Goal: Feedback & Contribution: Submit feedback/report problem

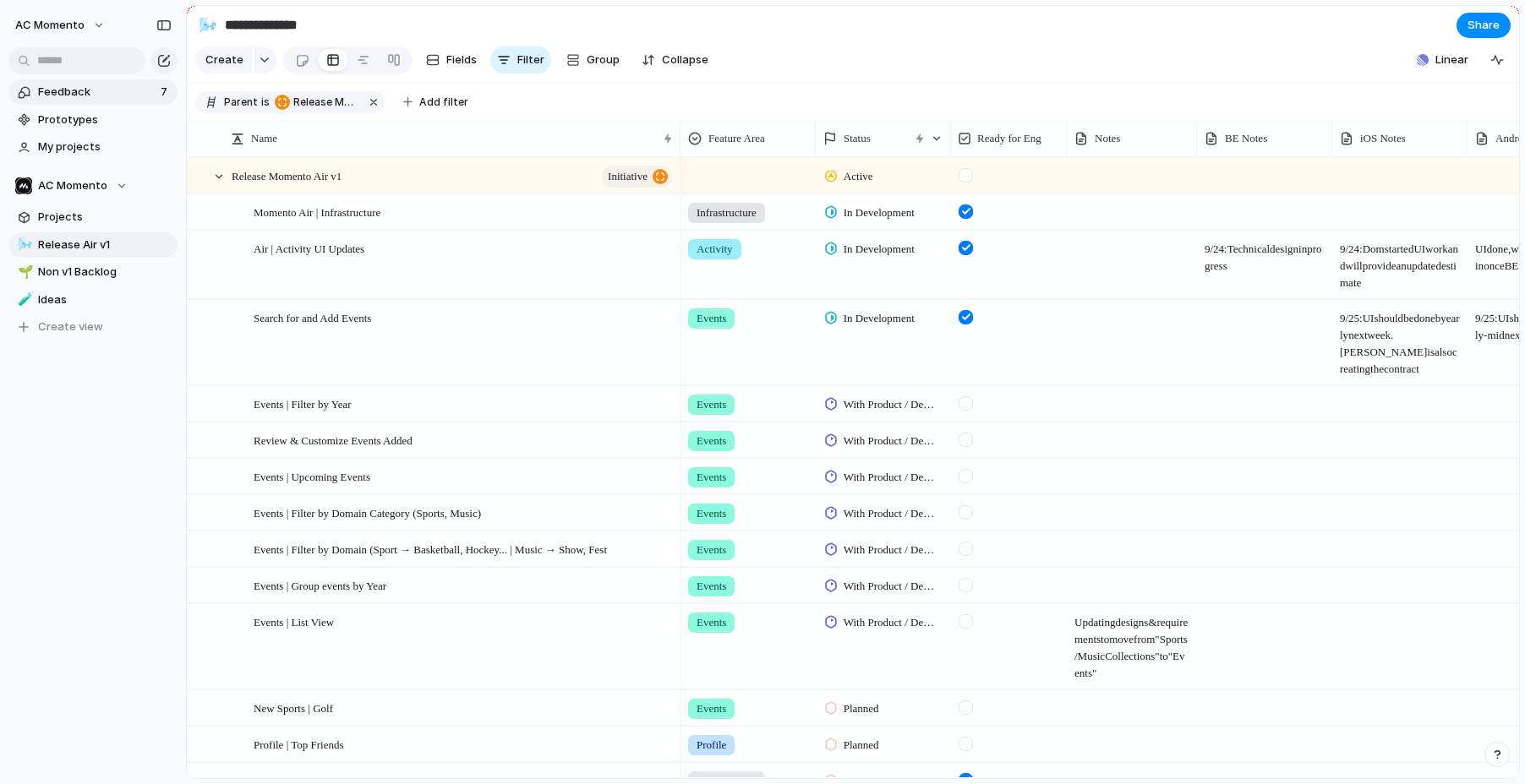
click at [112, 90] on span "Feedback" at bounding box center [97, 93] width 118 height 17
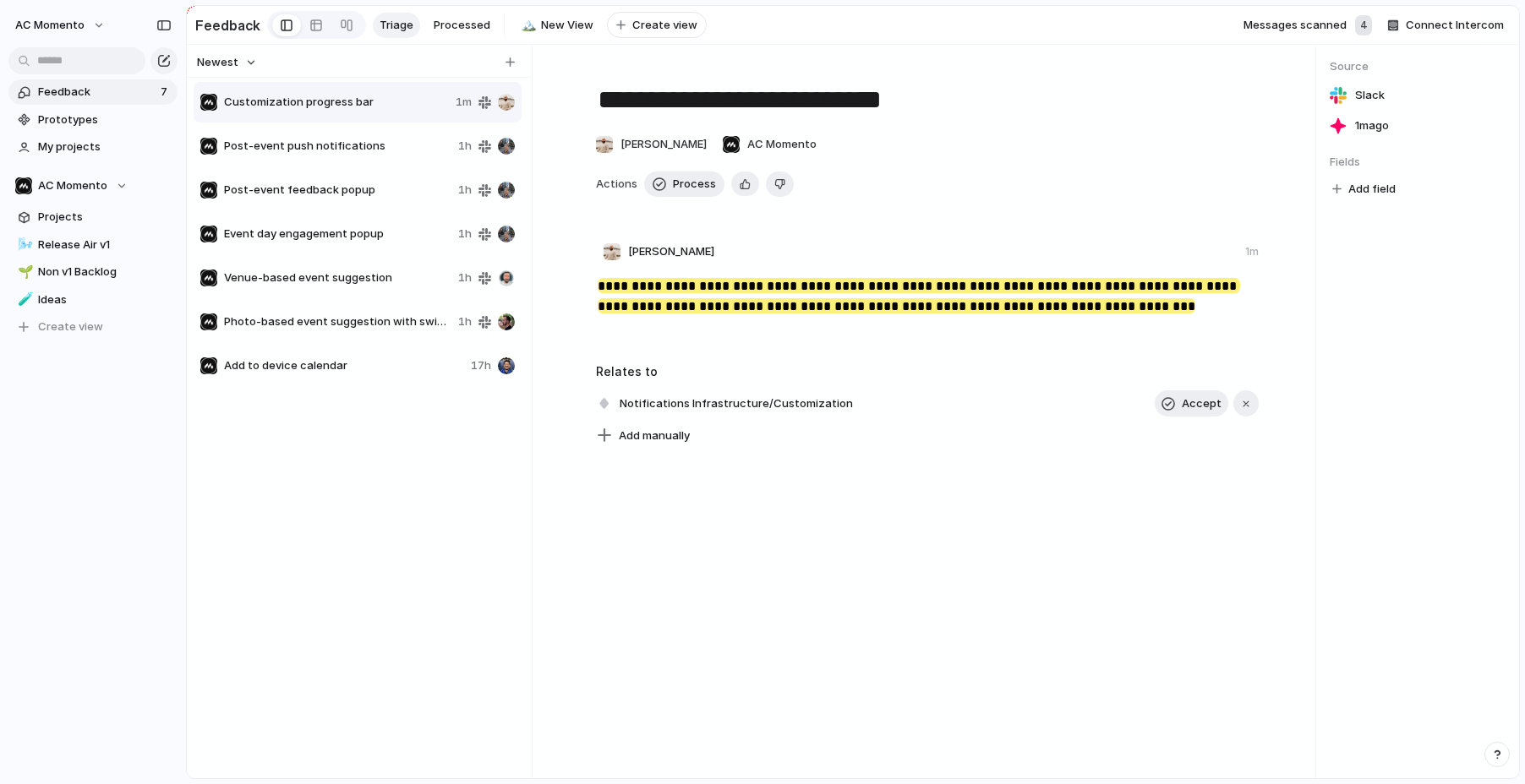
click at [303, 237] on span "Event day engagement popup" at bounding box center [338, 235] width 228 height 17
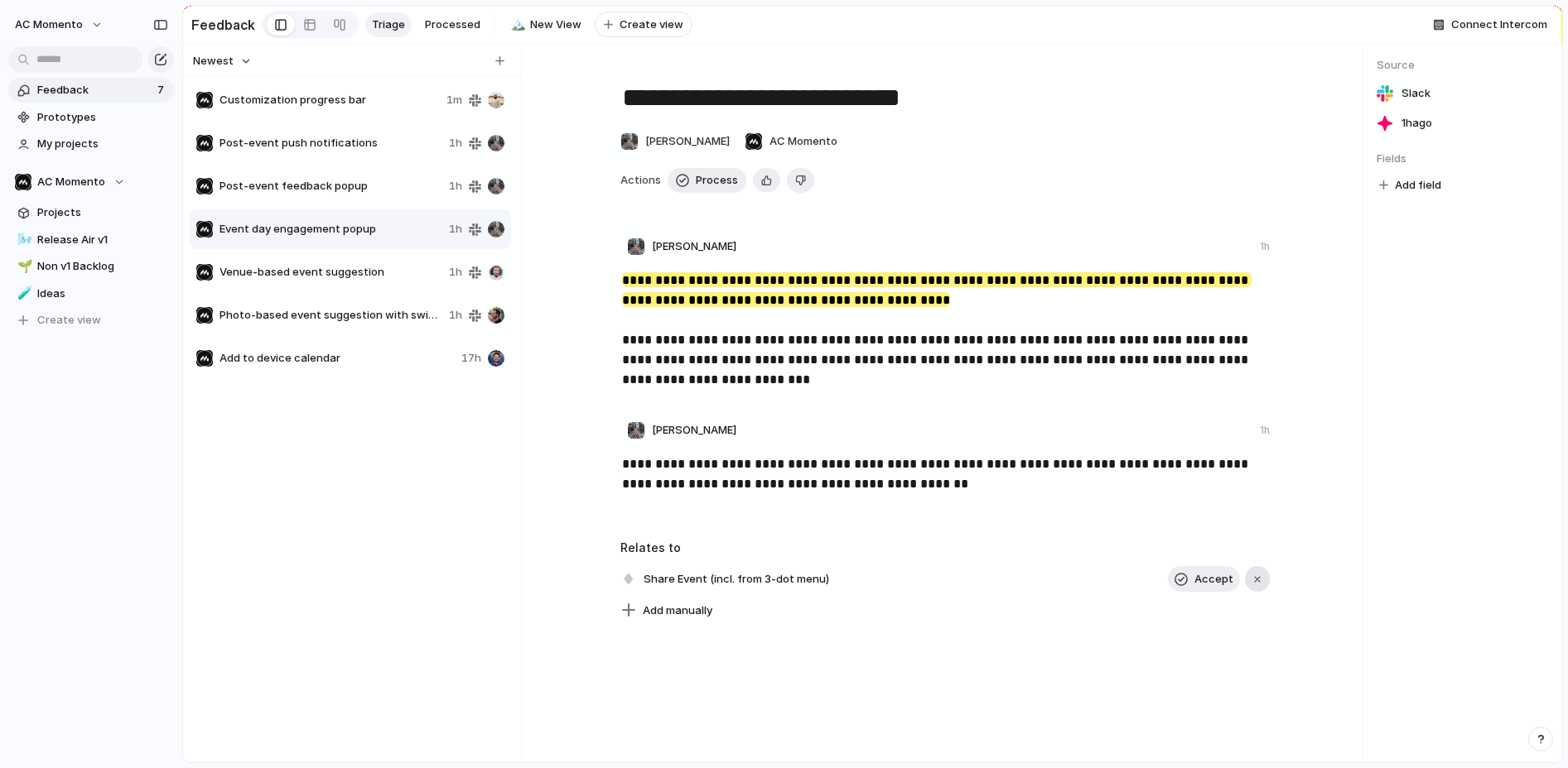
click at [1258, 582] on div "button" at bounding box center [1258, 580] width 12 height 12
click at [414, 278] on span "Venue-based event suggestion" at bounding box center [331, 273] width 223 height 17
type textarea "**********"
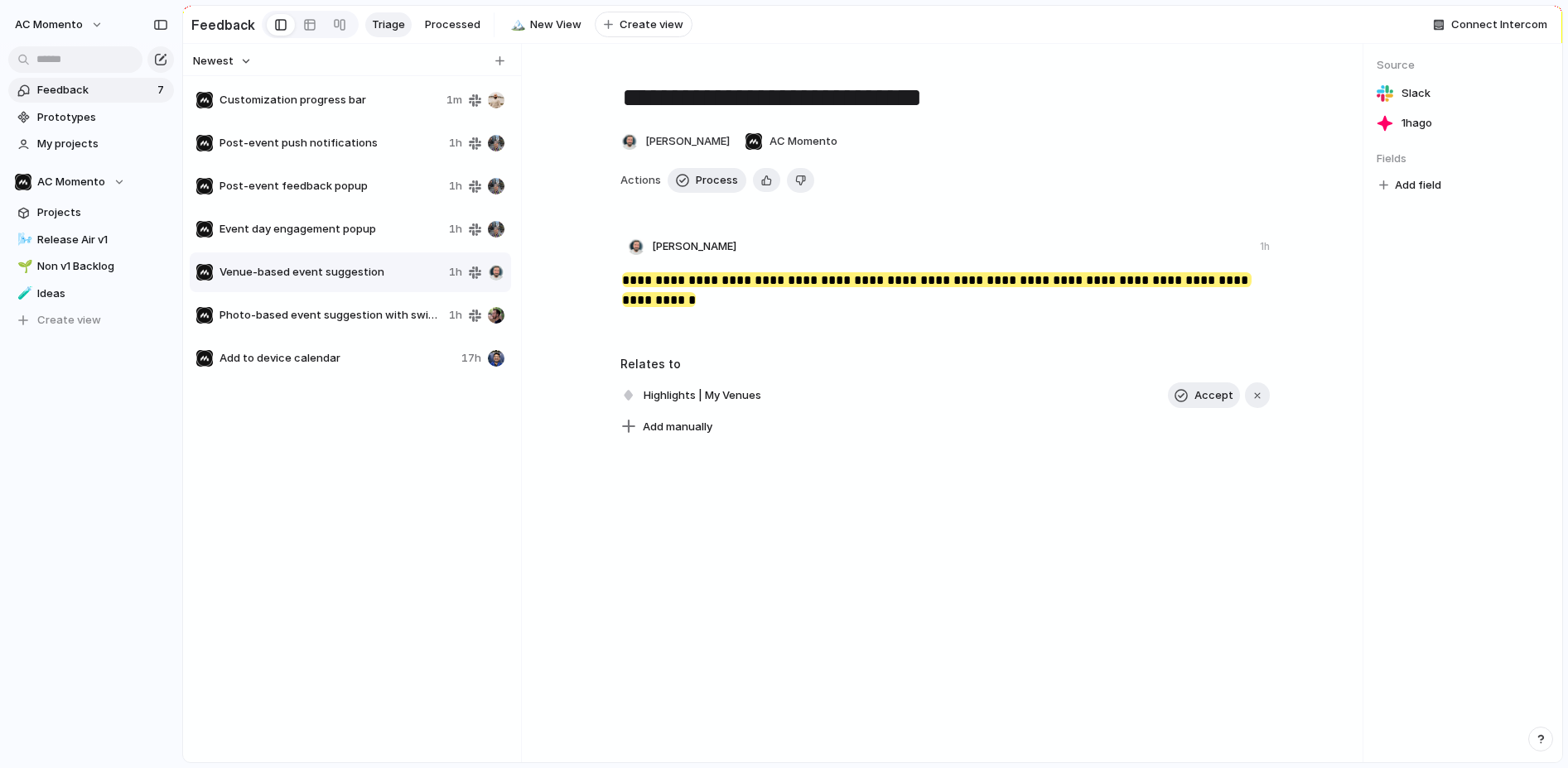
click at [769, 86] on textarea "**********" at bounding box center [946, 97] width 650 height 35
click at [757, 64] on div "**********" at bounding box center [945, 250] width 808 height 374
click at [1263, 398] on button "button" at bounding box center [1257, 395] width 25 height 26
click at [561, 109] on div "**********" at bounding box center [945, 237] width 808 height 348
click at [309, 141] on span "Post-event push notifications" at bounding box center [331, 143] width 223 height 17
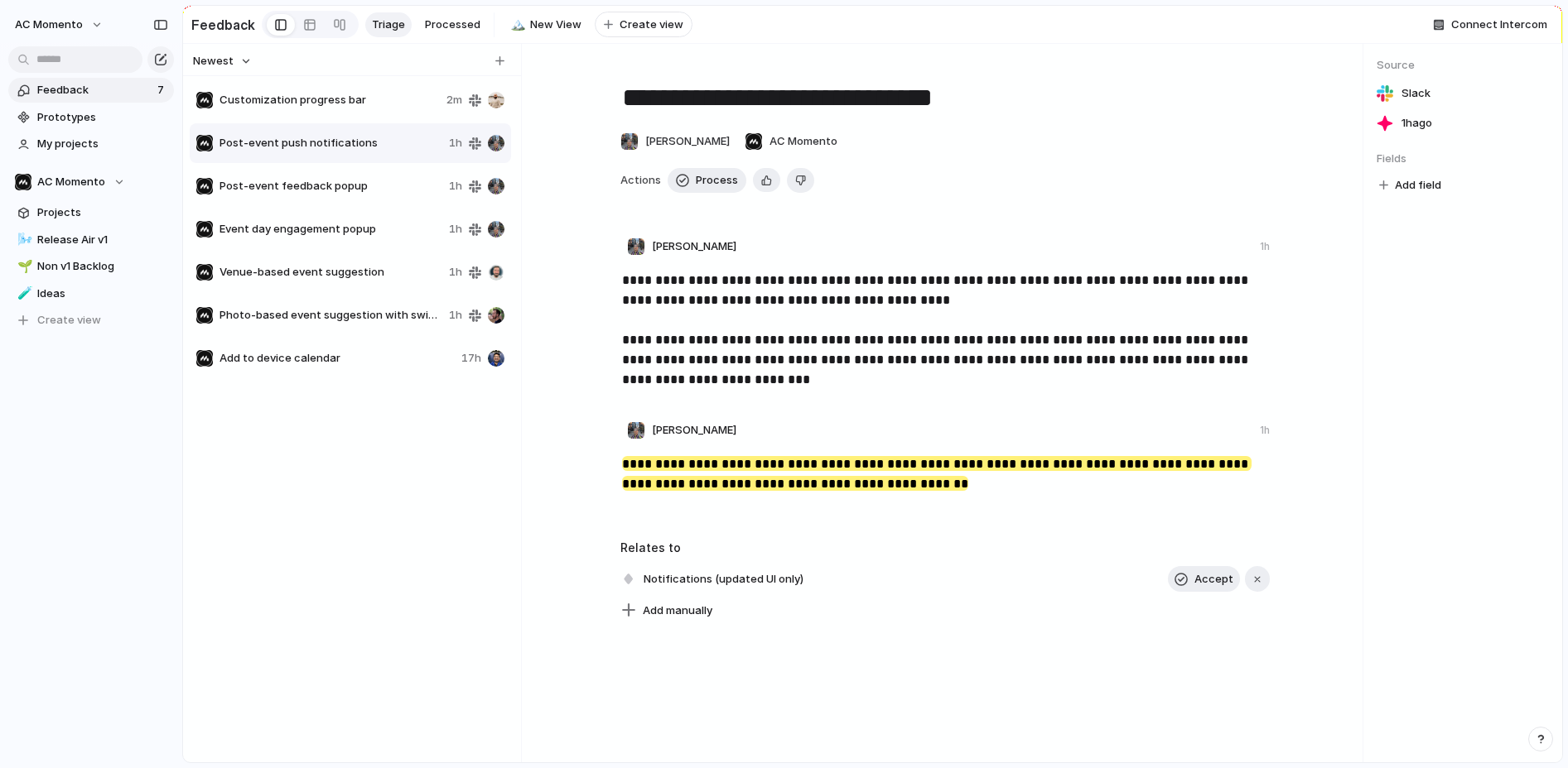
click at [312, 177] on div "Post-event feedback popup 1h" at bounding box center [350, 186] width 321 height 40
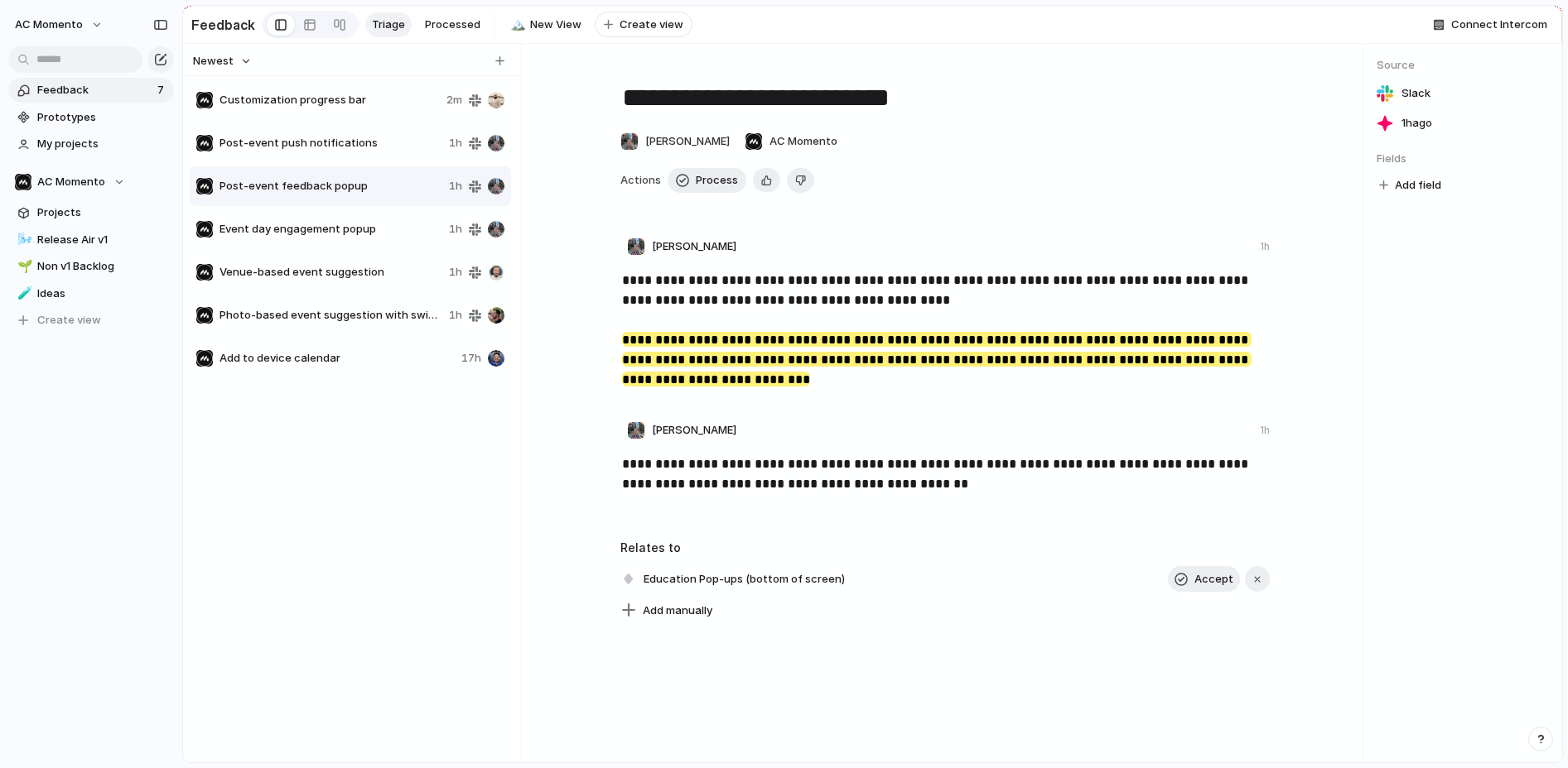
click at [318, 214] on div "Event day engagement popup 1h" at bounding box center [350, 229] width 321 height 40
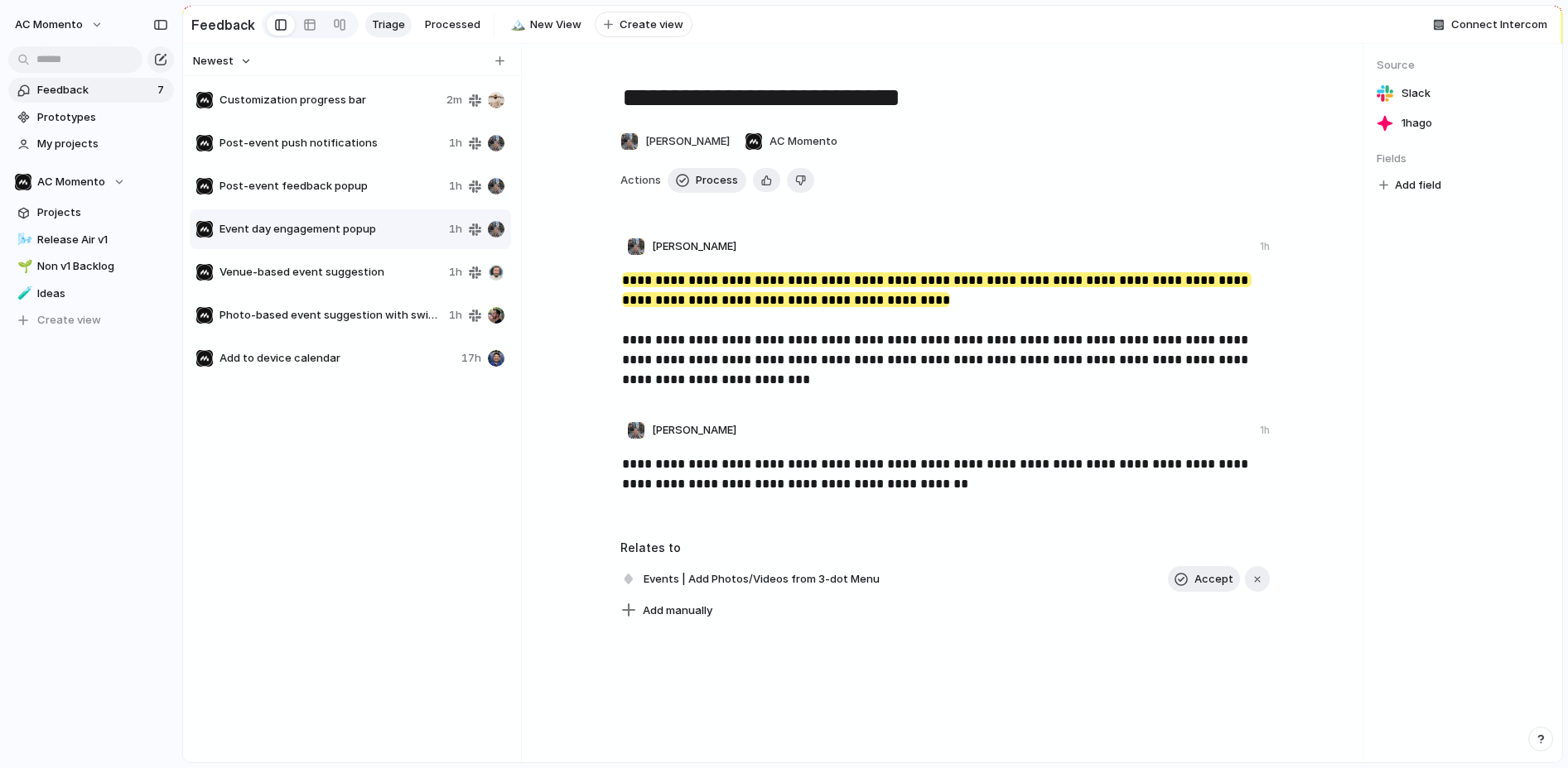
click at [328, 247] on div "Event day engagement popup 1h" at bounding box center [350, 229] width 321 height 40
click at [322, 269] on span "Venue-based event suggestion" at bounding box center [331, 273] width 223 height 17
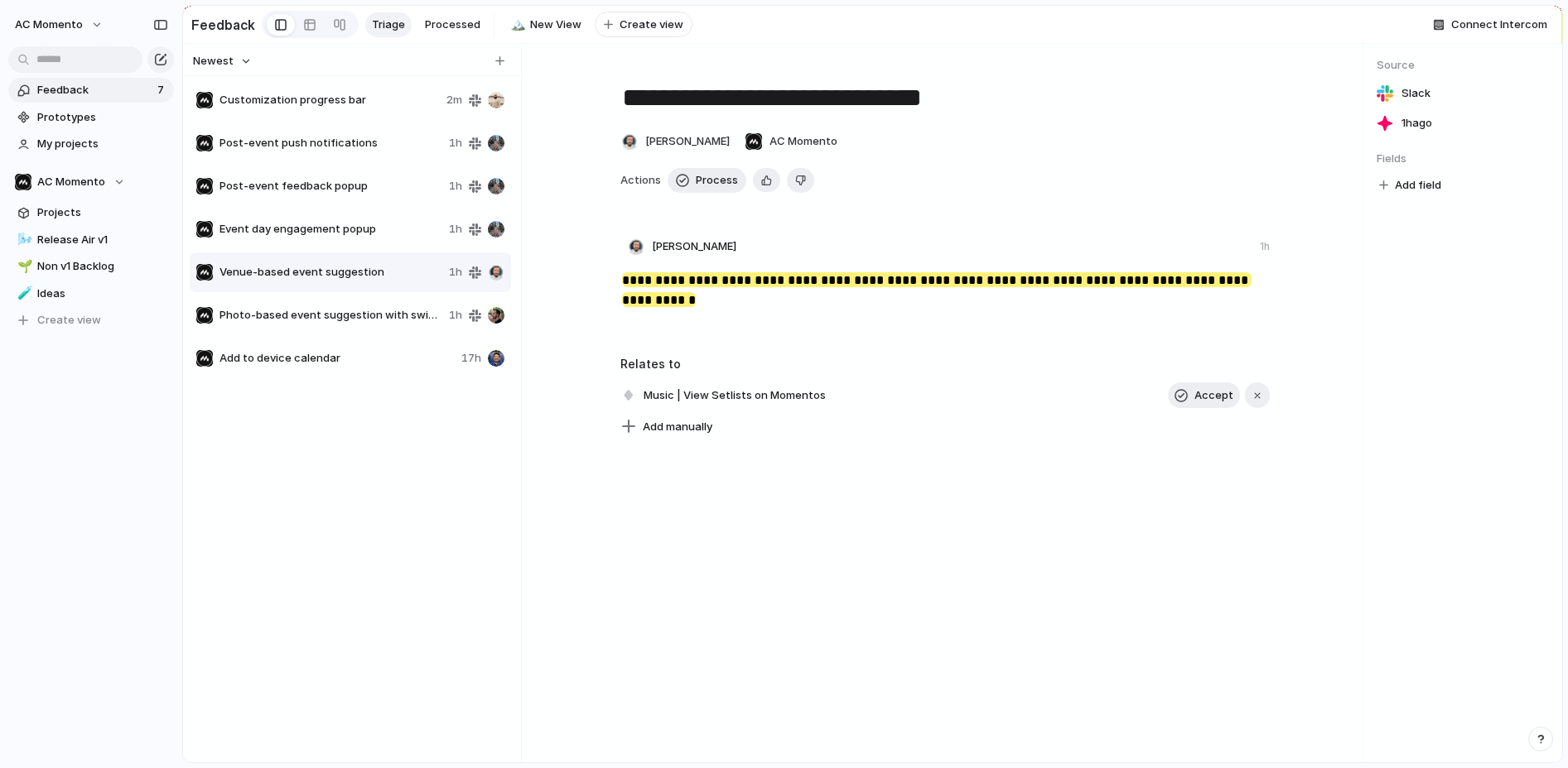
click at [316, 236] on span "Event day engagement popup" at bounding box center [331, 230] width 223 height 17
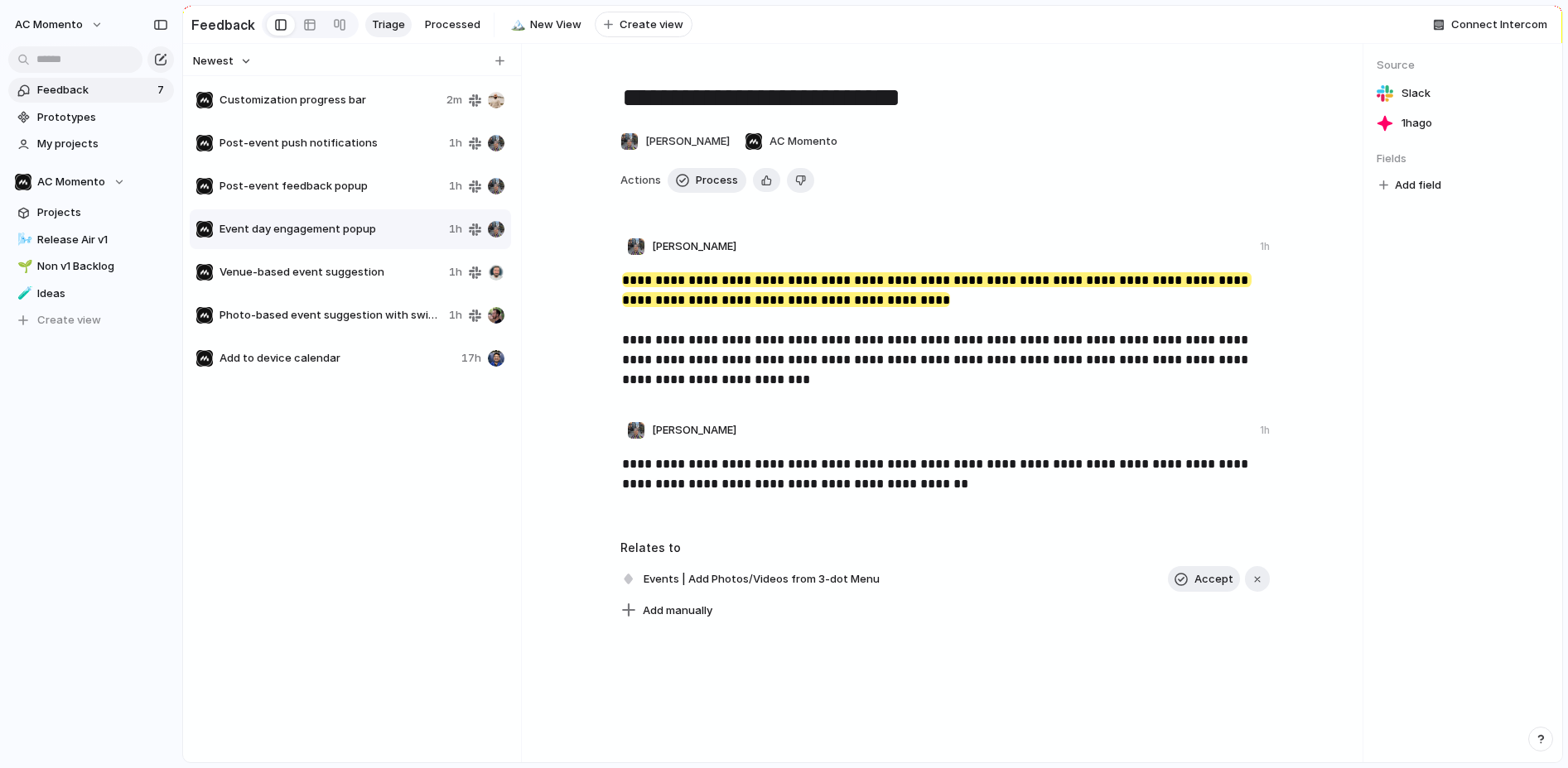
click at [328, 284] on div "Venue-based event suggestion 1h" at bounding box center [350, 272] width 321 height 40
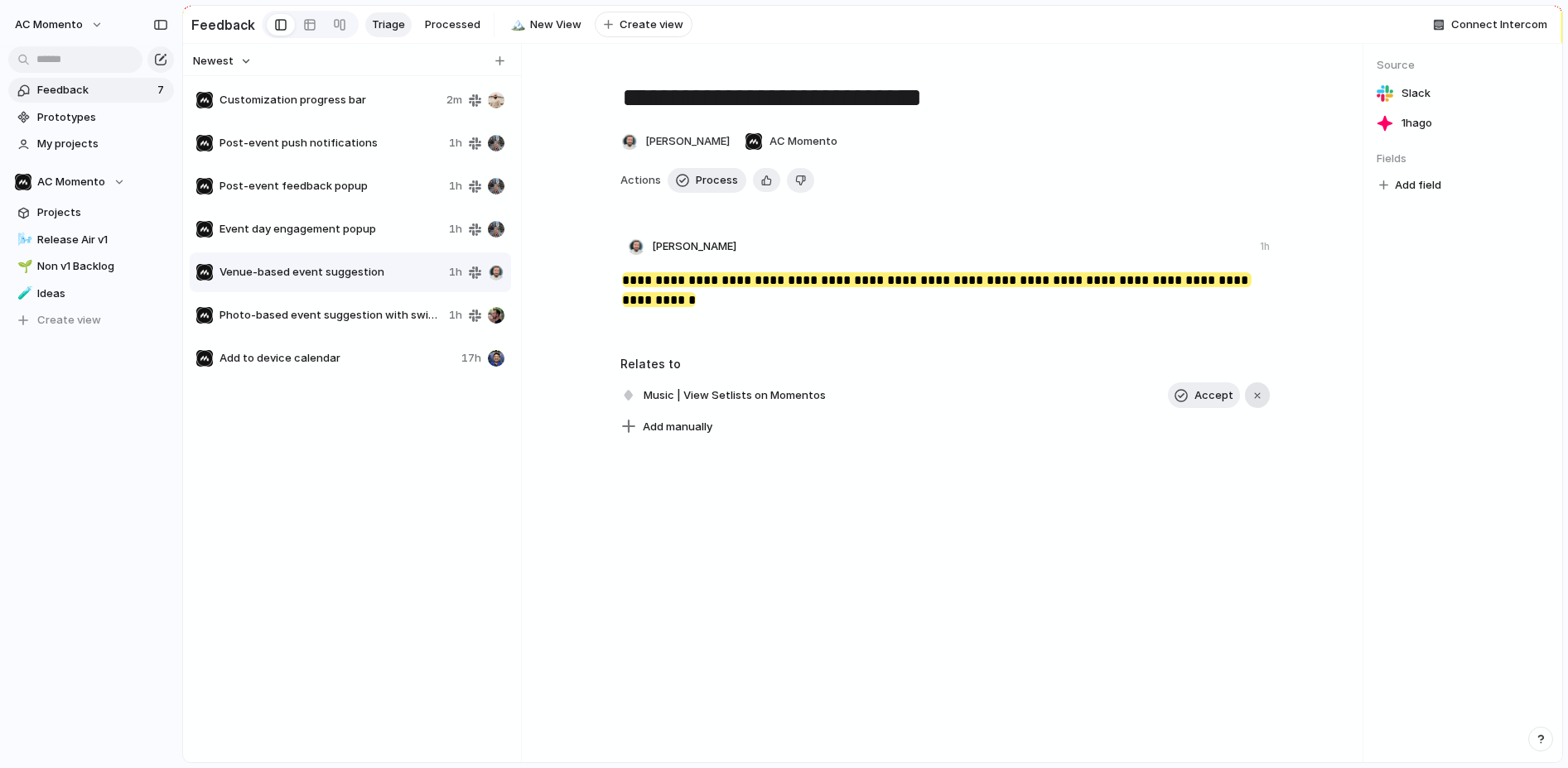
click at [1261, 398] on div "button" at bounding box center [1258, 396] width 12 height 12
click at [354, 223] on span "Event day engagement popup" at bounding box center [331, 230] width 223 height 17
type textarea "**********"
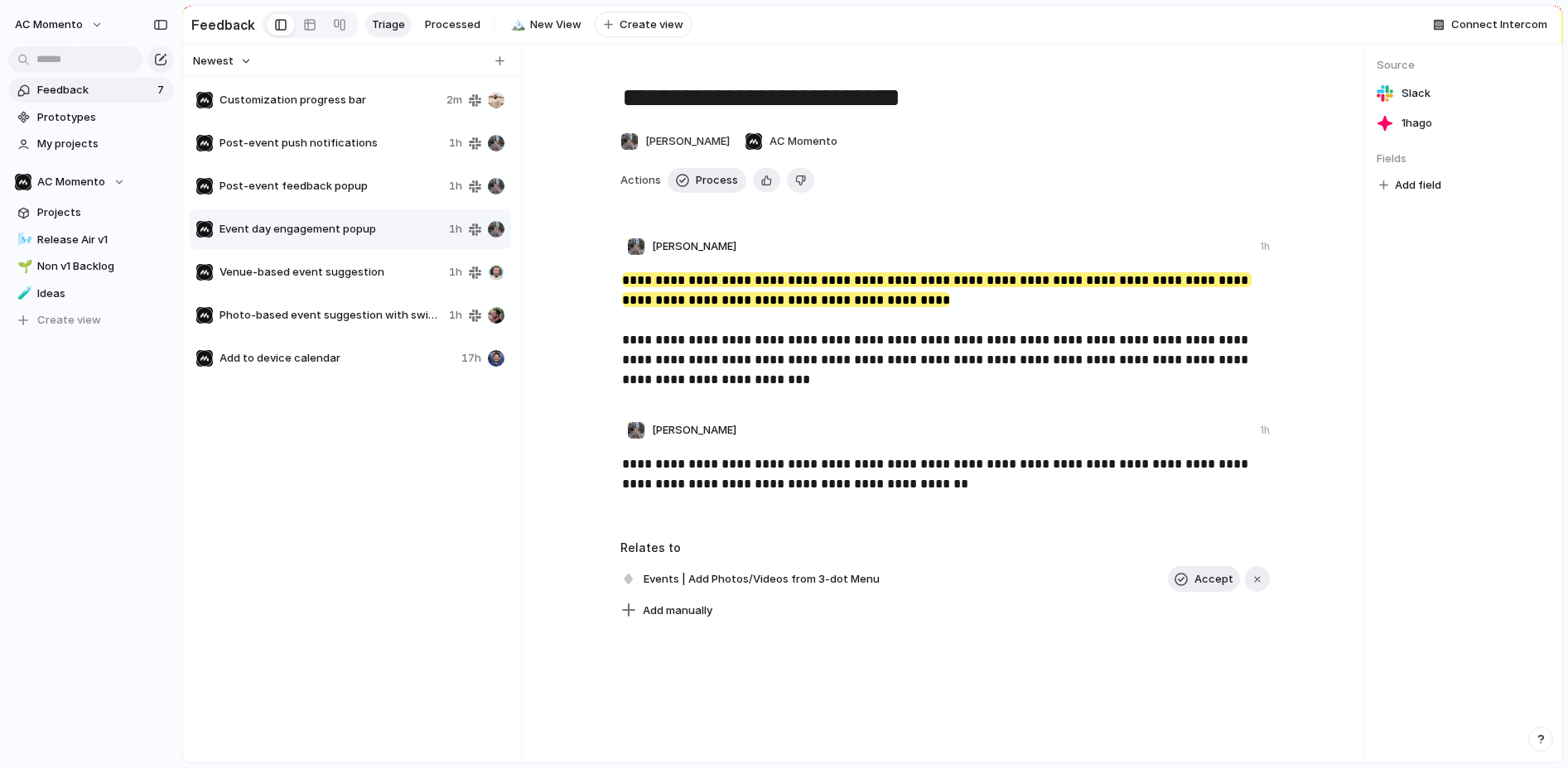
click at [697, 626] on div at bounding box center [945, 631] width 808 height 17
click at [686, 615] on span "Add manually" at bounding box center [678, 611] width 70 height 17
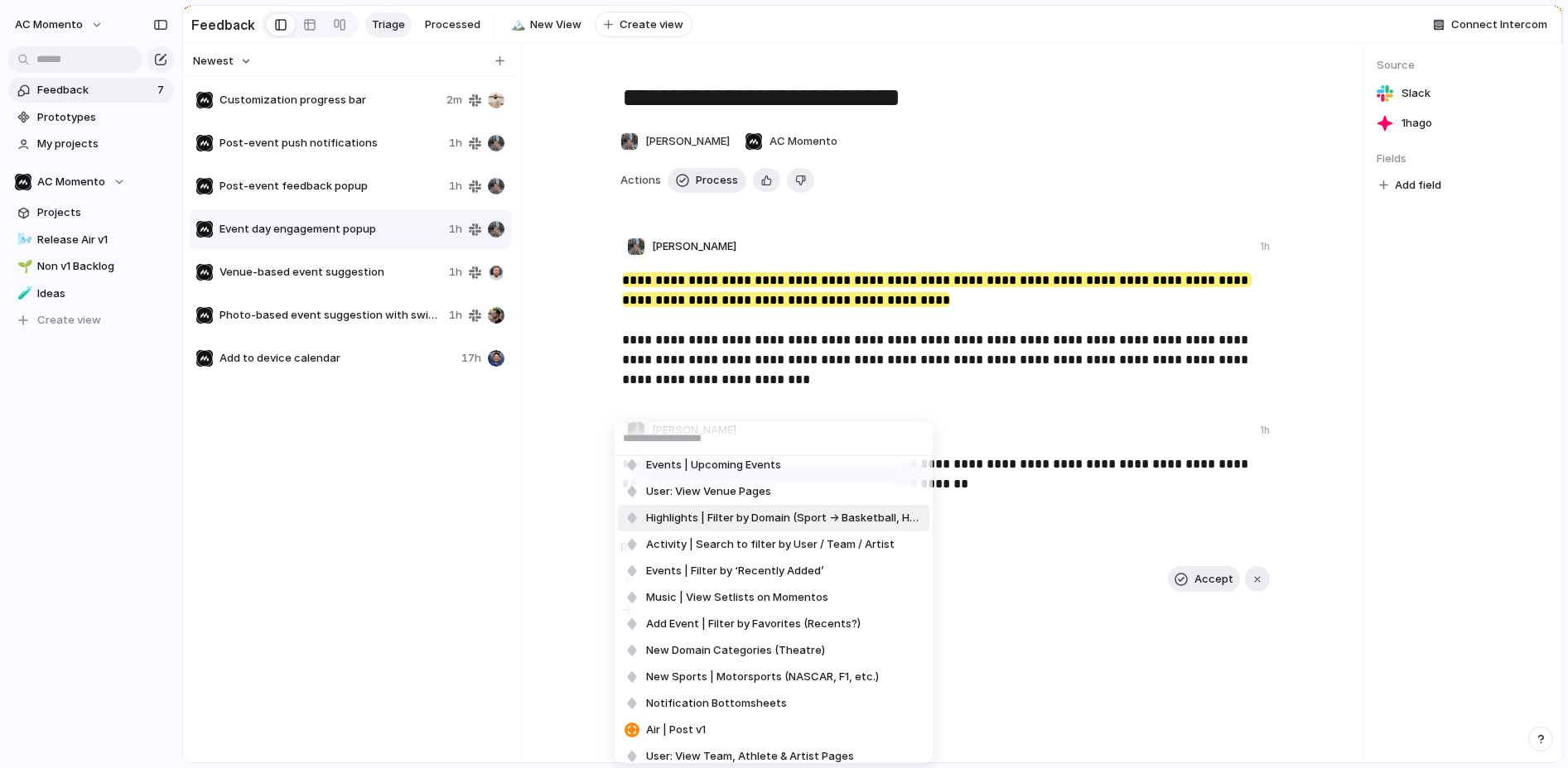
scroll to position [1654, 0]
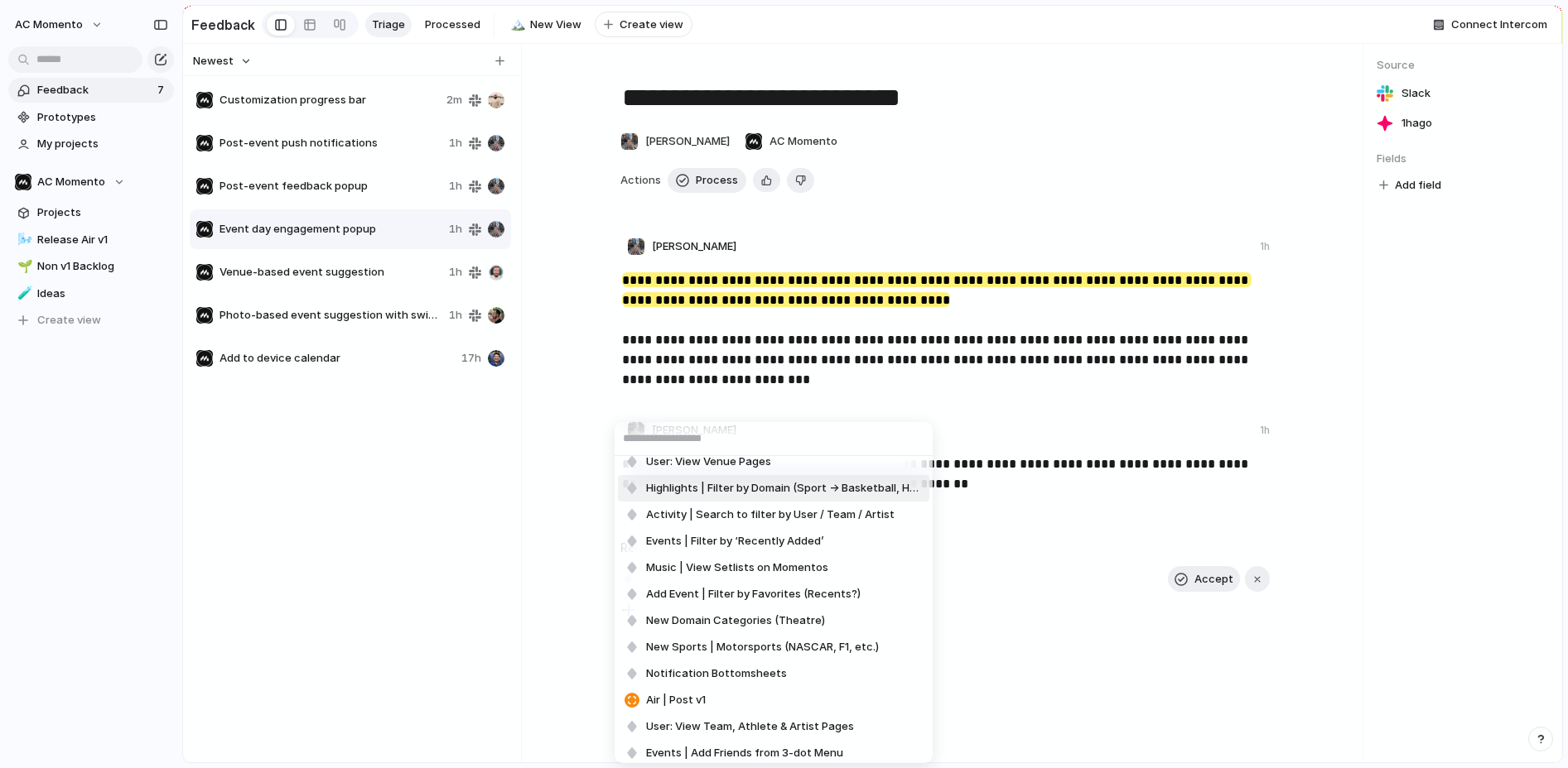
click at [503, 549] on div "Profile Header Momento Air | Infrastructure EDV | My Event tab Events | Delete …" at bounding box center [784, 384] width 1568 height 768
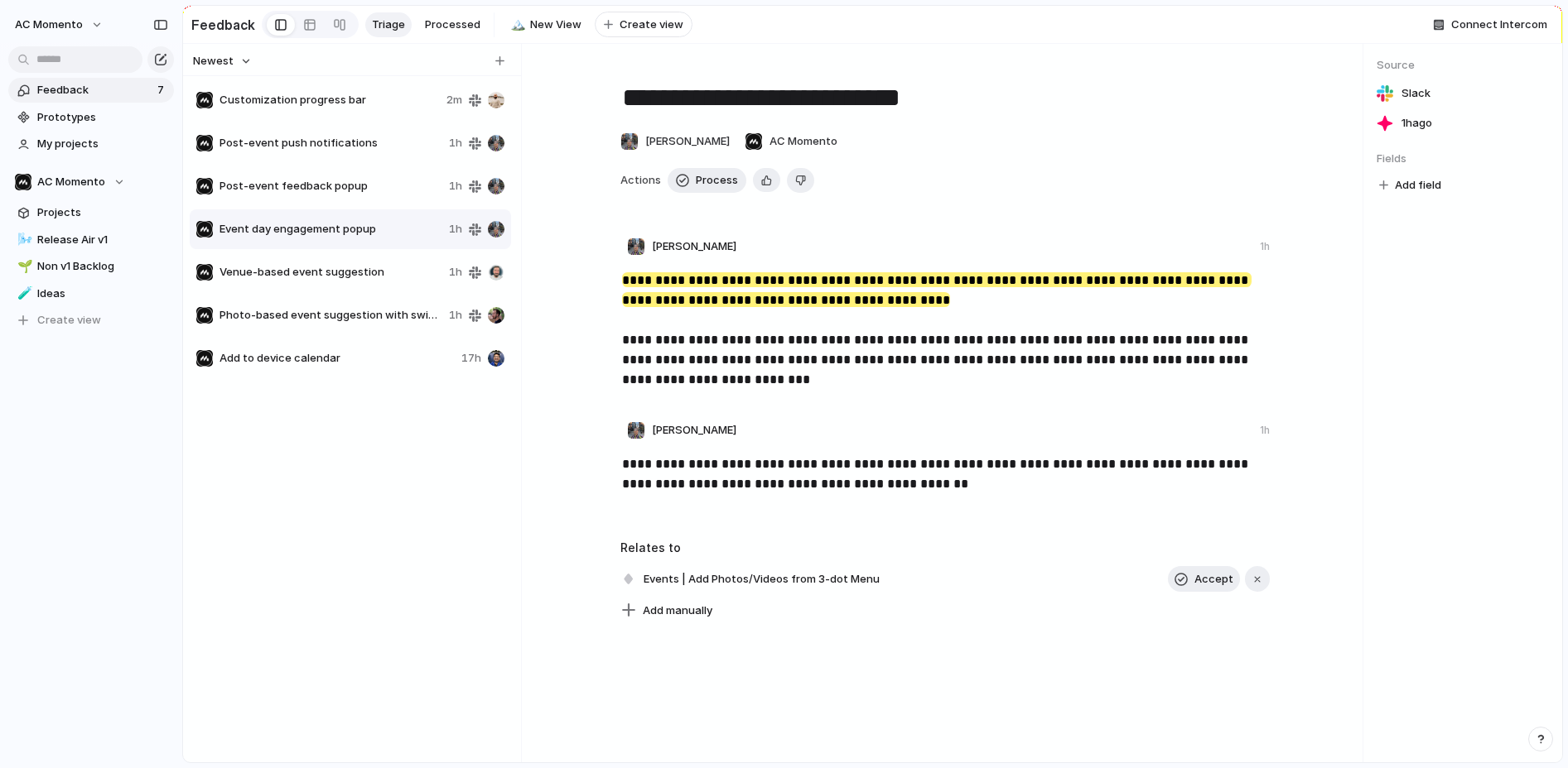
click at [1381, 188] on div "button" at bounding box center [1383, 185] width 9 height 9
type input "*"
drag, startPoint x: 694, startPoint y: 57, endPoint x: 487, endPoint y: 57, distance: 207.0
click at [693, 57] on div "No results found" at bounding box center [784, 384] width 1568 height 768
click at [74, 25] on span "AC Momento" at bounding box center [49, 25] width 68 height 17
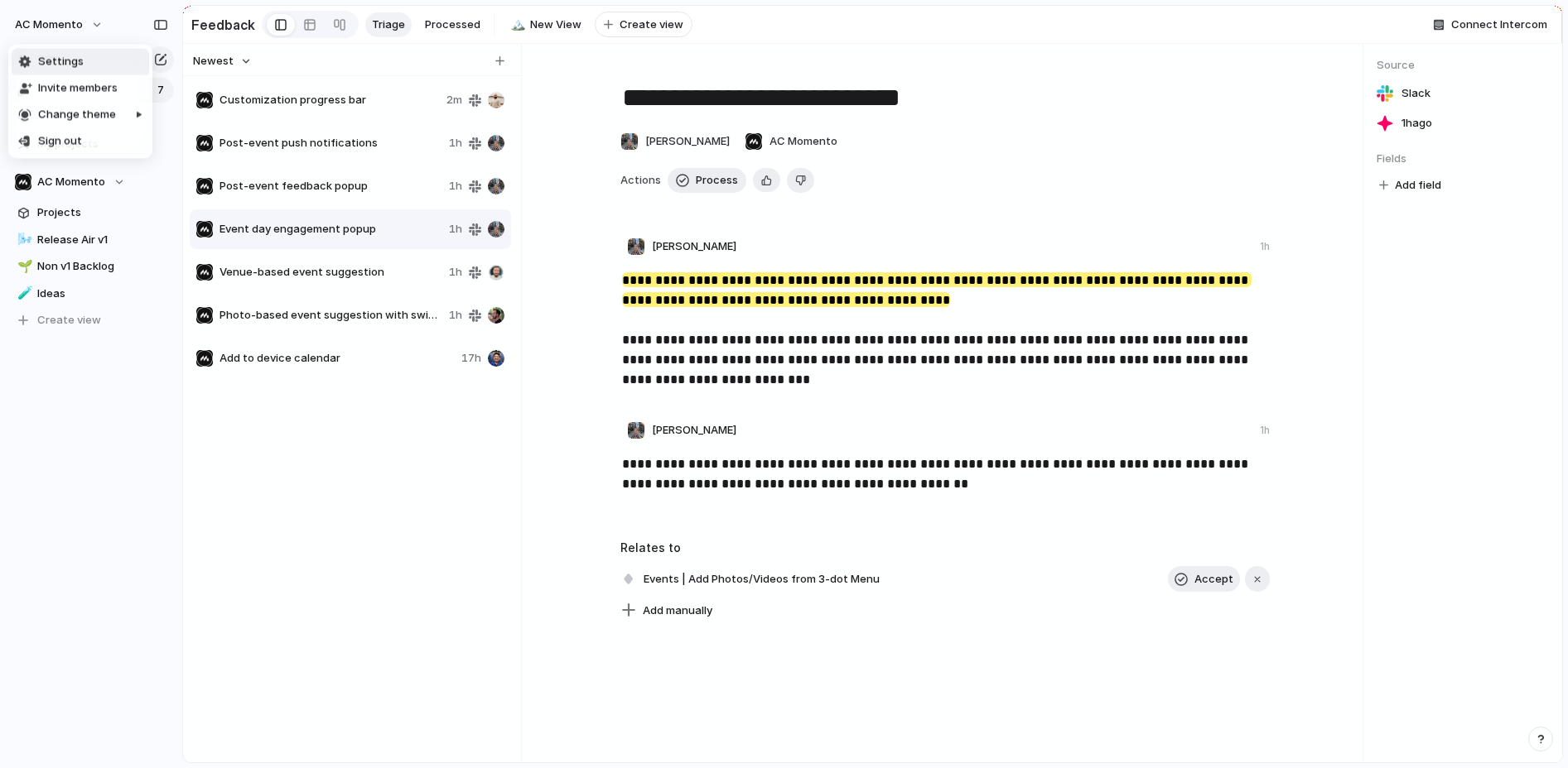
click at [84, 63] on li "Settings" at bounding box center [81, 62] width 137 height 26
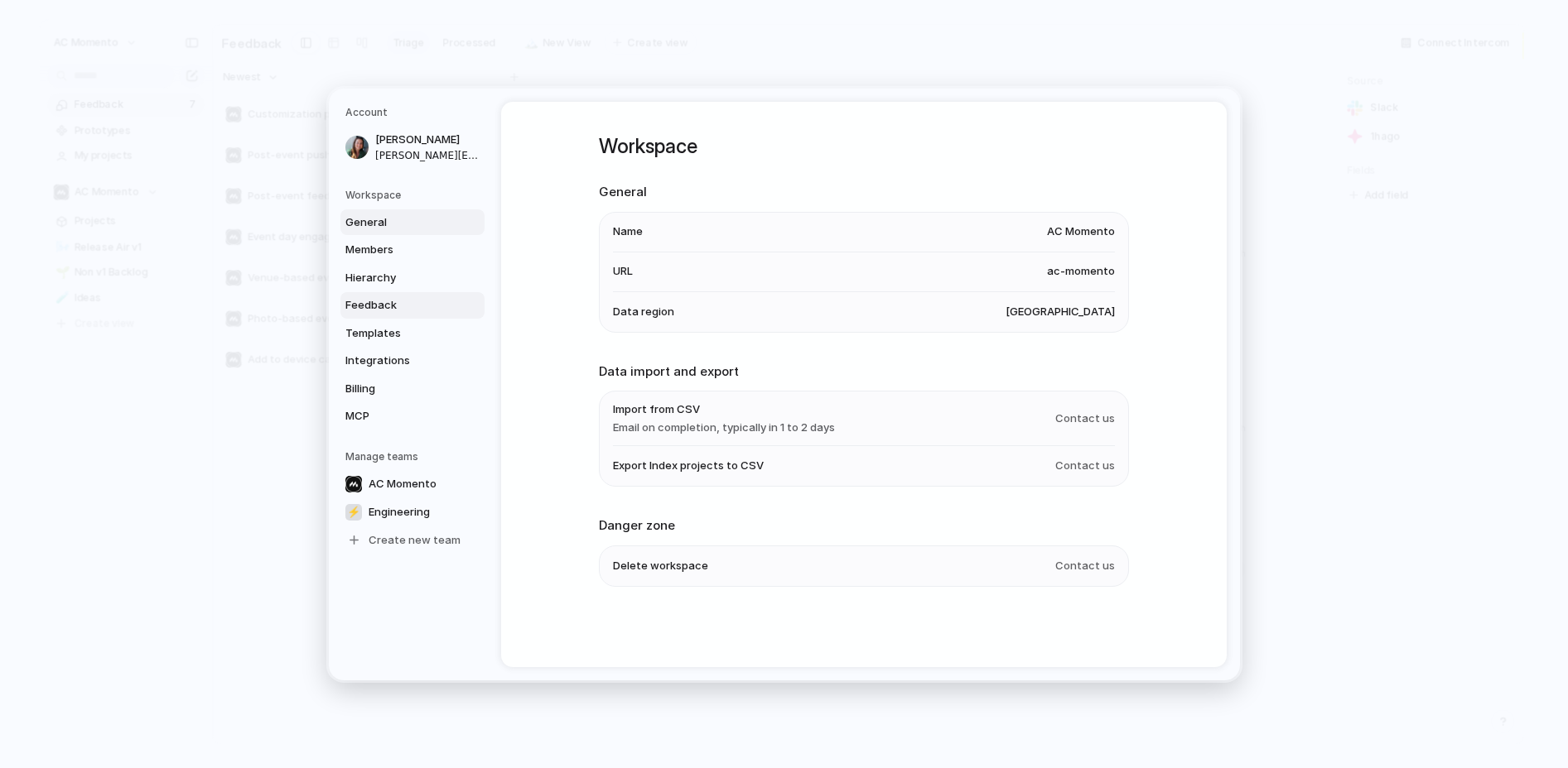
click at [370, 298] on span "Feedback" at bounding box center [398, 306] width 106 height 17
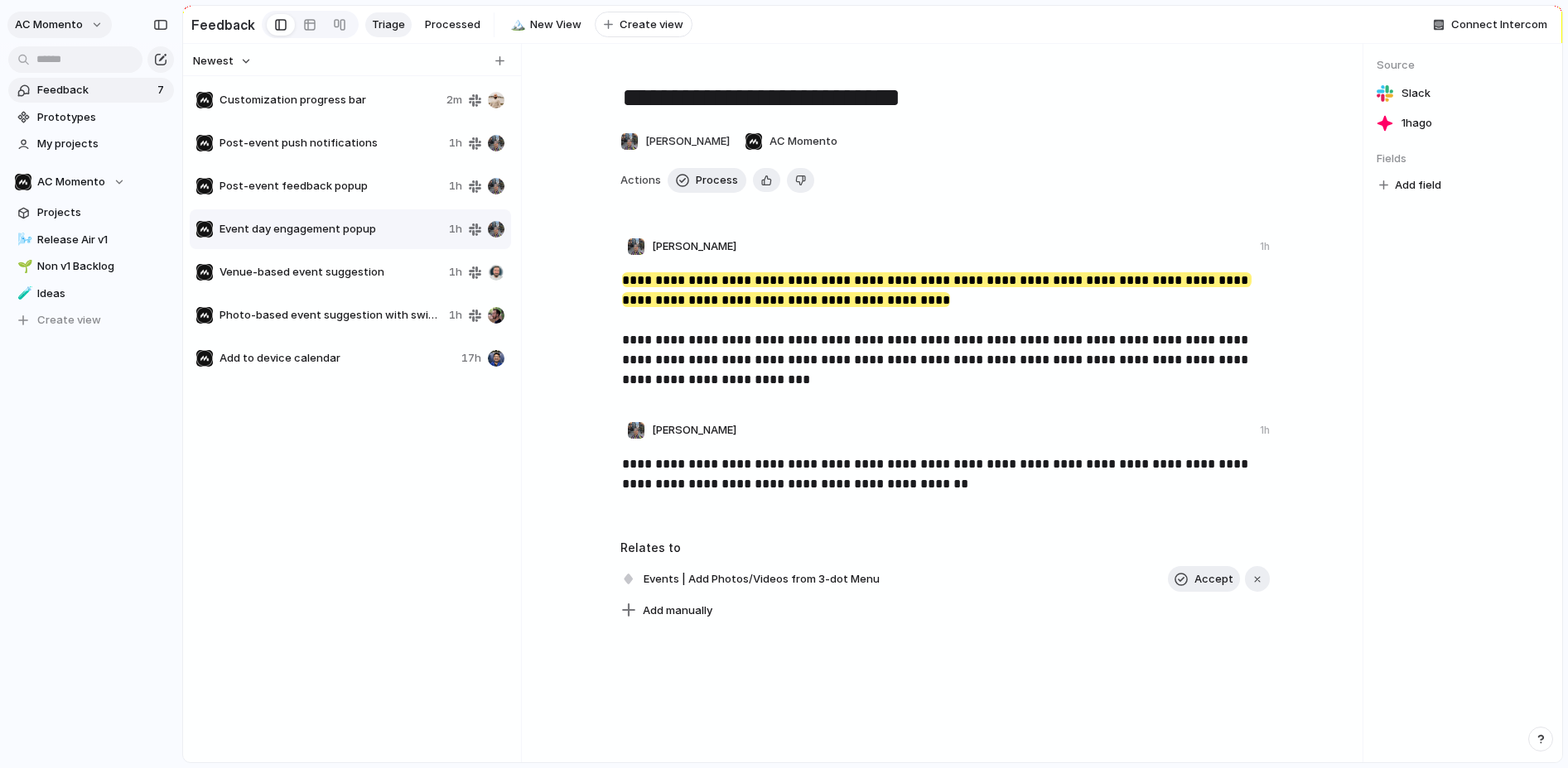
click at [90, 16] on button "AC Momento" at bounding box center [59, 25] width 104 height 26
click at [89, 68] on li "Settings" at bounding box center [81, 62] width 137 height 26
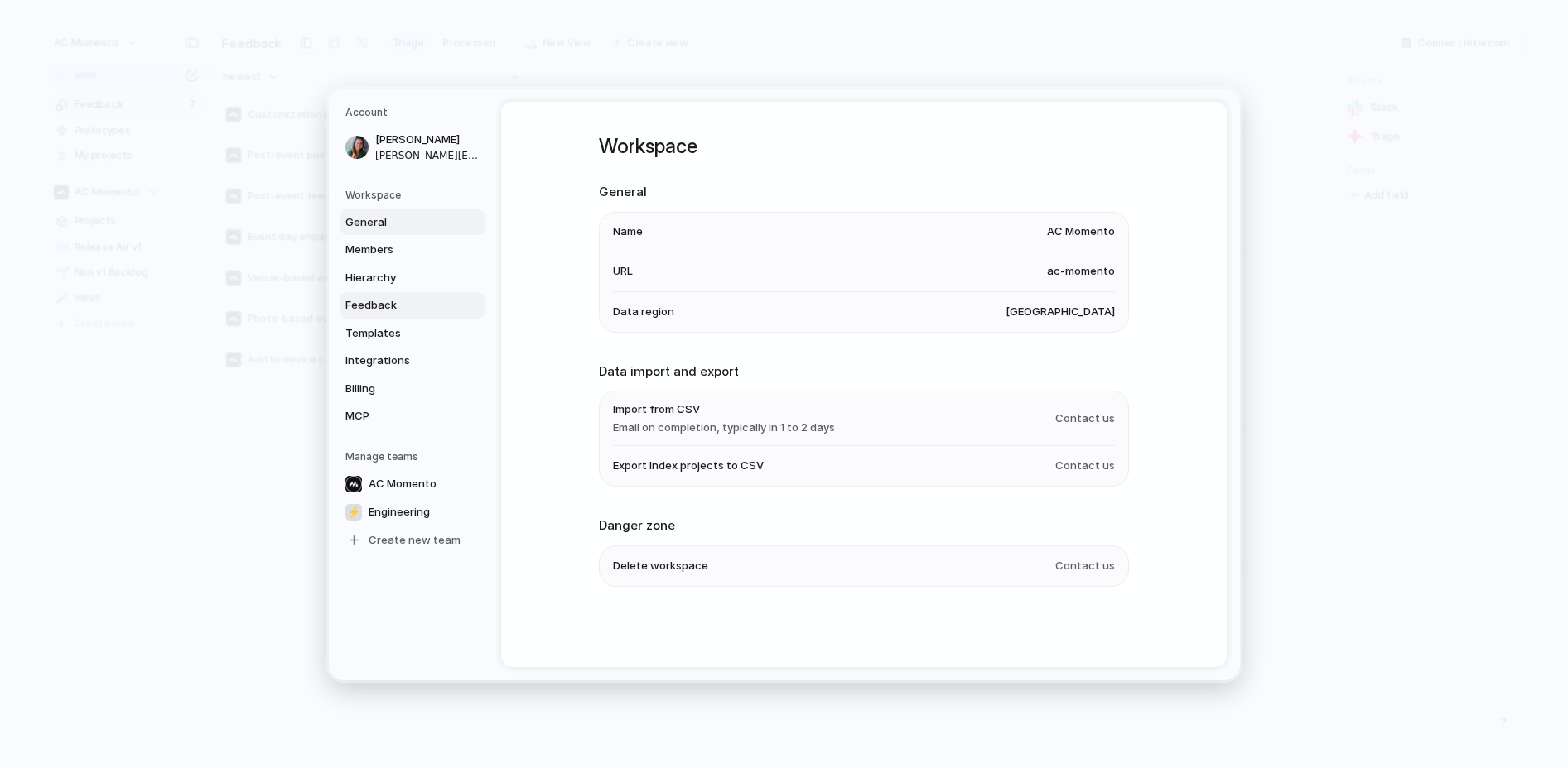
click at [394, 300] on span "Feedback" at bounding box center [398, 306] width 106 height 17
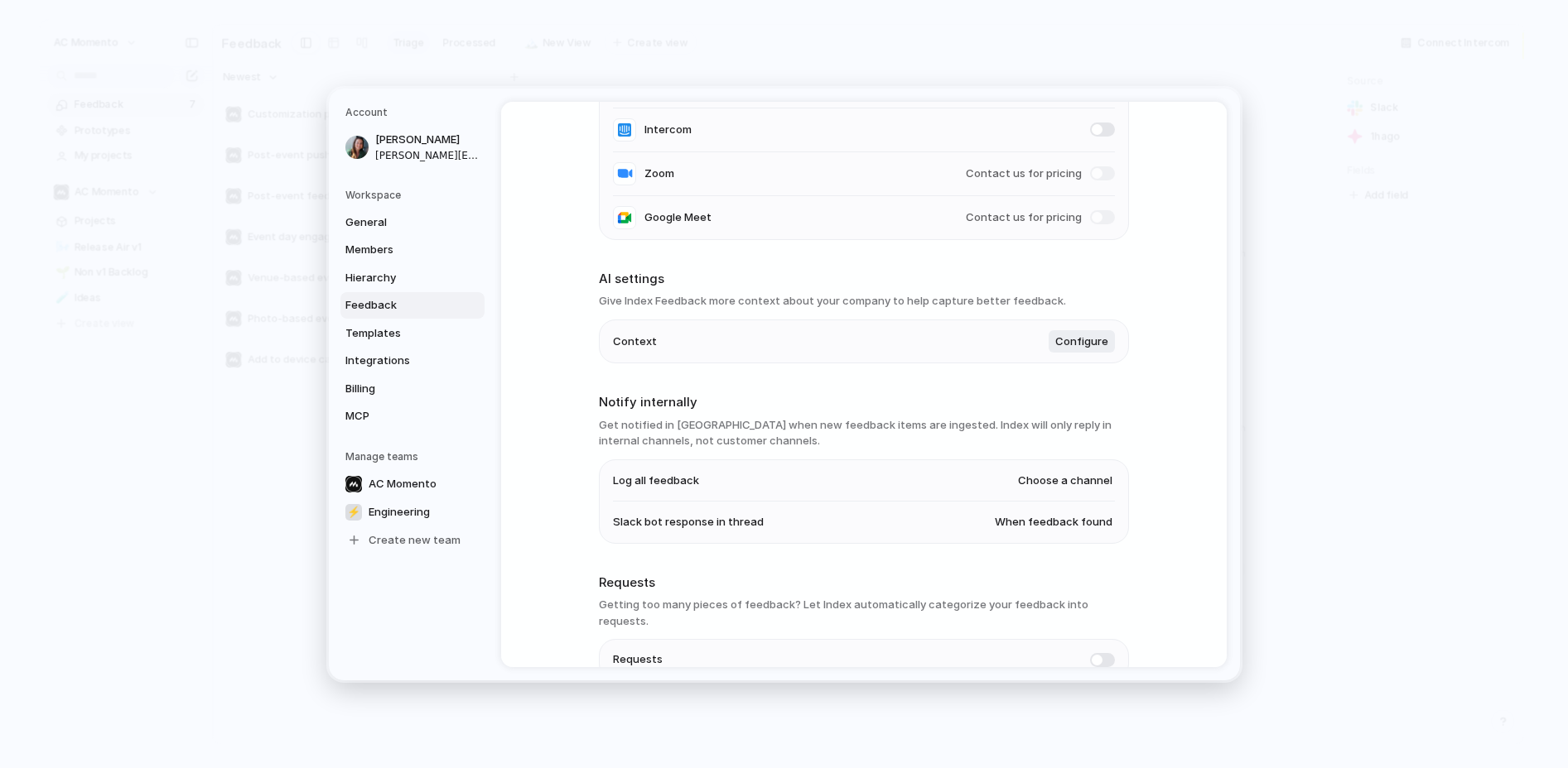
scroll to position [289, 0]
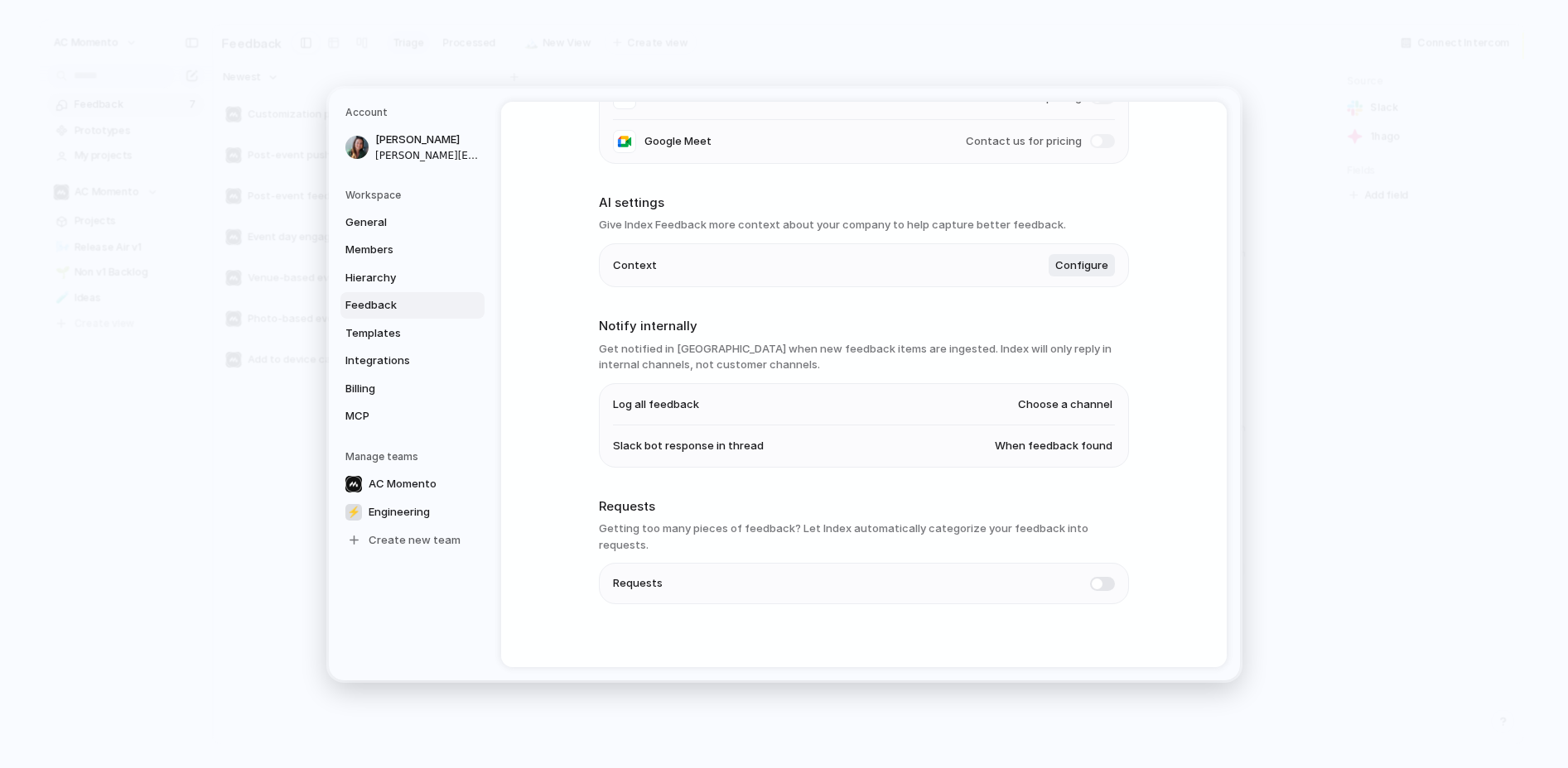
click at [1102, 576] on span at bounding box center [1102, 583] width 25 height 14
click at [896, 521] on section "Requests Getting too many pieces of feedback? Let Index automatically categoriz…" at bounding box center [863, 550] width 530 height 108
click at [410, 327] on span "Templates" at bounding box center [398, 333] width 106 height 17
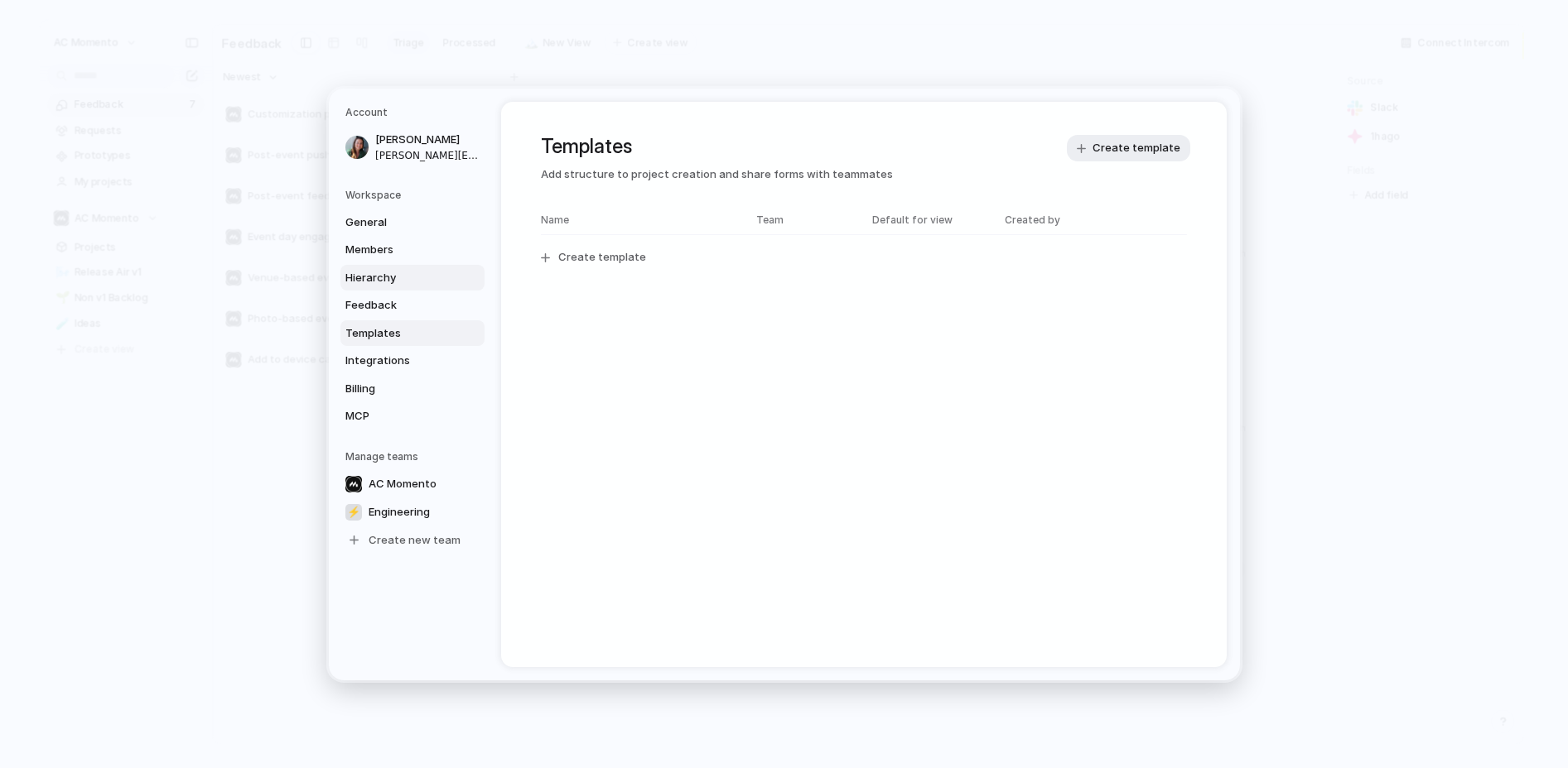
click at [393, 281] on span "Hierarchy" at bounding box center [398, 277] width 106 height 17
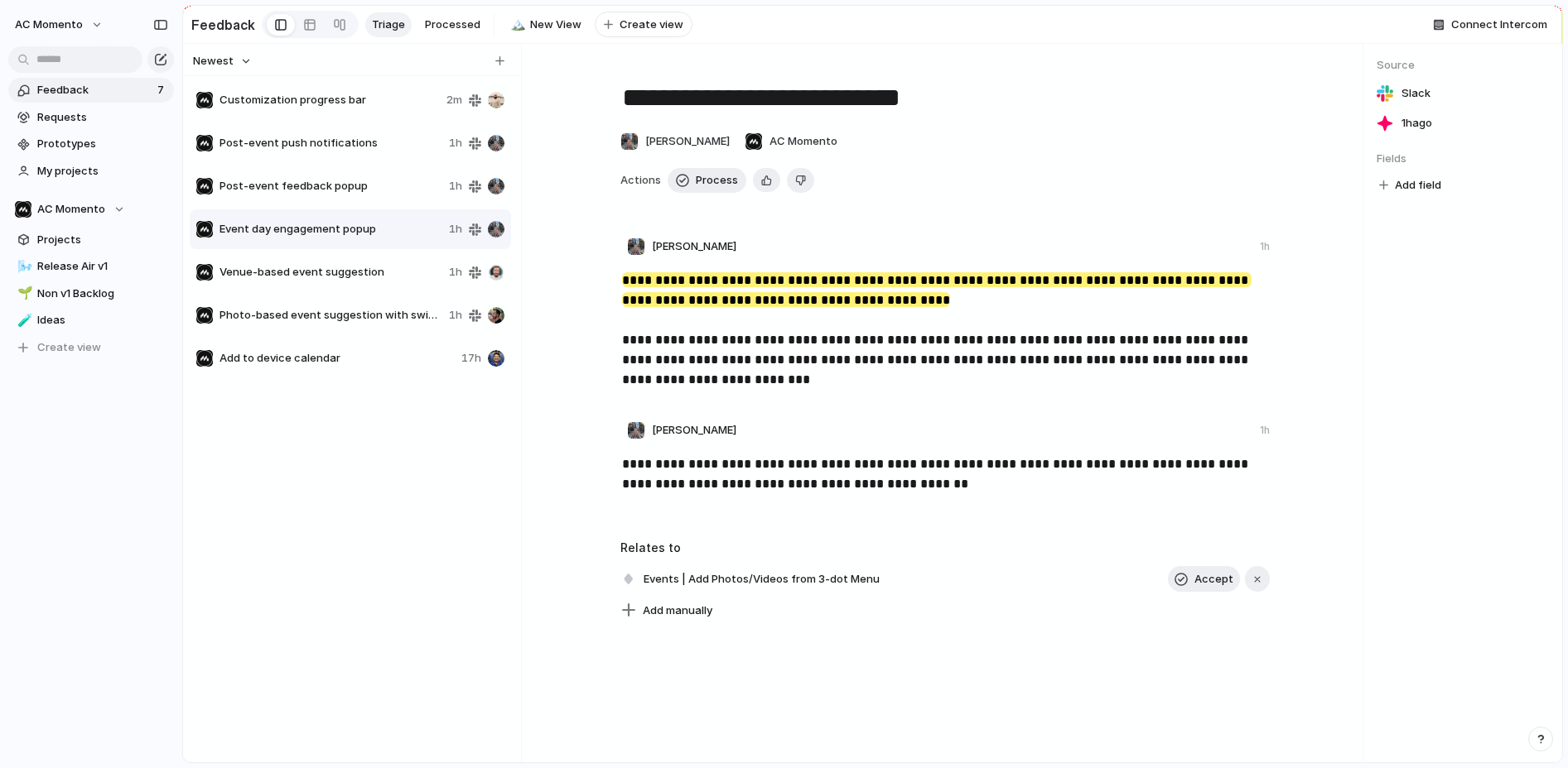
click at [306, 95] on span "Customization progress bar" at bounding box center [330, 100] width 220 height 17
type textarea "**********"
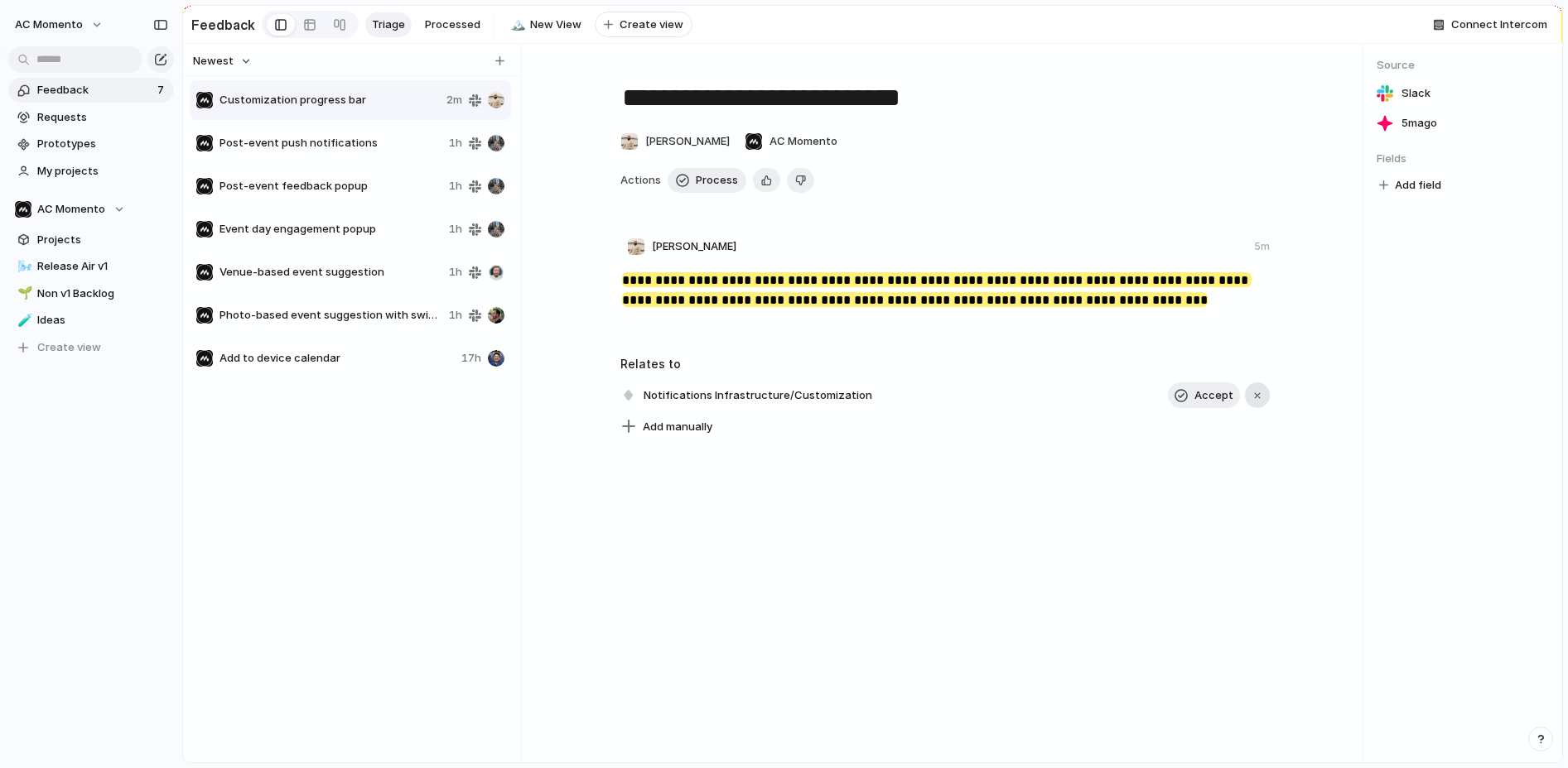
click at [1262, 392] on div "button" at bounding box center [1258, 396] width 12 height 12
click at [762, 179] on div "button" at bounding box center [767, 180] width 11 height 16
click at [574, 85] on div "**********" at bounding box center [945, 237] width 808 height 348
click at [1401, 189] on span "Add field" at bounding box center [1418, 186] width 47 height 17
type input "*"
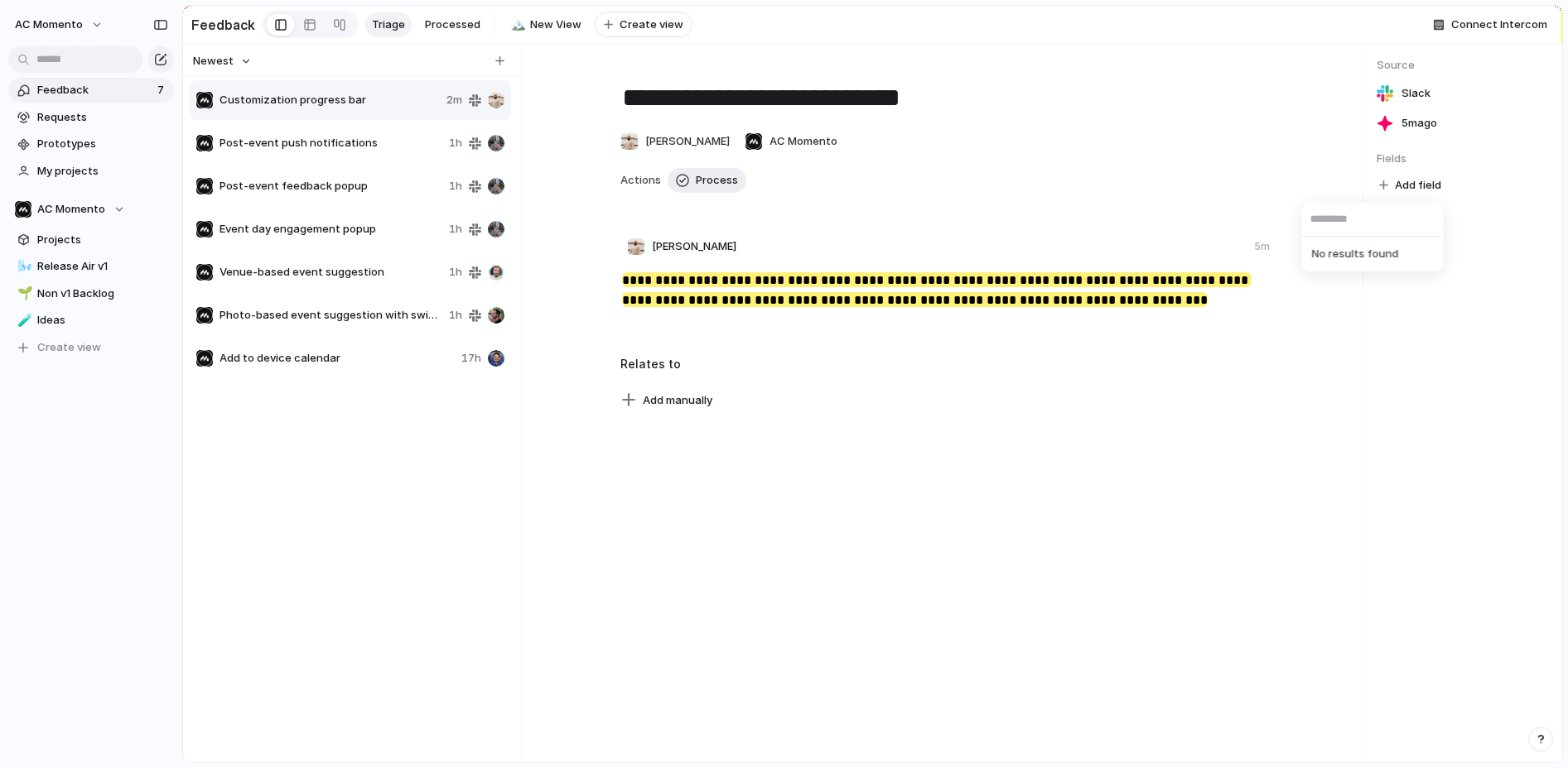
type input "*"
click at [1325, 354] on div "No results found" at bounding box center [784, 384] width 1568 height 768
click at [689, 173] on button "Process" at bounding box center [706, 180] width 79 height 25
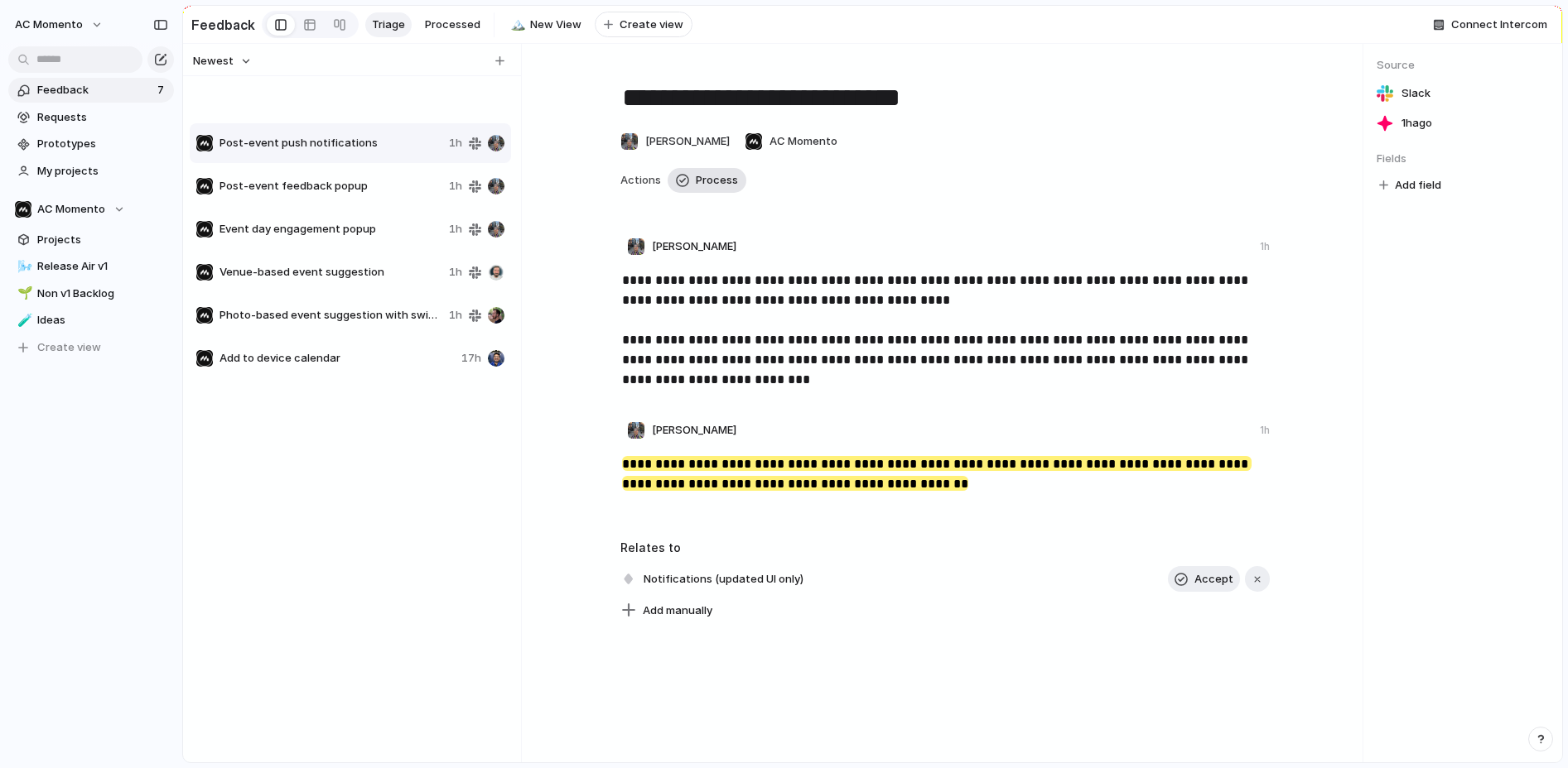
type textarea "**********"
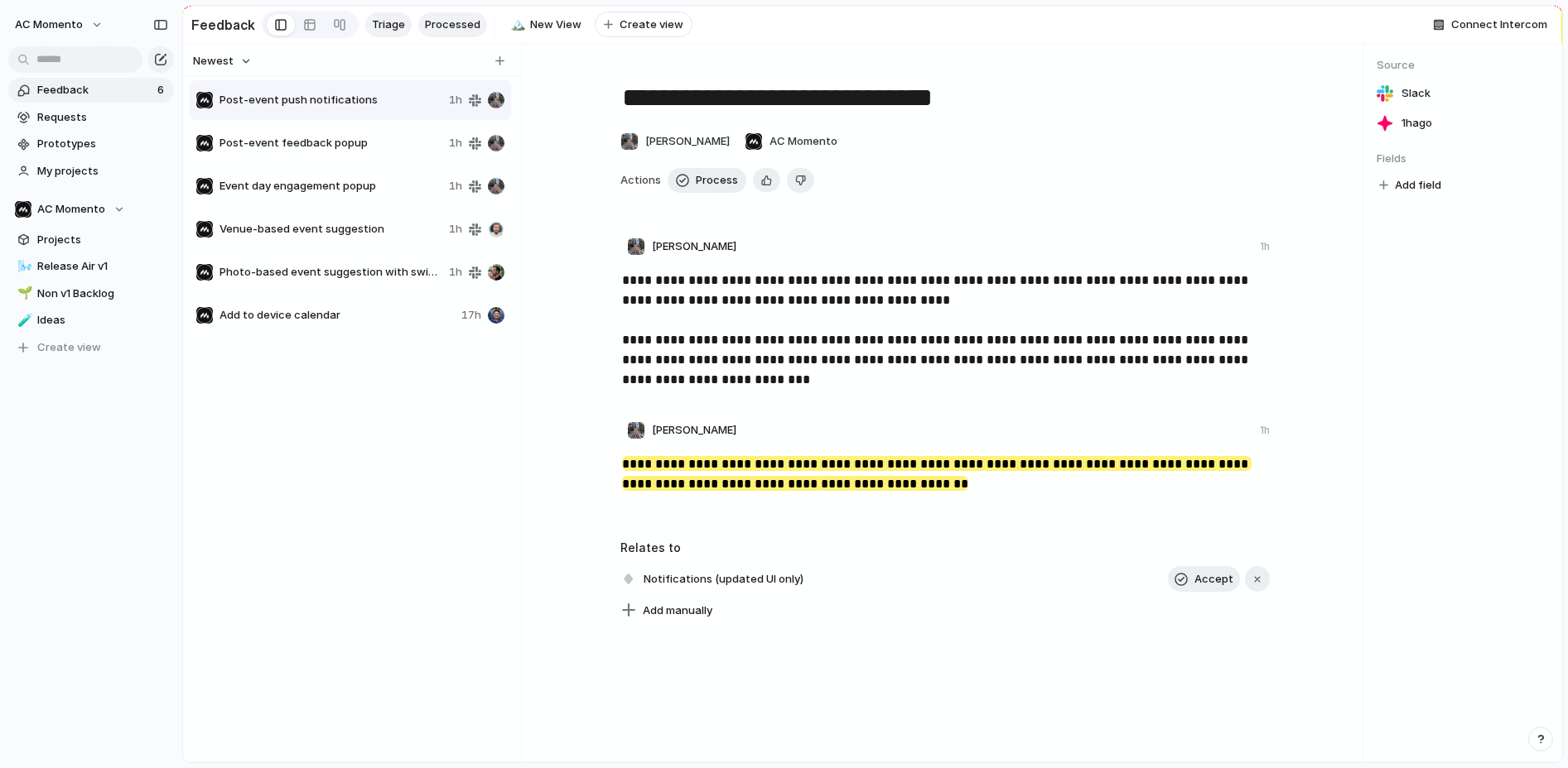
click at [448, 23] on span "Processed" at bounding box center [452, 25] width 55 height 17
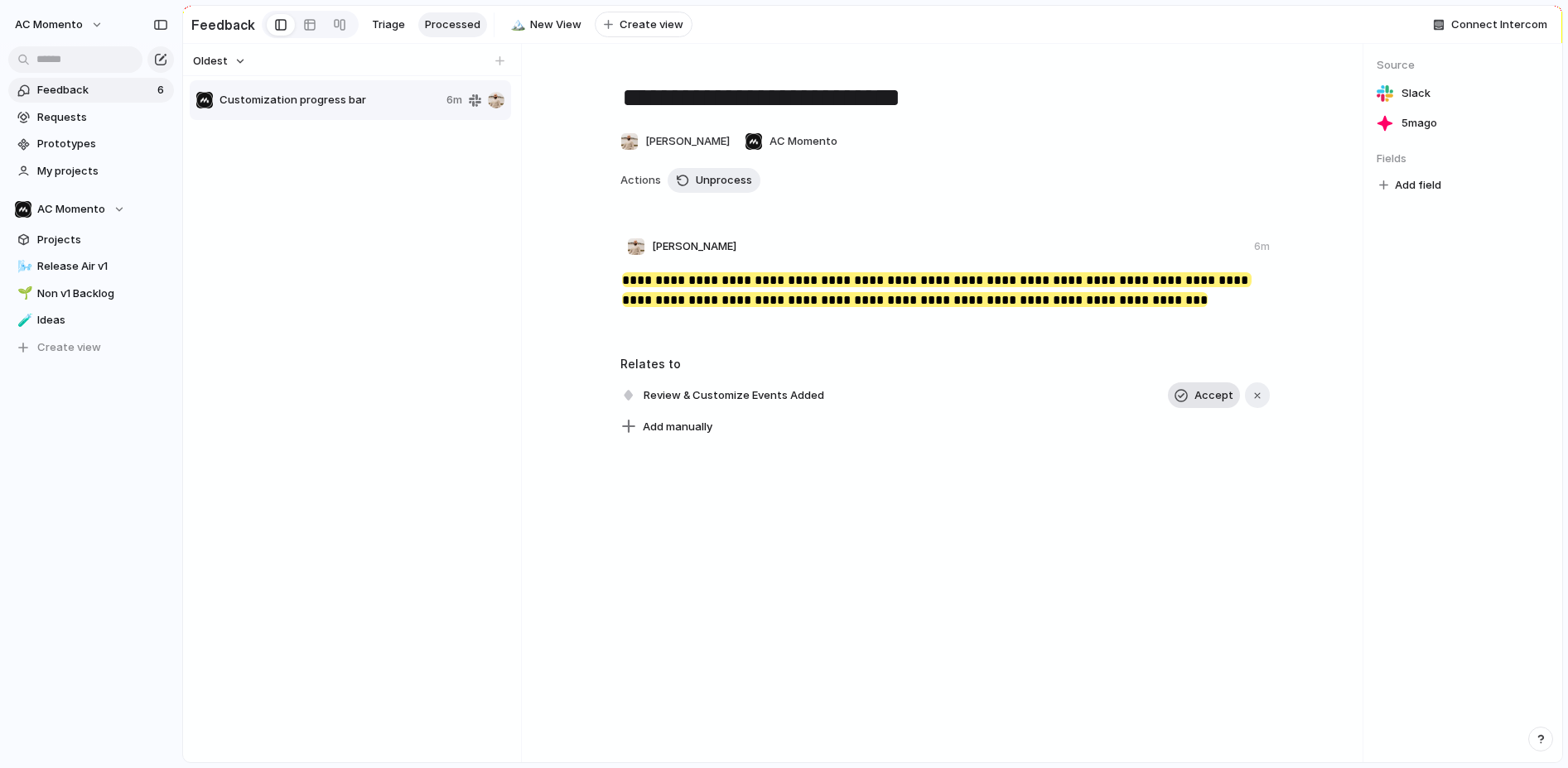
click at [1217, 396] on span "Accept" at bounding box center [1214, 396] width 39 height 17
click at [589, 264] on div "**********" at bounding box center [946, 298] width 765 height 70
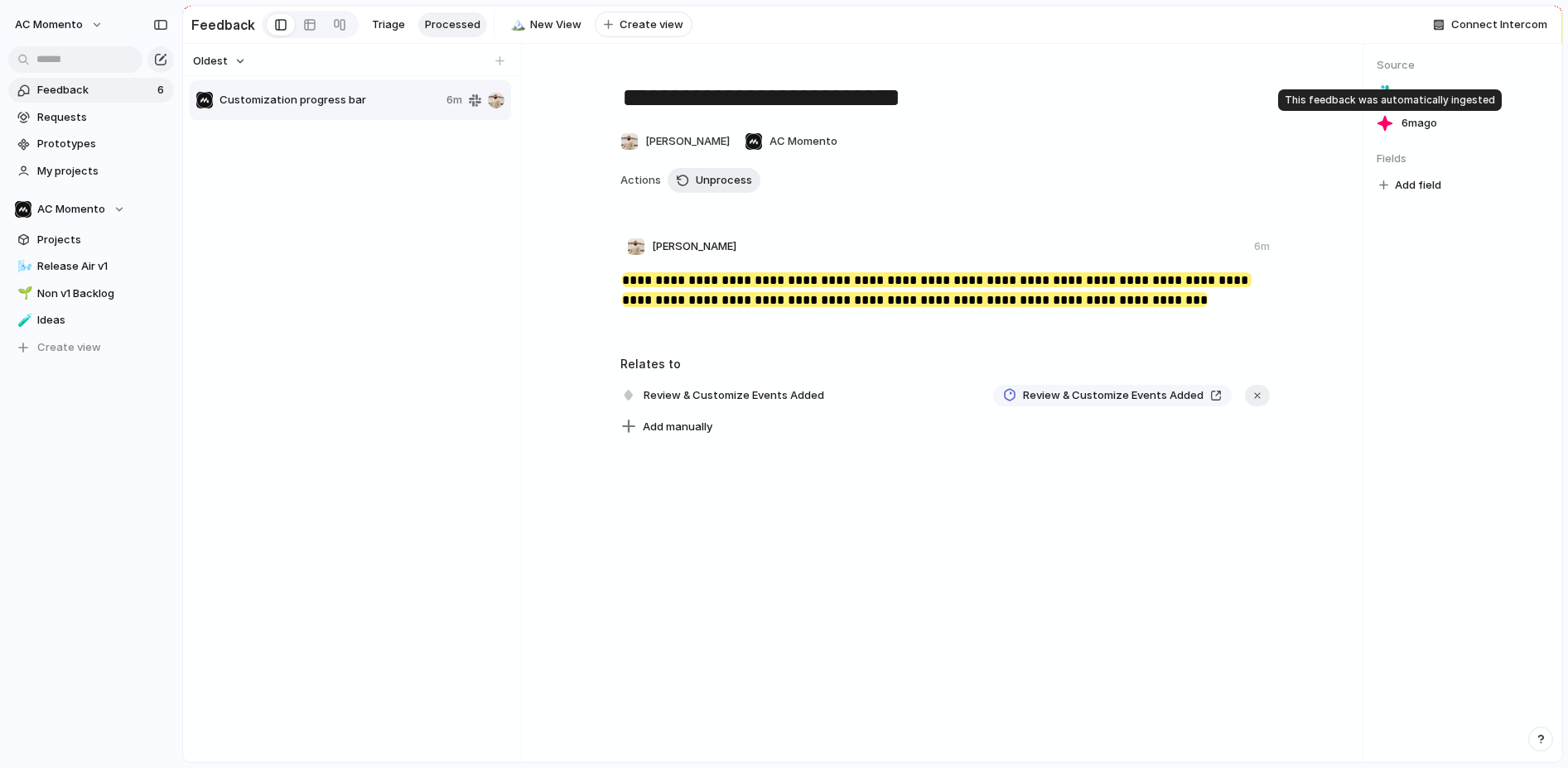
click at [1386, 125] on div at bounding box center [1385, 124] width 17 height 17
click at [398, 94] on span "Customization progress bar" at bounding box center [330, 100] width 220 height 17
click at [639, 179] on span "Actions" at bounding box center [641, 181] width 41 height 17
click at [298, 22] on link at bounding box center [310, 25] width 30 height 26
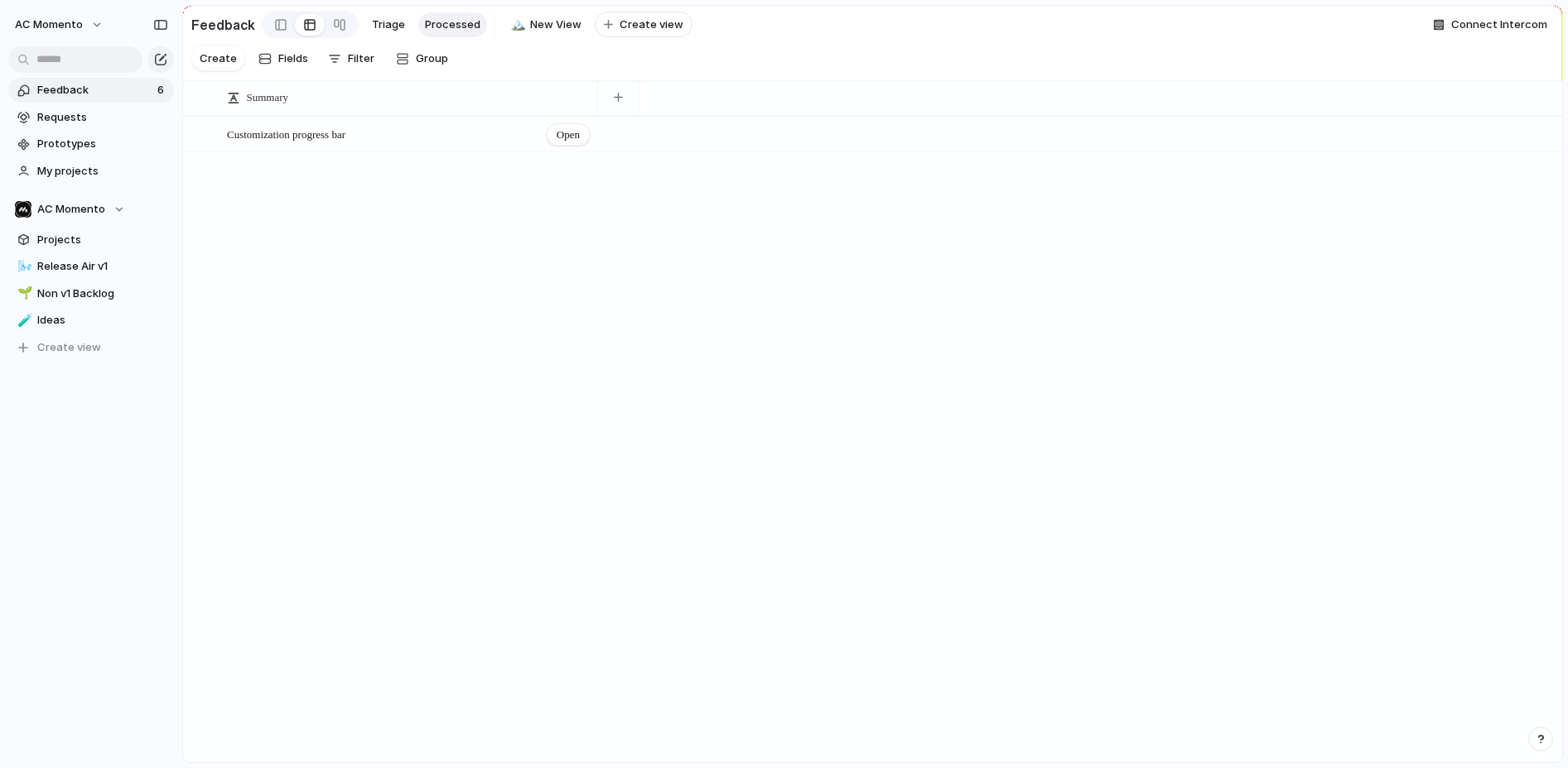
click at [354, 120] on div "Customization progress bar Open" at bounding box center [410, 135] width 365 height 35
click at [583, 131] on textarea "**********" at bounding box center [406, 136] width 359 height 14
click at [583, 132] on div "Open" at bounding box center [568, 135] width 43 height 21
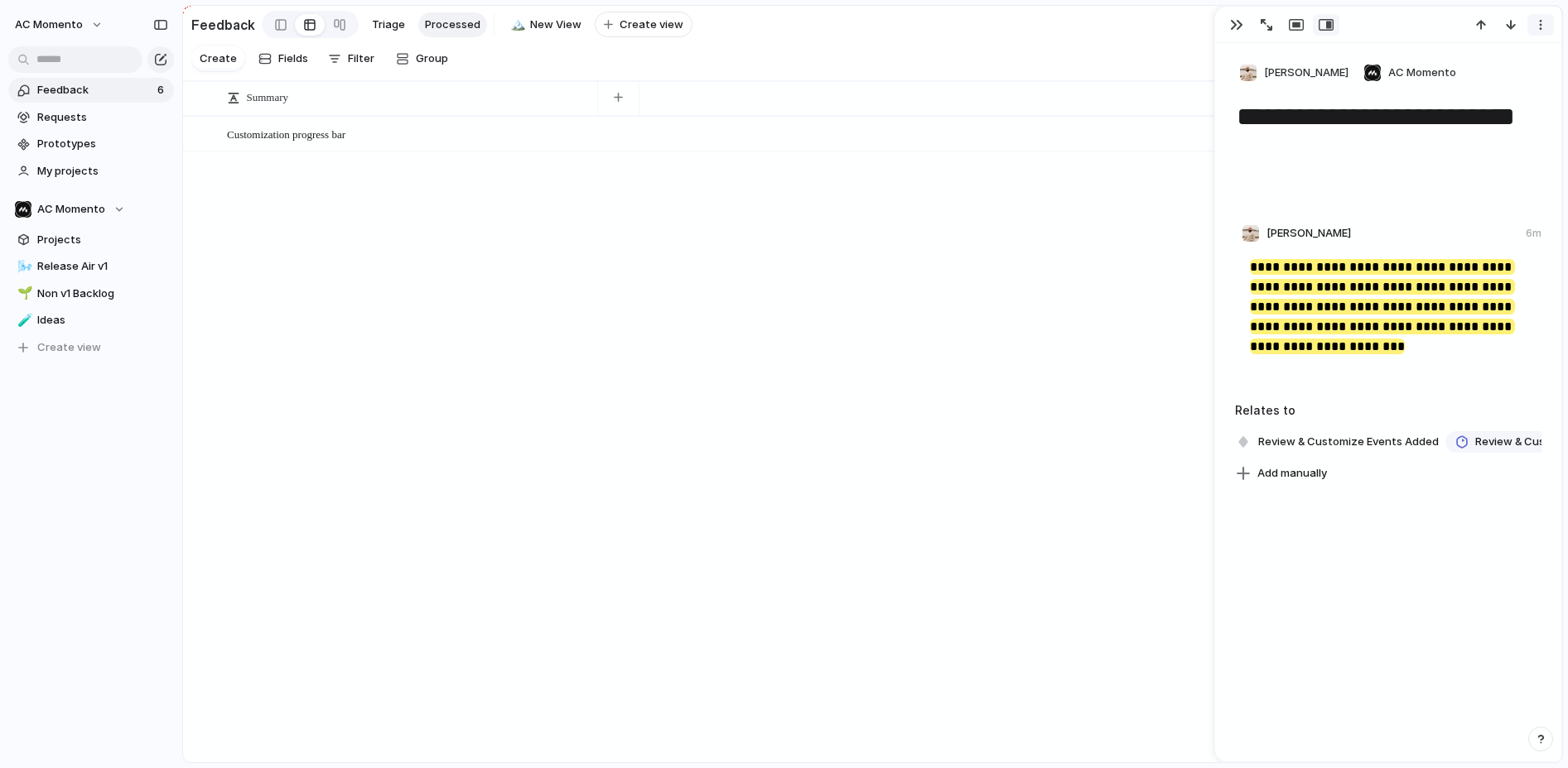
click at [1401, 19] on button "button" at bounding box center [1540, 25] width 26 height 21
click at [1401, 212] on div "Delete" at bounding box center [784, 384] width 1568 height 768
click at [1277, 79] on span "[PERSON_NAME]" at bounding box center [1306, 73] width 85 height 17
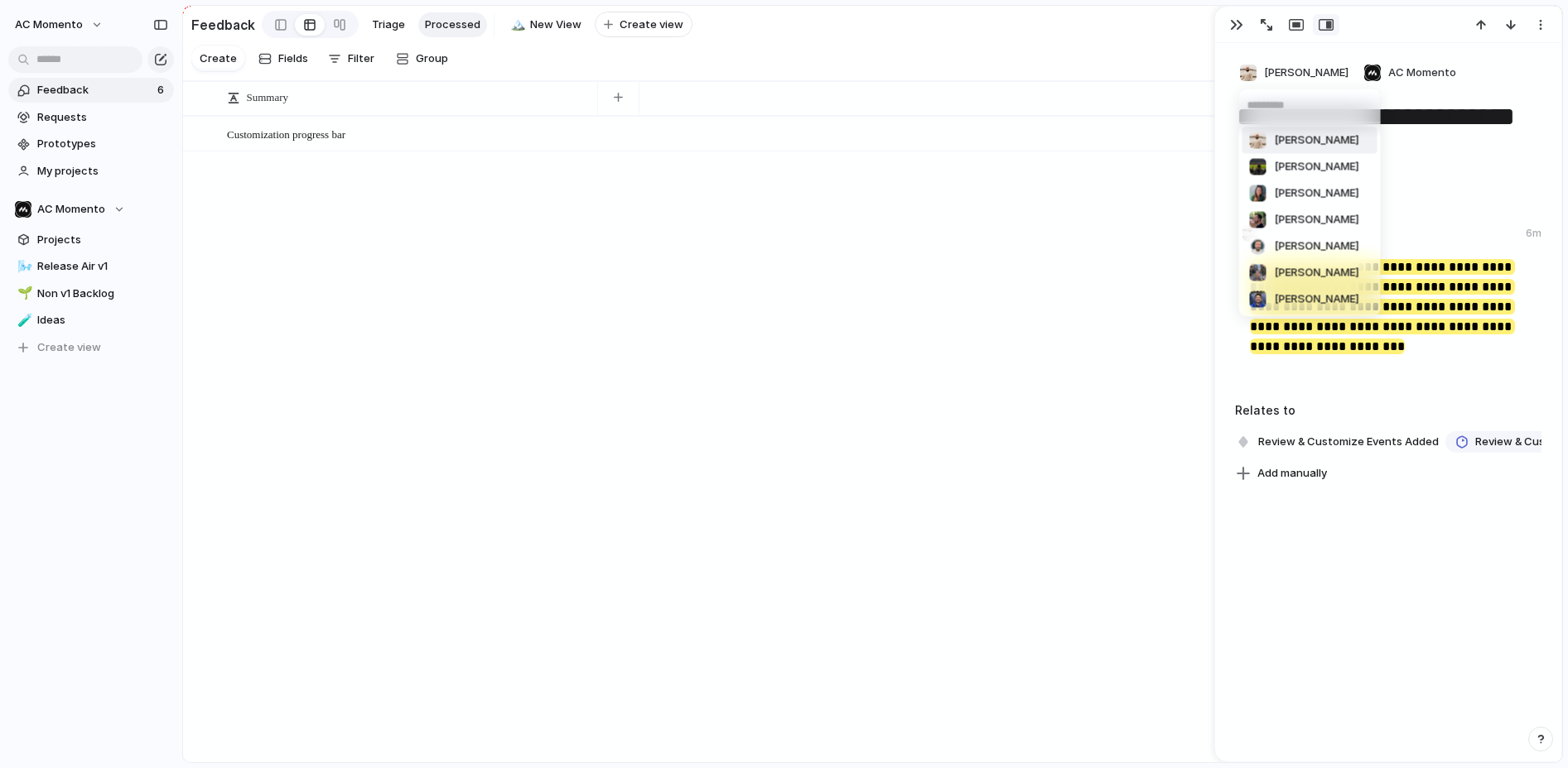
click at [1401, 121] on div "[PERSON_NAME] [PERSON_NAME] [PERSON_NAME] [PERSON_NAME] [PERSON_NAME] [PERSON_N…" at bounding box center [784, 384] width 1568 height 768
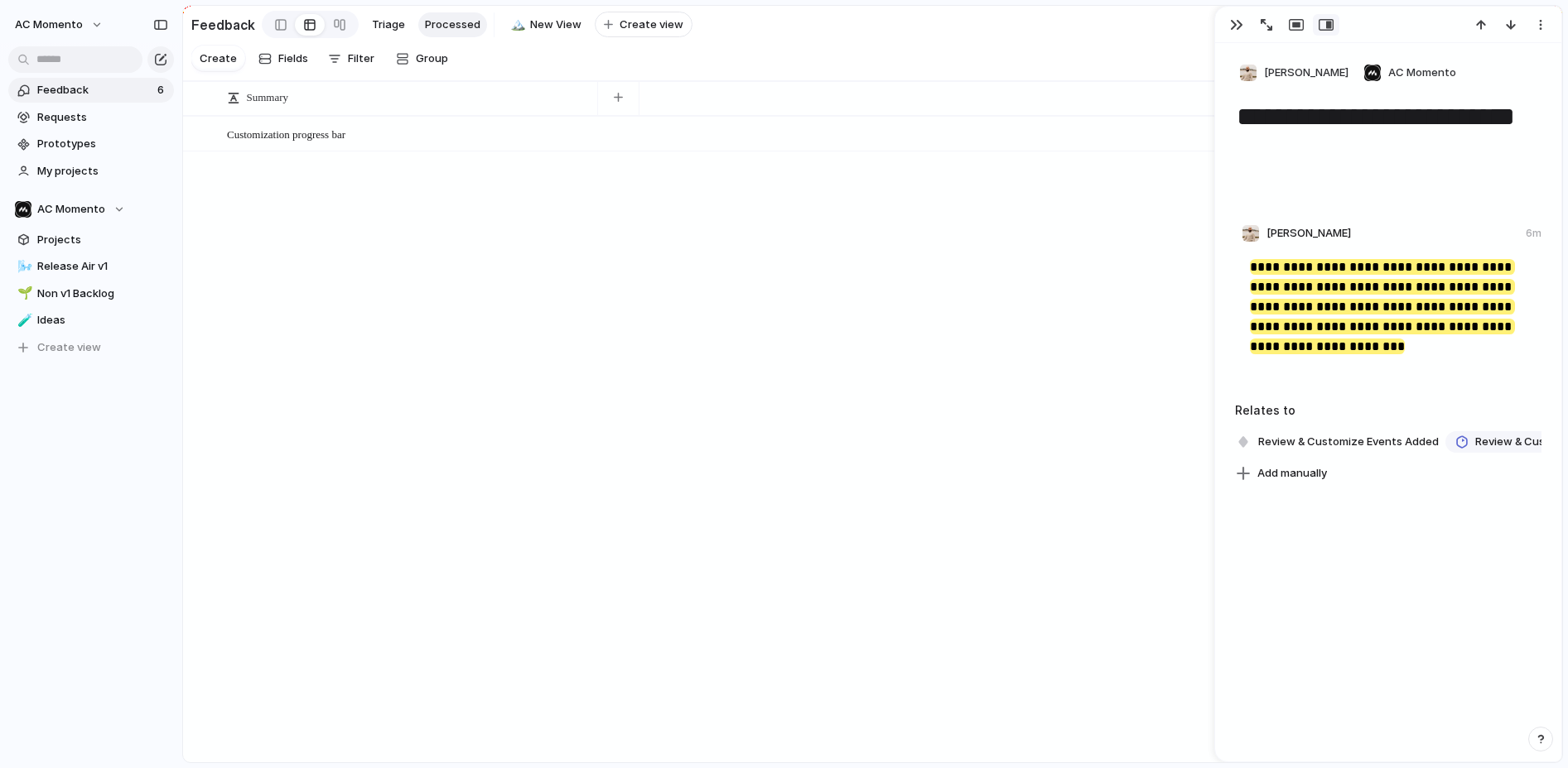
click at [1333, 231] on div "[PERSON_NAME] 6m" at bounding box center [1387, 237] width 306 height 25
click at [1361, 125] on textarea "**********" at bounding box center [1387, 132] width 306 height 67
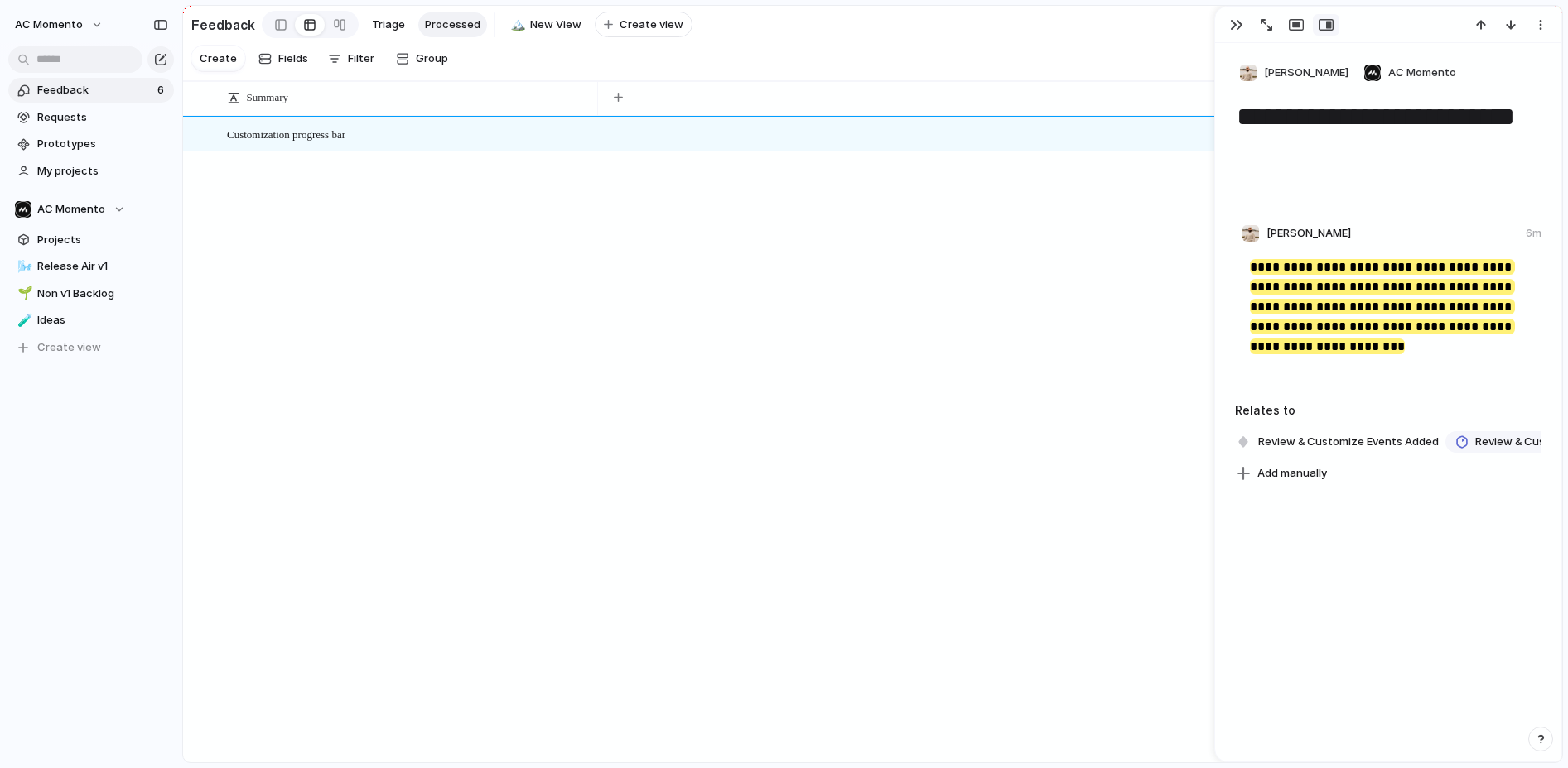
click at [982, 206] on div "Customization progress bar Open" at bounding box center [873, 439] width 1379 height 646
click at [460, 18] on span "Processed" at bounding box center [452, 25] width 55 height 17
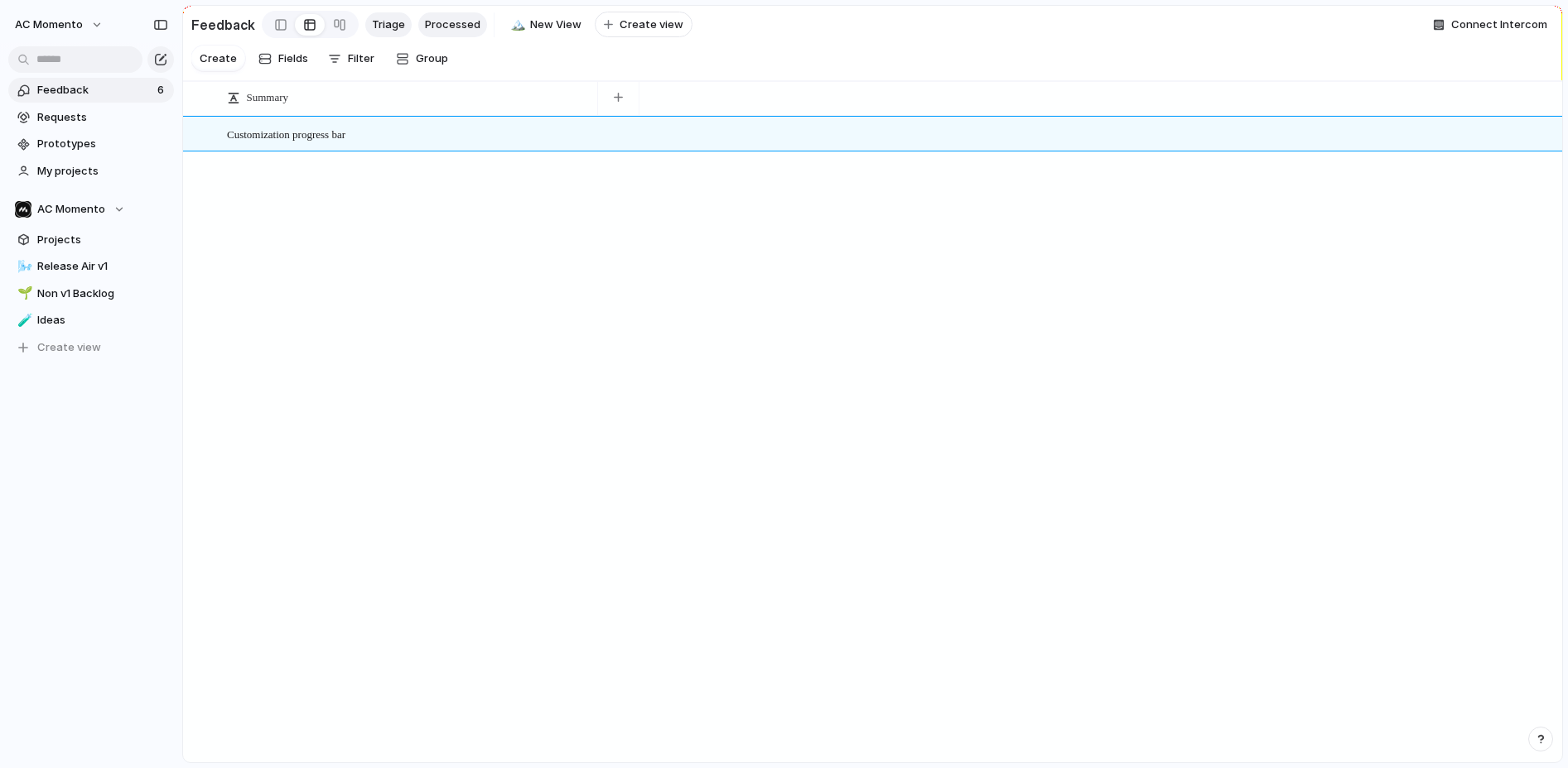
click at [388, 21] on span "Triage" at bounding box center [388, 25] width 33 height 17
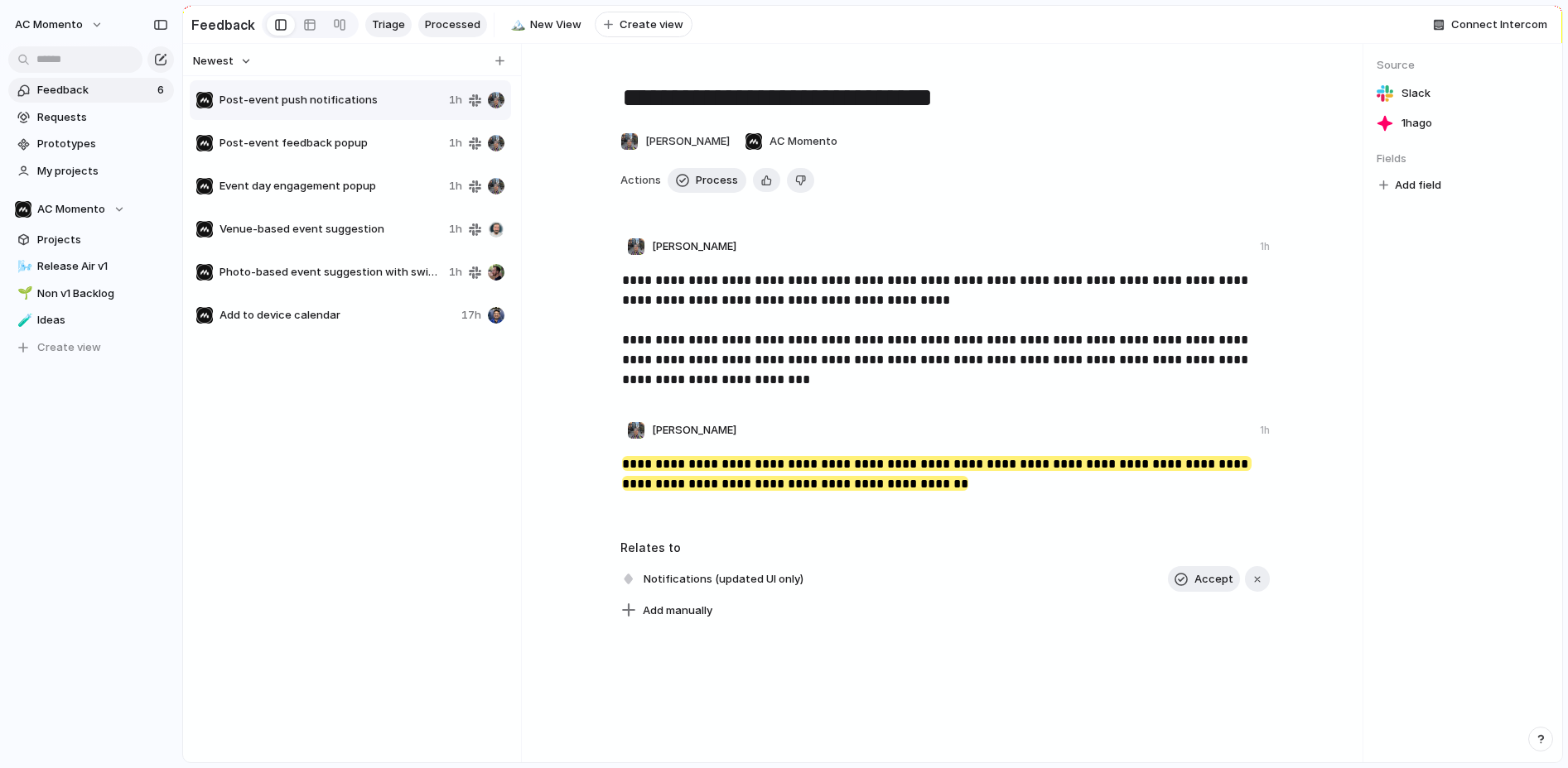
click at [440, 19] on span "Processed" at bounding box center [452, 25] width 55 height 17
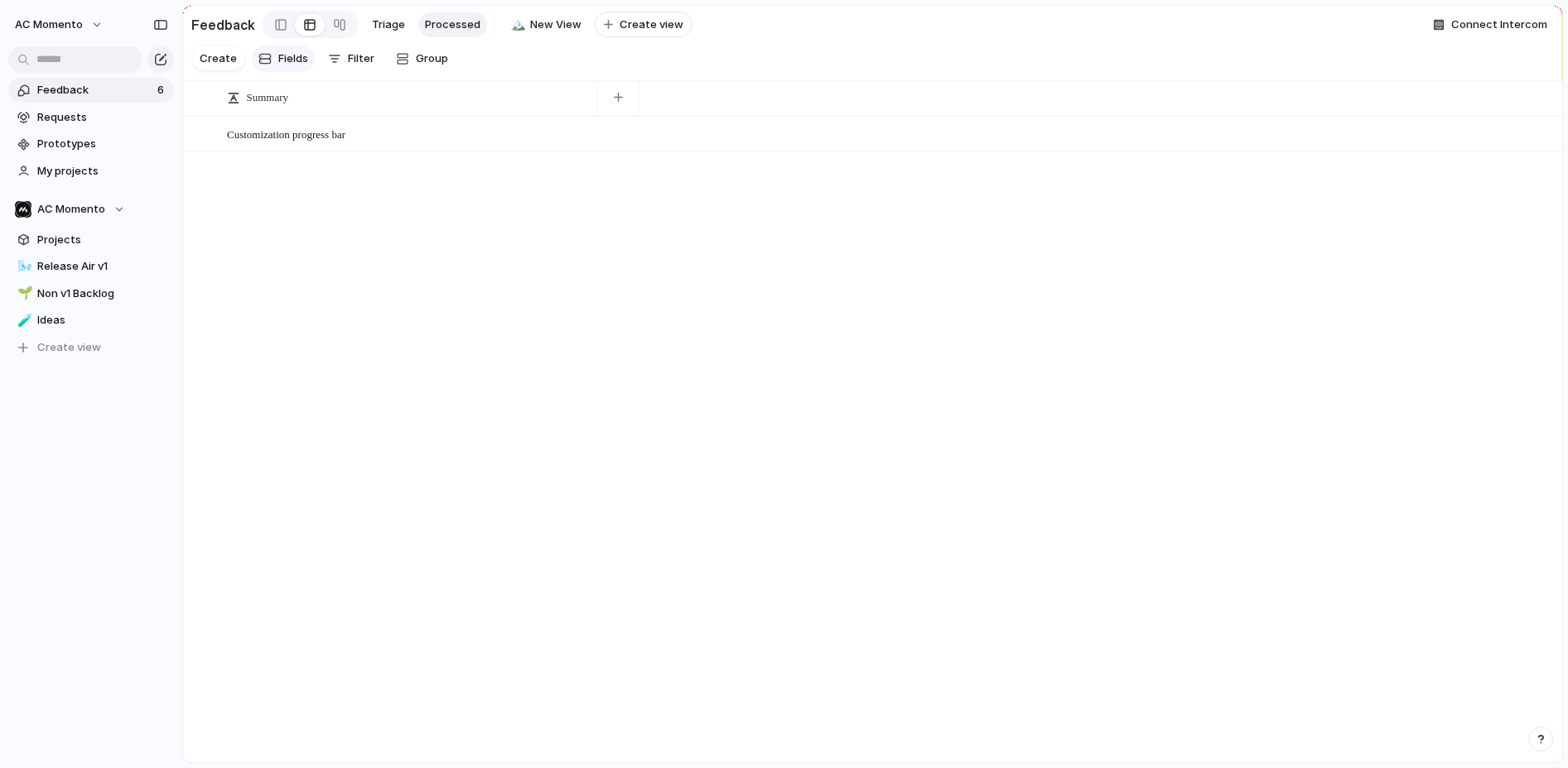
click at [287, 61] on span "Fields" at bounding box center [293, 59] width 30 height 17
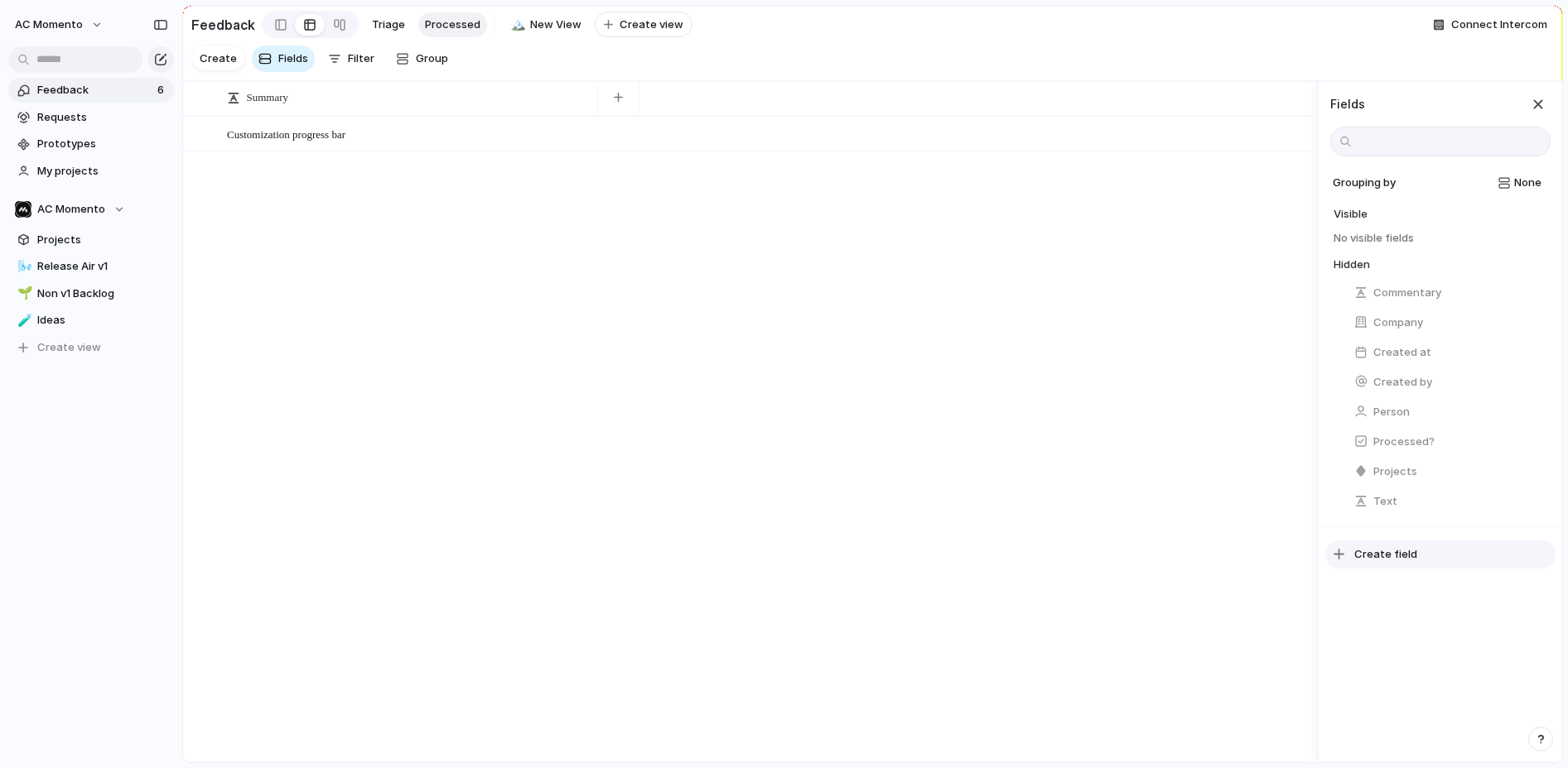
click at [1390, 548] on span "Create field" at bounding box center [1386, 555] width 63 height 17
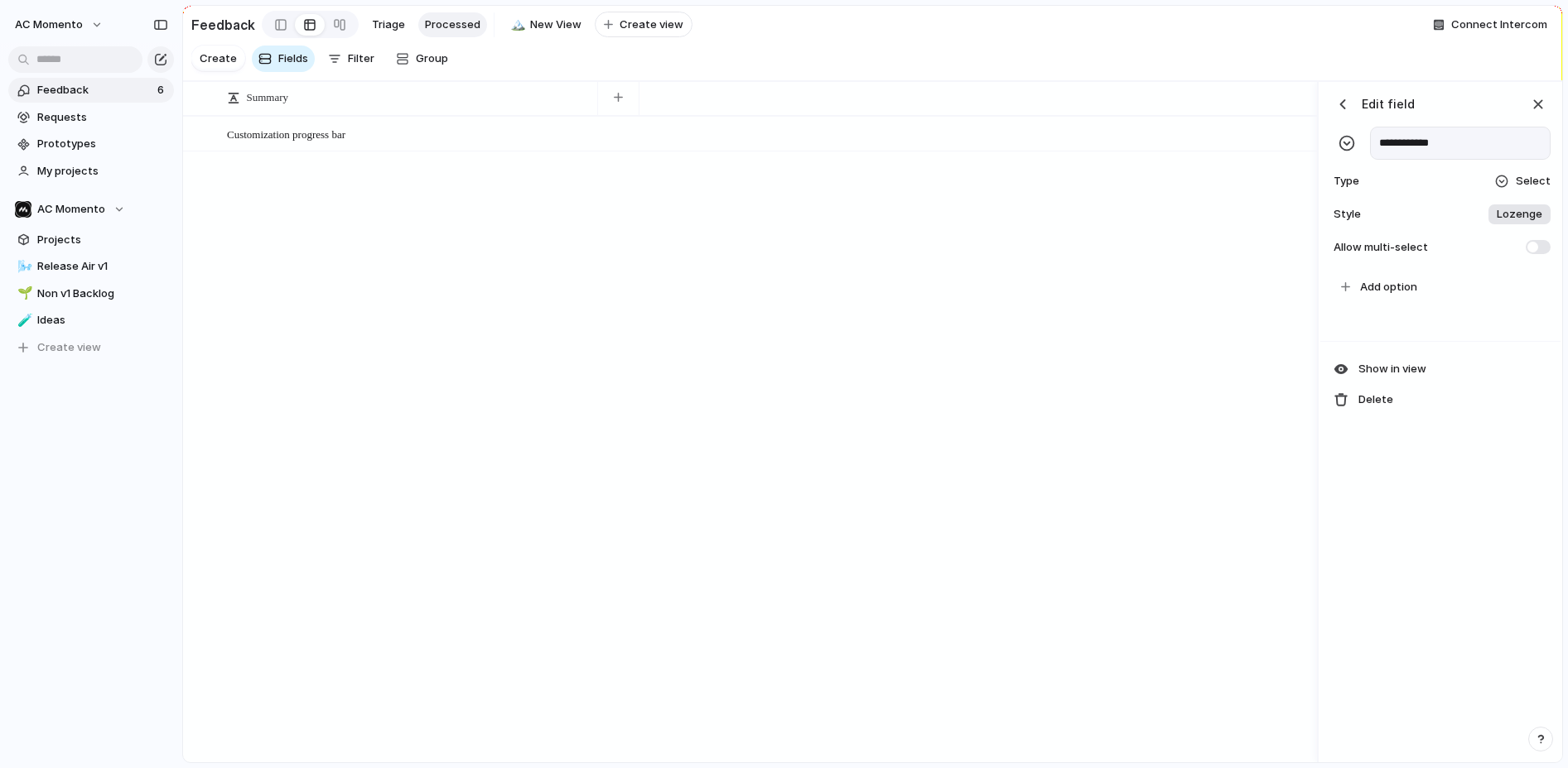
type input "**********"
click at [1401, 186] on div at bounding box center [1502, 181] width 14 height 14
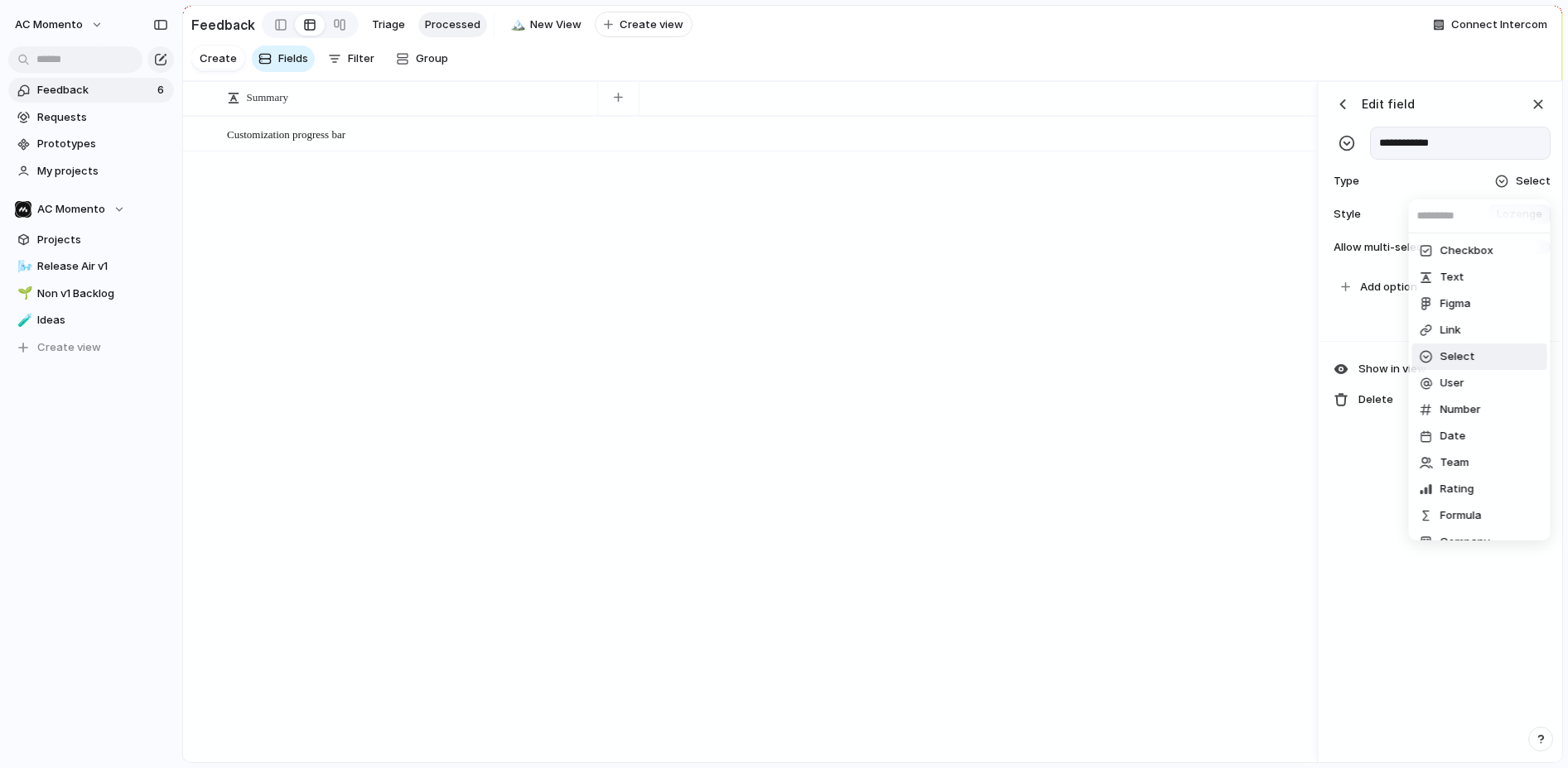
click at [1401, 357] on span "Select" at bounding box center [1458, 357] width 35 height 17
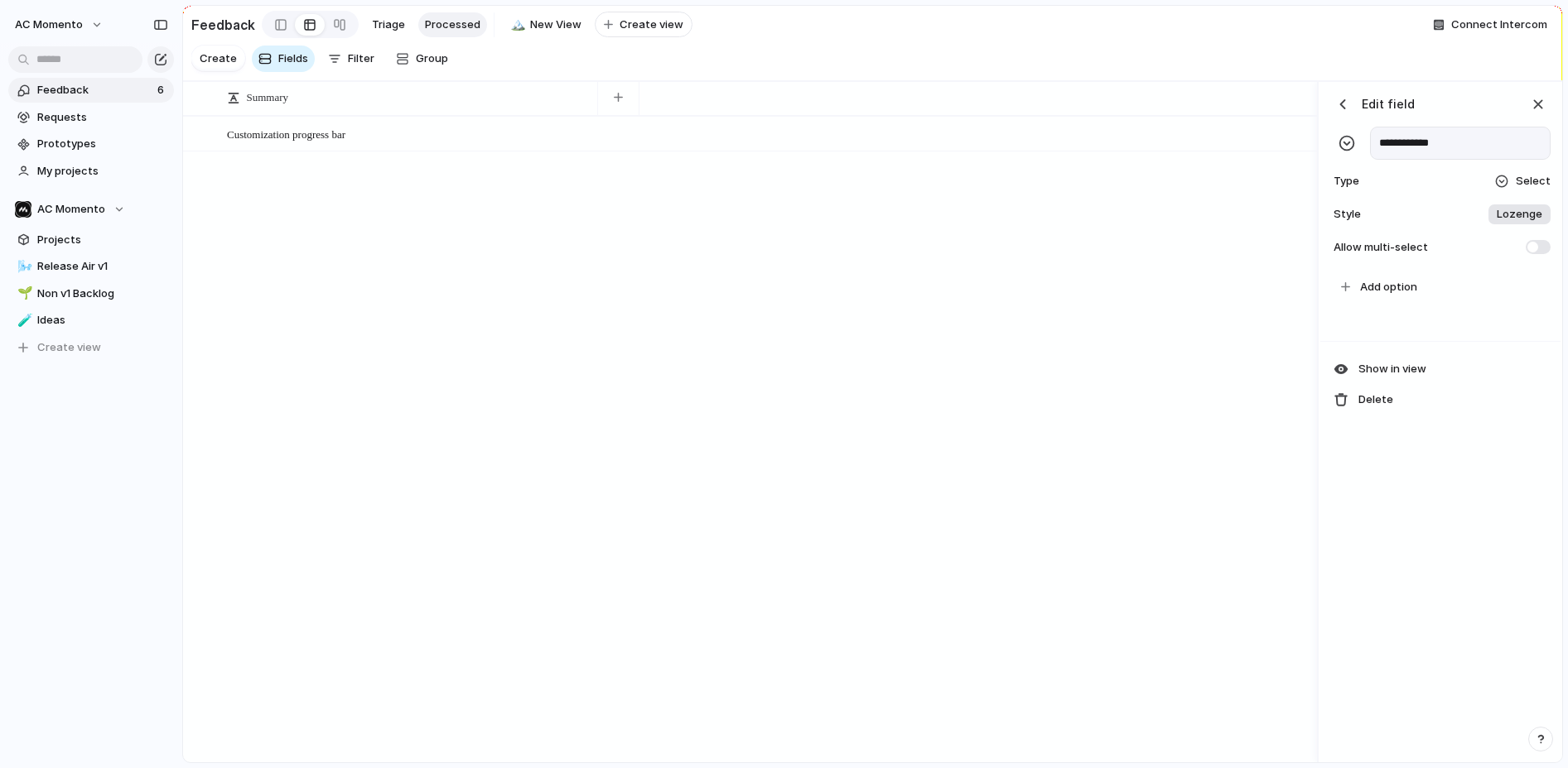
click at [1401, 209] on span "Lozenge" at bounding box center [1520, 214] width 46 height 17
click at [1401, 211] on div "******* *** Plain" at bounding box center [784, 384] width 1568 height 768
click at [1401, 245] on span at bounding box center [1537, 247] width 25 height 14
click at [1394, 288] on span "Add option" at bounding box center [1388, 287] width 57 height 17
click at [1401, 292] on span "Add option" at bounding box center [1388, 287] width 57 height 17
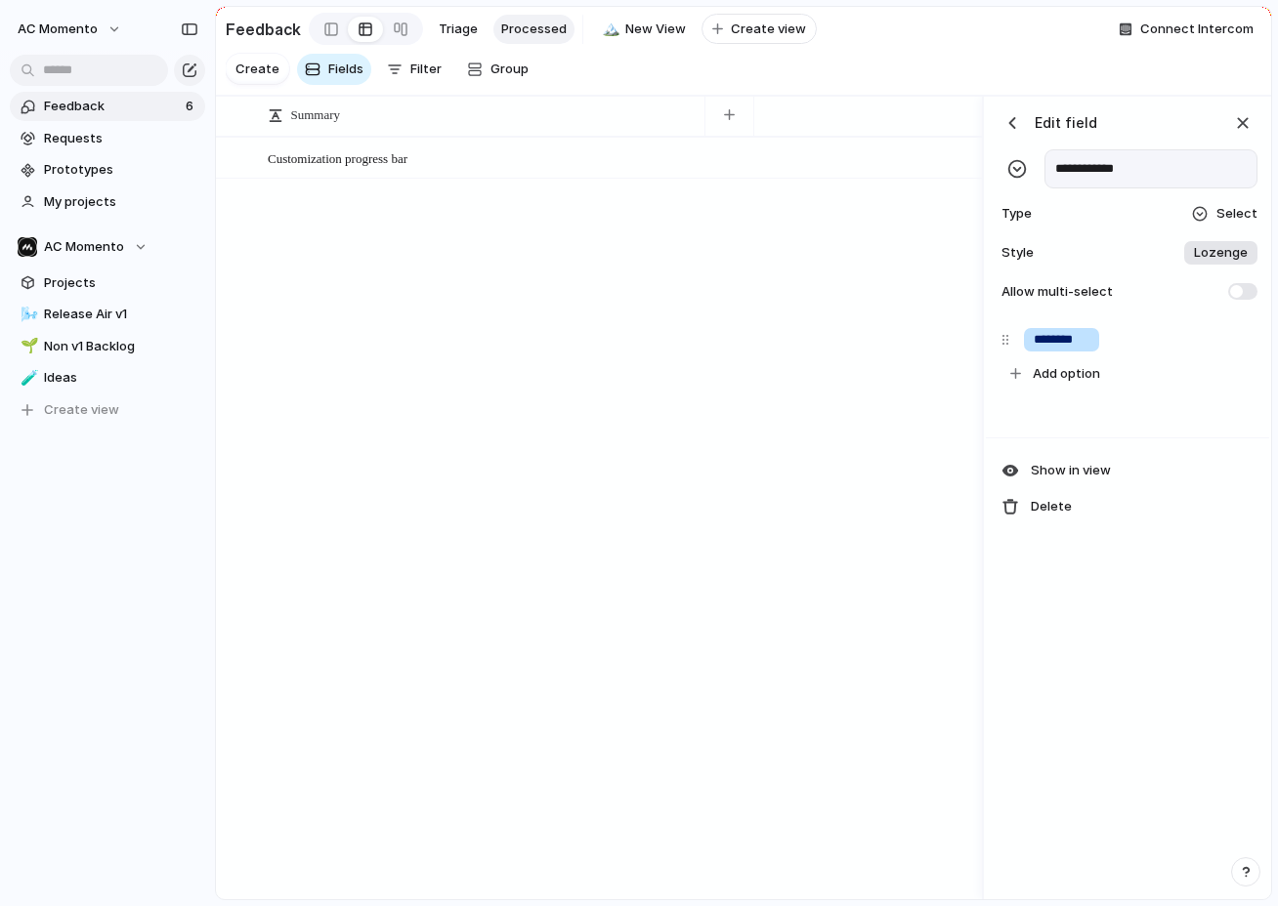
type input "********"
type input "*********"
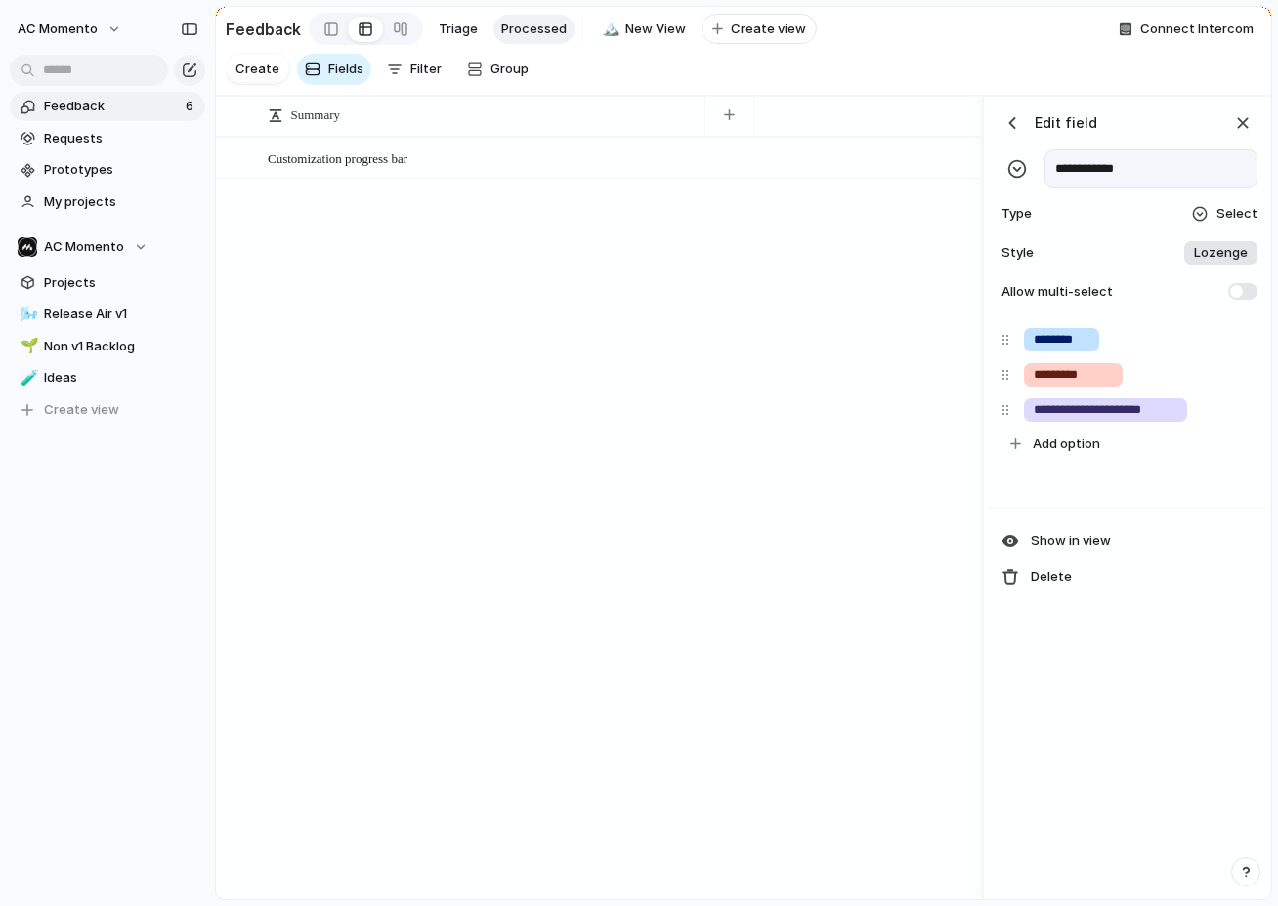
type input "**********"
type input "******"
type input "**********"
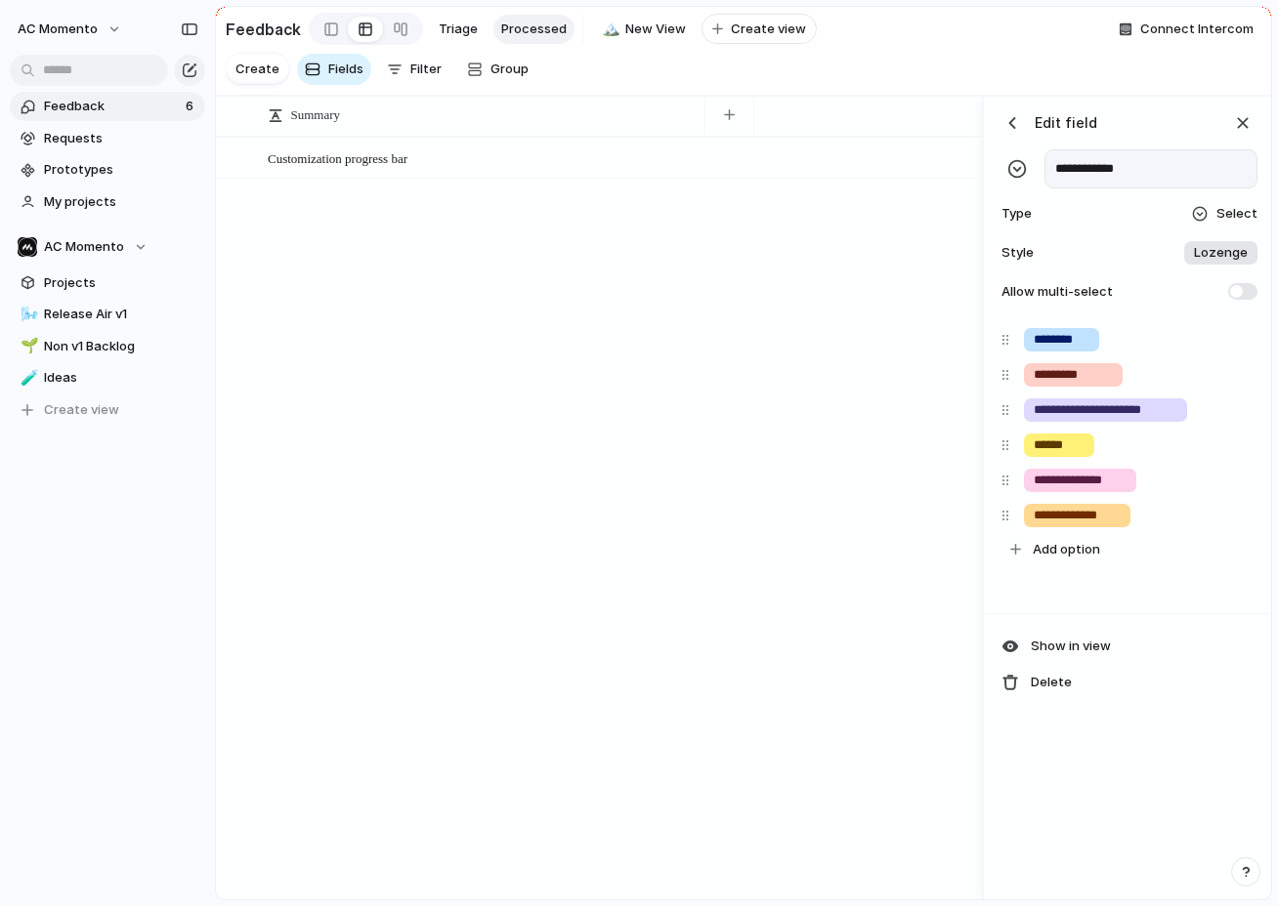
type input "**********"
click at [326, 301] on div "Customization progress bar Open" at bounding box center [599, 518] width 766 height 762
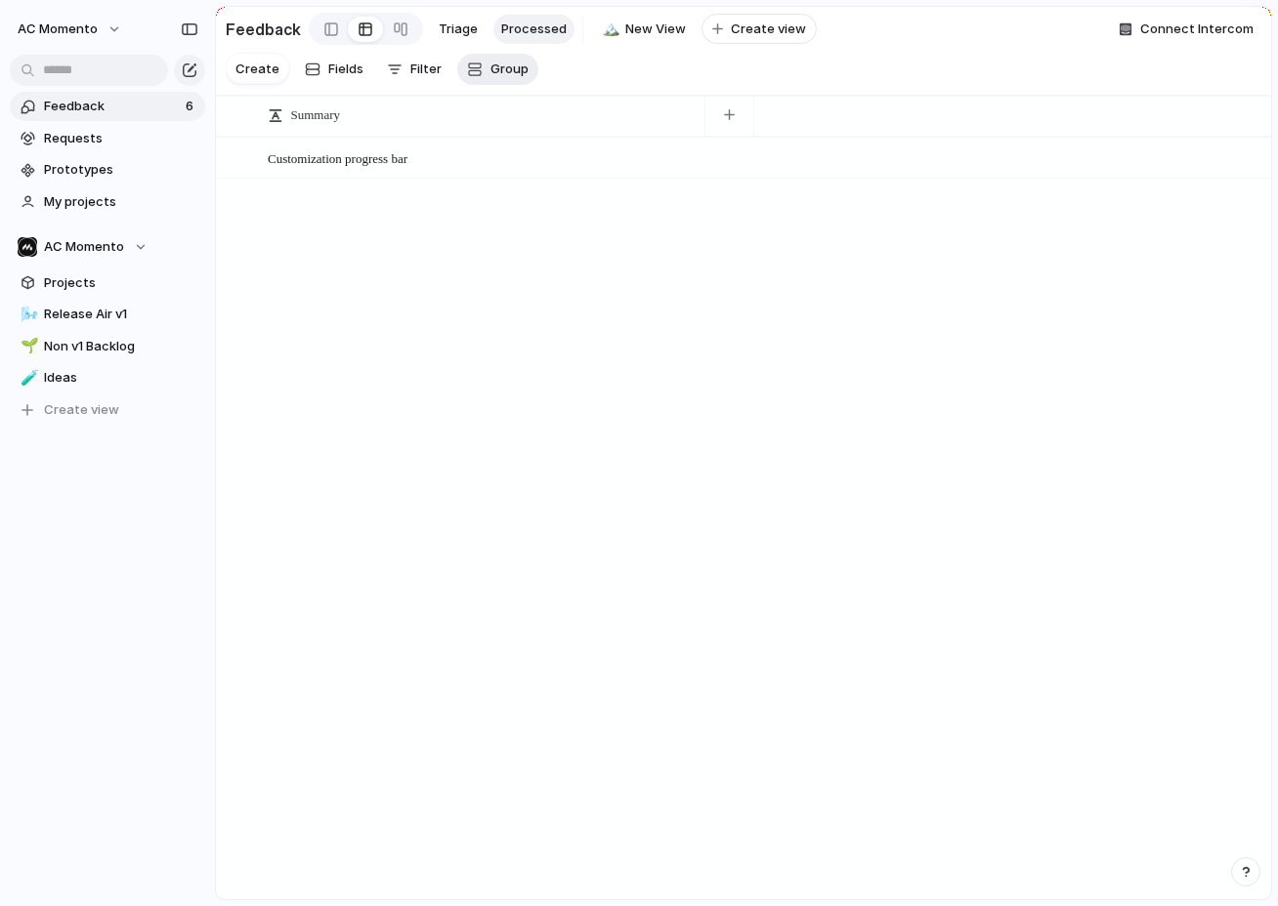
click at [503, 70] on span "Group" at bounding box center [509, 70] width 38 height 20
click at [525, 158] on span "Feature Area" at bounding box center [530, 154] width 81 height 20
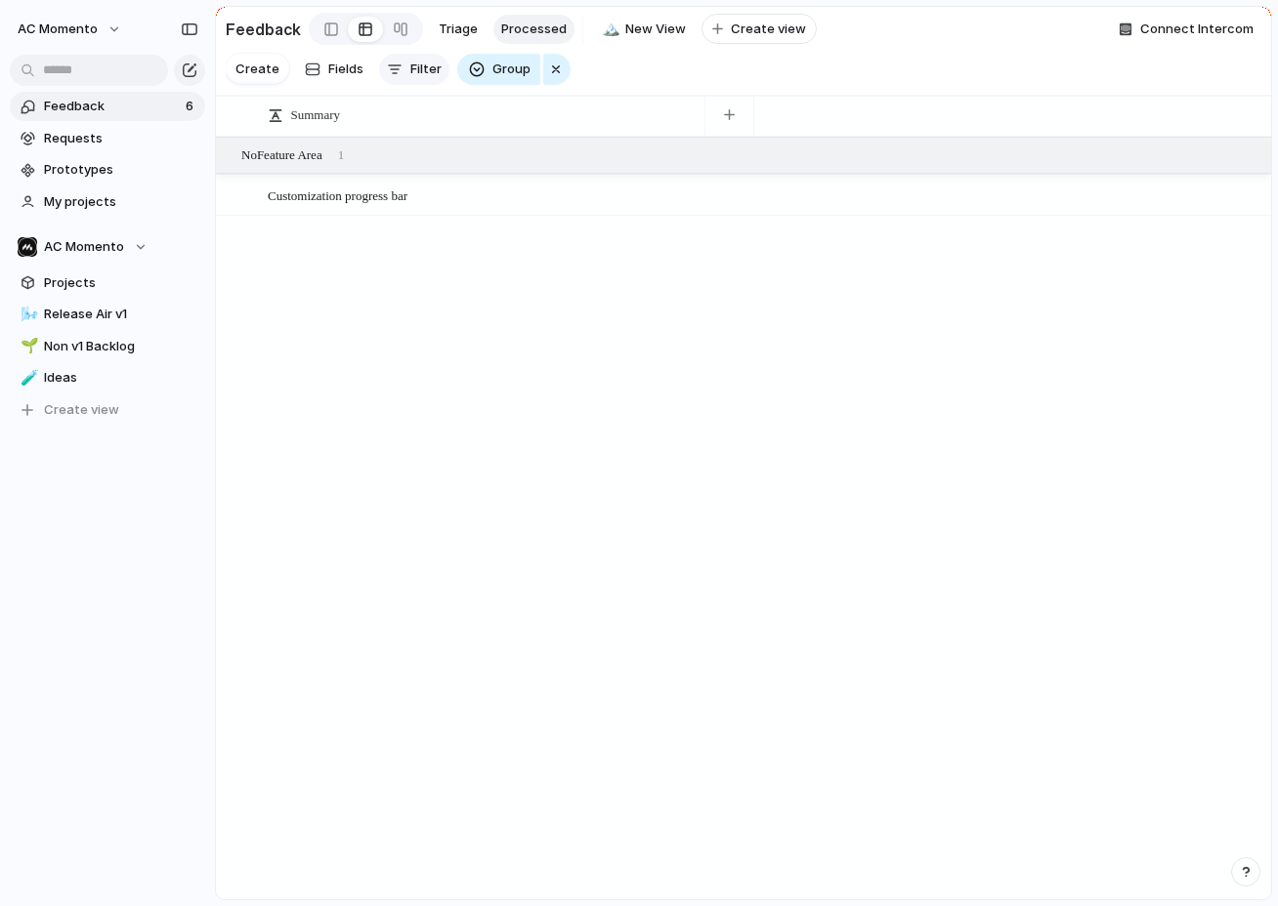
click at [428, 67] on span "Filter" at bounding box center [425, 70] width 31 height 20
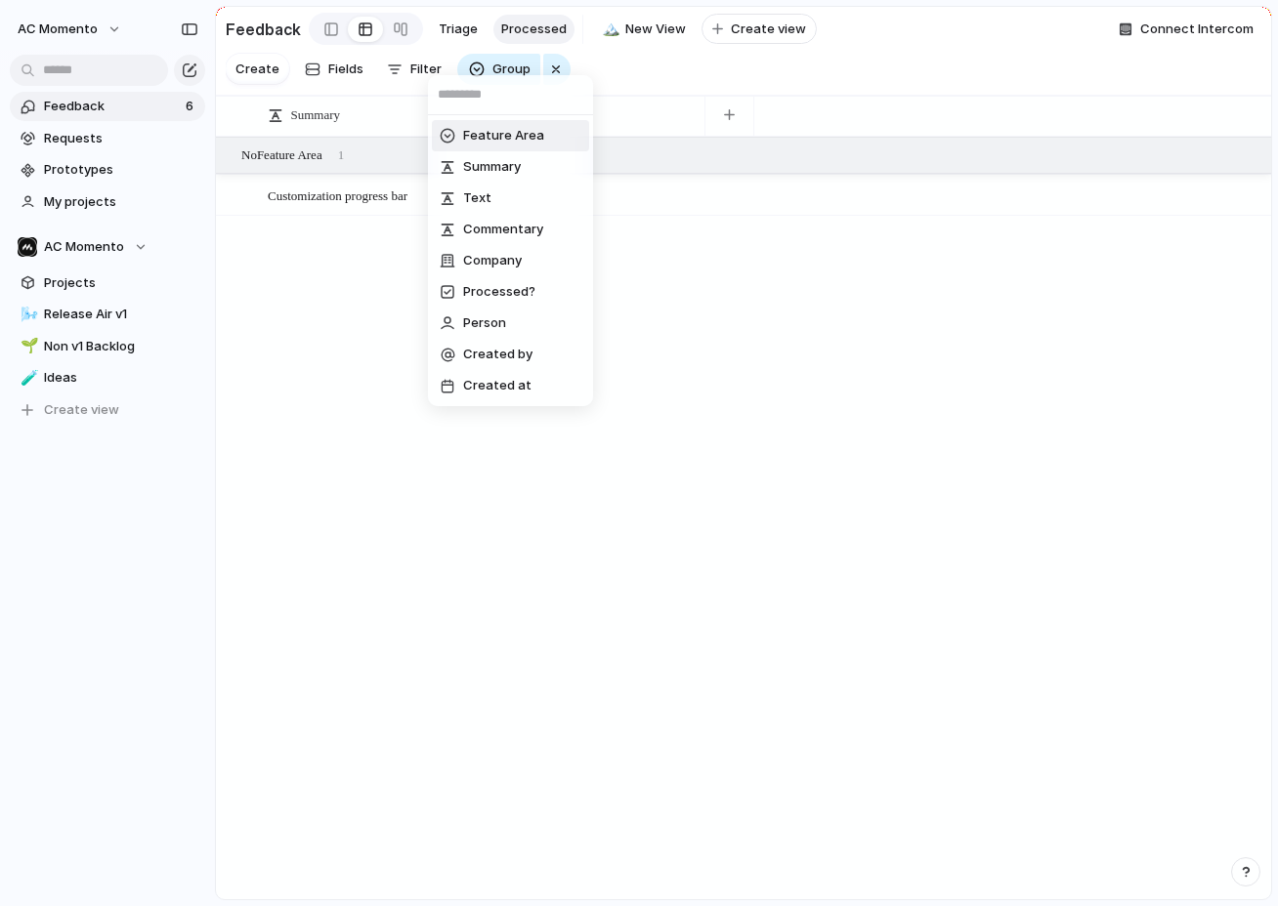
click at [497, 128] on span "Feature Area" at bounding box center [503, 136] width 81 height 20
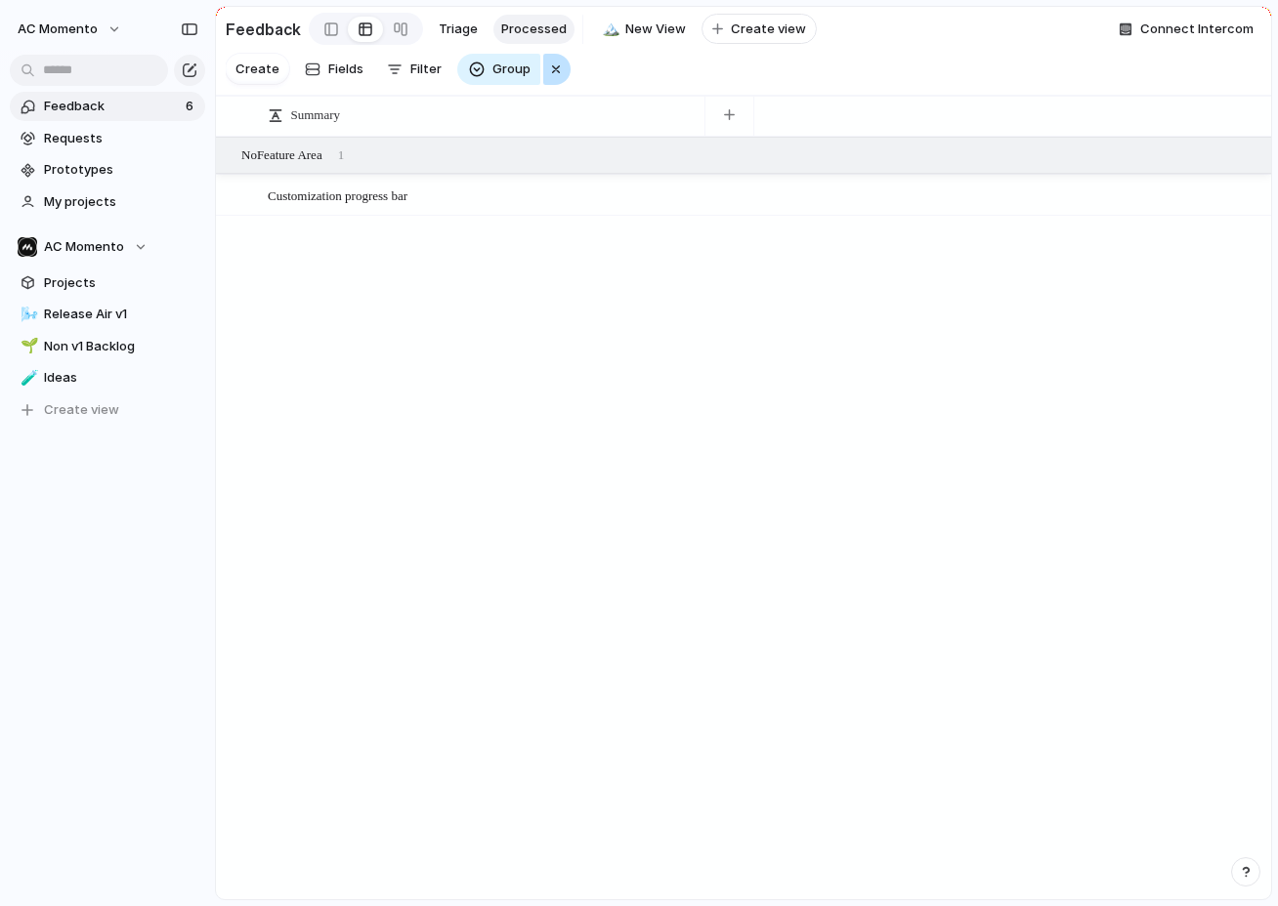
click at [554, 63] on div "Activity Community Education & Onboarding Events Infrastructure Notifications P…" at bounding box center [639, 453] width 1278 height 906
drag, startPoint x: 553, startPoint y: 66, endPoint x: 457, endPoint y: 111, distance: 105.7
click at [553, 66] on div "button" at bounding box center [556, 69] width 16 height 23
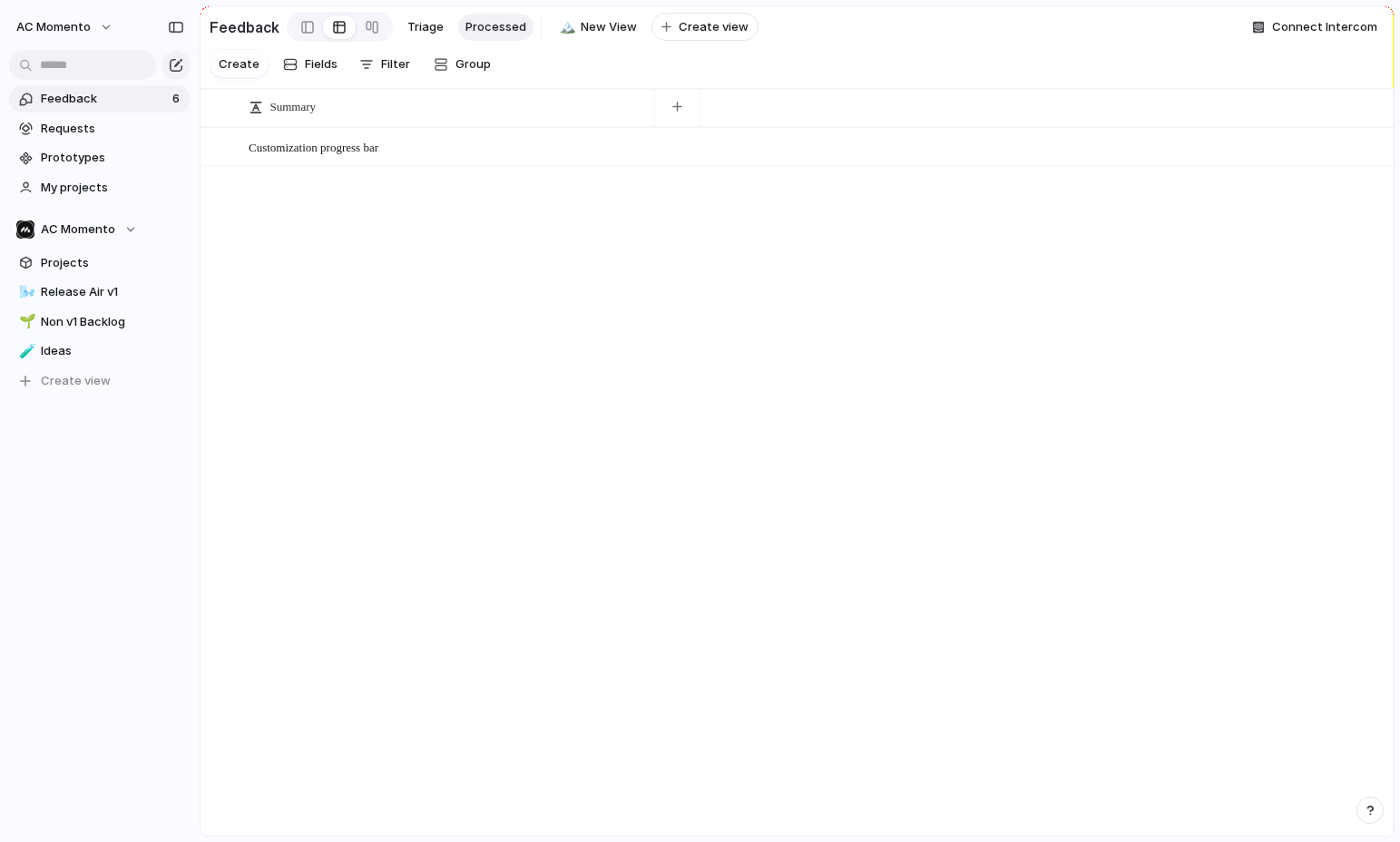
click at [666, 147] on div "Customization progress bar Open" at bounding box center [797, 147] width 1193 height 39
click at [312, 57] on span "Fields" at bounding box center [321, 65] width 33 height 19
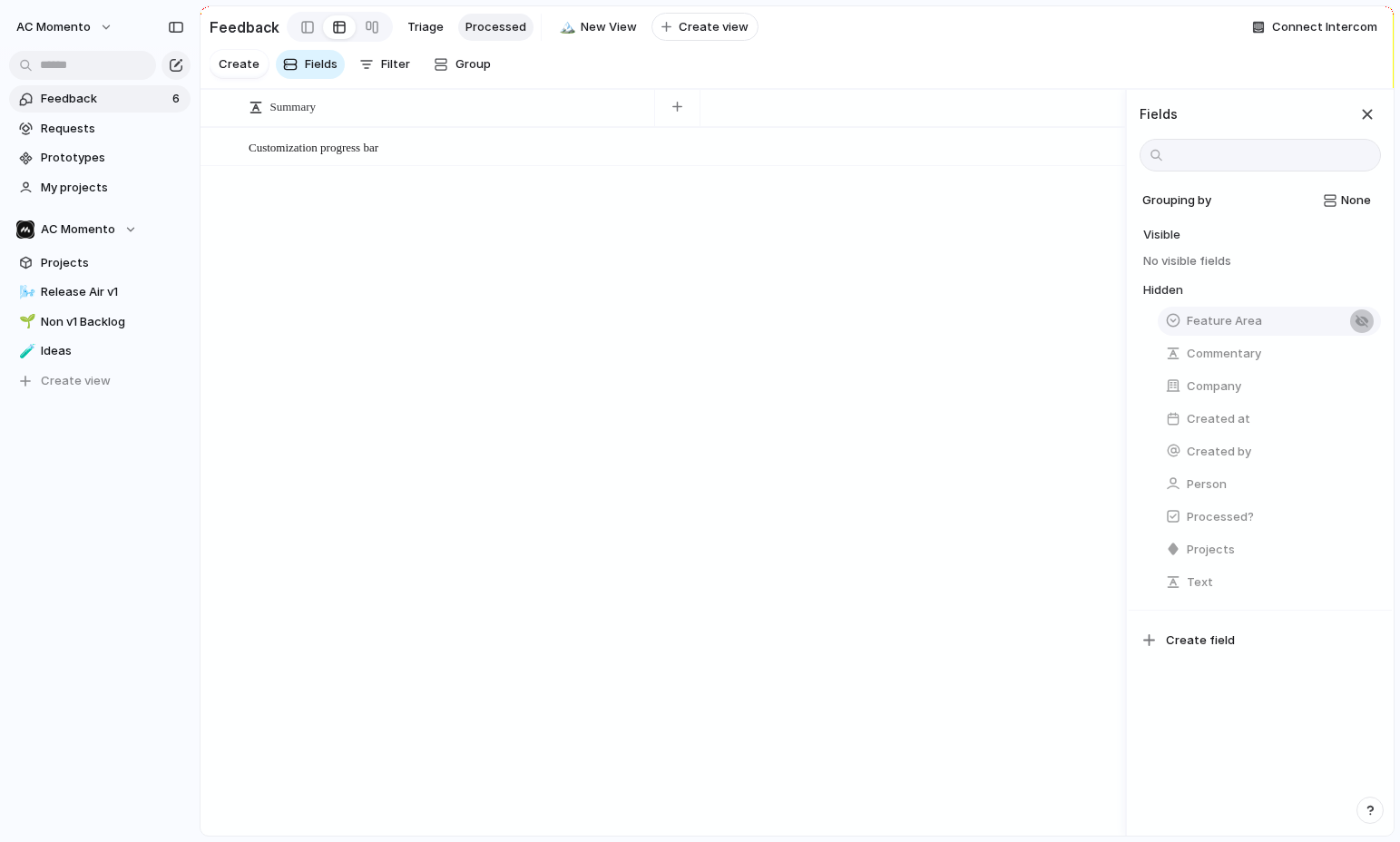
click at [1361, 317] on div "button" at bounding box center [1362, 322] width 15 height 15
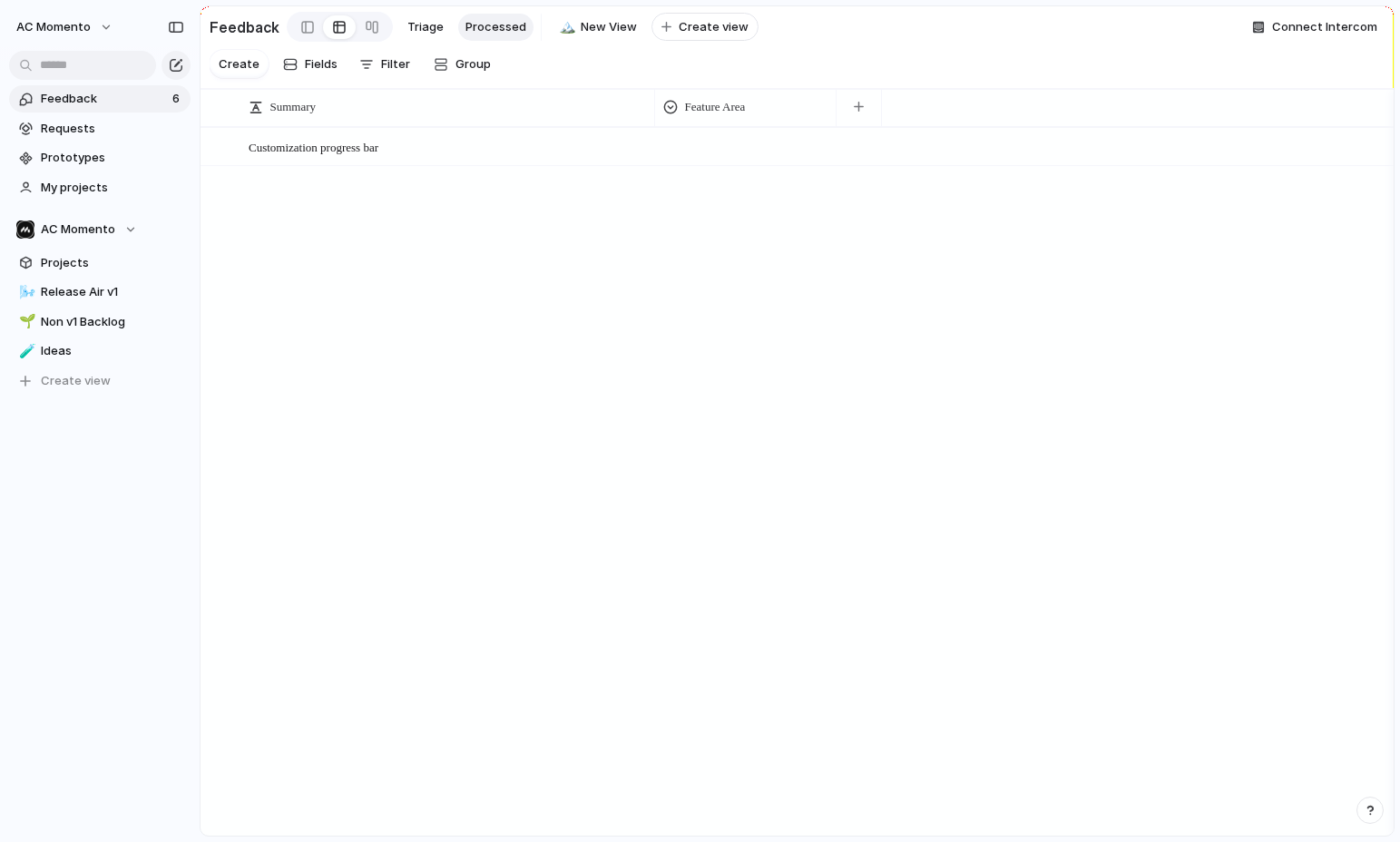
click at [704, 125] on div "Feature Area" at bounding box center [745, 107] width 174 height 38
click at [709, 140] on div at bounding box center [744, 144] width 179 height 30
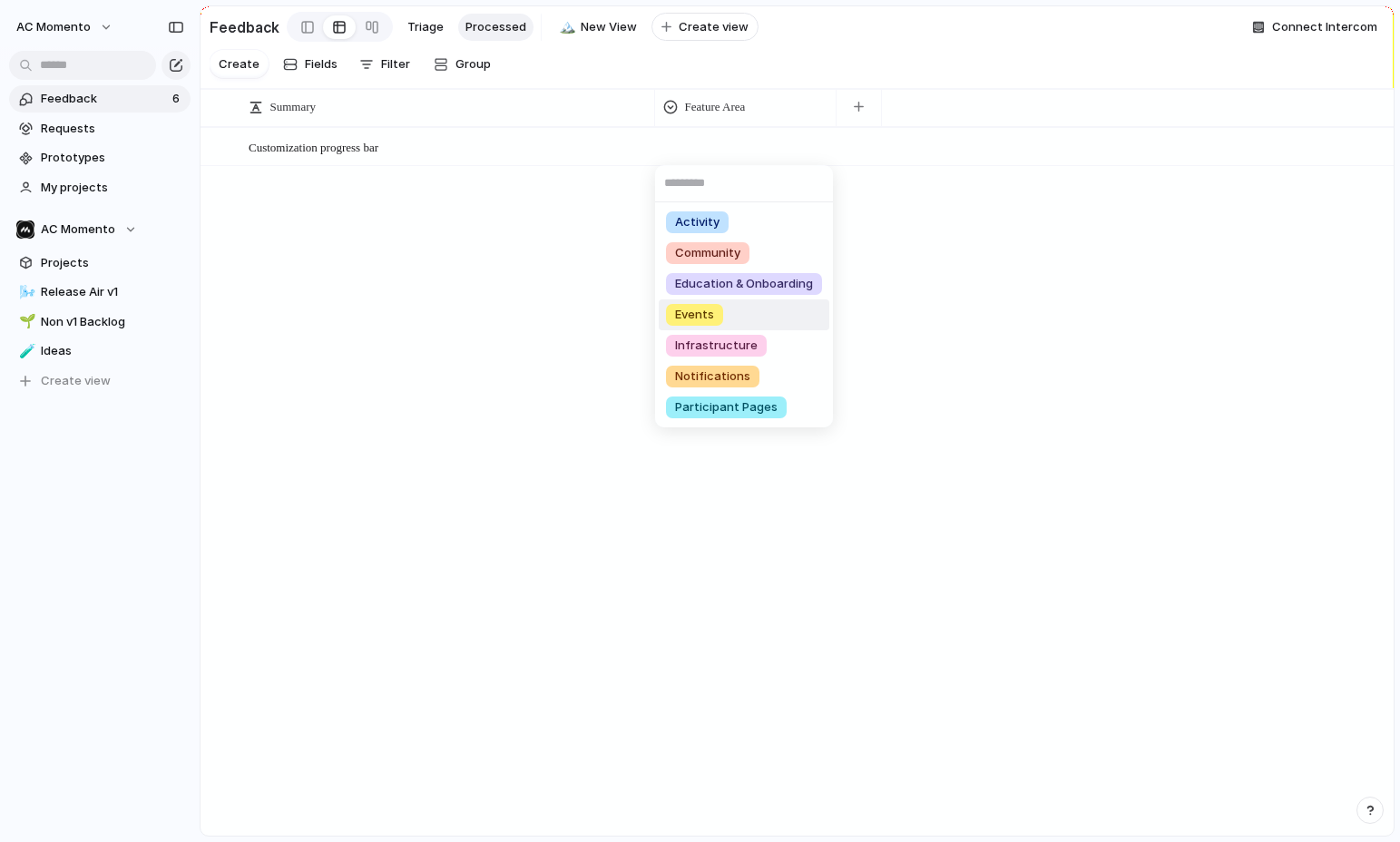
click at [752, 306] on li "Events" at bounding box center [744, 314] width 171 height 31
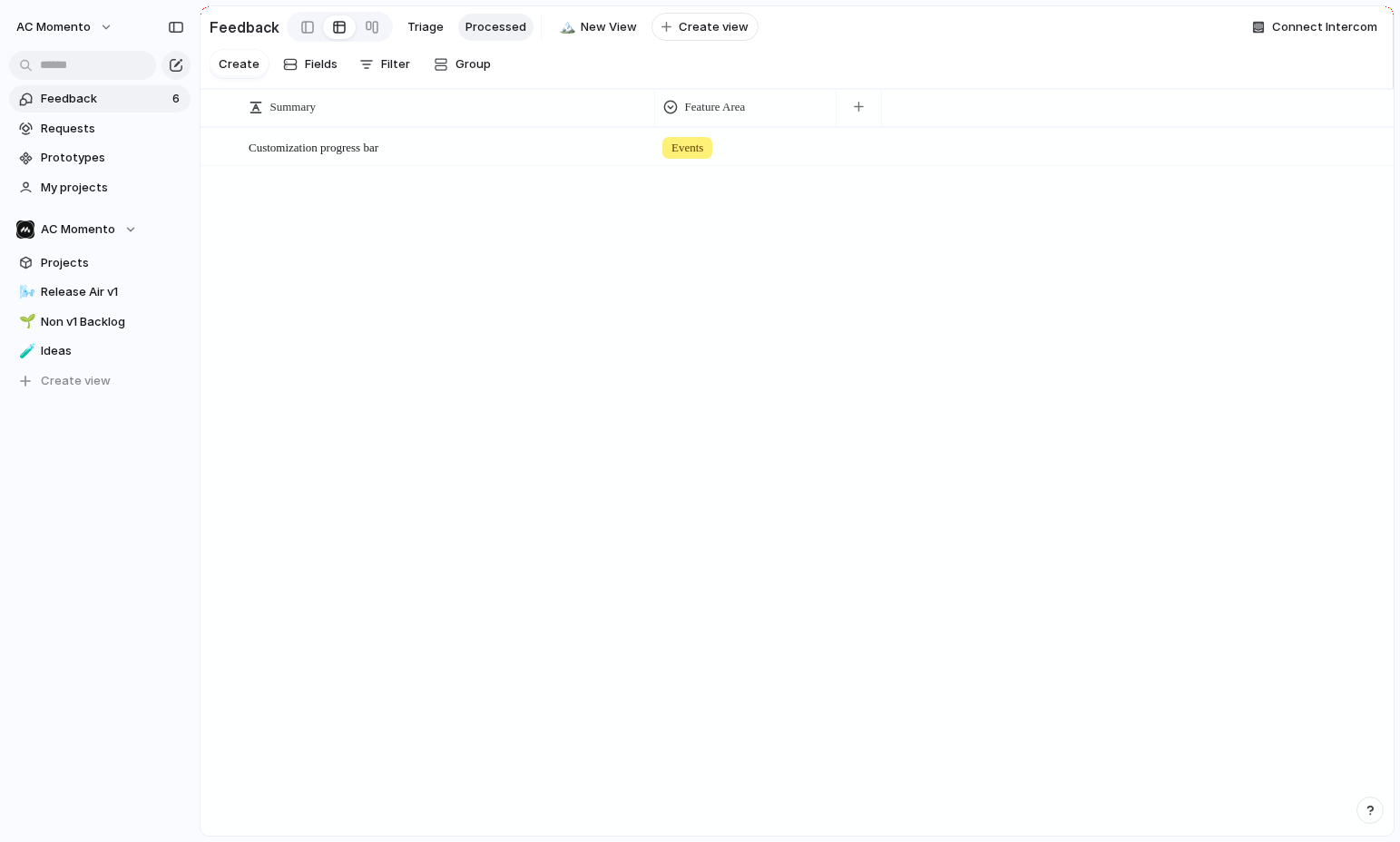
click at [532, 207] on div "Customization progress bar Open Events" at bounding box center [797, 481] width 1193 height 708
click at [319, 68] on span "Fields" at bounding box center [321, 65] width 33 height 19
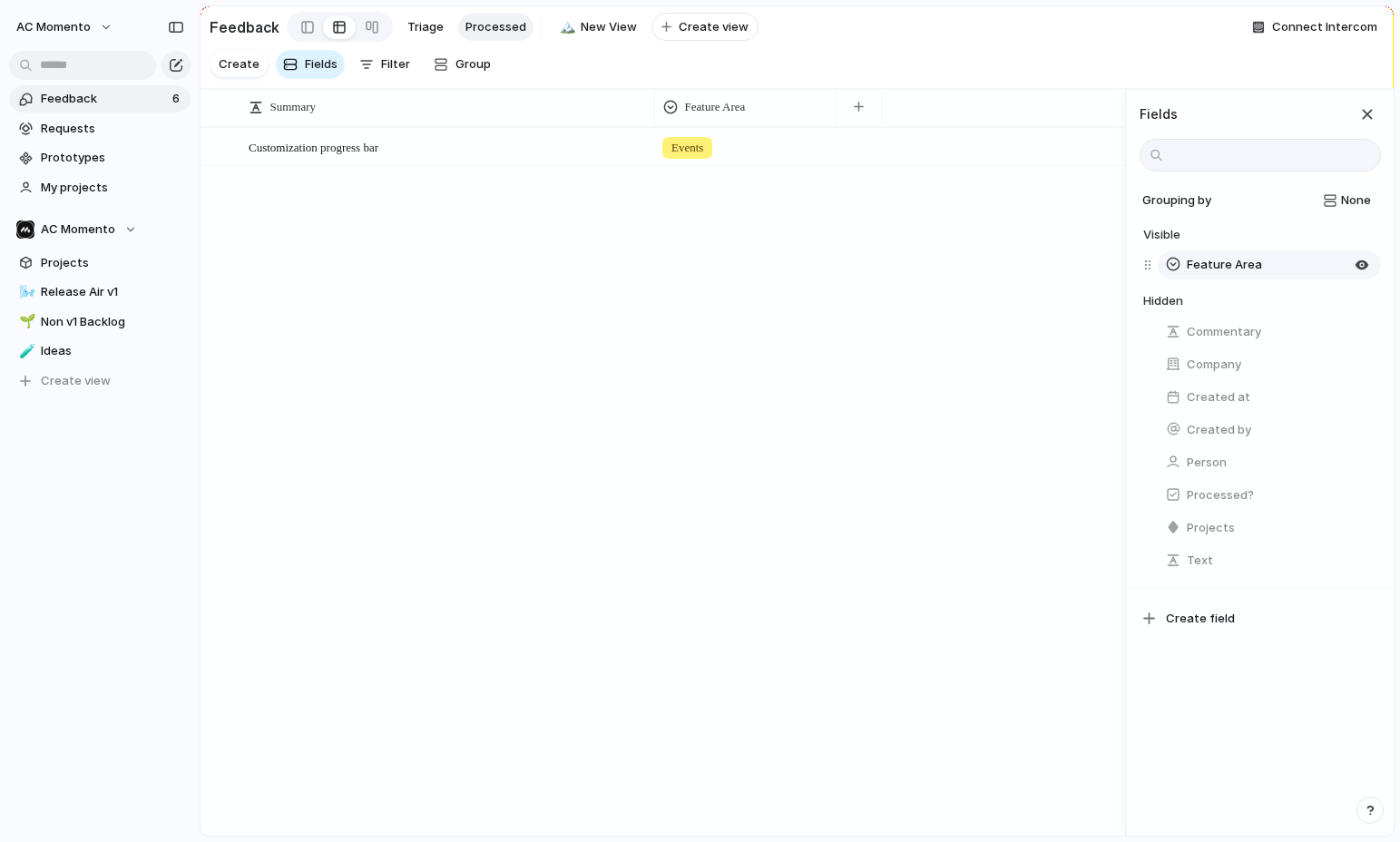
click at [1259, 266] on button "Feature Area" at bounding box center [1269, 265] width 223 height 29
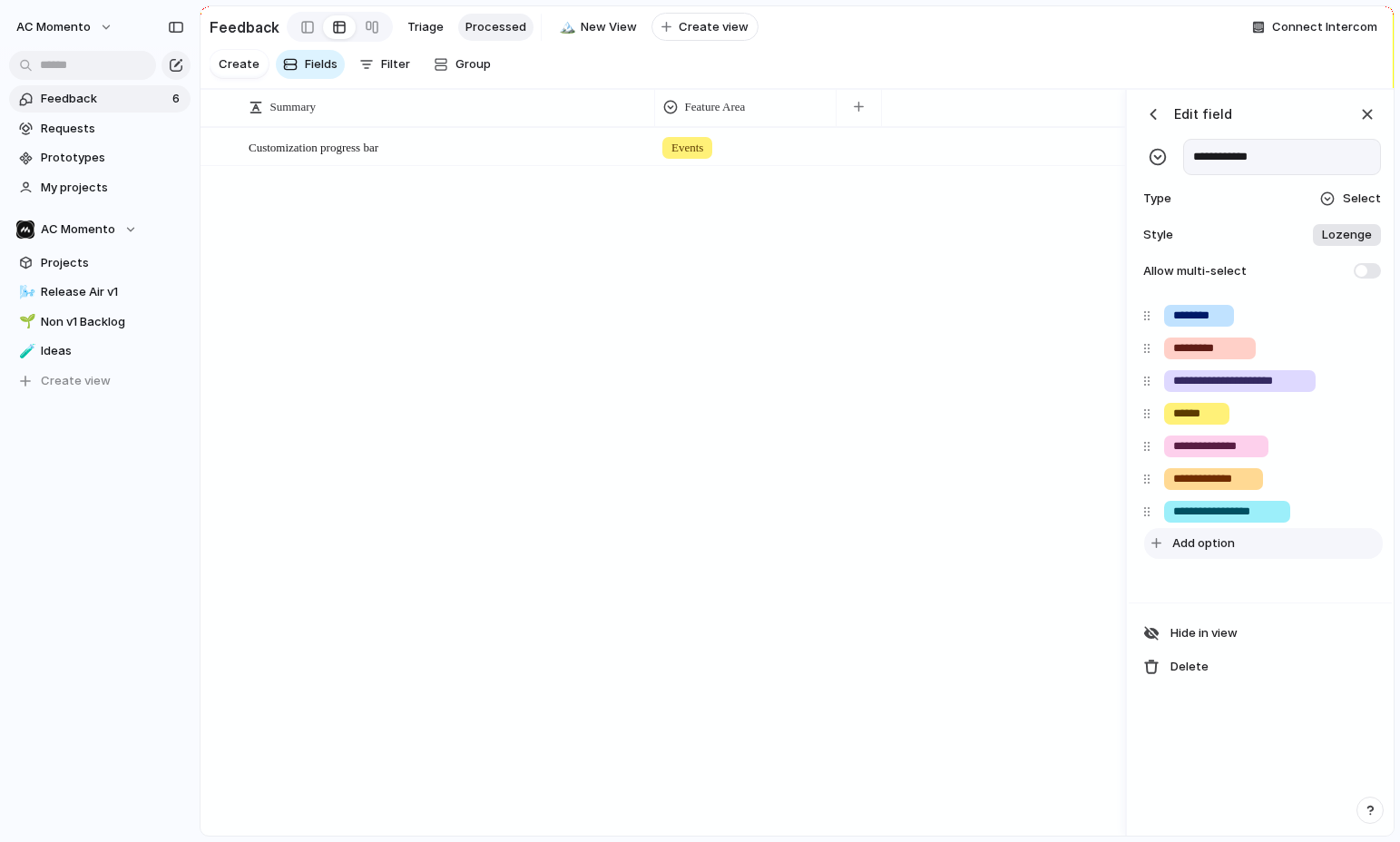
click at [1223, 545] on span "Add option" at bounding box center [1203, 544] width 62 height 19
type input "*******"
type input "**********"
drag, startPoint x: 1352, startPoint y: 637, endPoint x: 1338, endPoint y: 637, distance: 14.0
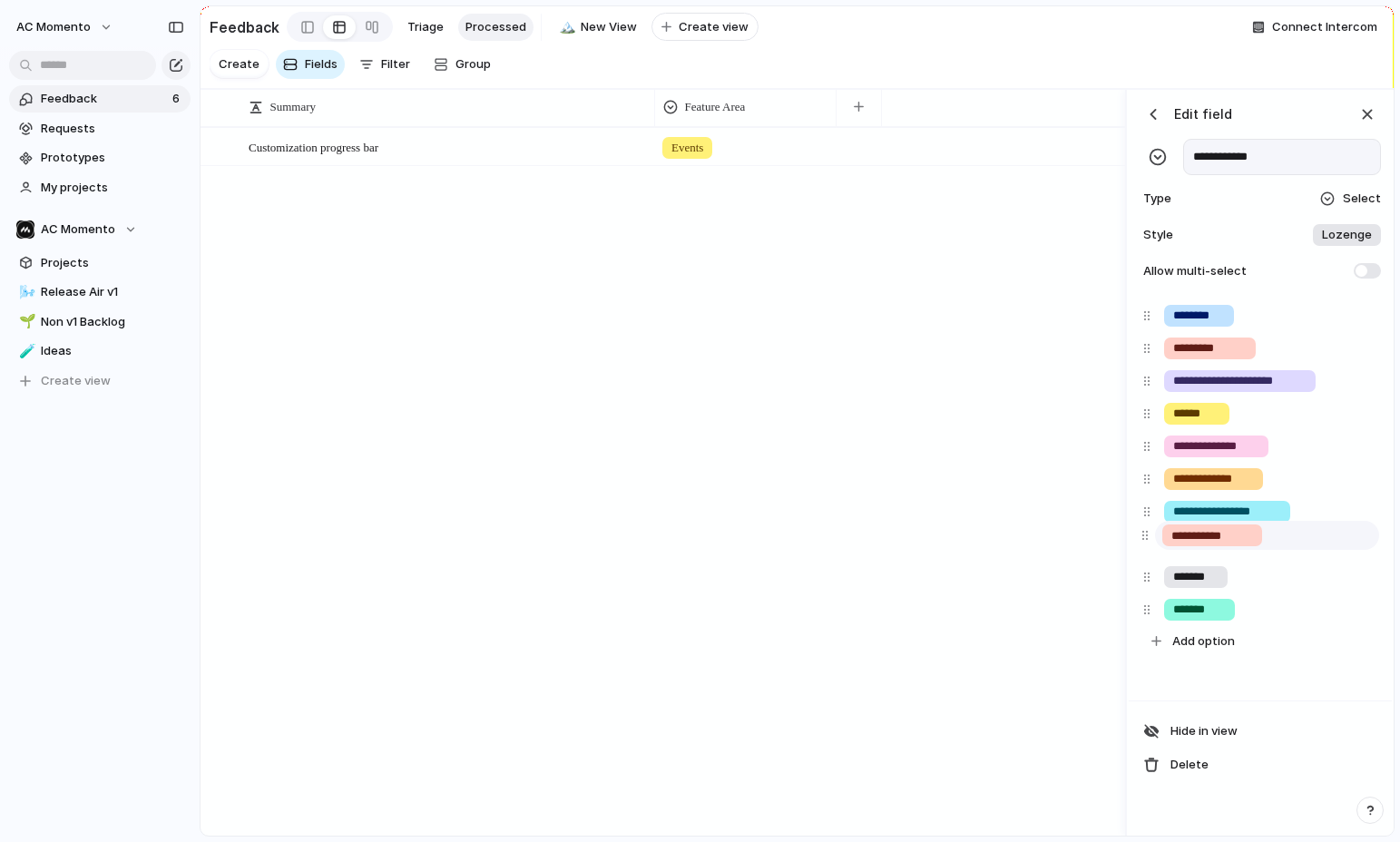
drag, startPoint x: 1145, startPoint y: 579, endPoint x: 1143, endPoint y: 540, distance: 39.1
click at [1143, 539] on div "**********" at bounding box center [1261, 478] width 249 height 358
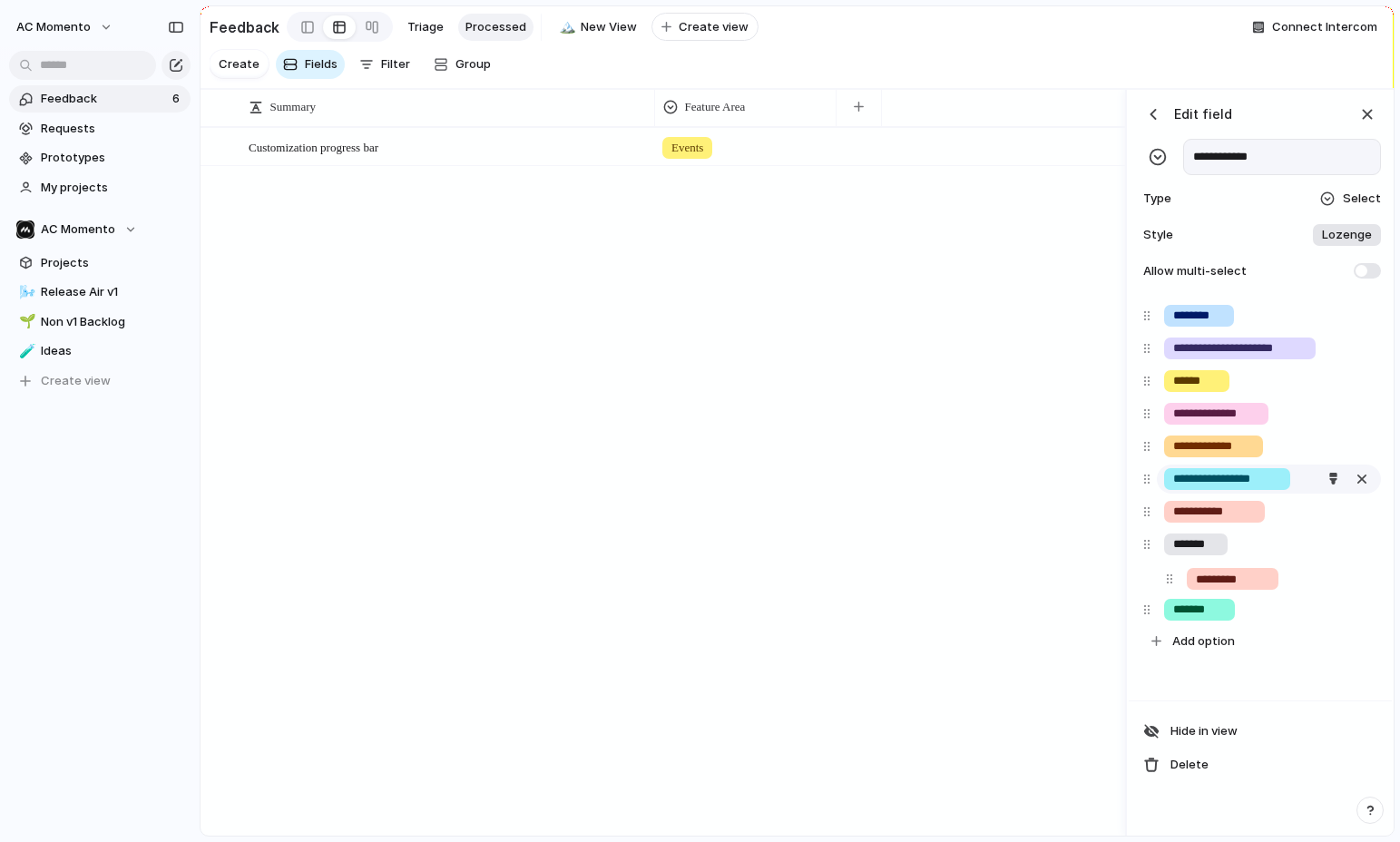
drag, startPoint x: 1145, startPoint y: 351, endPoint x: 1162, endPoint y: 490, distance: 140.0
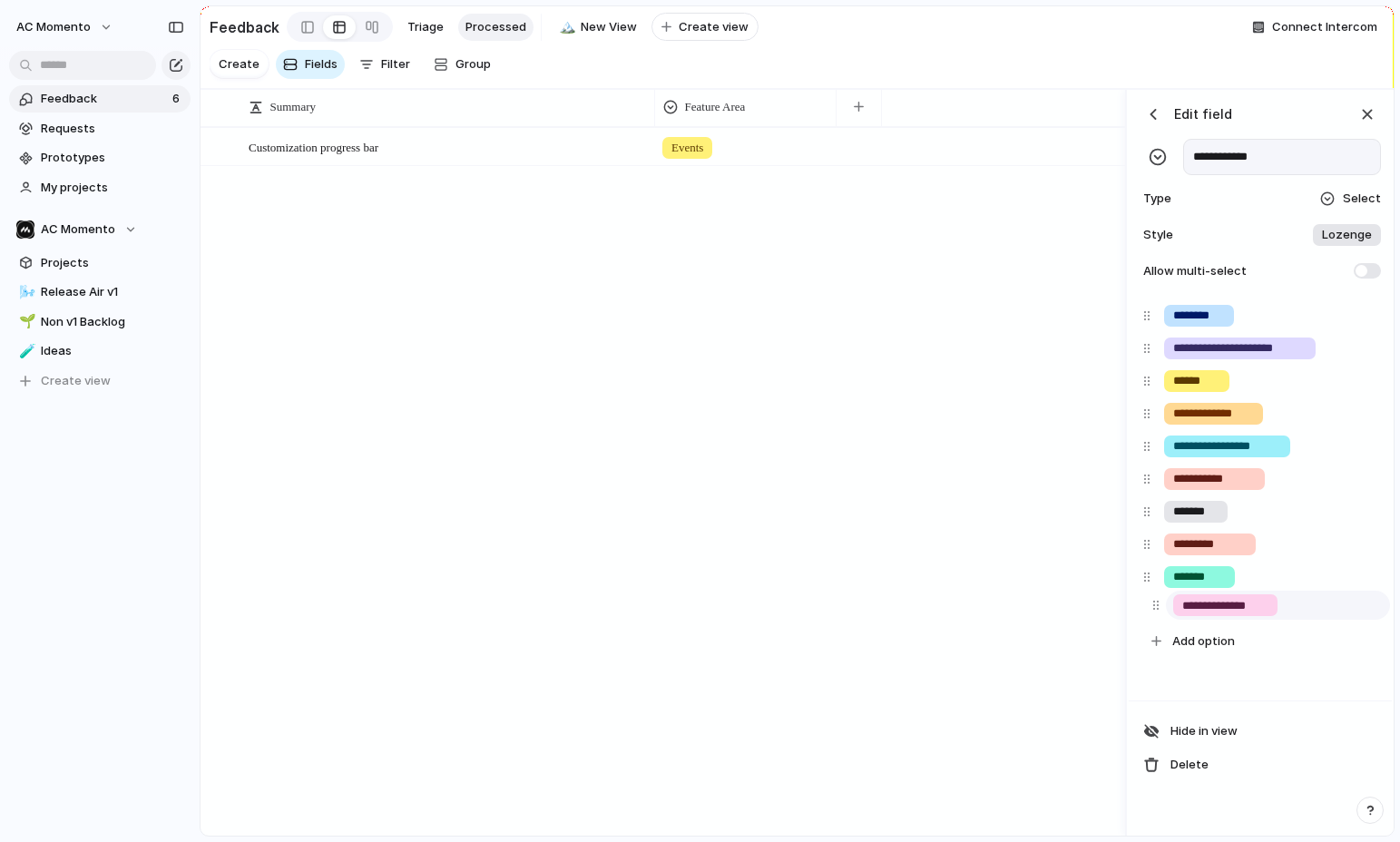
drag, startPoint x: 1151, startPoint y: 431, endPoint x: 1159, endPoint y: 604, distance: 173.2
click at [1321, 539] on div at bounding box center [1332, 544] width 23 height 23
click at [1332, 540] on div "button" at bounding box center [1333, 544] width 12 height 12
click at [1319, 619] on button "button" at bounding box center [1321, 618] width 23 height 23
click at [1215, 565] on div at bounding box center [700, 421] width 1400 height 842
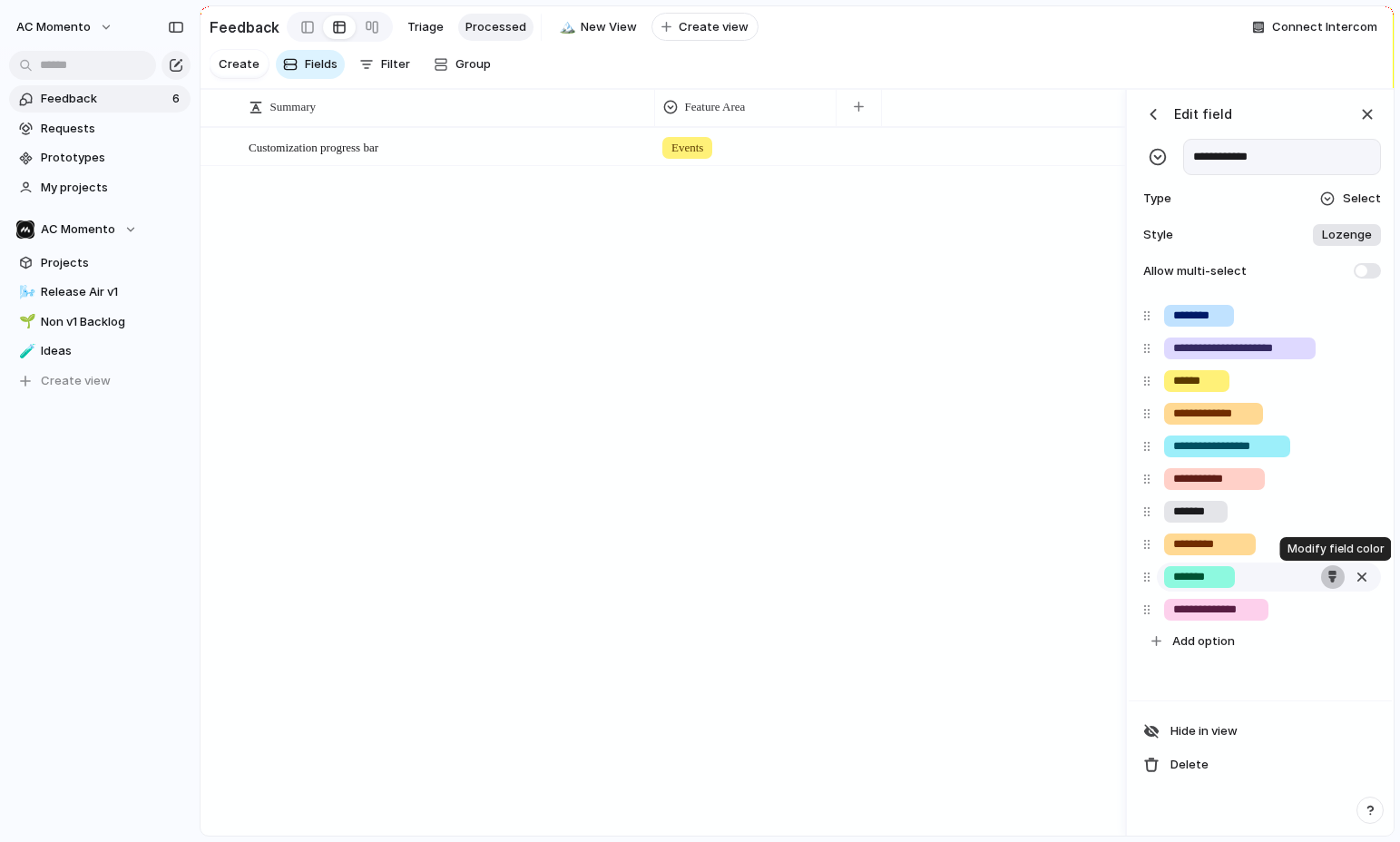
click at [1327, 574] on div "button" at bounding box center [1332, 576] width 12 height 12
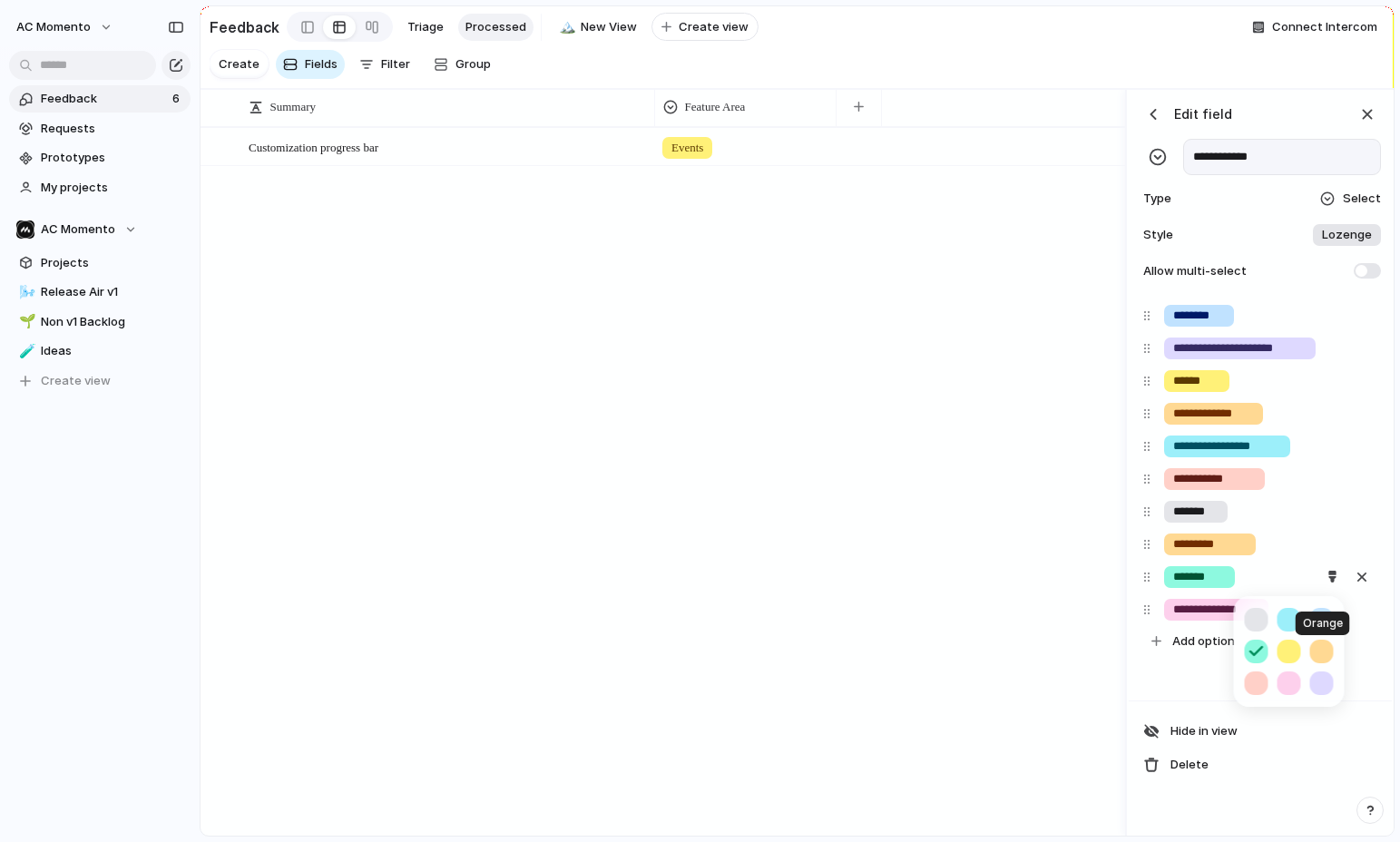
click at [1325, 650] on button "button" at bounding box center [1321, 651] width 23 height 23
drag, startPoint x: 1228, startPoint y: 370, endPoint x: 1240, endPoint y: 373, distance: 12.4
click at [1228, 370] on div at bounding box center [700, 421] width 1400 height 842
click at [1319, 374] on div "******" at bounding box center [1268, 381] width 224 height 29
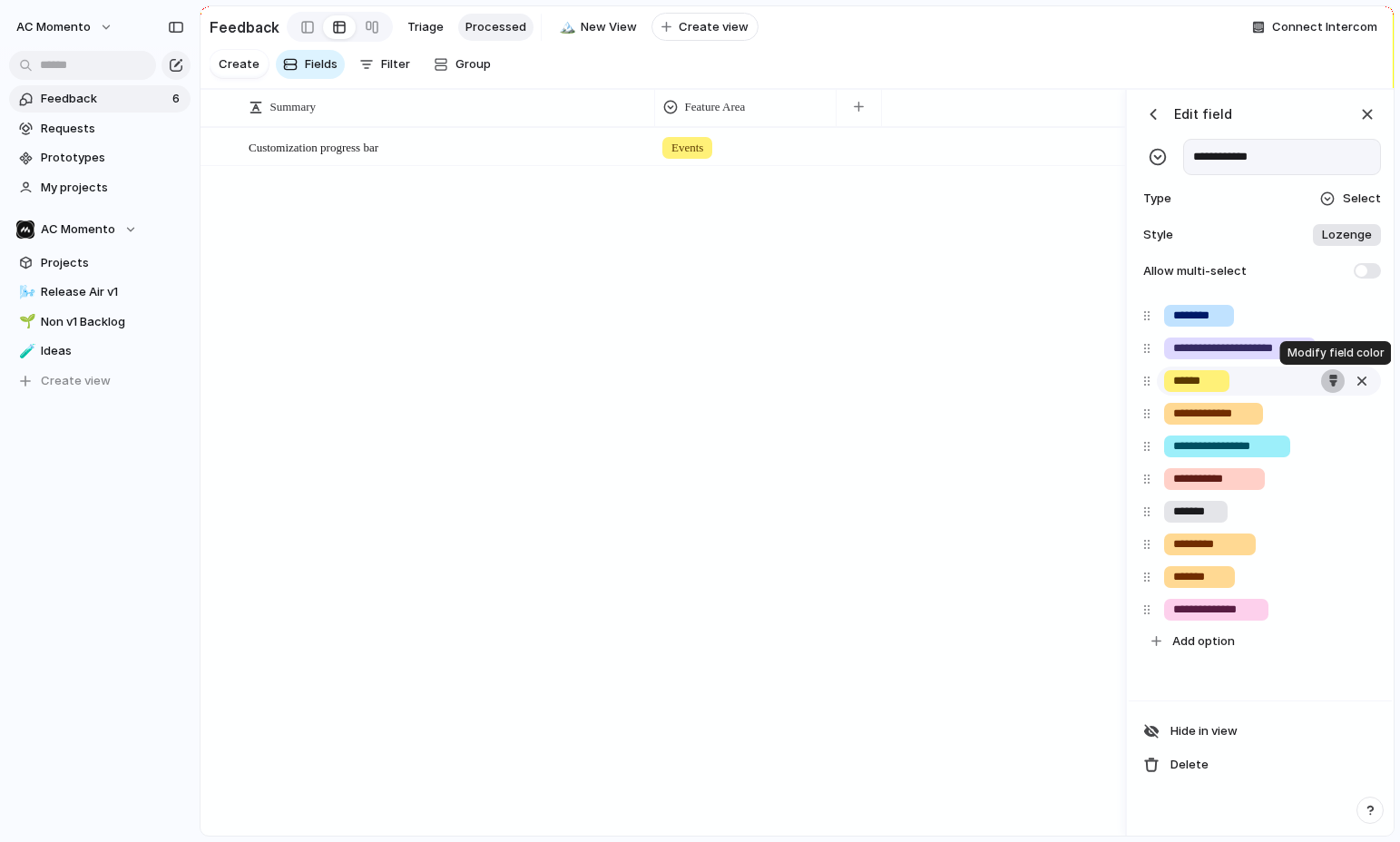
click at [1330, 377] on div "button" at bounding box center [1333, 380] width 12 height 12
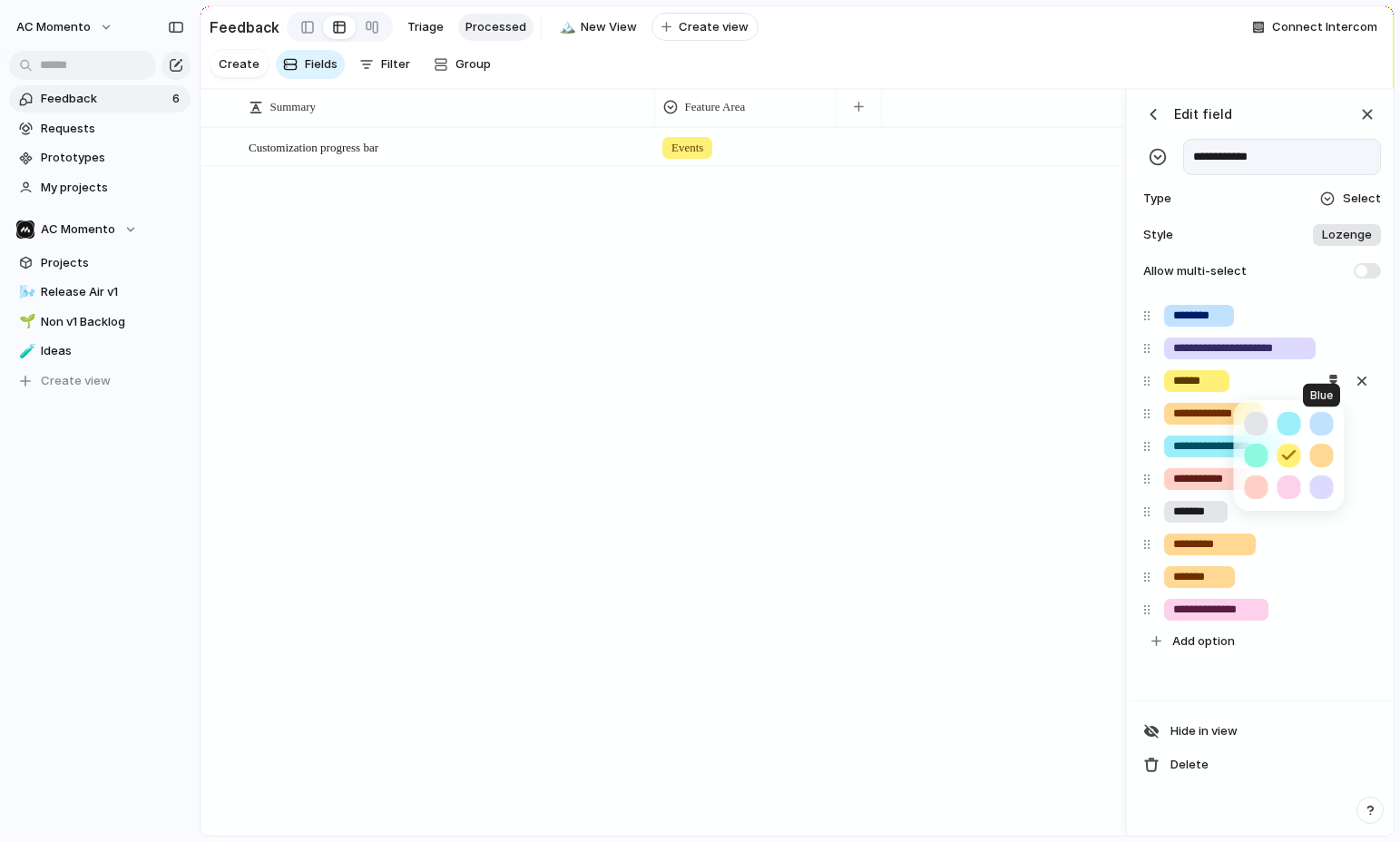
drag, startPoint x: 1321, startPoint y: 424, endPoint x: 1310, endPoint y: 420, distance: 11.7
click at [1320, 424] on button "button" at bounding box center [1321, 423] width 23 height 23
click at [1250, 310] on div at bounding box center [700, 421] width 1400 height 842
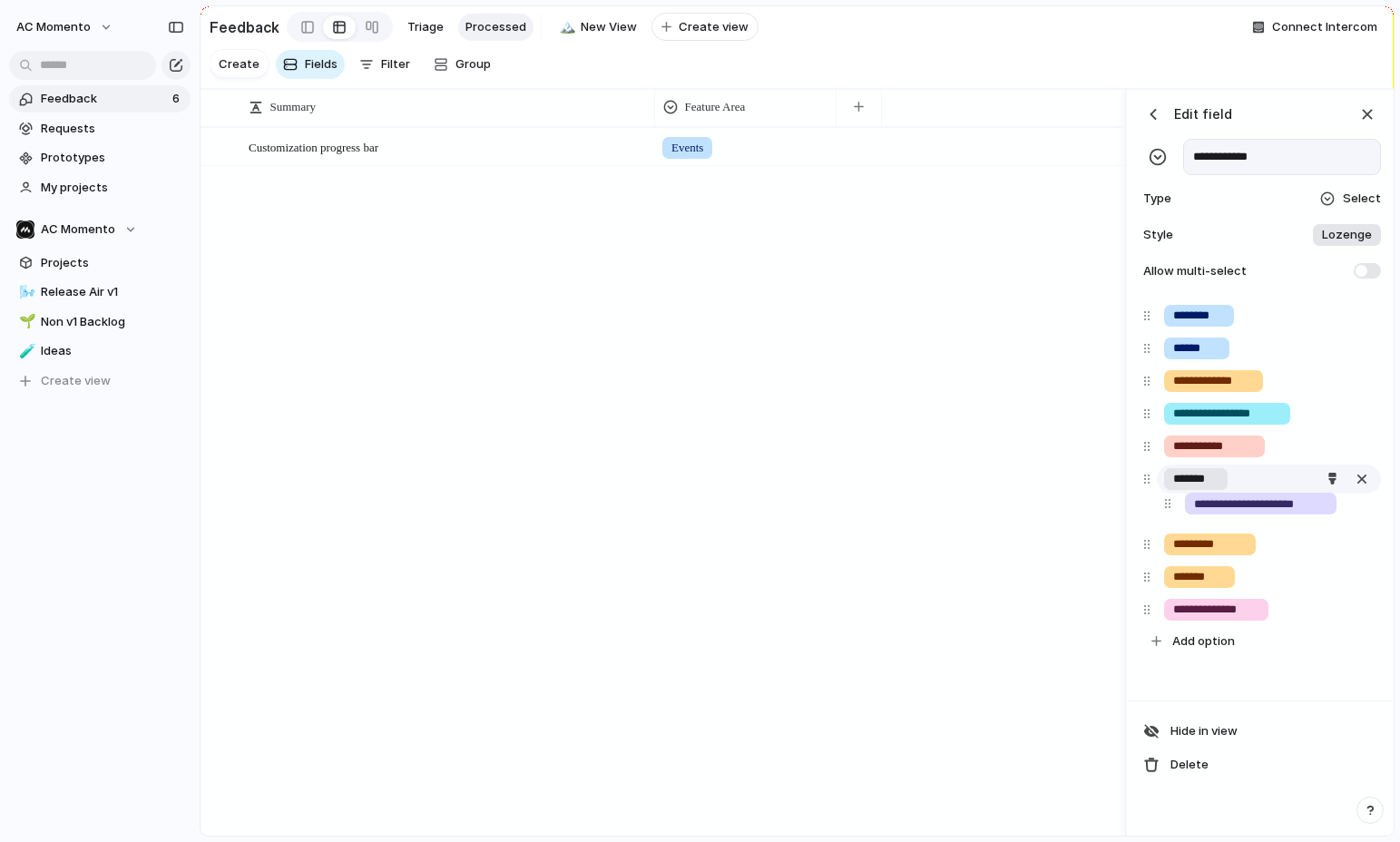
drag, startPoint x: 1153, startPoint y: 446, endPoint x: 1158, endPoint y: 480, distance: 34.4
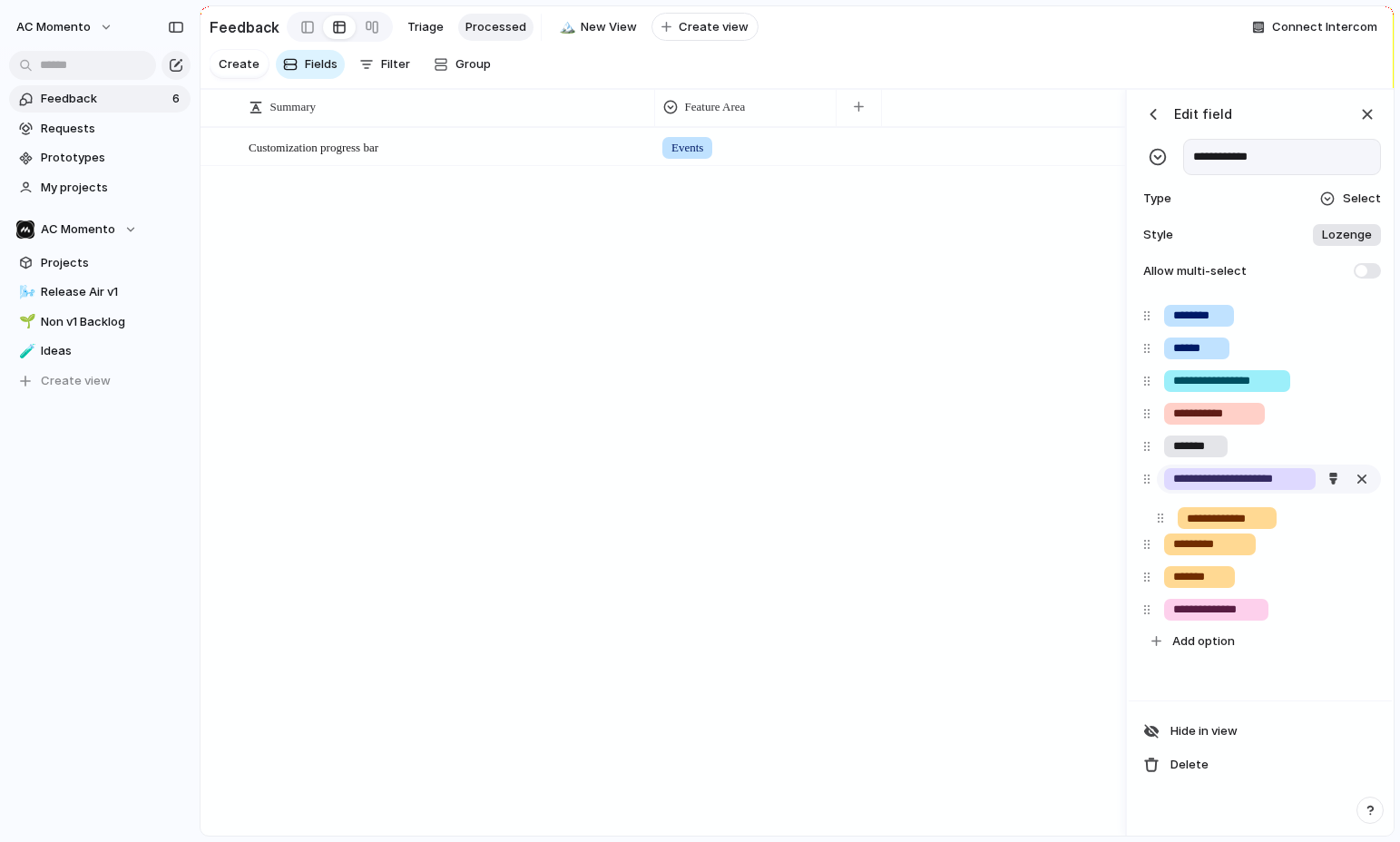
drag, startPoint x: 1148, startPoint y: 399, endPoint x: 1185, endPoint y: 489, distance: 97.3
click at [1341, 472] on button "button" at bounding box center [1332, 479] width 23 height 23
drag, startPoint x: 1180, startPoint y: 495, endPoint x: 1209, endPoint y: 512, distance: 33.6
click at [1180, 495] on div at bounding box center [700, 421] width 1400 height 842
click at [1323, 515] on button "button" at bounding box center [1332, 511] width 23 height 23
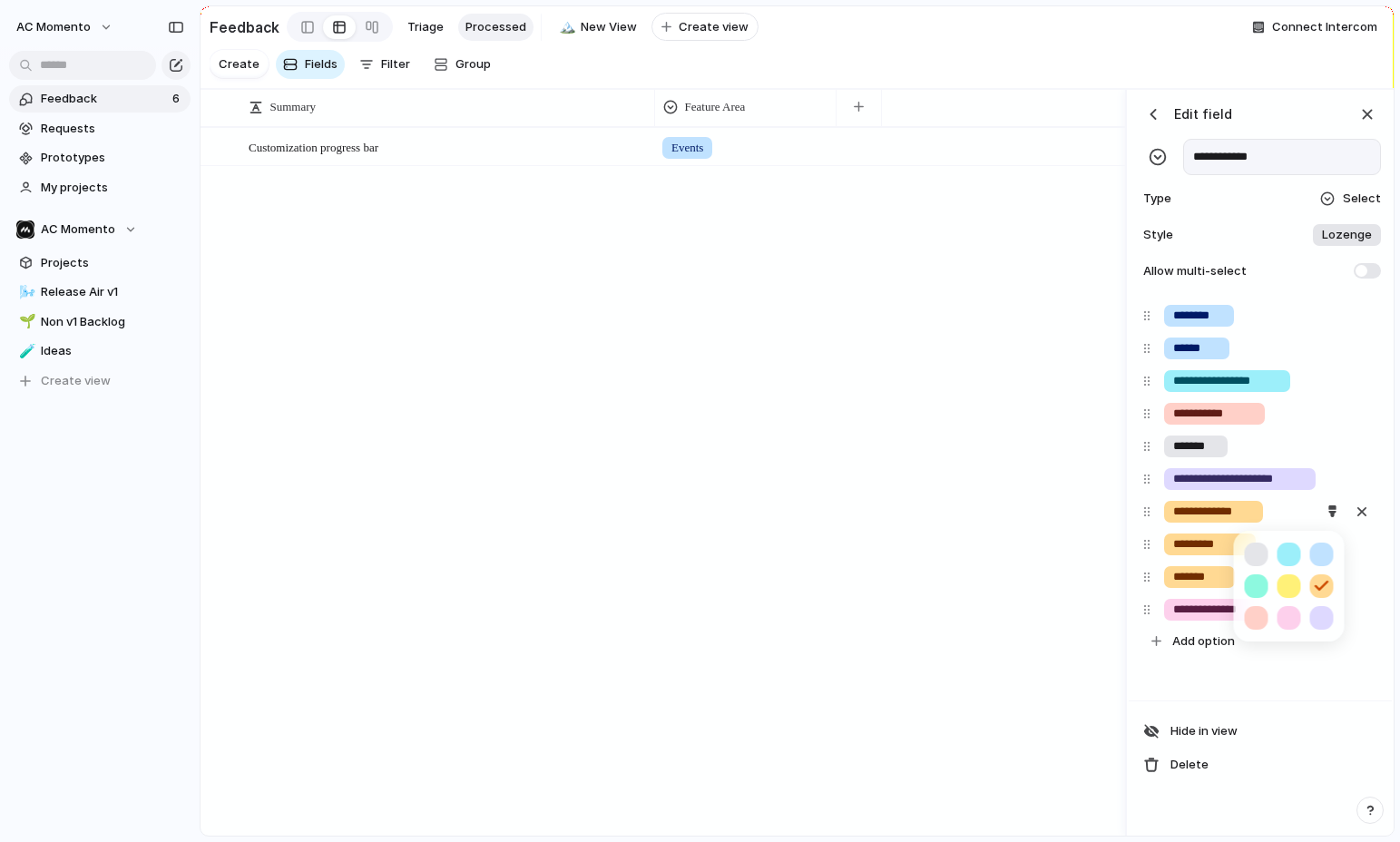
click at [1319, 619] on button "button" at bounding box center [1321, 617] width 23 height 23
click at [1255, 436] on div at bounding box center [700, 421] width 1400 height 842
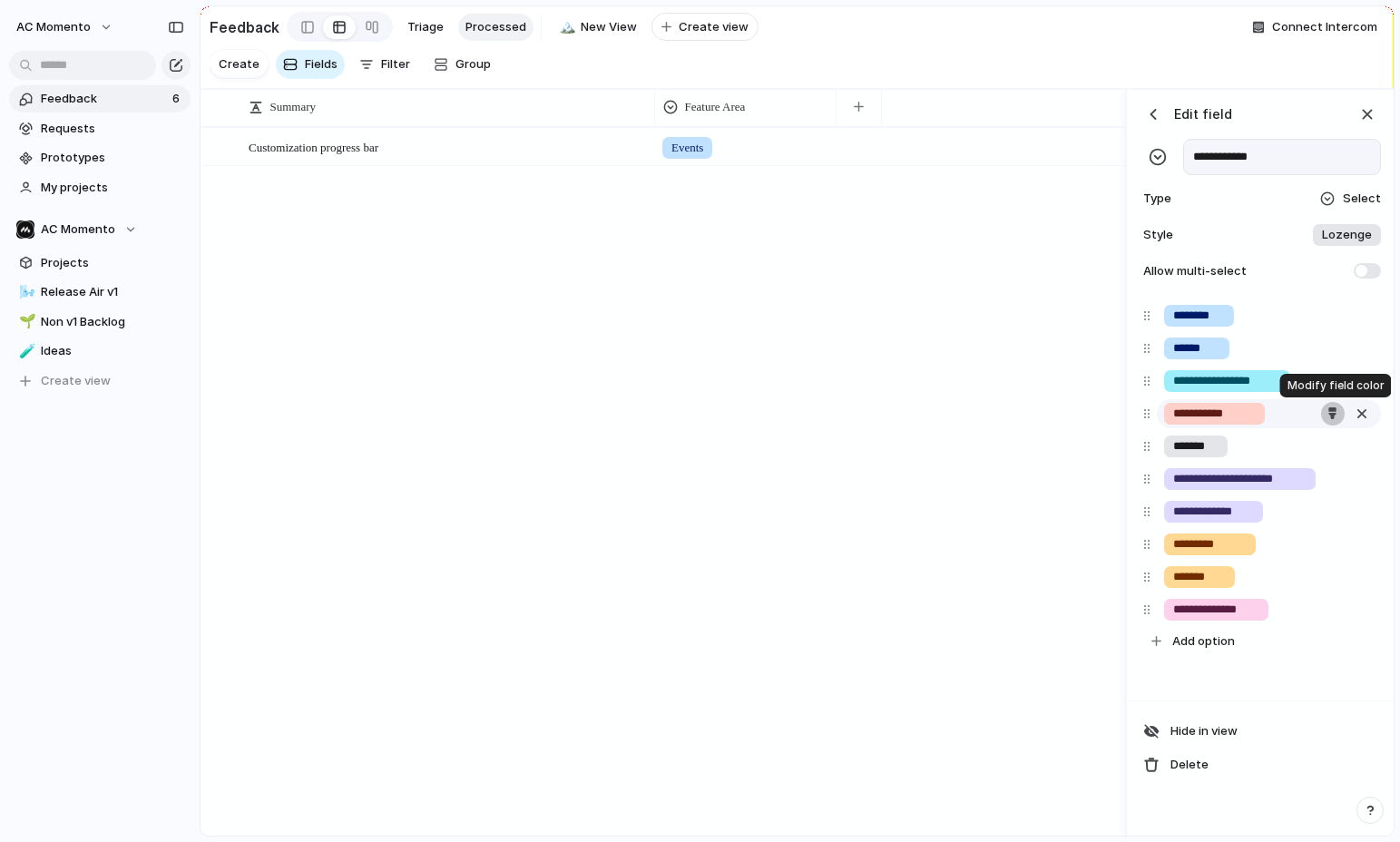
click at [1328, 409] on div "button" at bounding box center [1332, 414] width 12 height 12
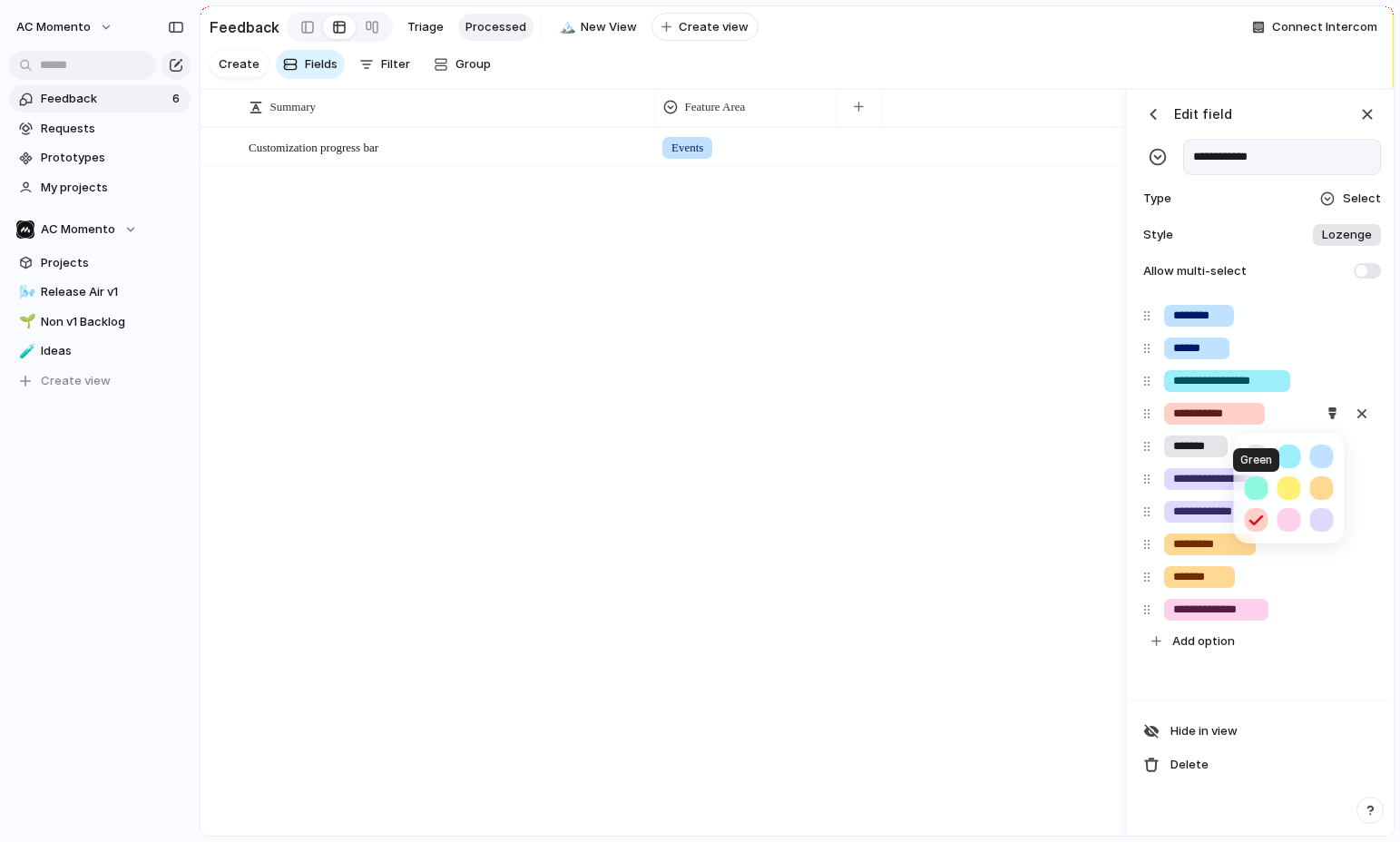
click at [1254, 484] on button "button" at bounding box center [1256, 488] width 23 height 23
click at [1289, 452] on button "button" at bounding box center [1289, 456] width 23 height 23
click at [1185, 440] on div at bounding box center [700, 421] width 1400 height 842
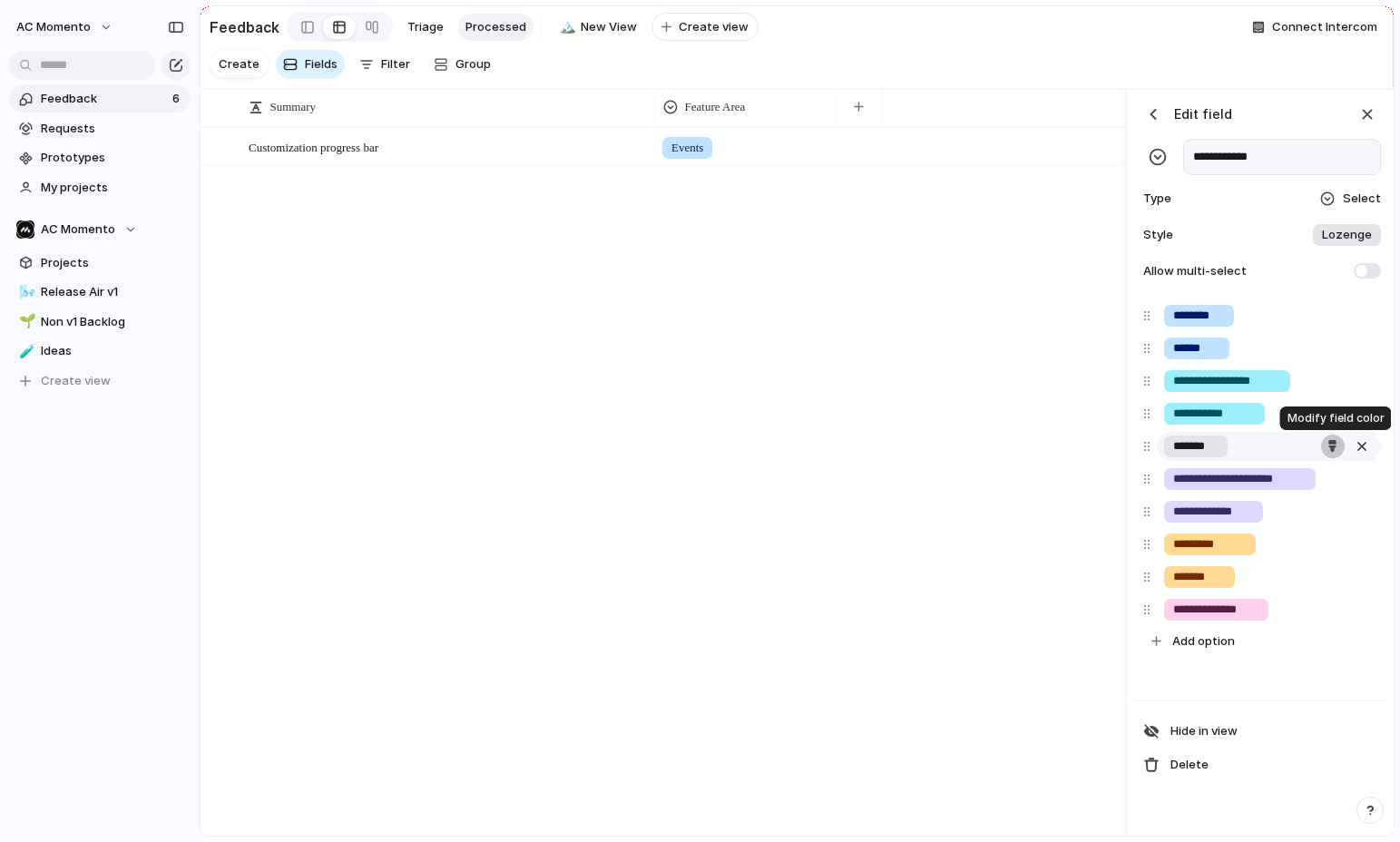
click at [1332, 440] on button "button" at bounding box center [1332, 446] width 23 height 23
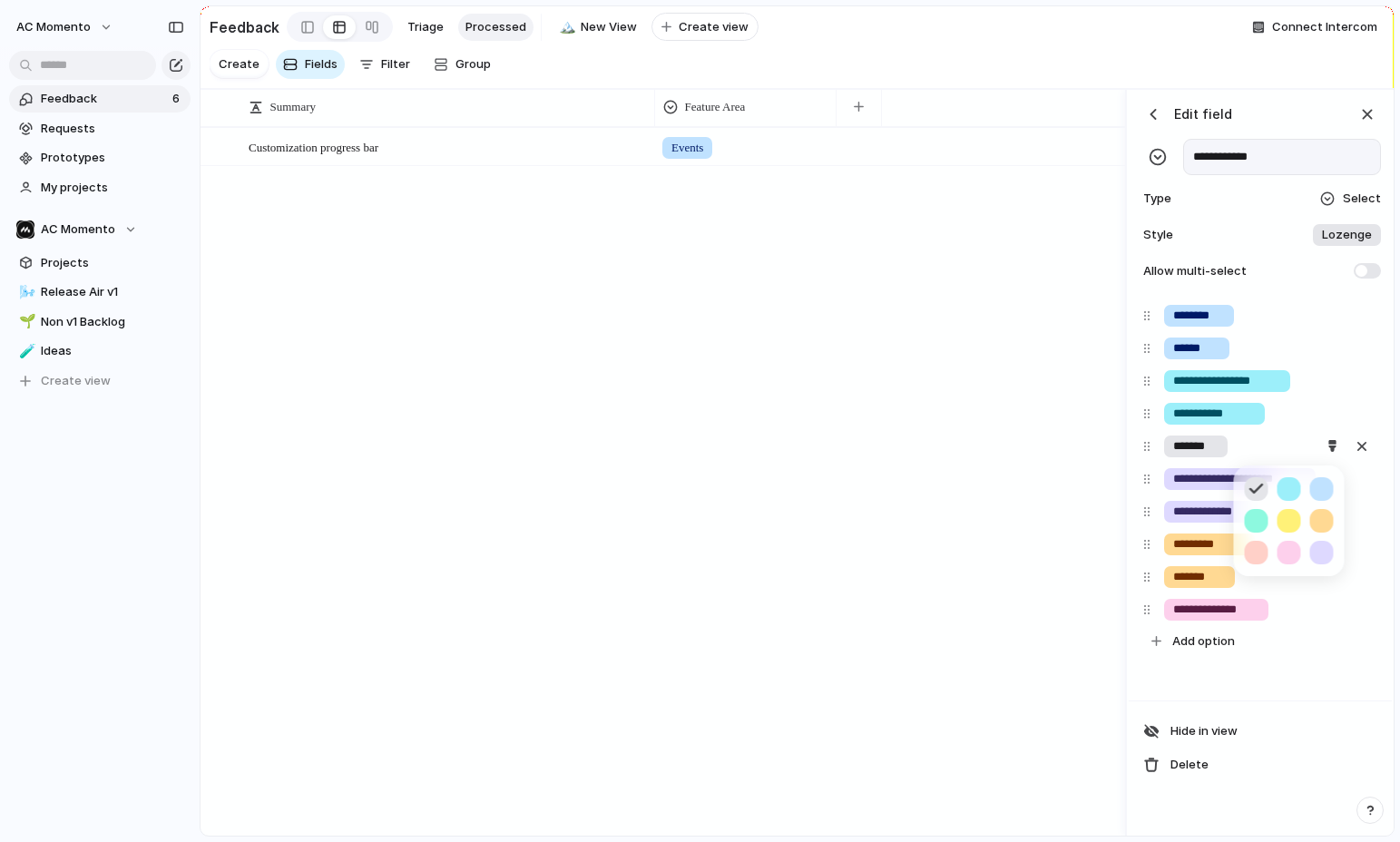
click at [1290, 486] on button "button" at bounding box center [1289, 489] width 23 height 23
drag, startPoint x: 1259, startPoint y: 517, endPoint x: 1250, endPoint y: 512, distance: 10.3
click at [1259, 518] on button "button" at bounding box center [1256, 520] width 23 height 23
drag, startPoint x: 1150, startPoint y: 442, endPoint x: 1148, endPoint y: 420, distance: 22.1
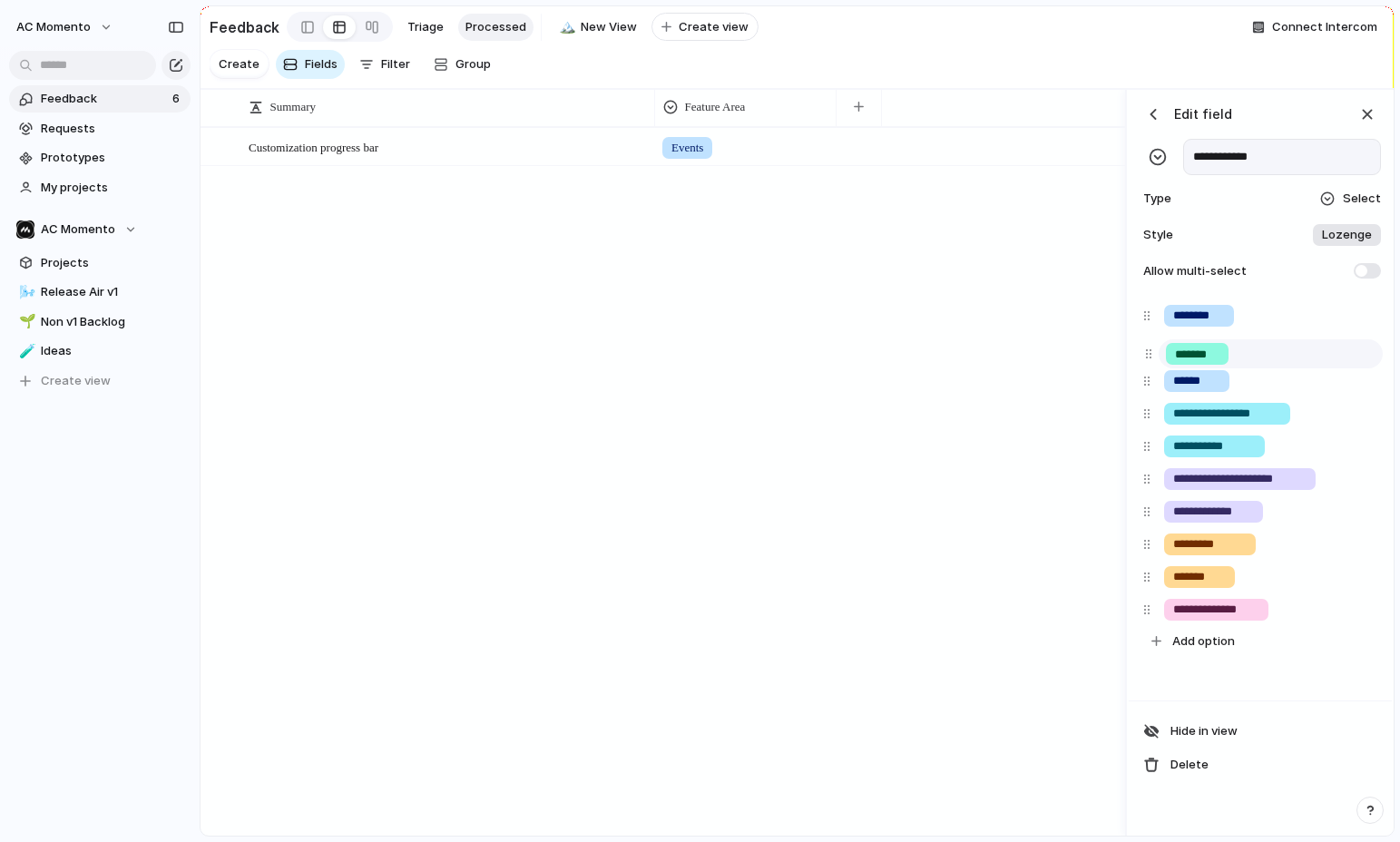
drag, startPoint x: 1147, startPoint y: 433, endPoint x: 1119, endPoint y: 374, distance: 65.3
click at [1148, 357] on div "**********" at bounding box center [1261, 478] width 249 height 358
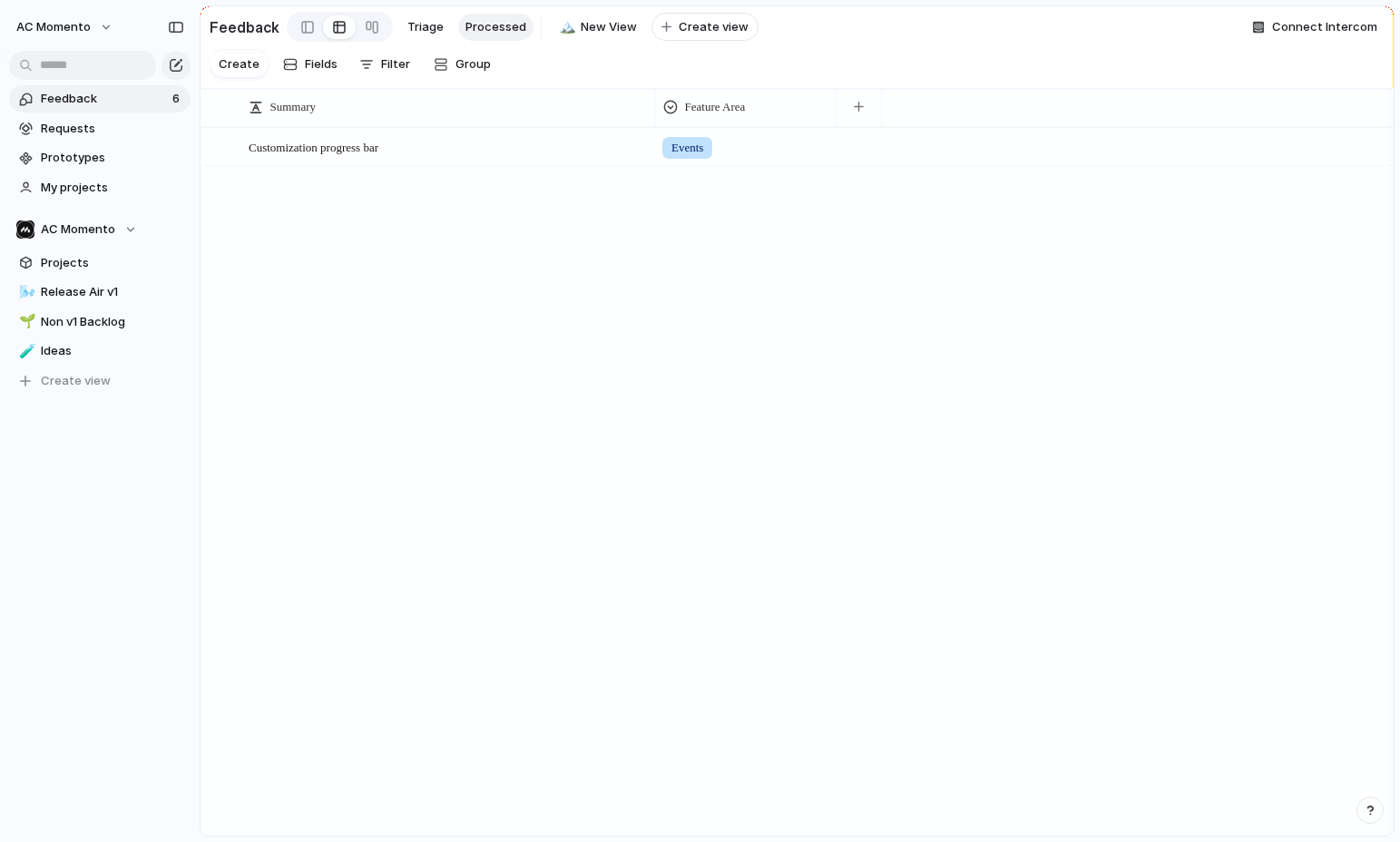
click at [1012, 401] on div "Customization progress bar Open Events" at bounding box center [797, 481] width 1193 height 708
click at [448, 69] on button "Group" at bounding box center [462, 64] width 75 height 29
click at [498, 239] on li "Feature Area" at bounding box center [499, 229] width 146 height 29
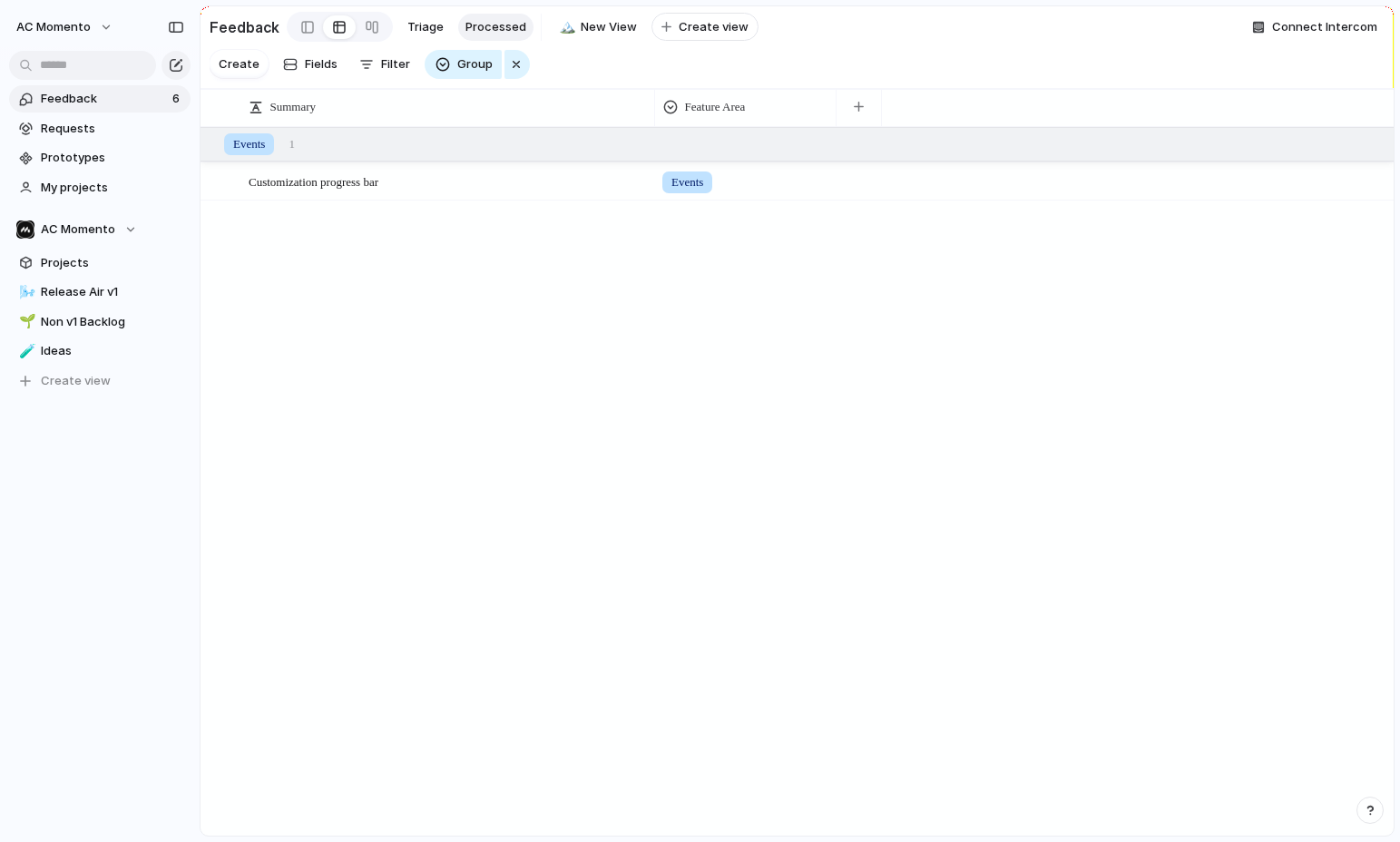
click at [493, 238] on div "Customization progress bar Open Events" at bounding box center [797, 481] width 1193 height 708
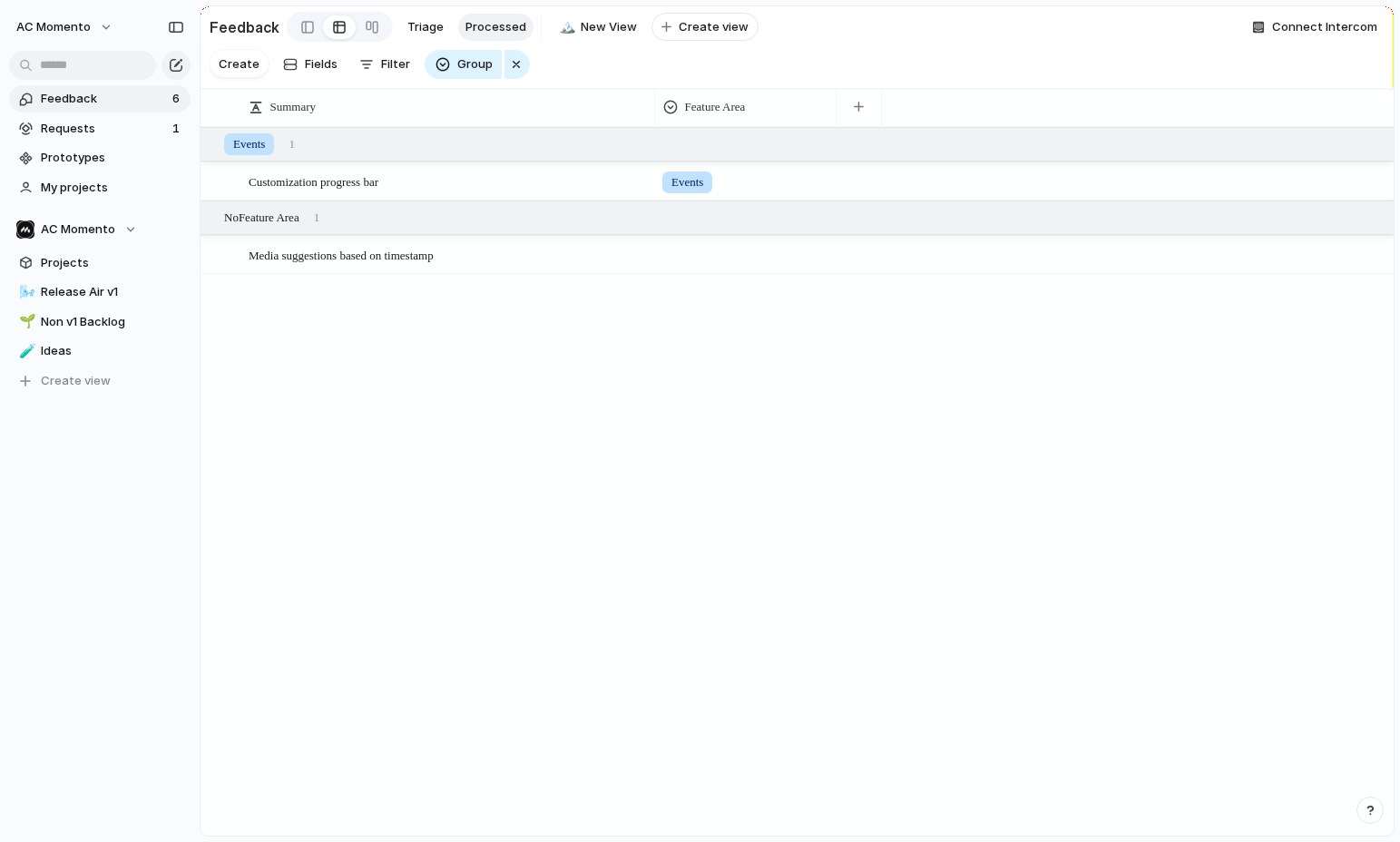
click at [124, 105] on span "Feedback" at bounding box center [104, 99] width 126 height 19
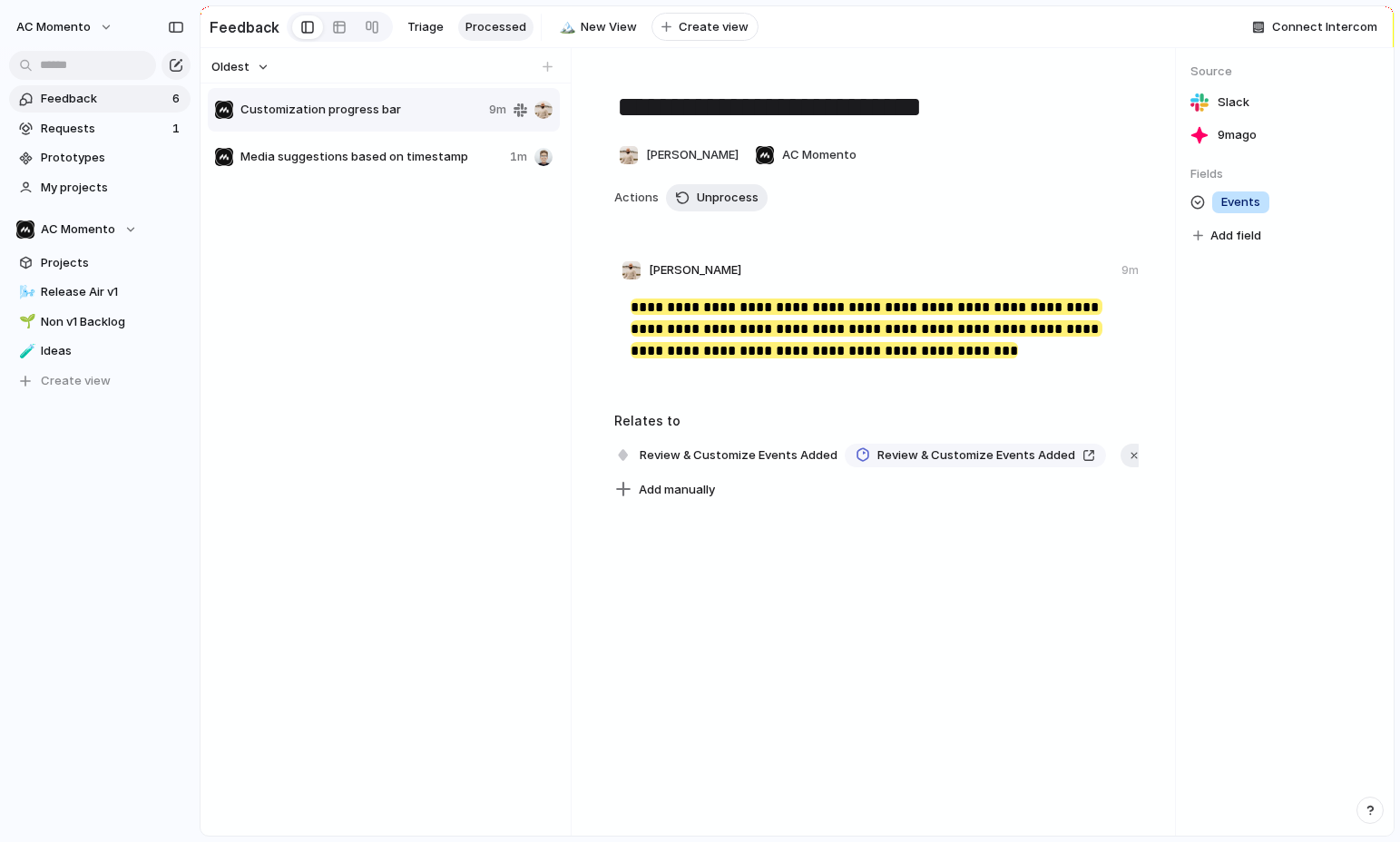
click at [381, 148] on span "Media suggestions based on timestamp" at bounding box center [372, 157] width 262 height 19
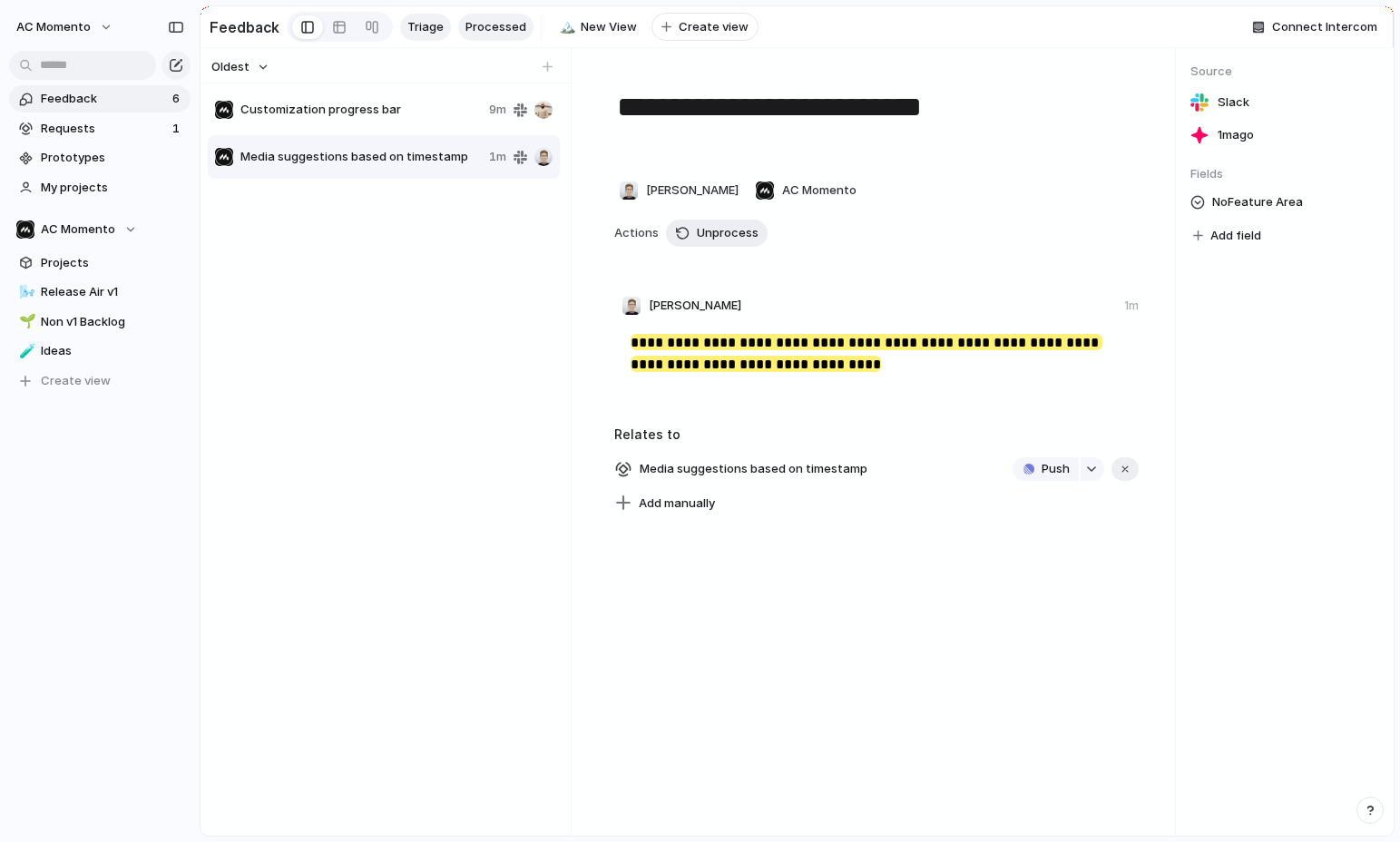
click at [426, 17] on link "Triage" at bounding box center [425, 27] width 51 height 27
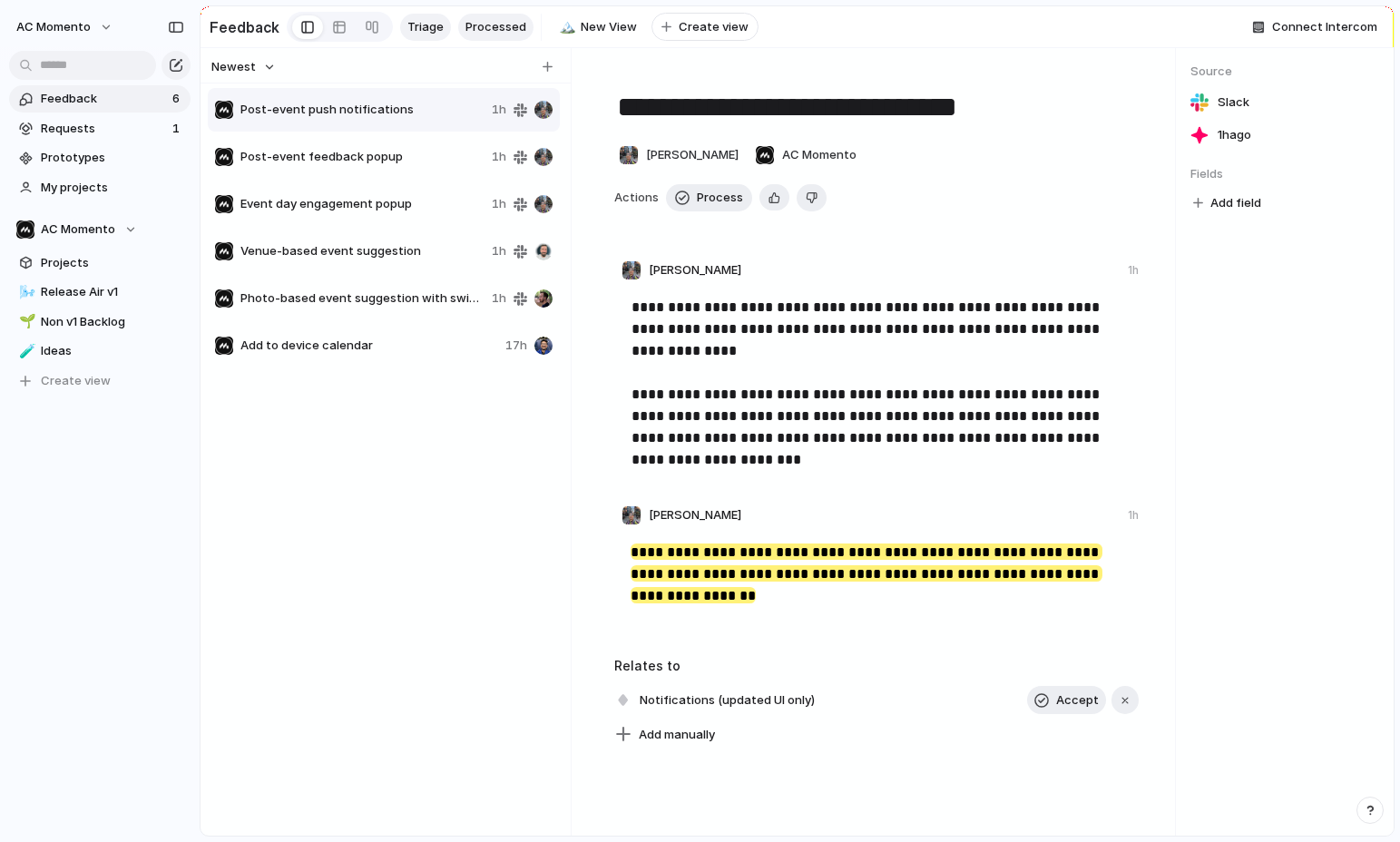
click at [492, 31] on span "Processed" at bounding box center [495, 28] width 60 height 19
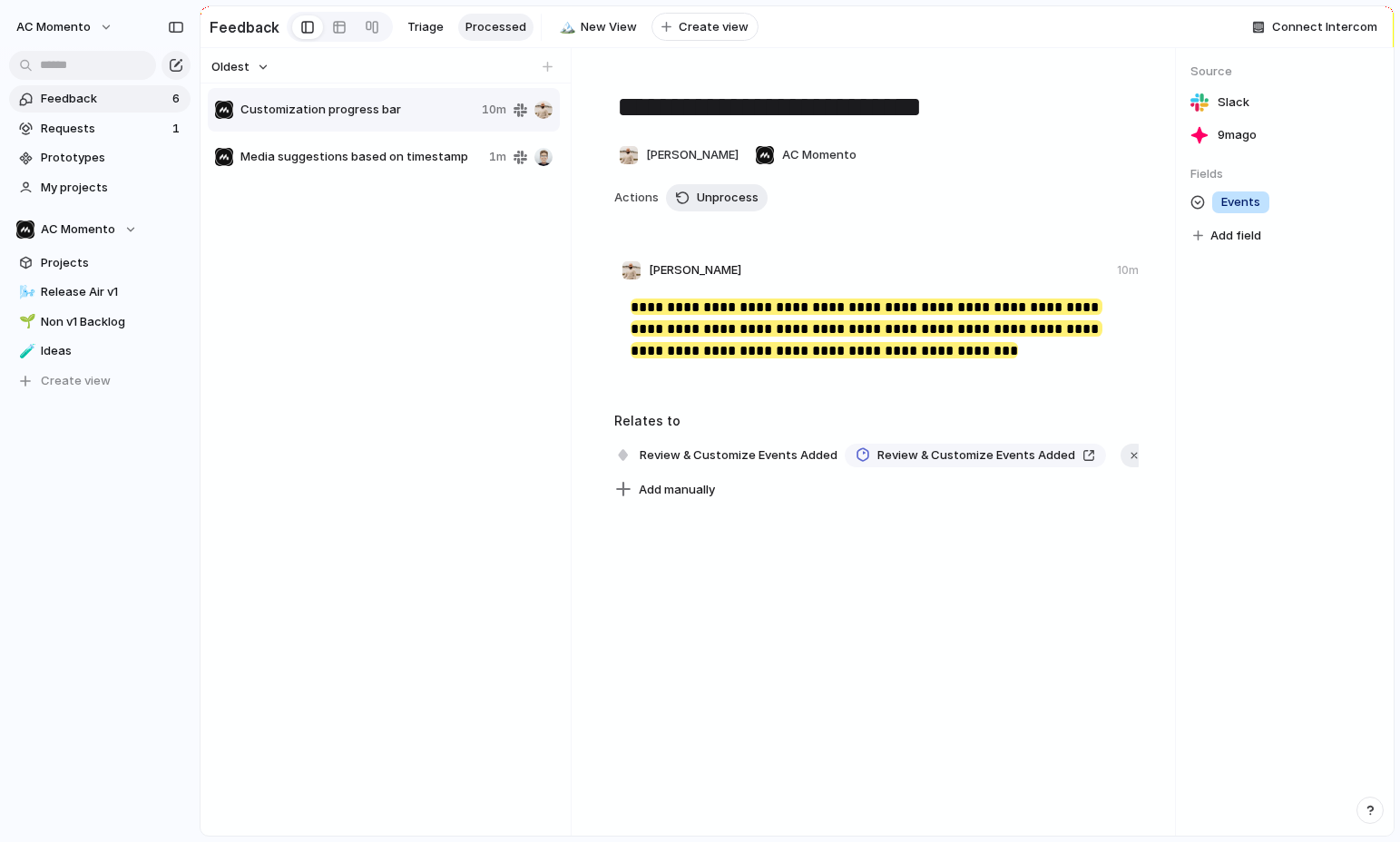
click at [370, 164] on span "Media suggestions based on timestamp" at bounding box center [361, 157] width 242 height 19
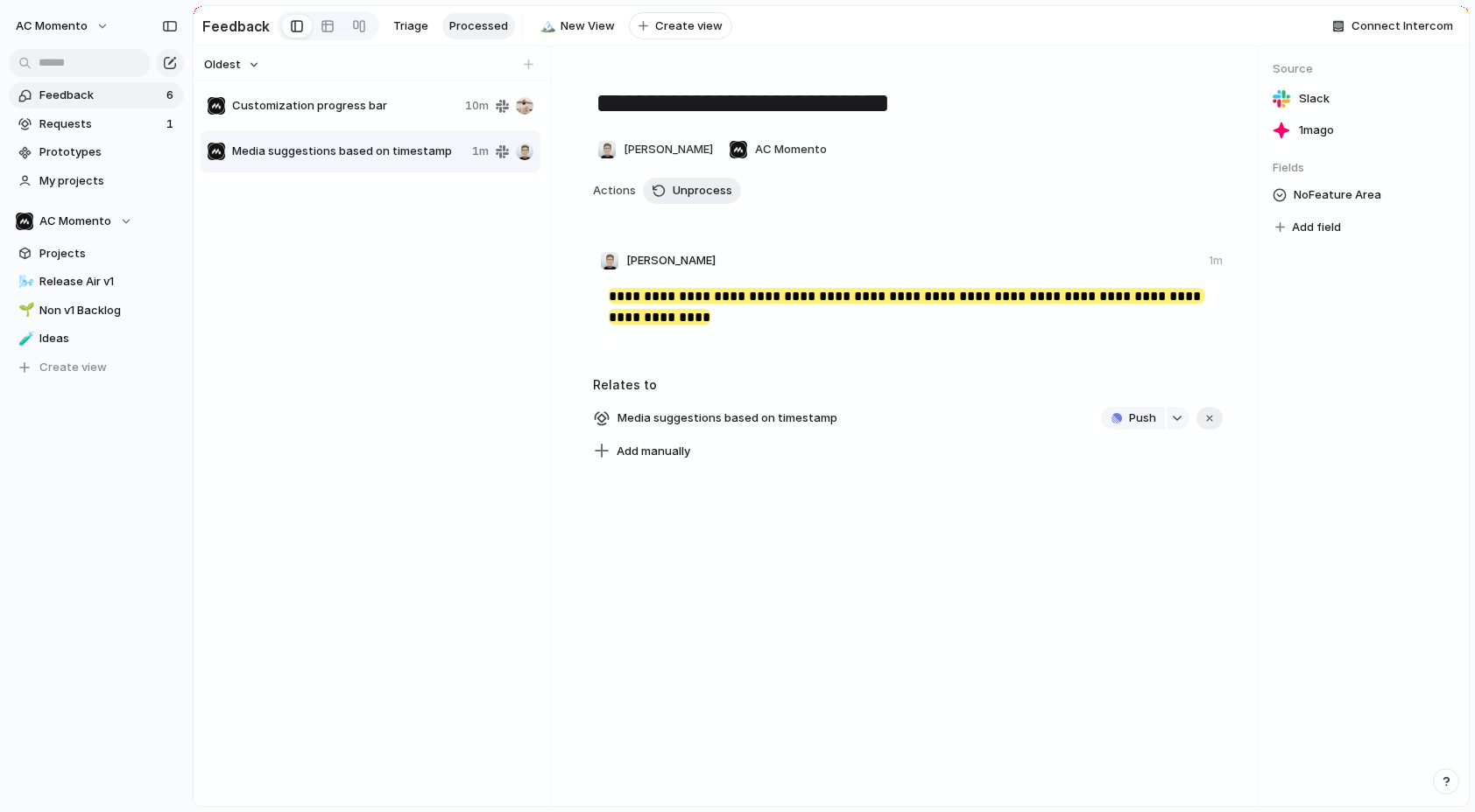
click at [476, 397] on div "Customization progress bar 10m Media suggestions based on timestamp 1m" at bounding box center [372, 443] width 343 height 719
click at [388, 333] on div "Customization progress bar 10m Media suggestions based on timestamp 1m" at bounding box center [372, 443] width 343 height 719
click at [830, 419] on span "Media suggestions based on timestamp" at bounding box center [727, 418] width 230 height 24
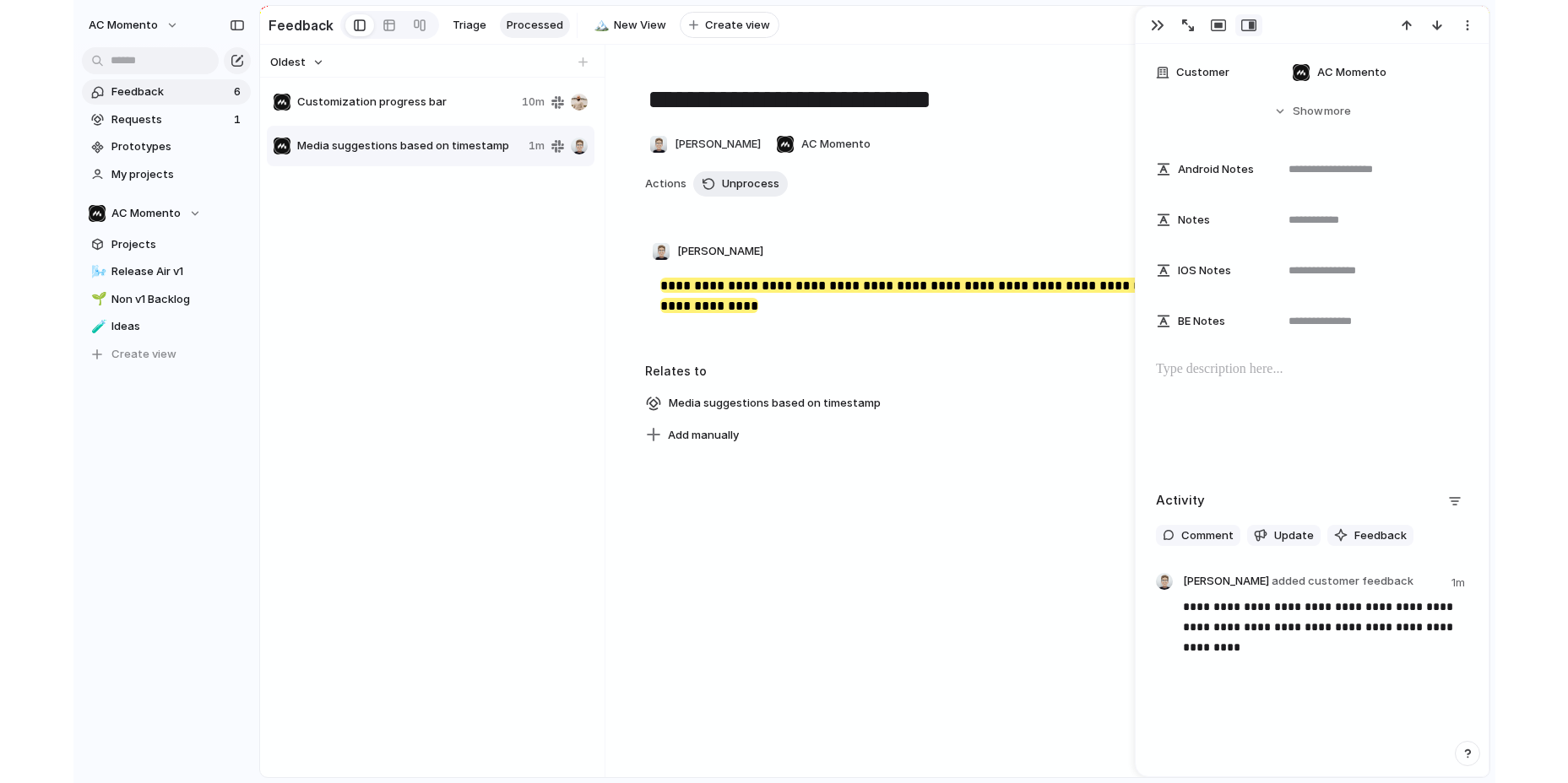
scroll to position [256, 0]
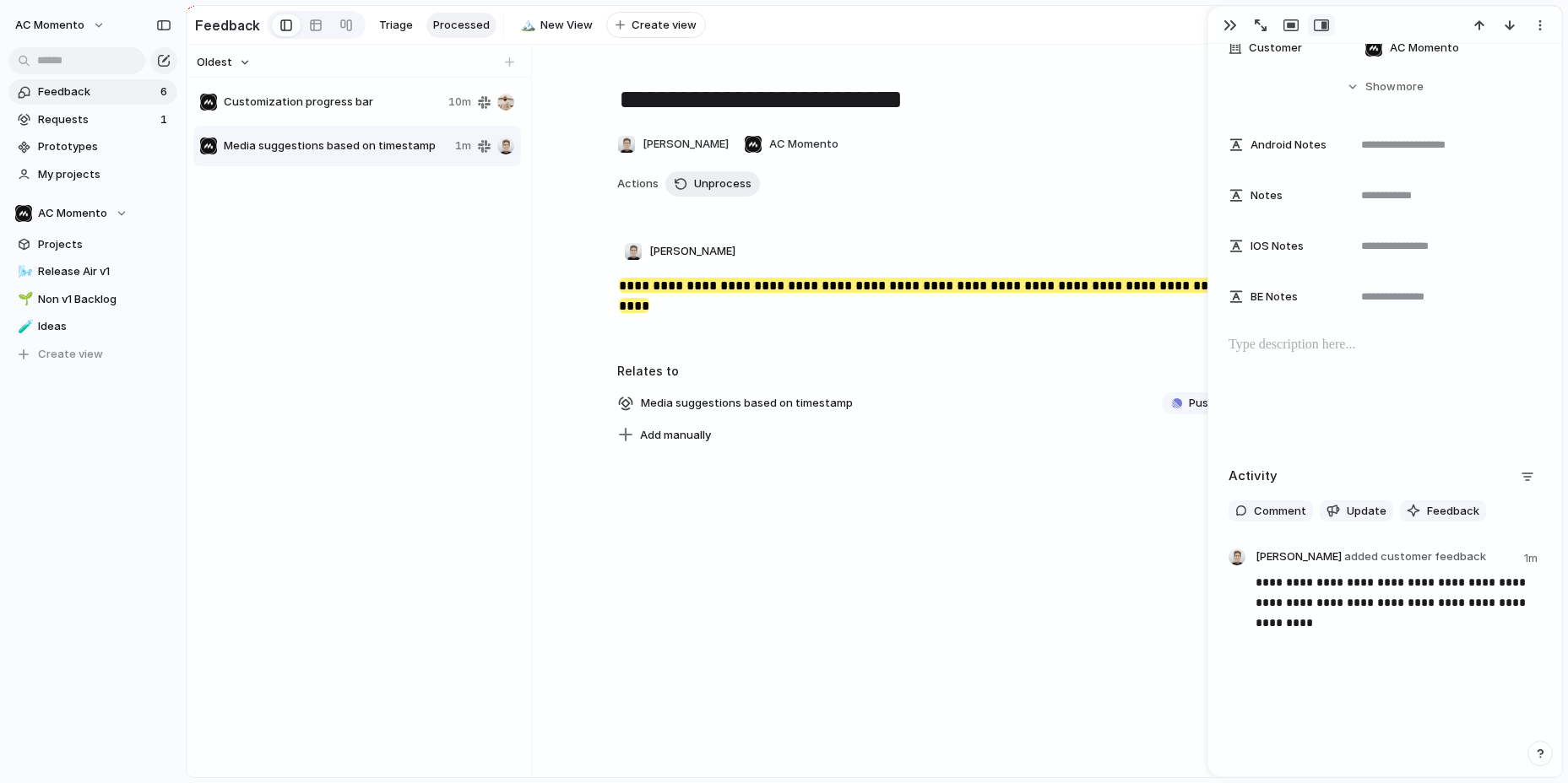
click at [992, 95] on textarea "**********" at bounding box center [948, 99] width 662 height 35
click at [996, 101] on textarea "**********" at bounding box center [948, 99] width 662 height 35
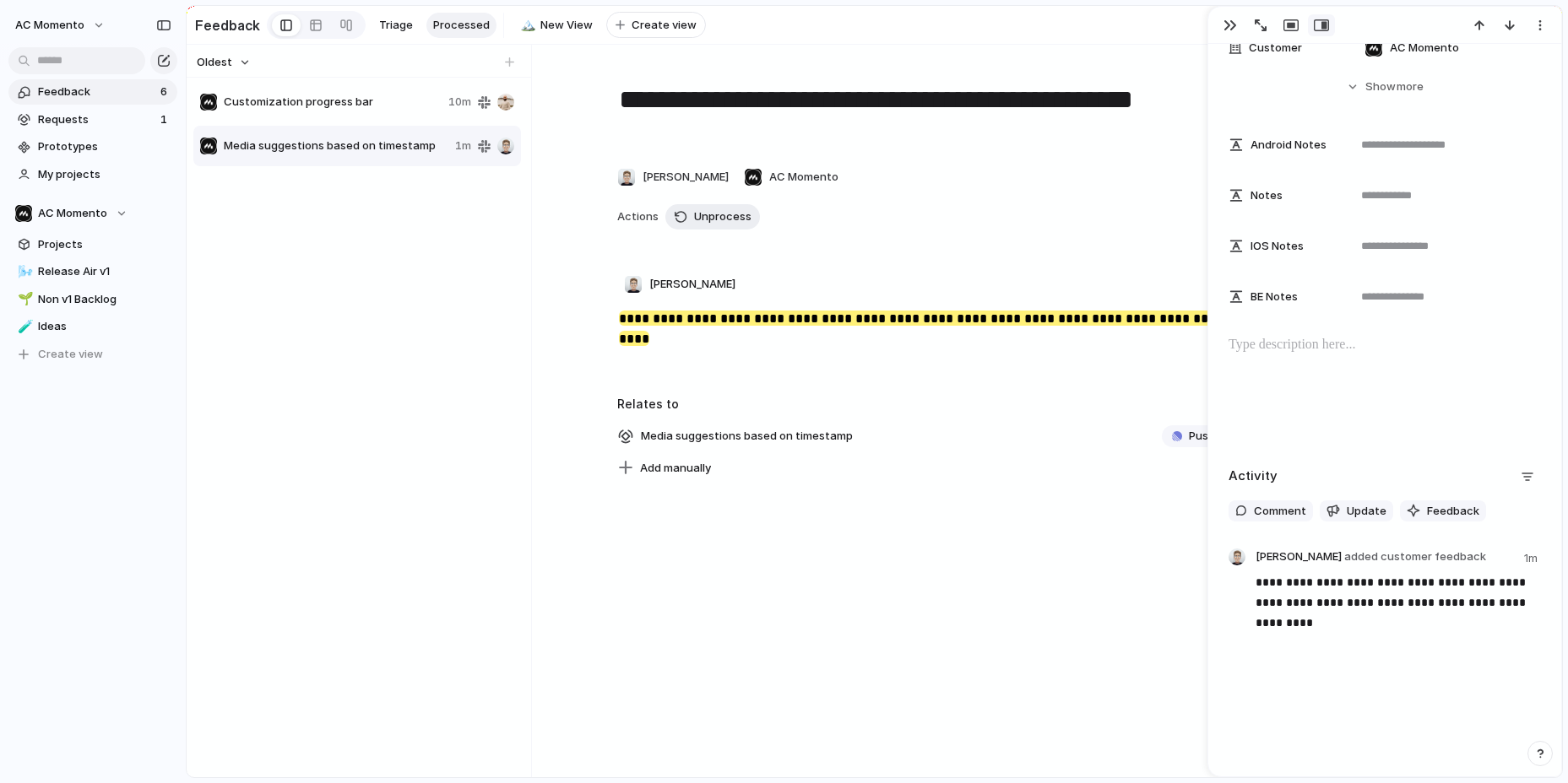
scroll to position [215, 0]
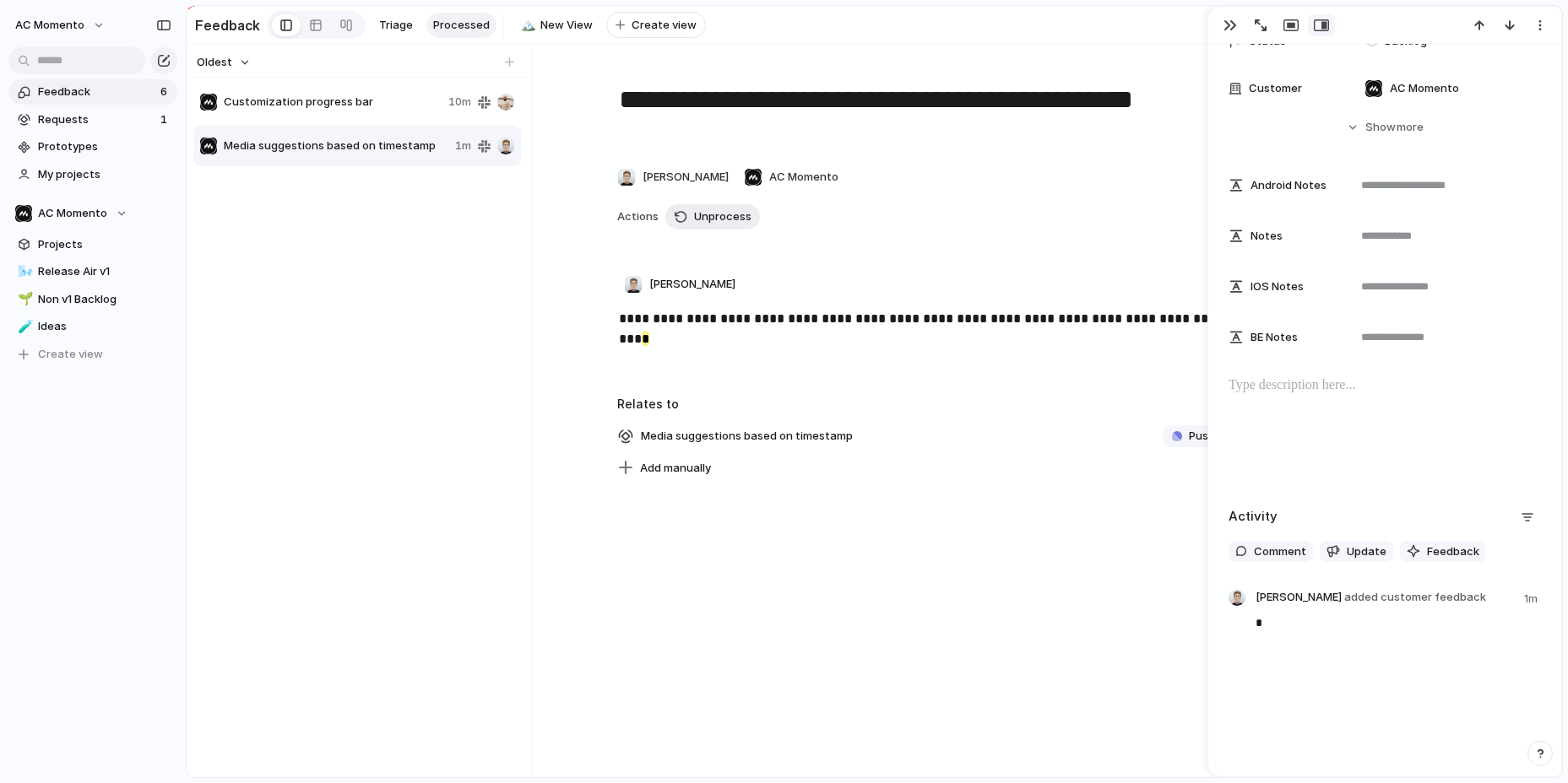
click at [535, 331] on div at bounding box center [532, 411] width 14 height 733
type textarea "**********"
drag, startPoint x: 1227, startPoint y: 30, endPoint x: 1157, endPoint y: 41, distance: 70.9
click at [1226, 32] on div "button" at bounding box center [1230, 25] width 14 height 14
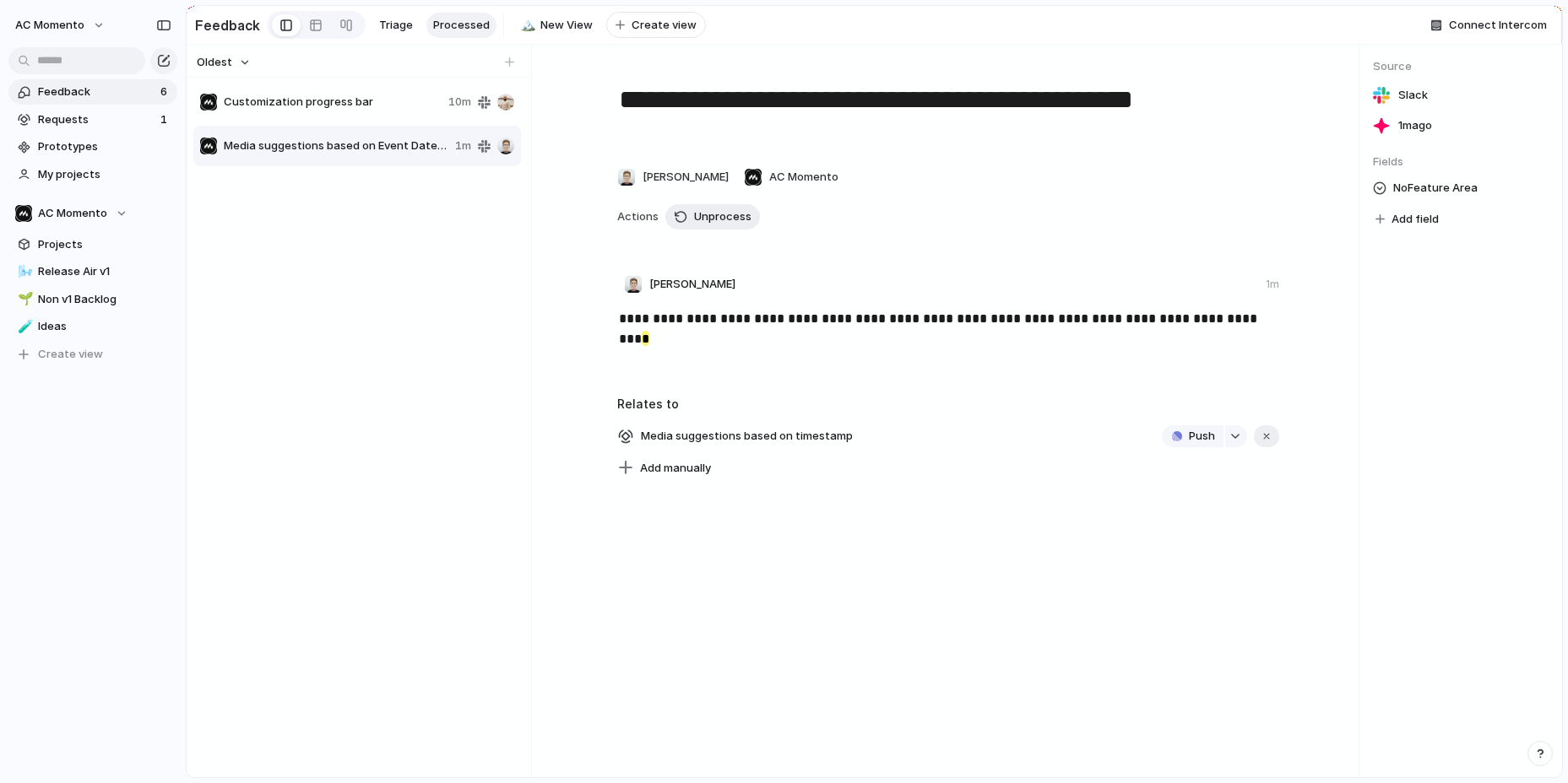
click at [351, 155] on div "Media suggestions based on Event Date/timestamp 1m" at bounding box center [357, 146] width 328 height 41
click at [1399, 191] on span "No Feature Area" at bounding box center [1436, 188] width 85 height 20
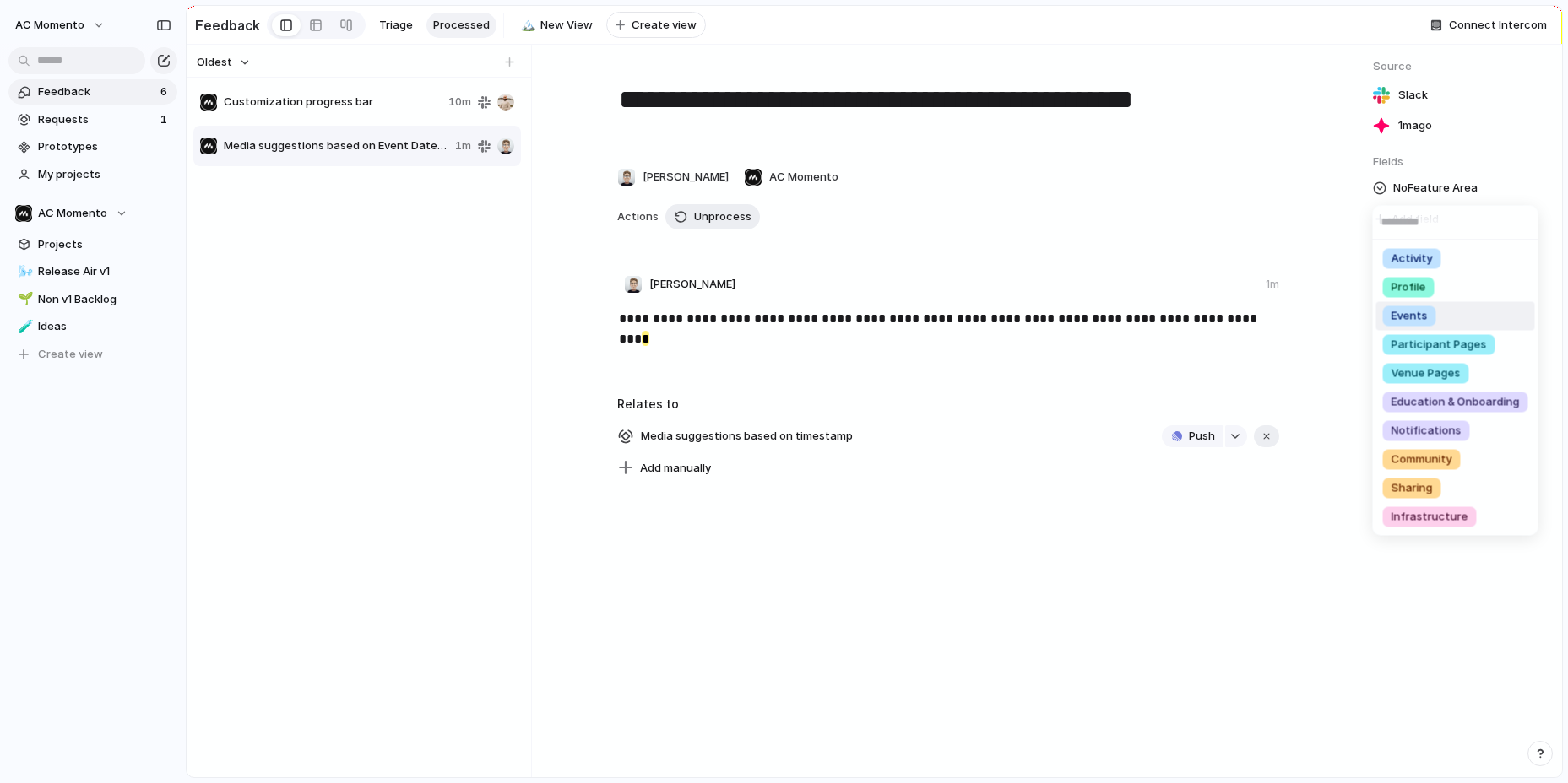
click at [1418, 324] on div "Events" at bounding box center [1410, 316] width 54 height 20
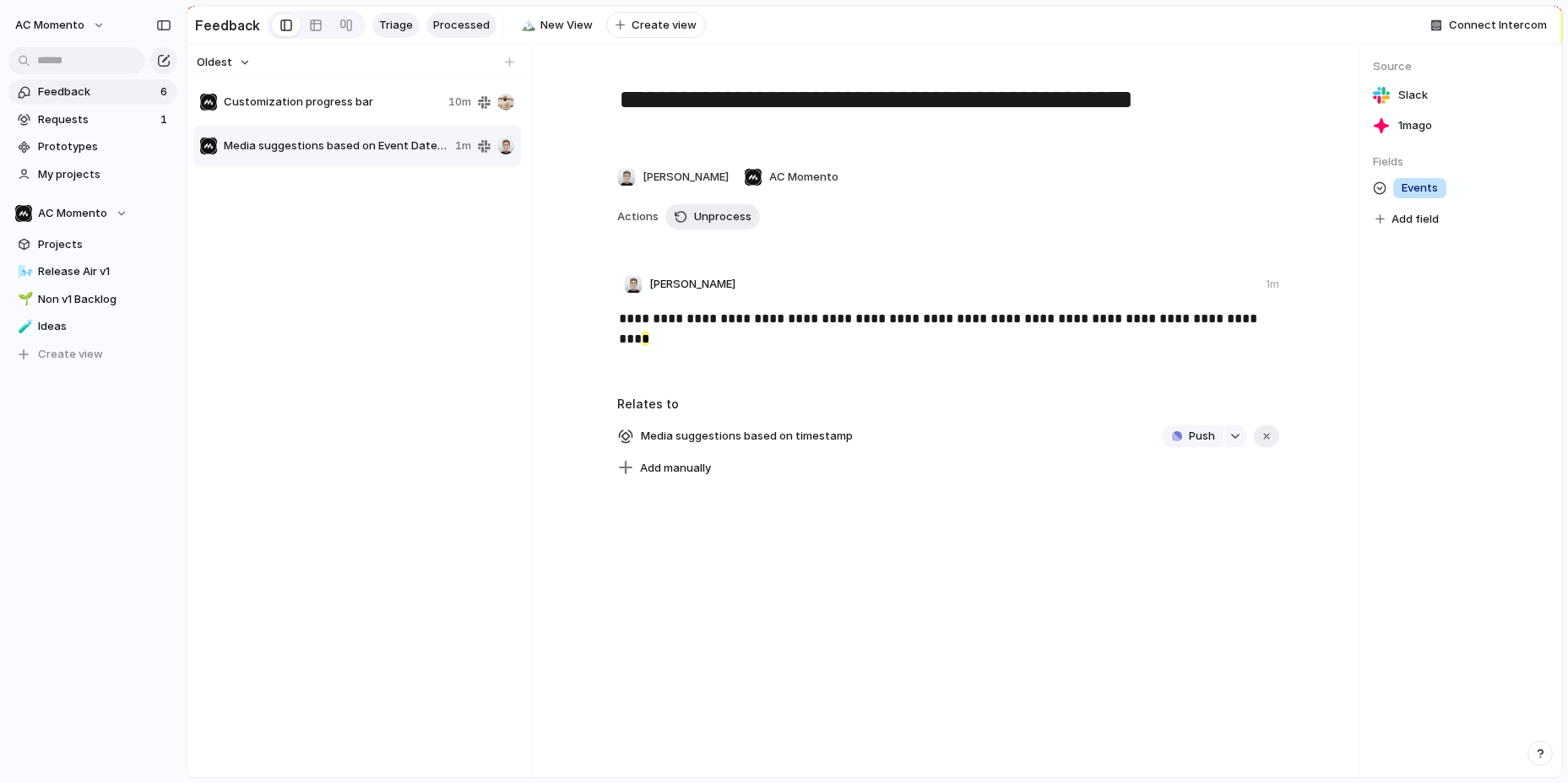
click at [392, 27] on span "Triage" at bounding box center [396, 26] width 34 height 17
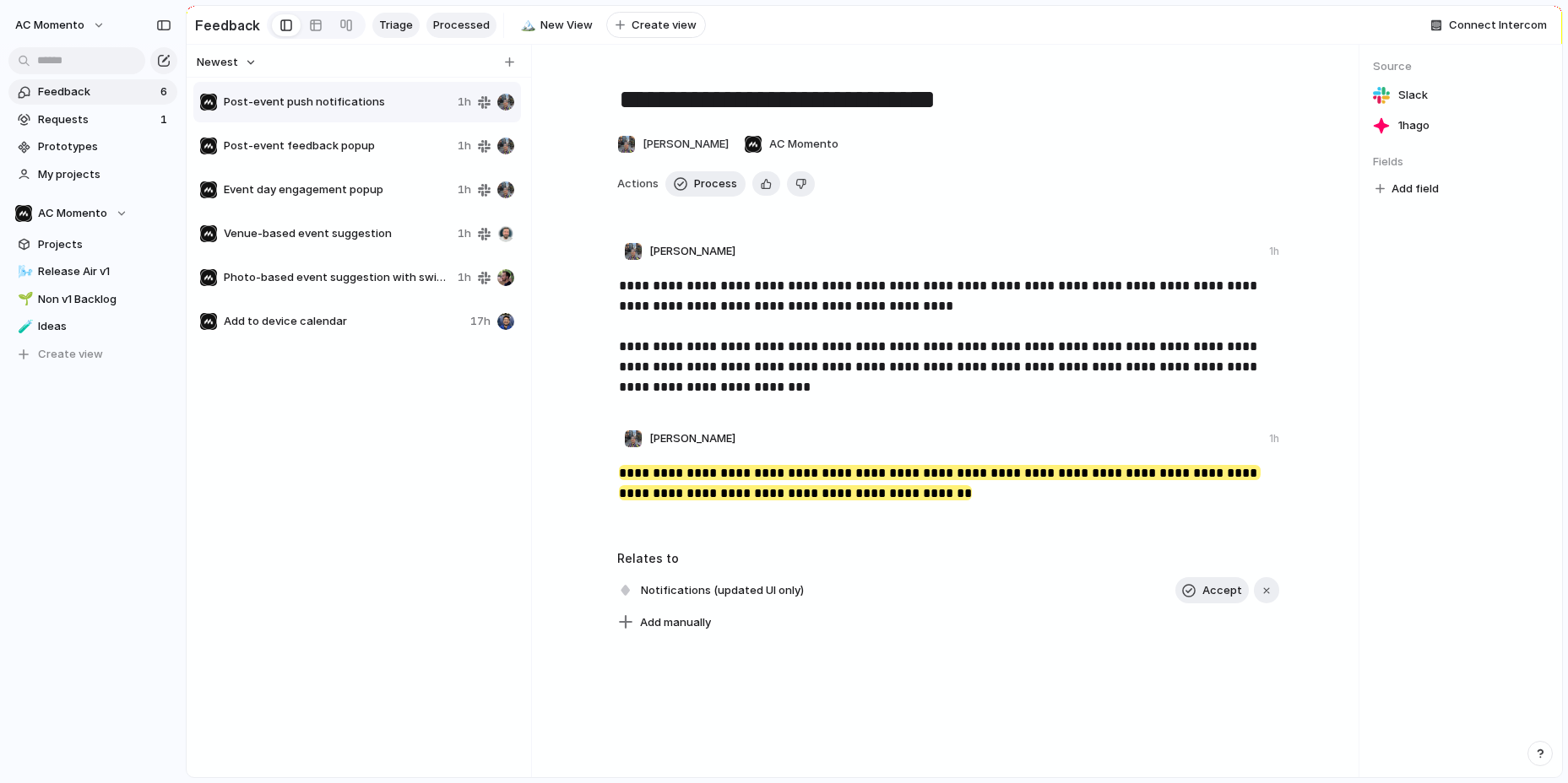
click at [456, 29] on span "Processed" at bounding box center [461, 26] width 56 height 17
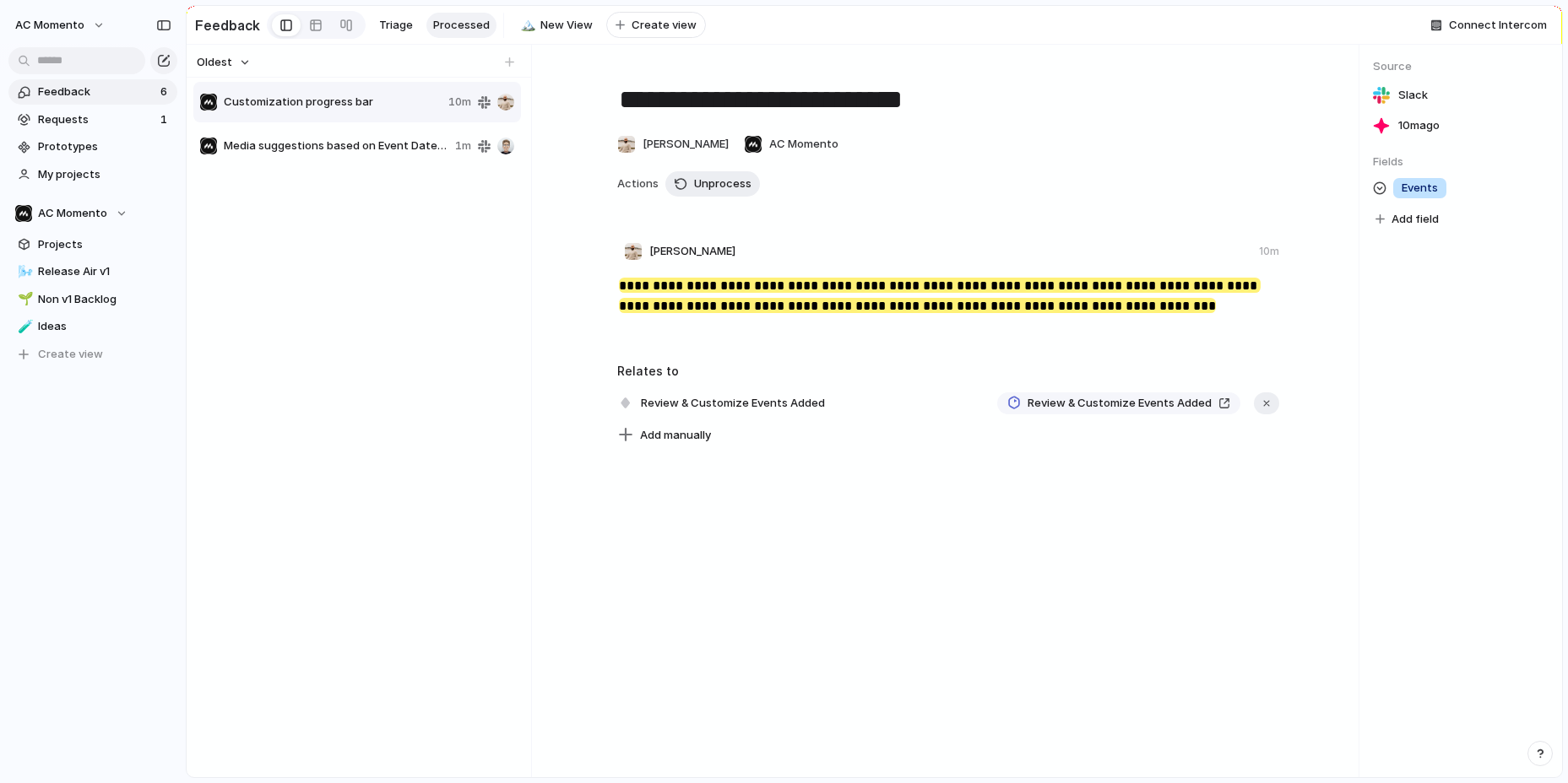
click at [360, 111] on div "Customization progress bar 10m" at bounding box center [357, 102] width 328 height 41
click at [361, 143] on span "Media suggestions based on Event Date/timestamp" at bounding box center [336, 146] width 225 height 17
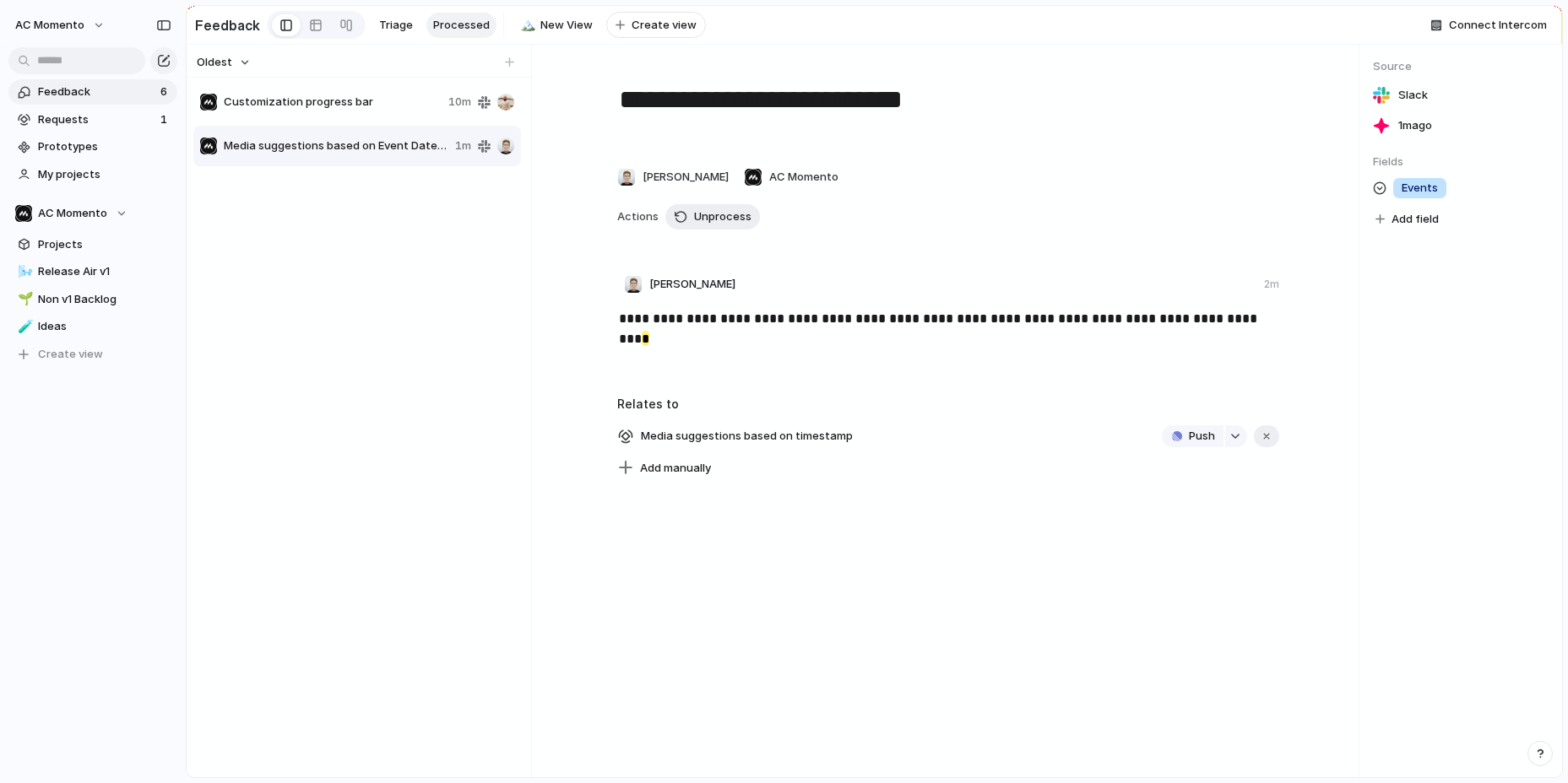
click at [354, 141] on span "Media suggestions based on Event Date/timestamp" at bounding box center [336, 146] width 225 height 17
click at [61, 124] on span "Requests" at bounding box center [97, 120] width 118 height 17
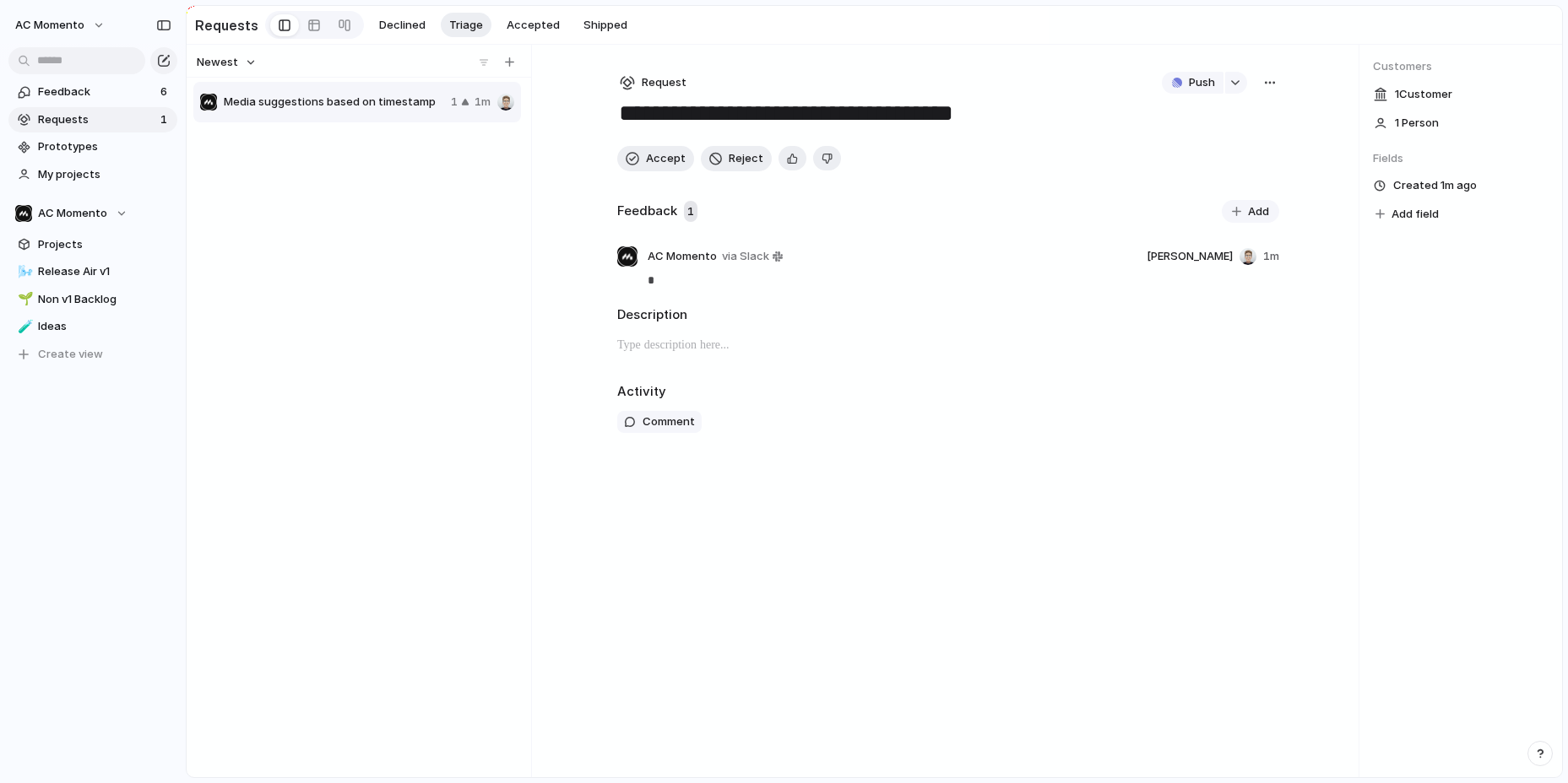
click at [303, 104] on span "Media suggestions based on timestamp" at bounding box center [334, 102] width 220 height 17
click at [1260, 210] on span "Add" at bounding box center [1259, 212] width 21 height 17
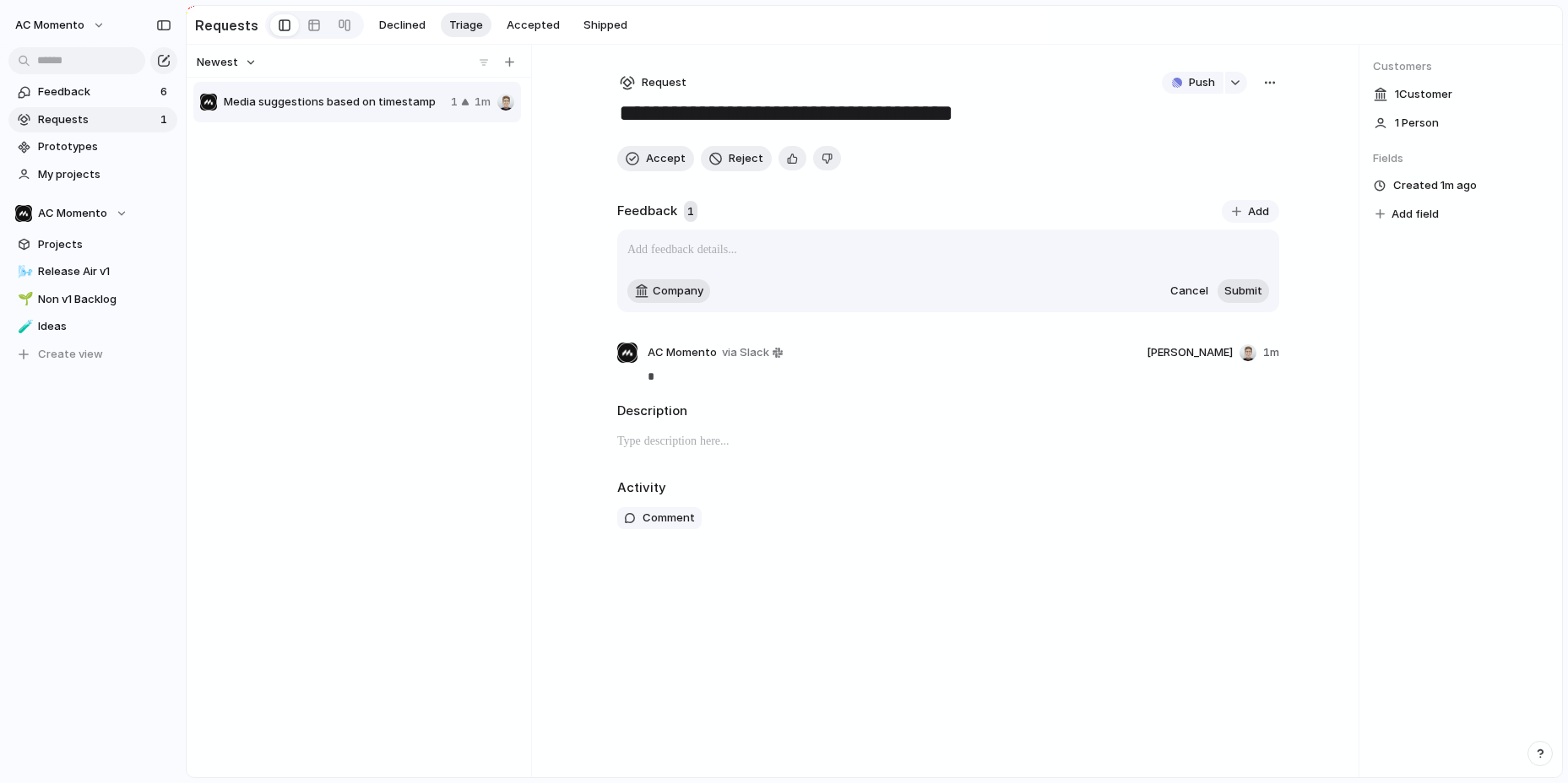
click at [1180, 289] on span "Cancel" at bounding box center [1189, 291] width 38 height 17
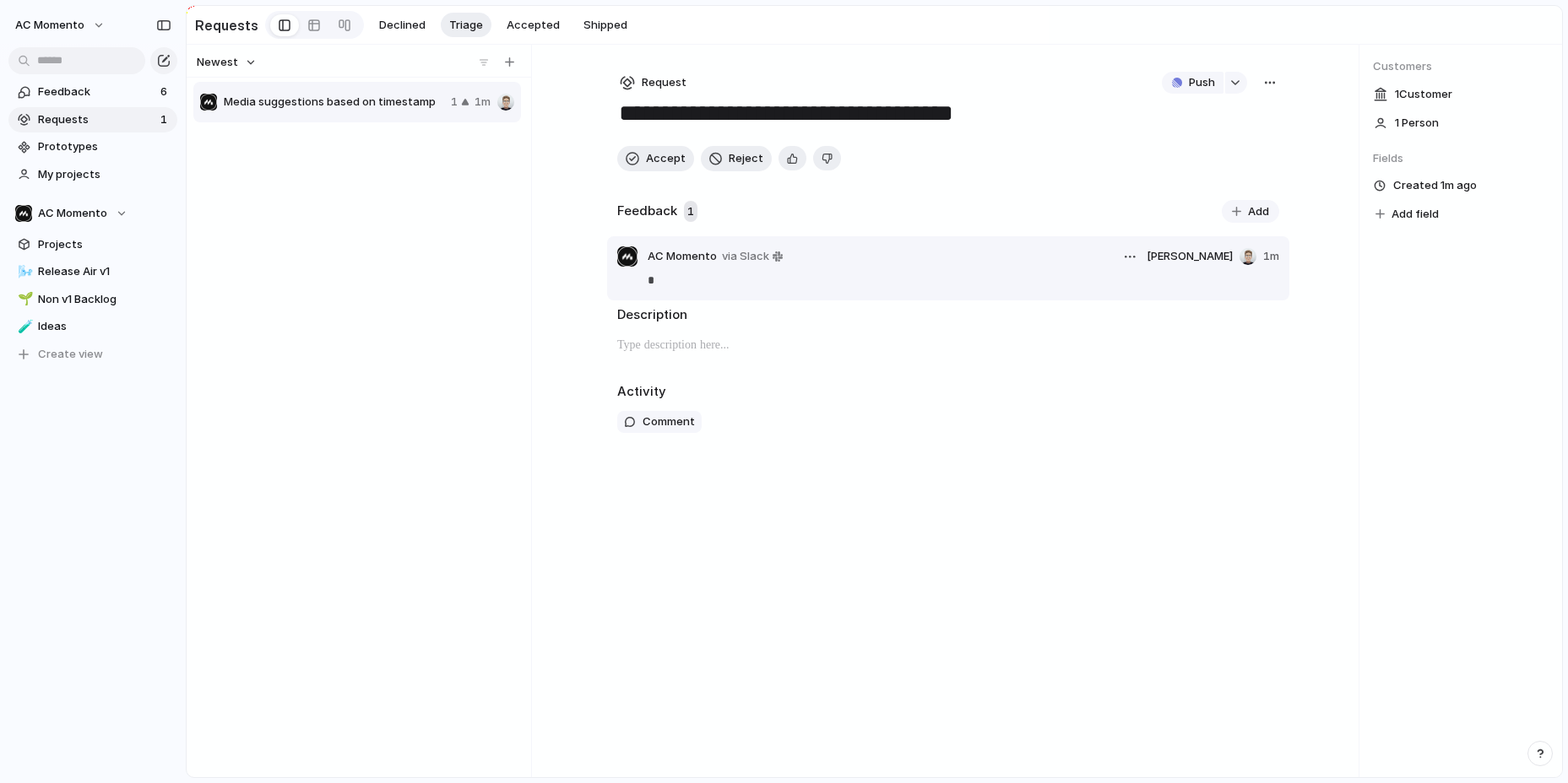
click at [734, 280] on p "*" at bounding box center [963, 280] width 632 height 20
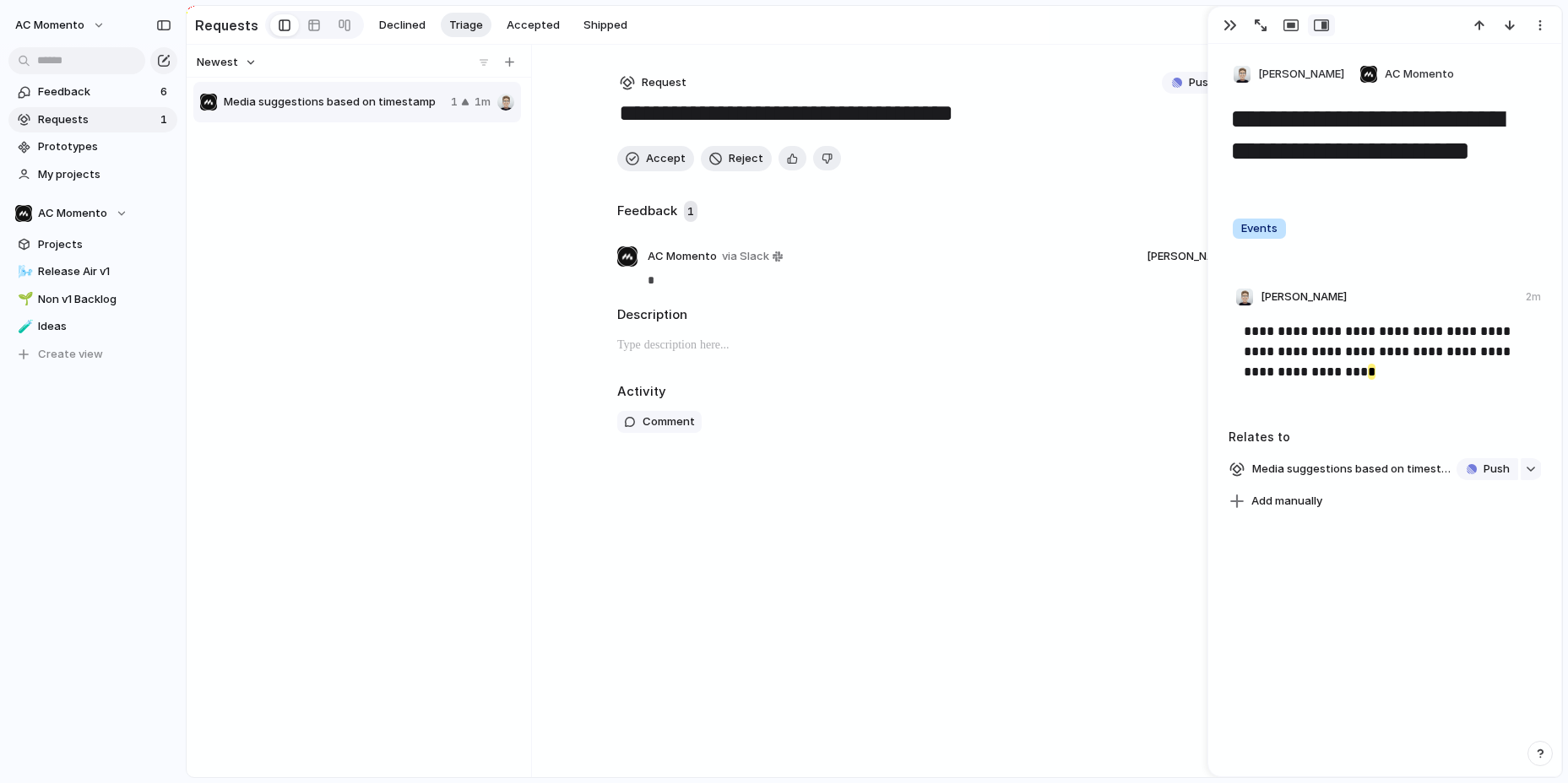
click at [1363, 354] on p "**********" at bounding box center [1386, 352] width 285 height 60
drag, startPoint x: 1402, startPoint y: 372, endPoint x: 1394, endPoint y: 372, distance: 8.0
click at [1380, 371] on p "**********" at bounding box center [1386, 352] width 285 height 60
drag, startPoint x: 1233, startPoint y: 21, endPoint x: 1224, endPoint y: 30, distance: 12.7
click at [1233, 21] on div "button" at bounding box center [1230, 25] width 14 height 14
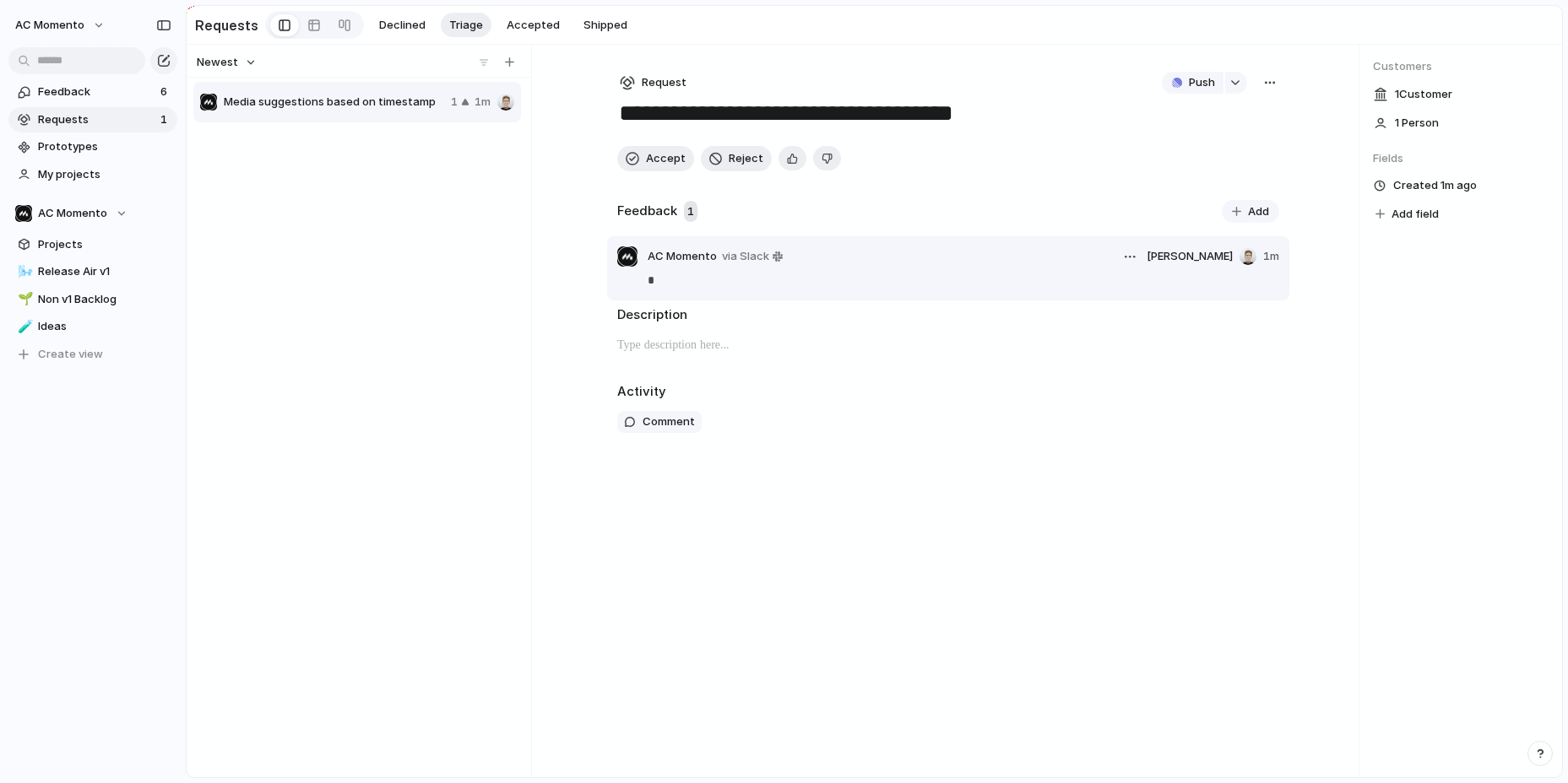
click at [717, 291] on article "AC Momento via [PERSON_NAME] 1m *" at bounding box center [947, 268] width 682 height 64
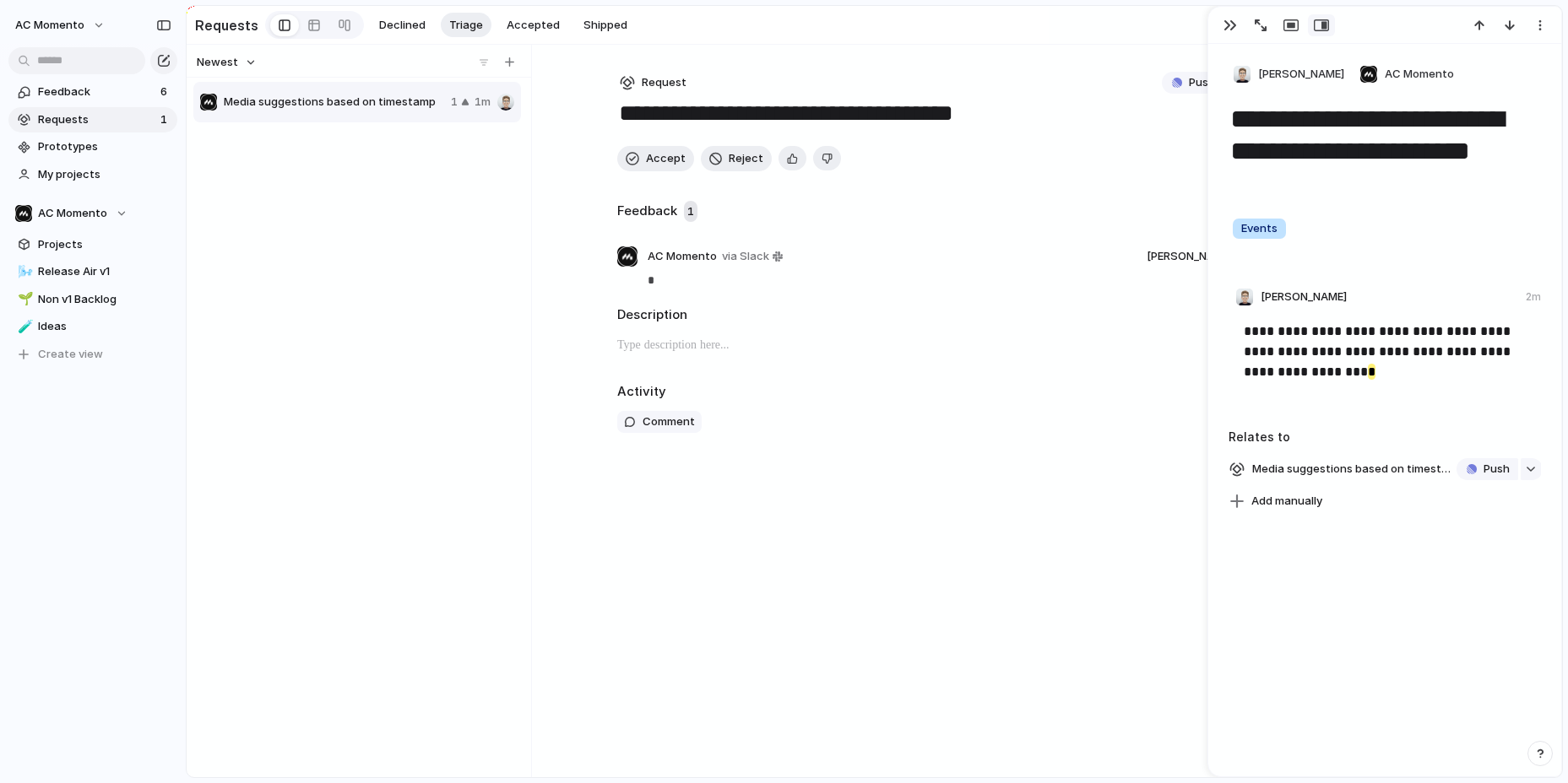
click at [1232, 27] on div "button" at bounding box center [1230, 25] width 14 height 14
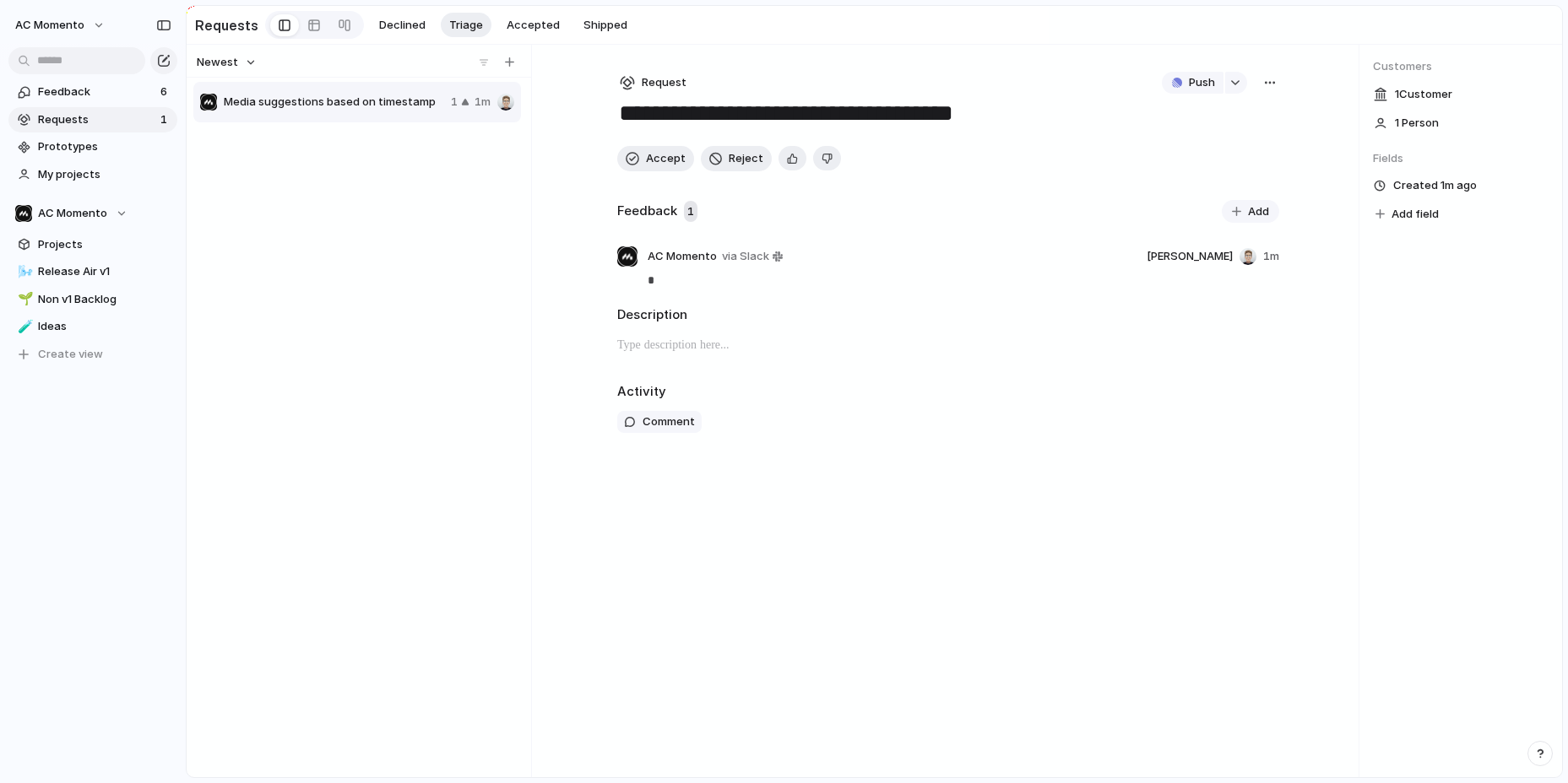
drag, startPoint x: 943, startPoint y: 79, endPoint x: 851, endPoint y: 100, distance: 94.4
click at [943, 79] on div "Request Push" at bounding box center [948, 82] width 662 height 22
click at [646, 150] on button "Accept" at bounding box center [655, 158] width 77 height 25
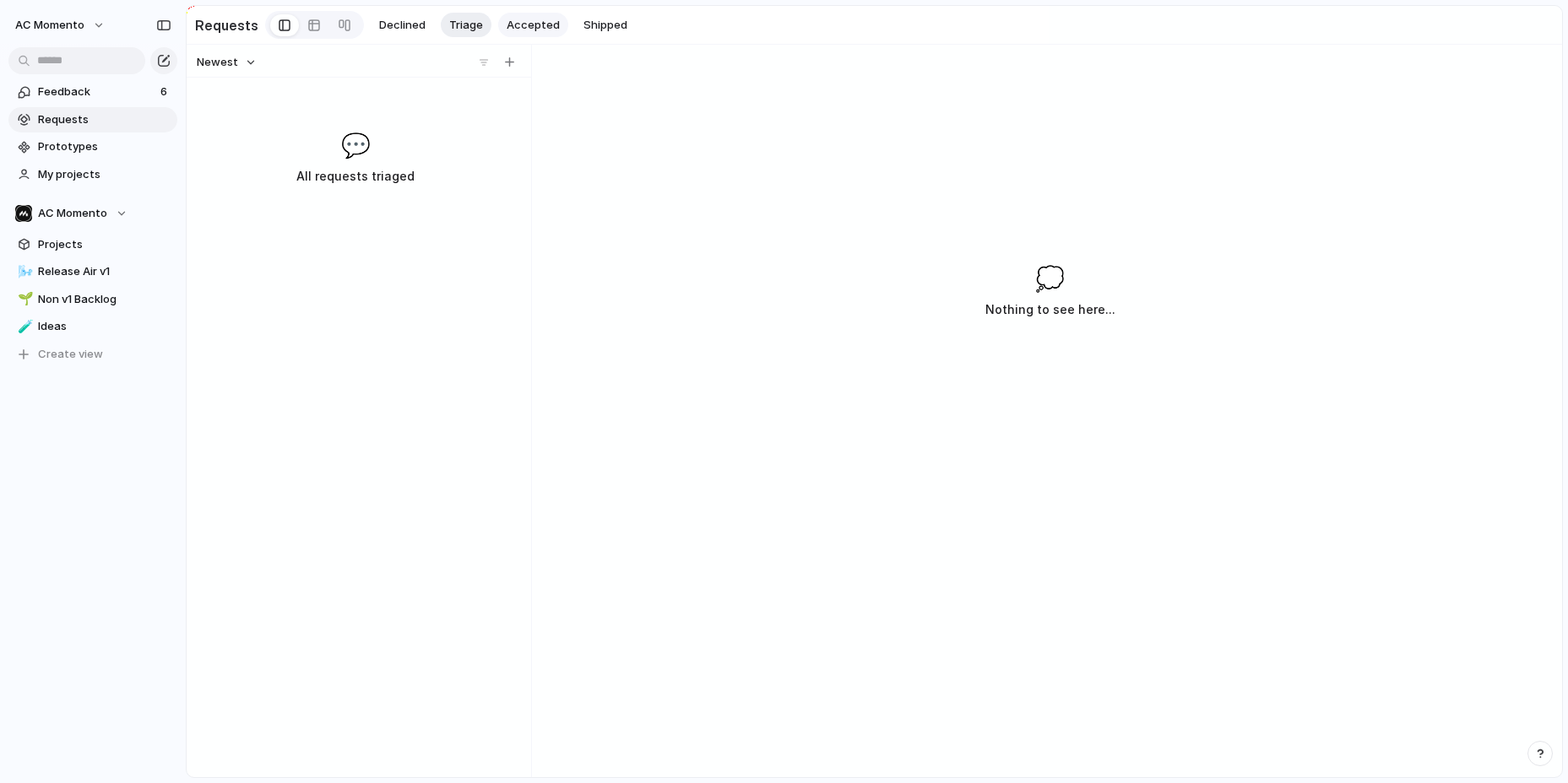
click at [523, 24] on span "Accepted" at bounding box center [533, 26] width 54 height 17
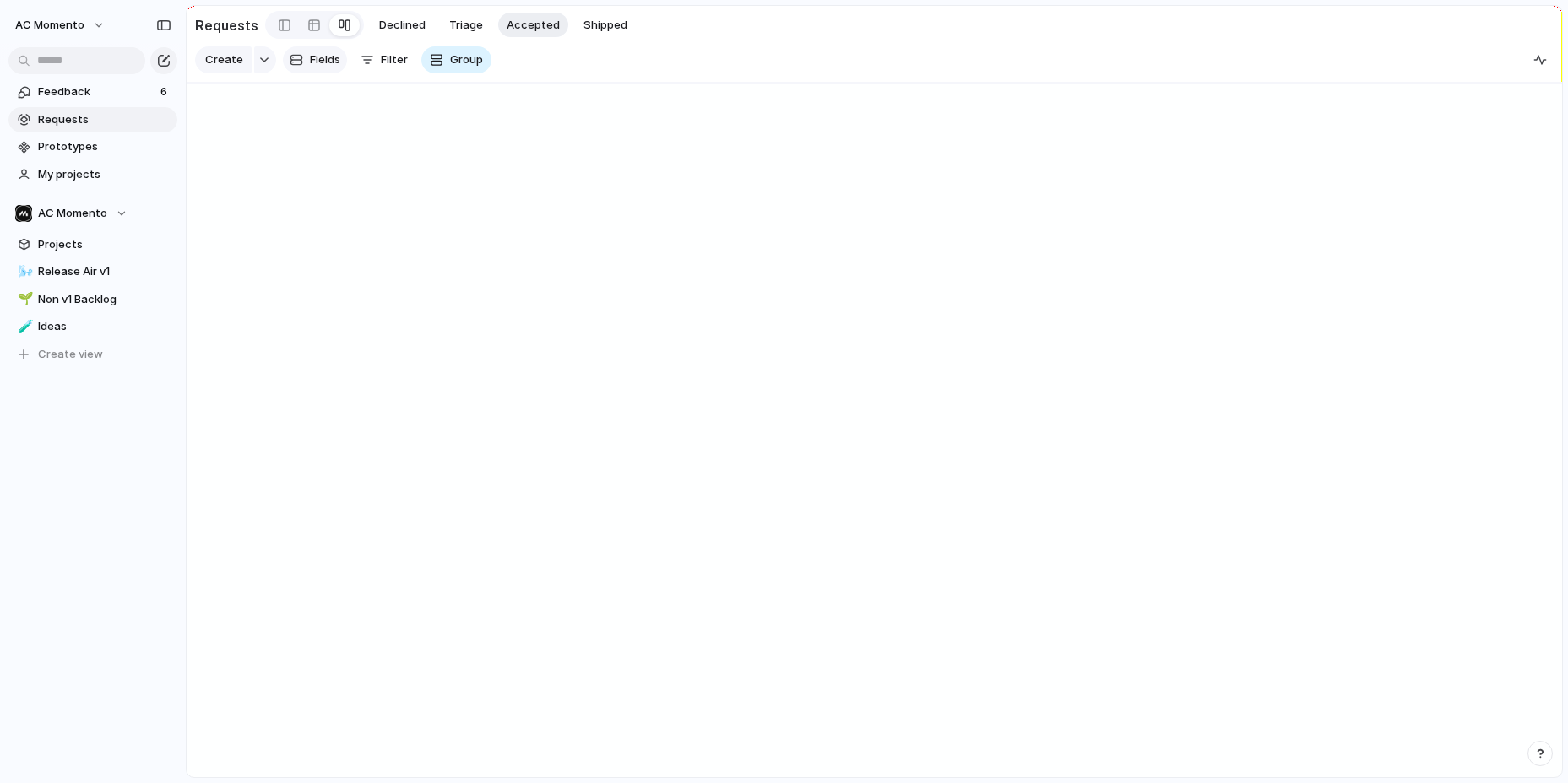
click at [331, 59] on span "Fields" at bounding box center [324, 60] width 30 height 17
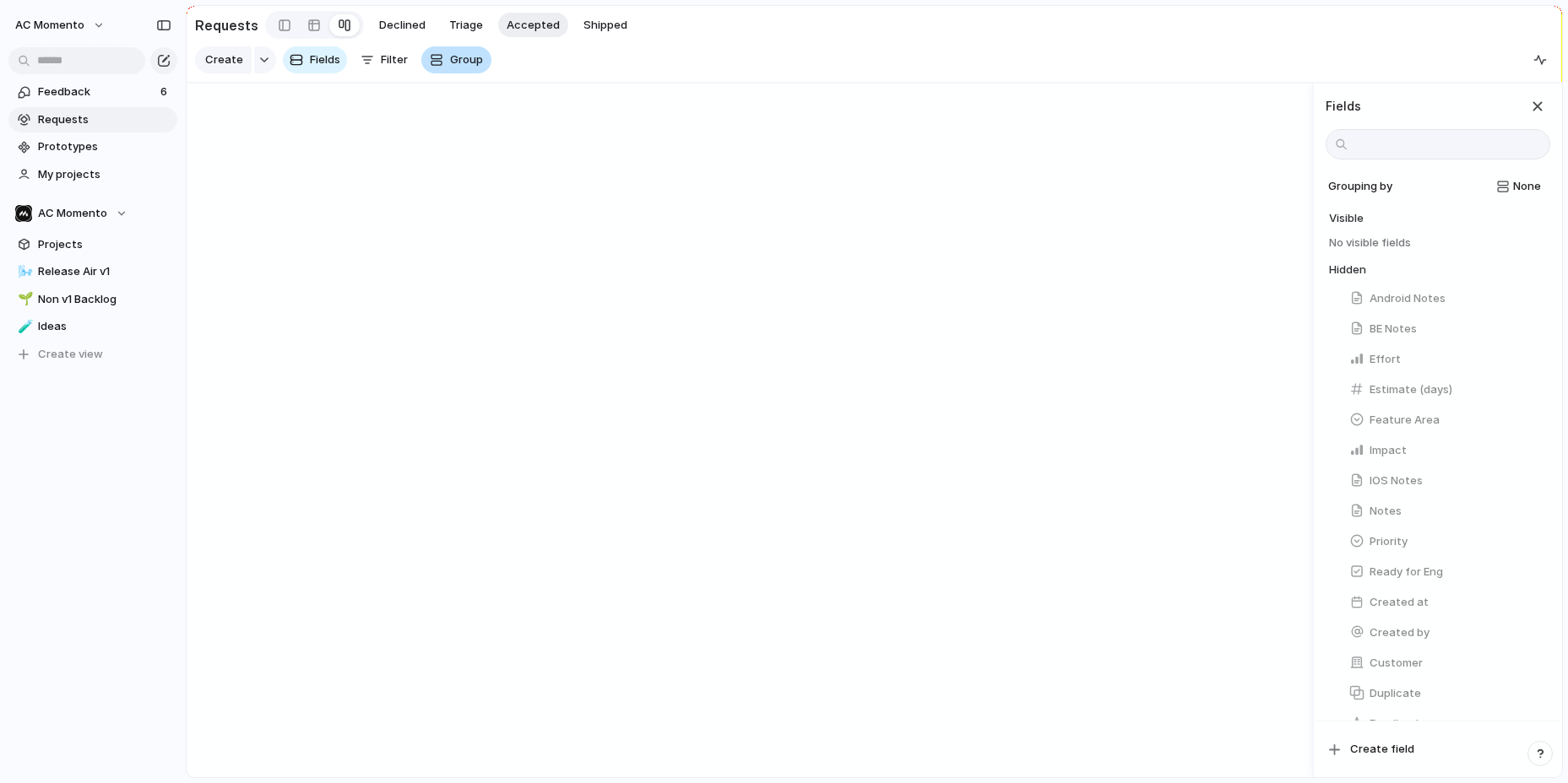
click at [461, 62] on span "Group" at bounding box center [467, 60] width 33 height 17
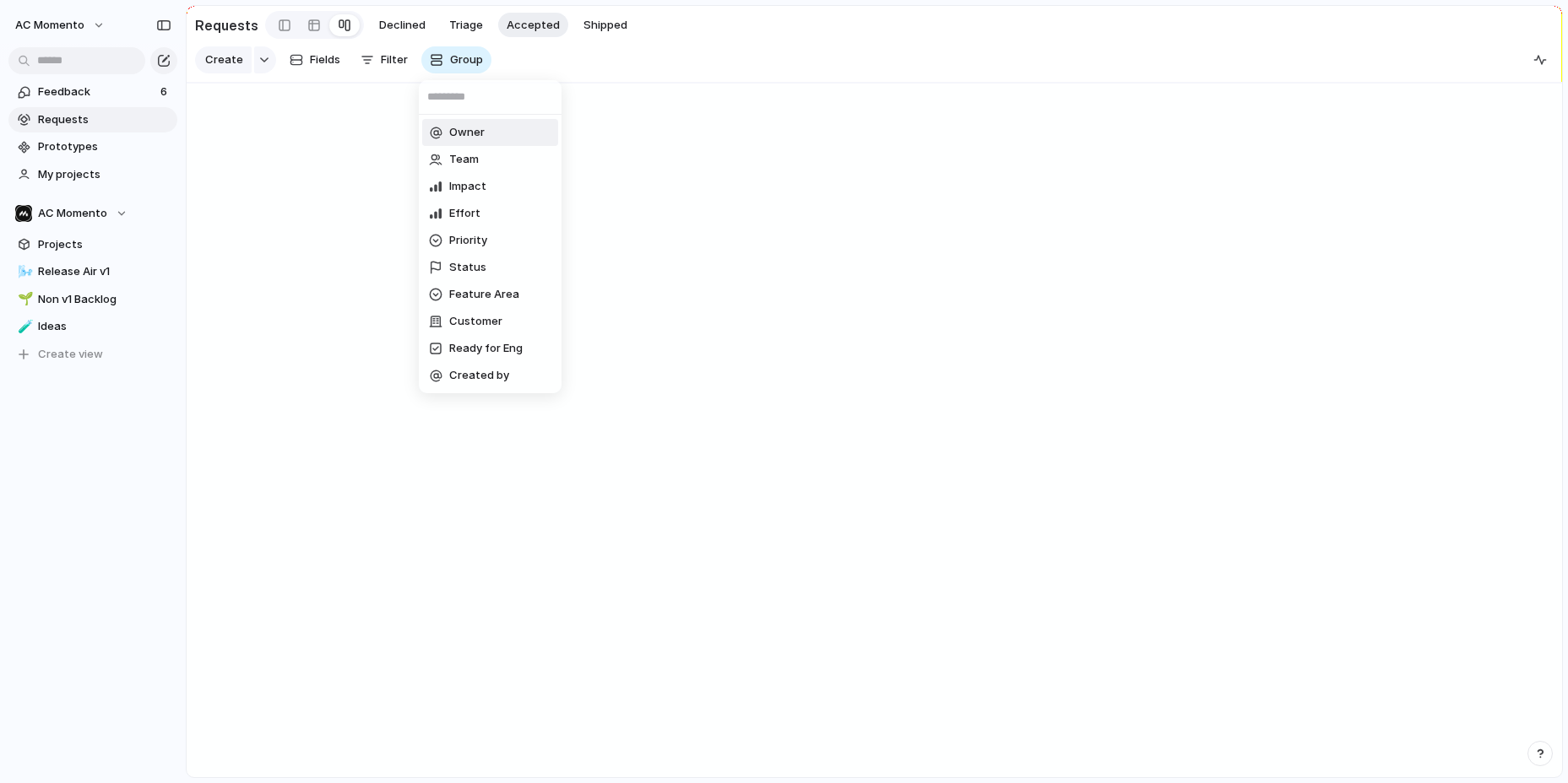
click at [272, 62] on div "Owner Team Impact Effort Priority Status Feature Area Customer Ready for Eng Cr…" at bounding box center [784, 392] width 1568 height 783
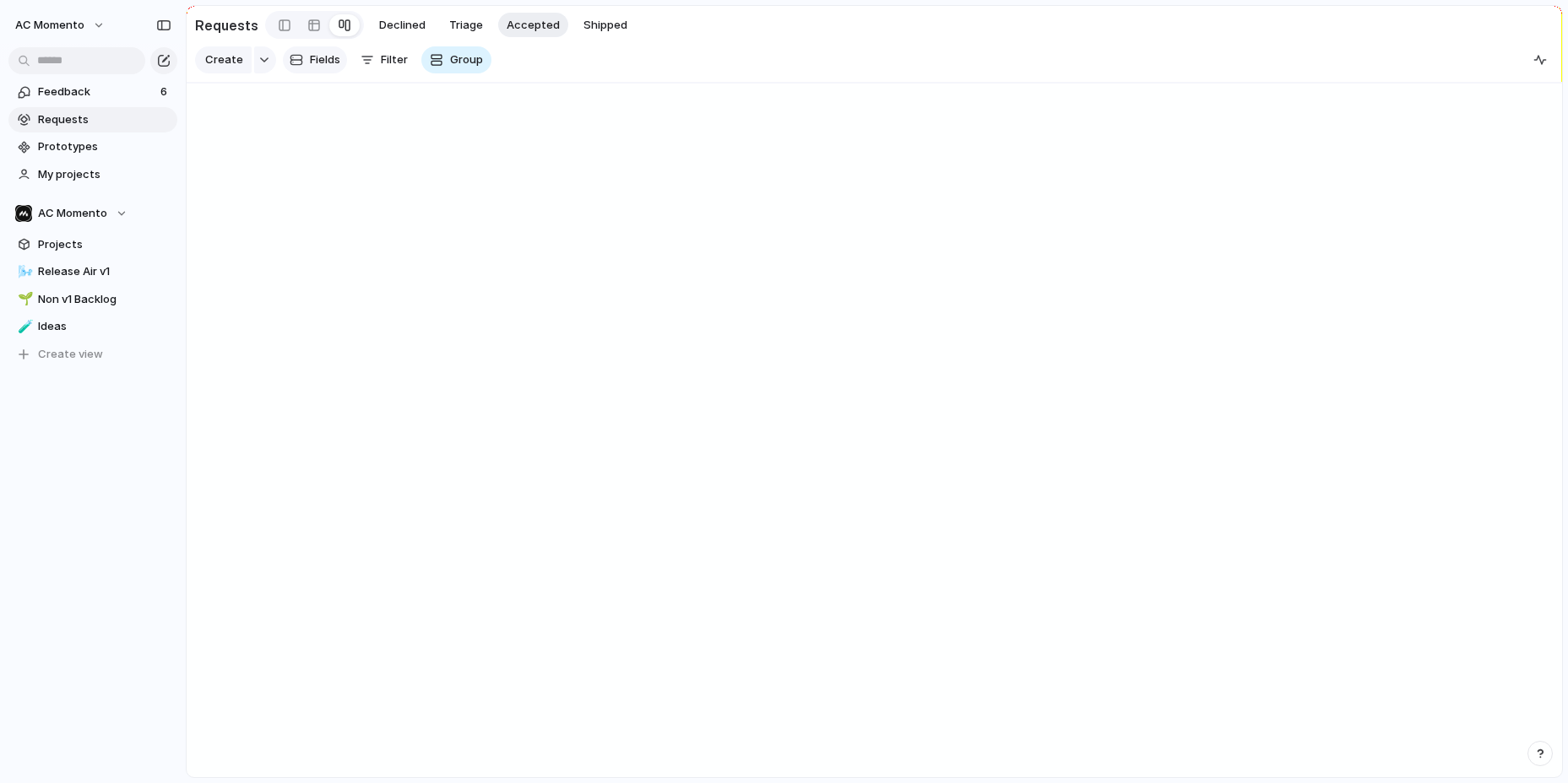
click at [309, 62] on span "Fields" at bounding box center [324, 60] width 30 height 17
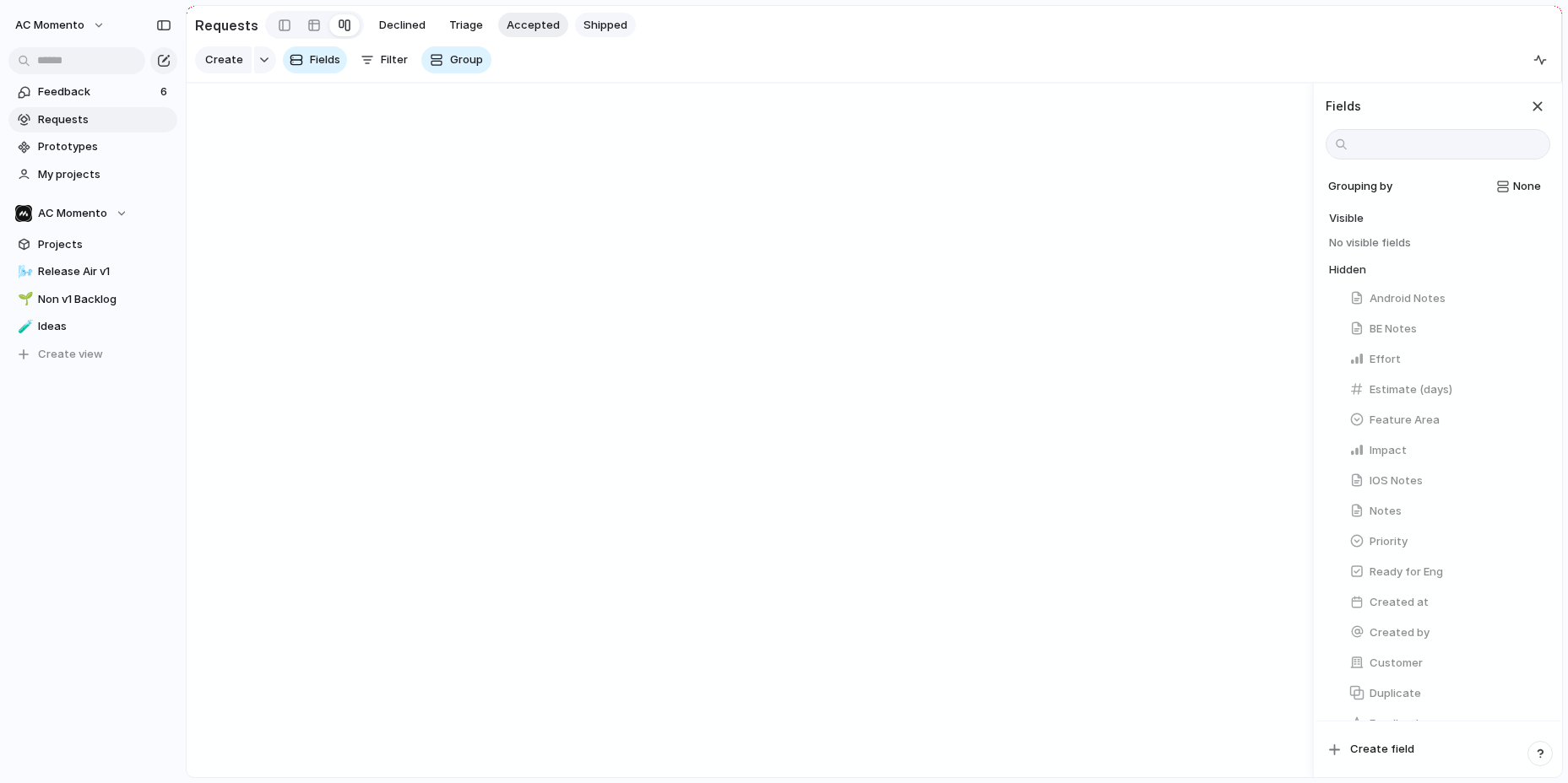
click at [595, 28] on span "Shipped" at bounding box center [605, 26] width 44 height 17
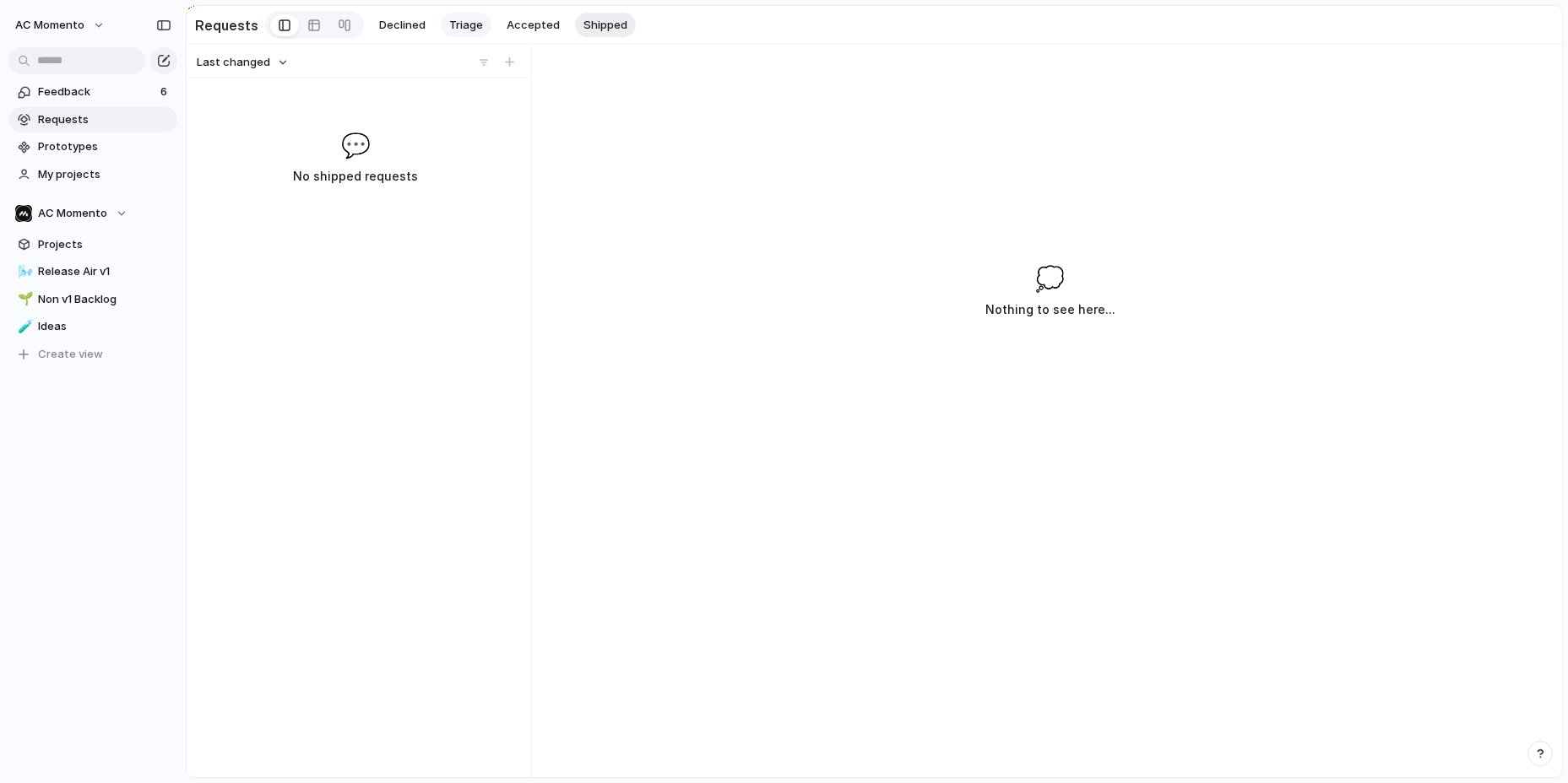
click at [456, 22] on span "Triage" at bounding box center [466, 26] width 34 height 17
click at [404, 24] on span "Declined" at bounding box center [403, 26] width 47 height 17
click at [527, 25] on span "Accepted" at bounding box center [533, 26] width 54 height 17
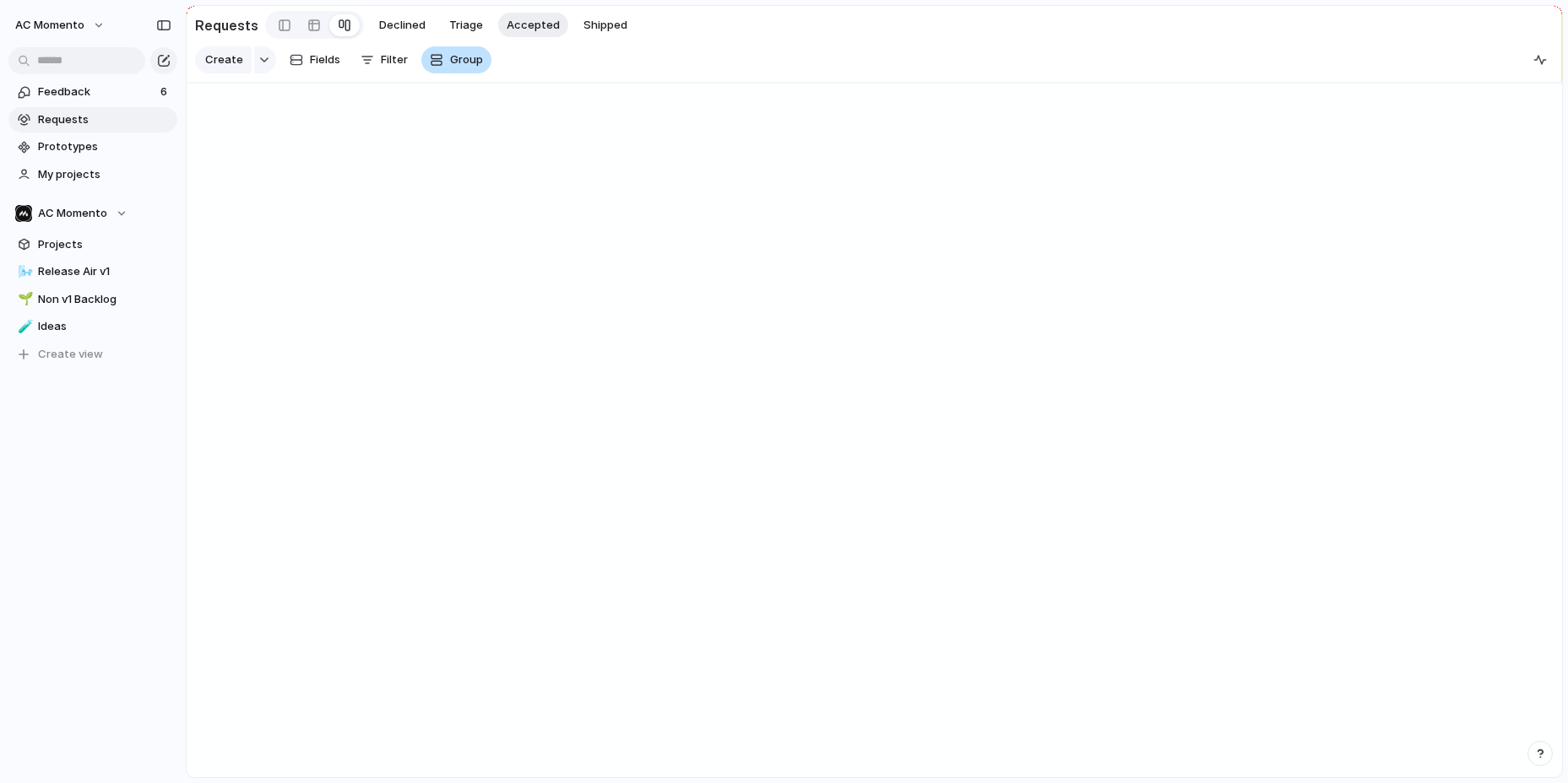
click at [424, 56] on button "Group" at bounding box center [456, 60] width 70 height 27
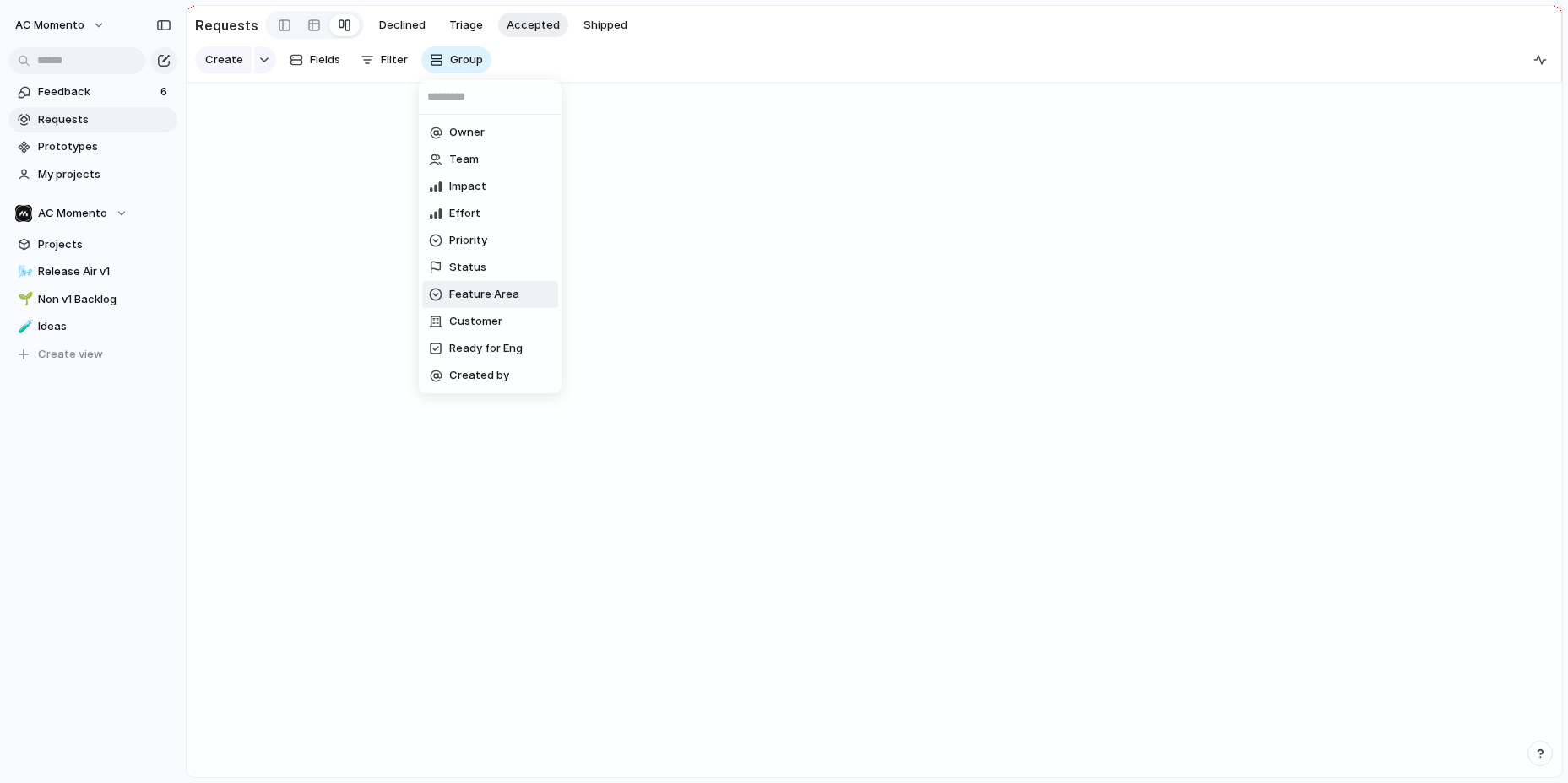
click at [506, 307] on li "Feature Area" at bounding box center [489, 294] width 136 height 27
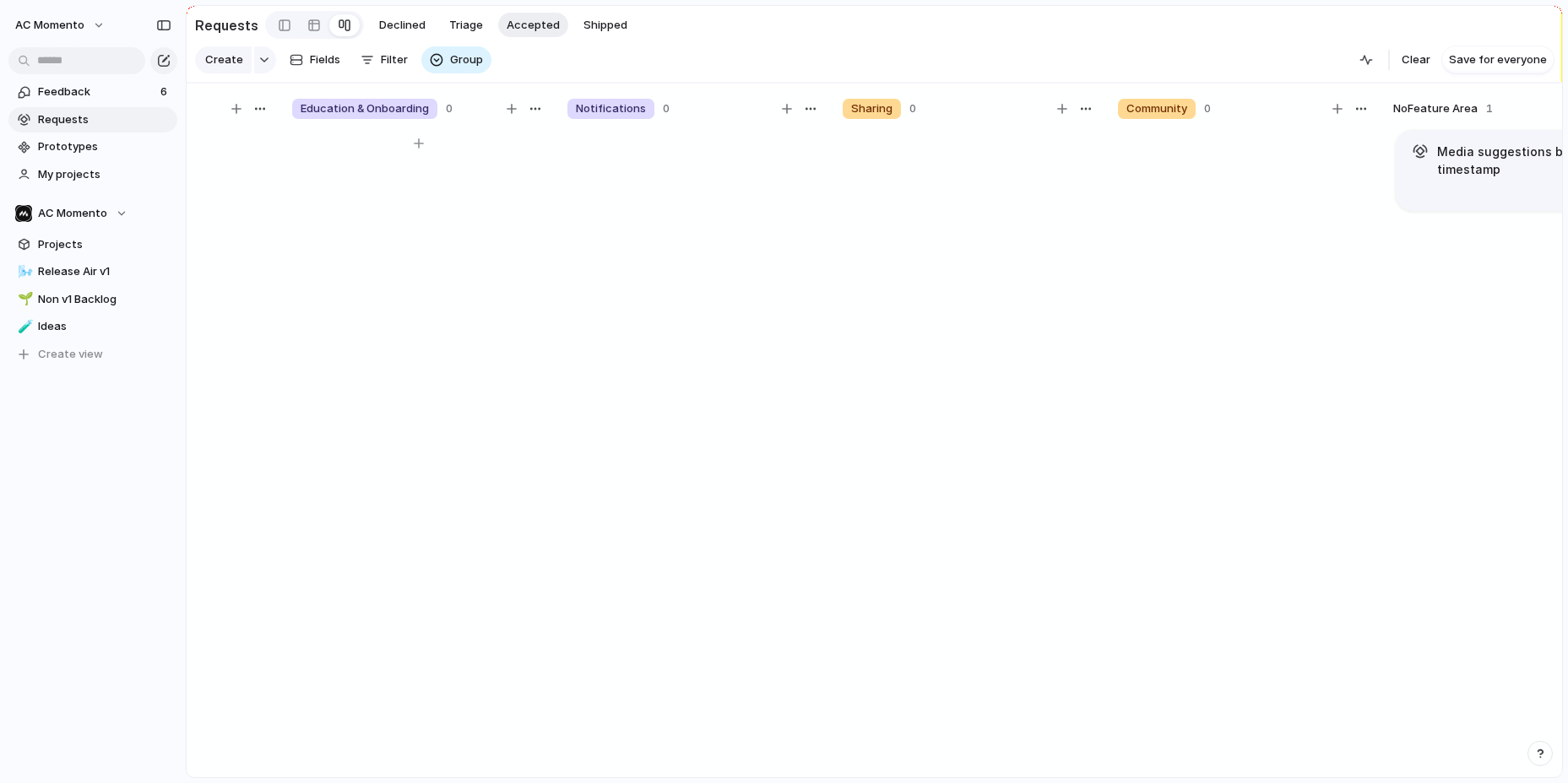
scroll to position [0, 1661]
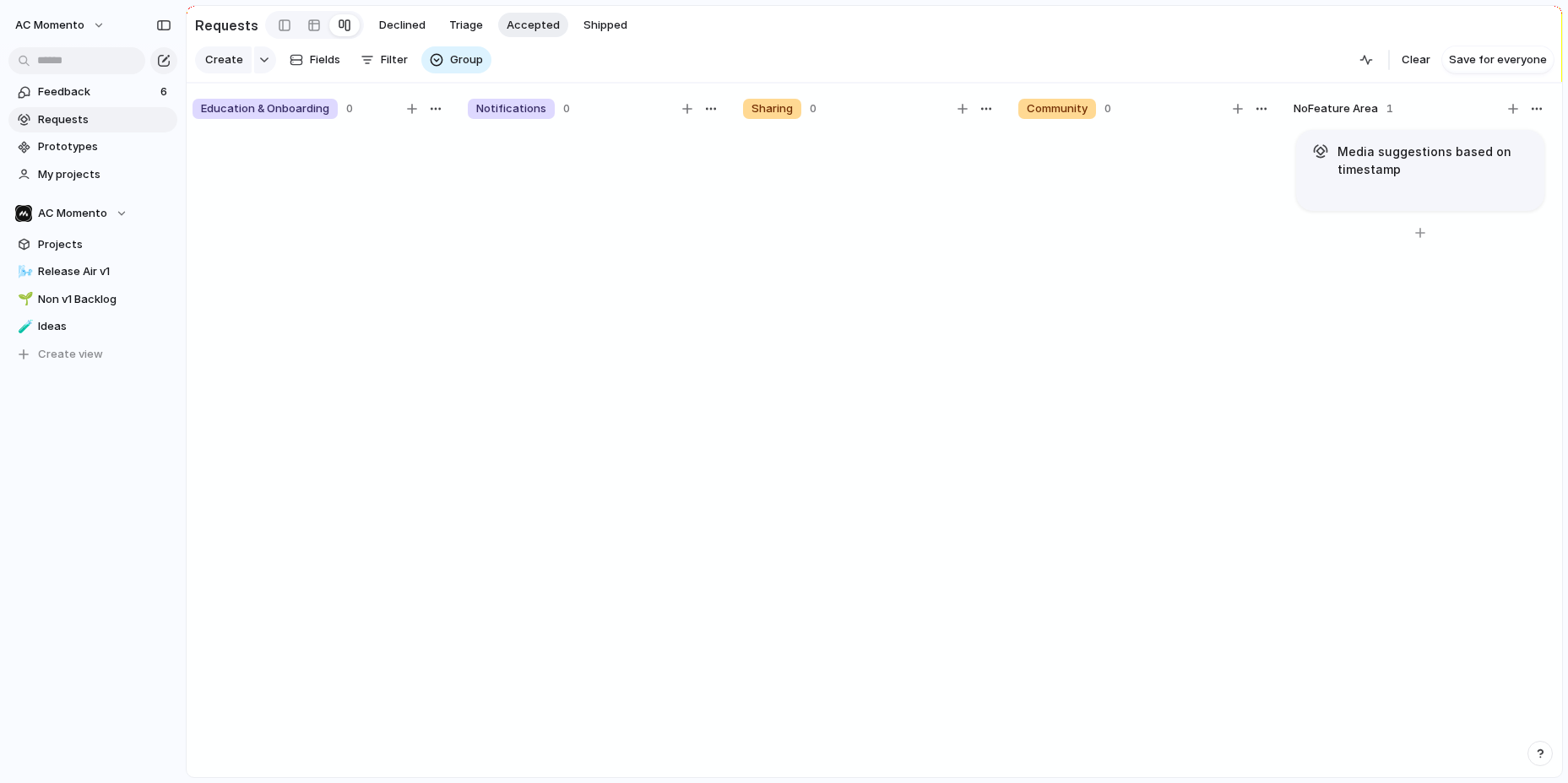
click at [1426, 143] on h1 "Media suggestions based on timestamp" at bounding box center [1433, 160] width 193 height 35
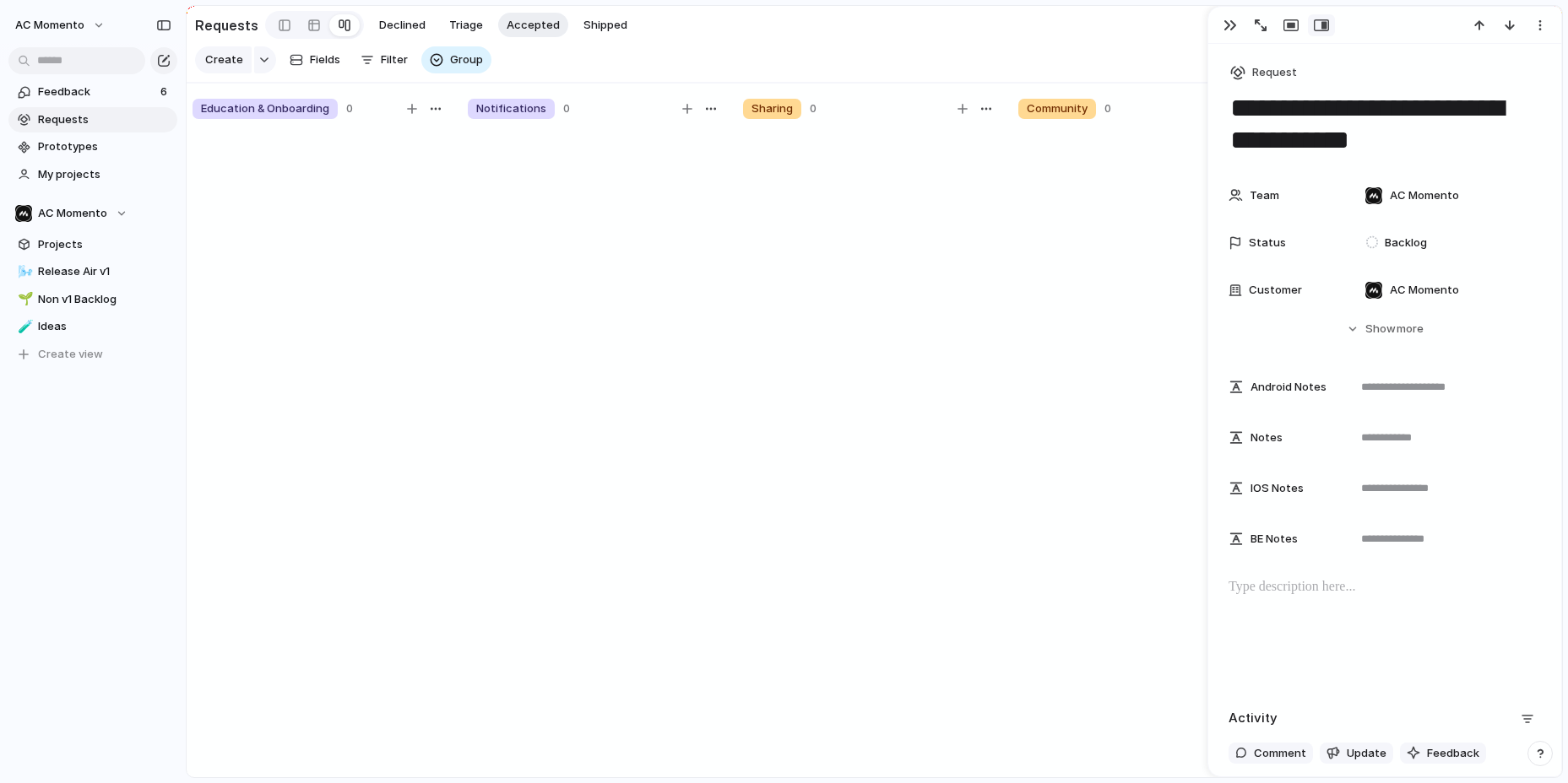
scroll to position [3, 0]
click at [1362, 329] on button "Hide Show more" at bounding box center [1384, 326] width 312 height 30
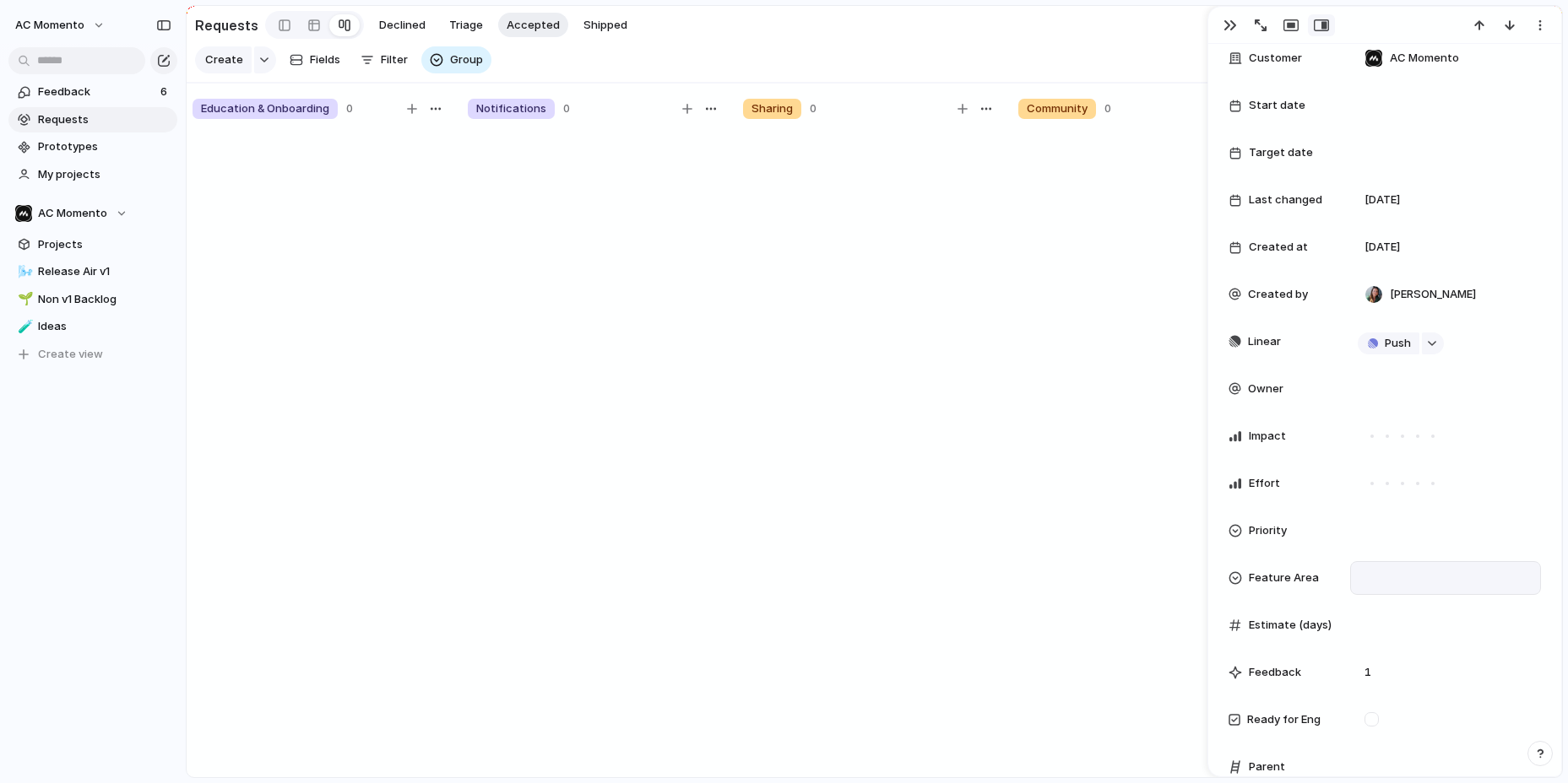
scroll to position [232, 0]
click at [1425, 575] on div at bounding box center [1445, 578] width 175 height 18
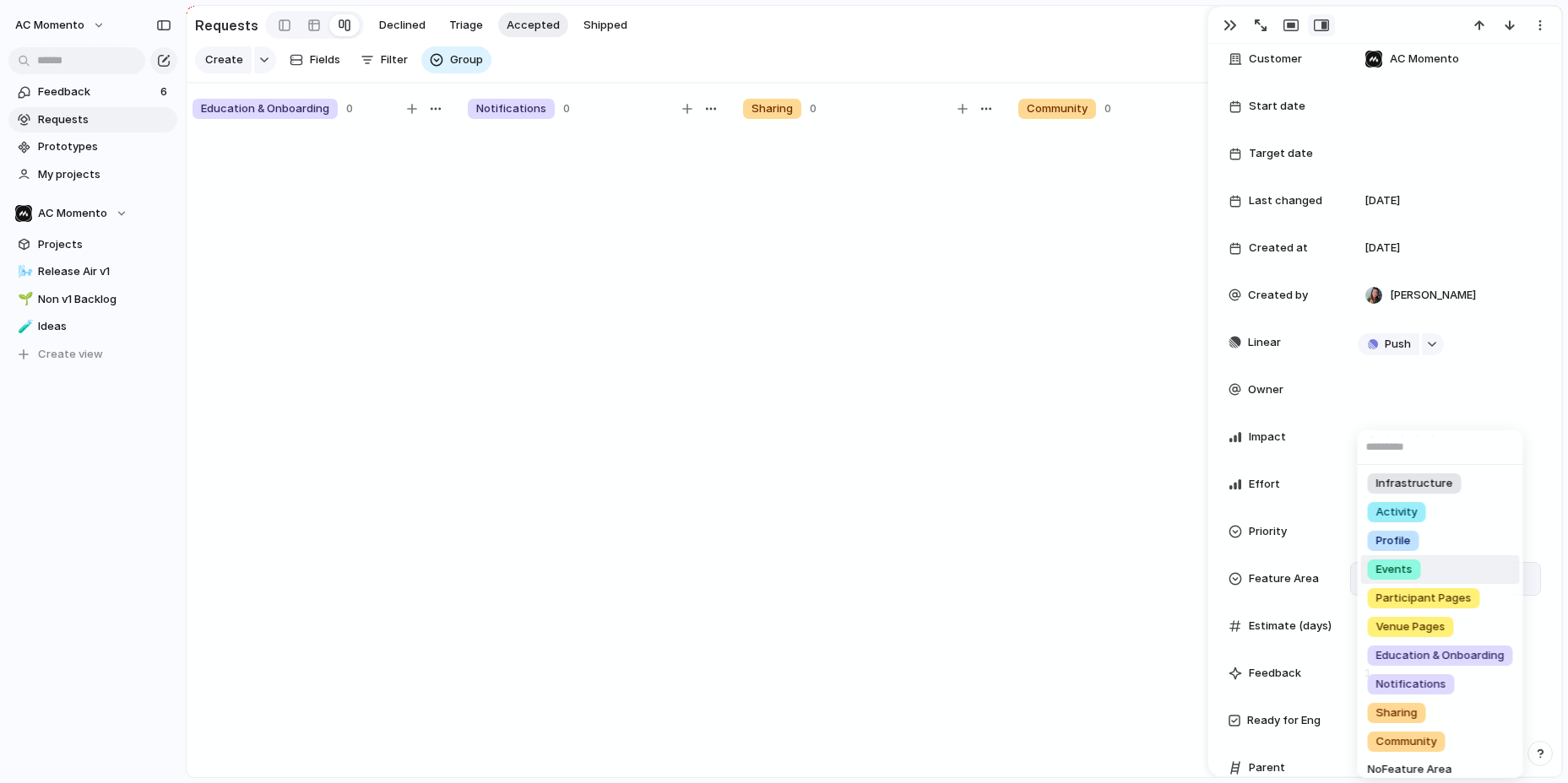
click at [1424, 564] on li "Events" at bounding box center [1440, 570] width 159 height 29
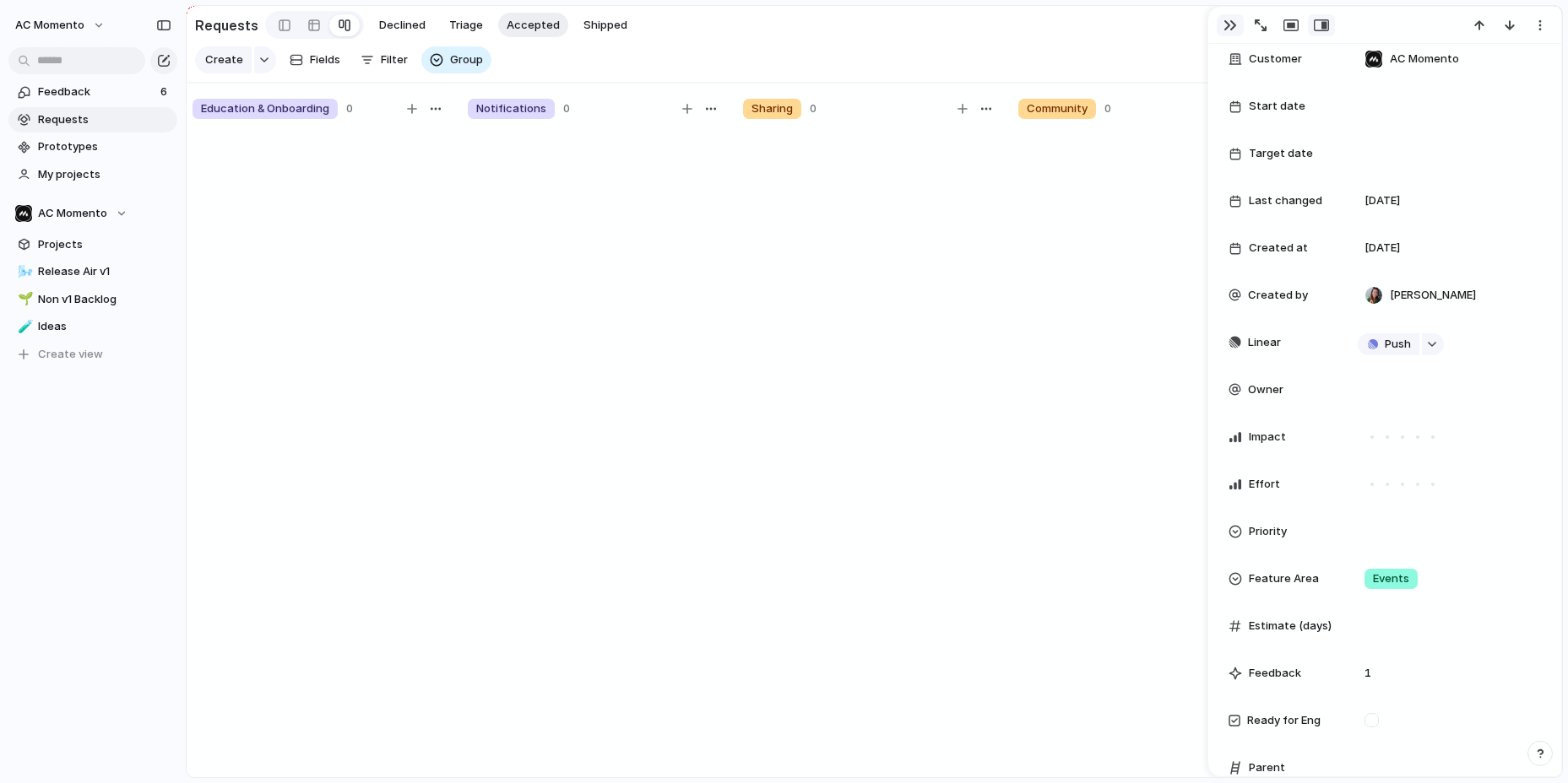
click at [1227, 21] on div "button" at bounding box center [1230, 25] width 14 height 14
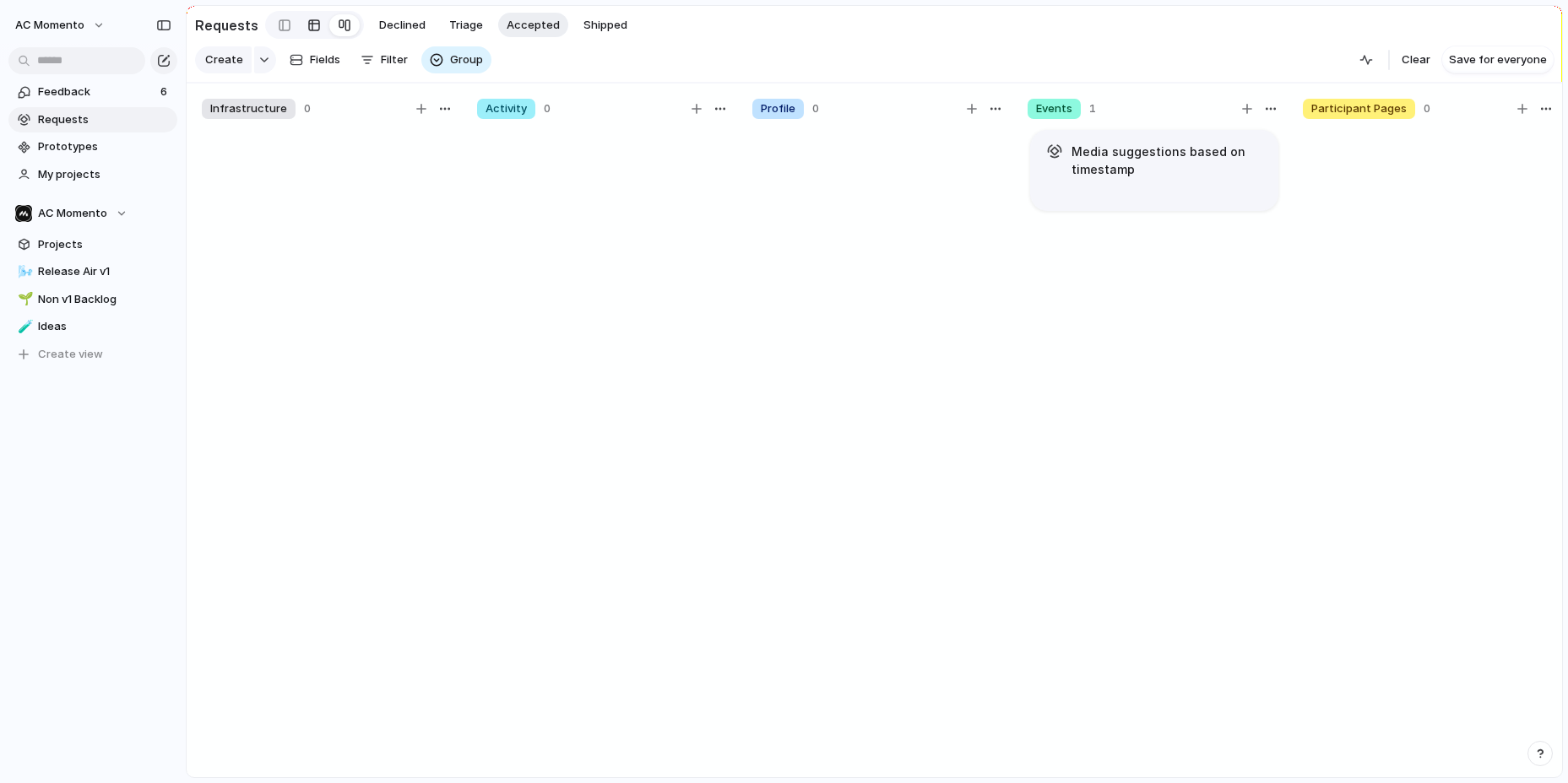
click at [309, 21] on div at bounding box center [315, 25] width 14 height 27
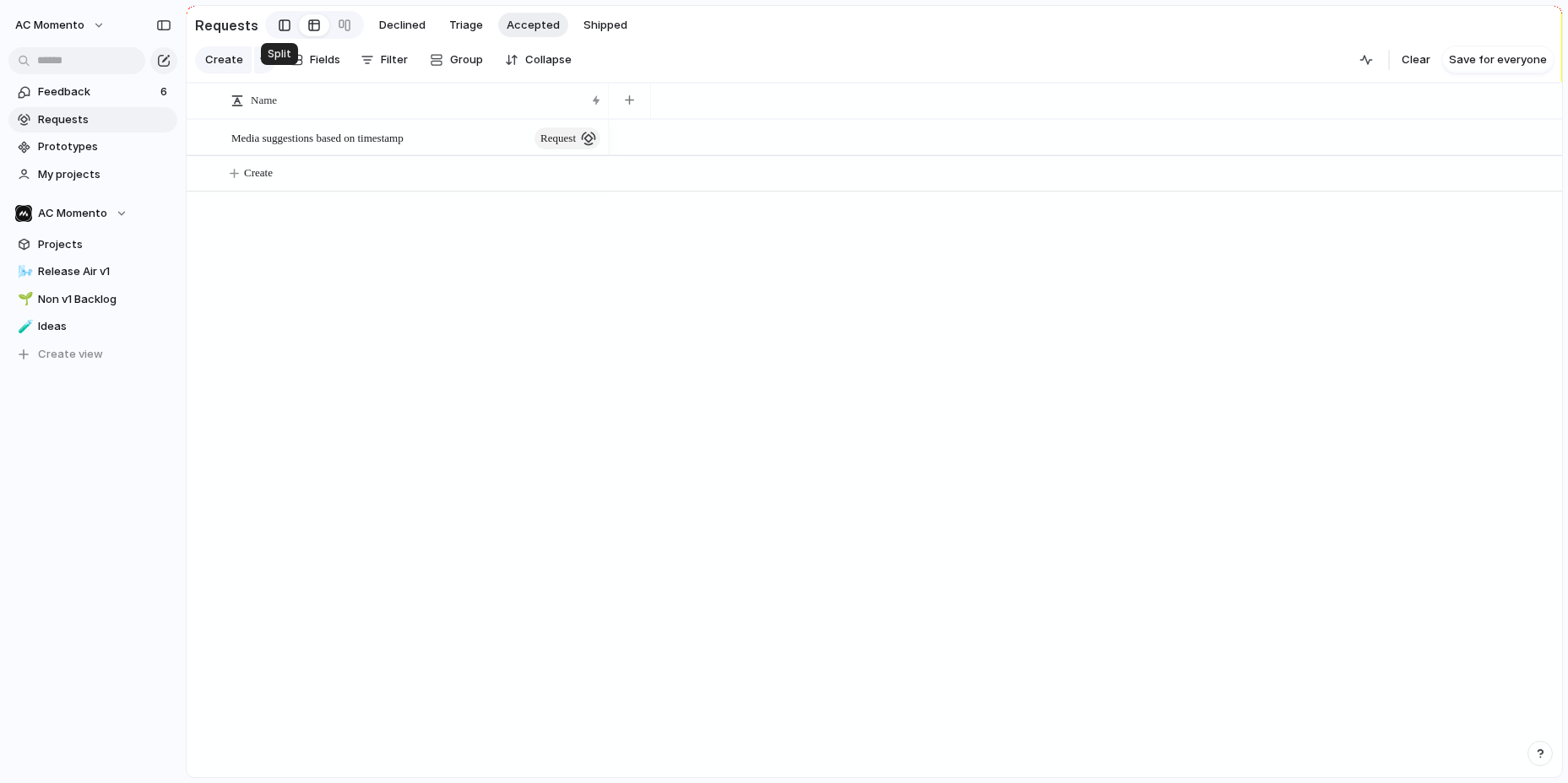
click at [278, 26] on div at bounding box center [284, 25] width 12 height 25
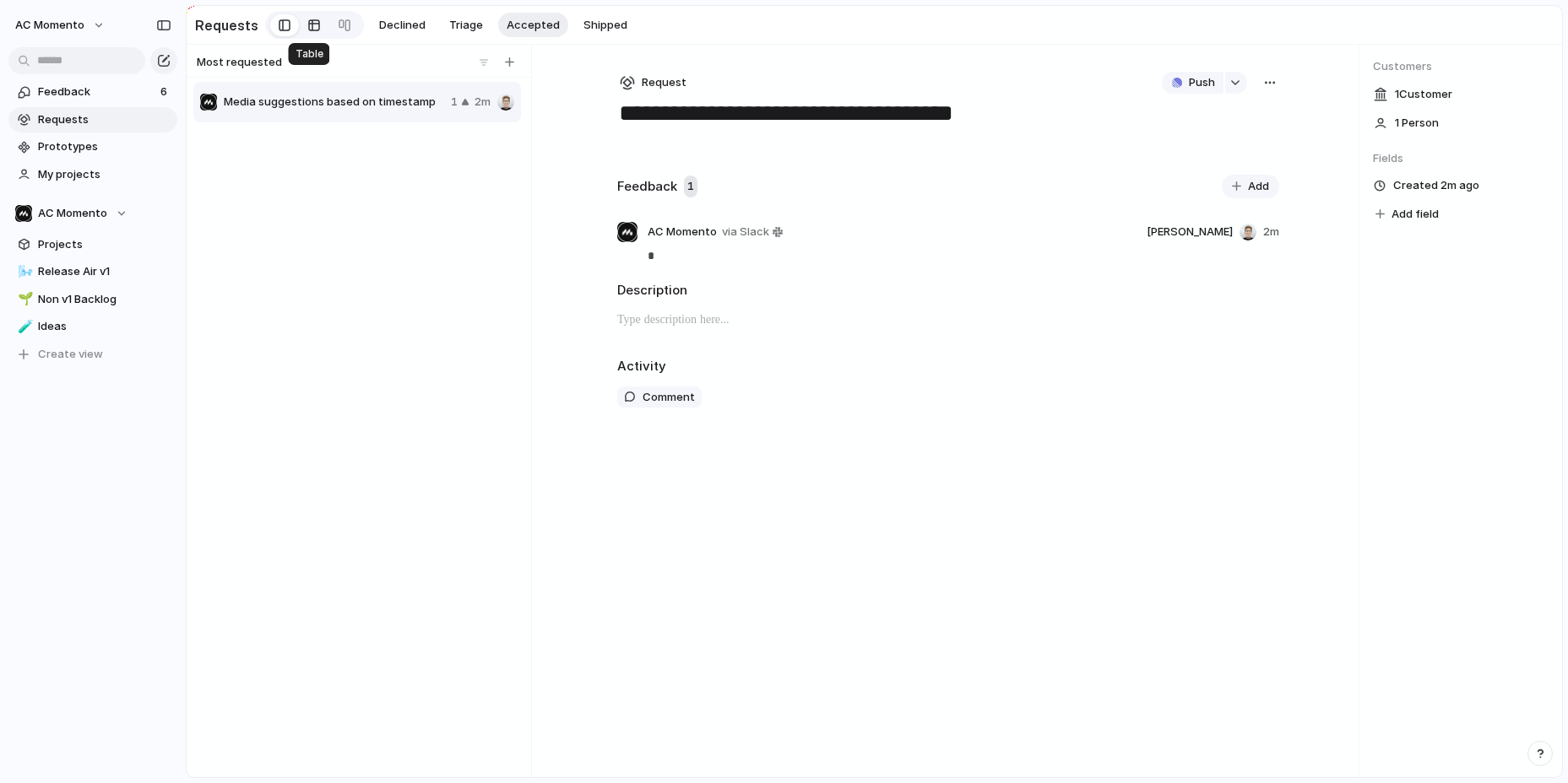
click at [308, 26] on div at bounding box center [315, 25] width 14 height 27
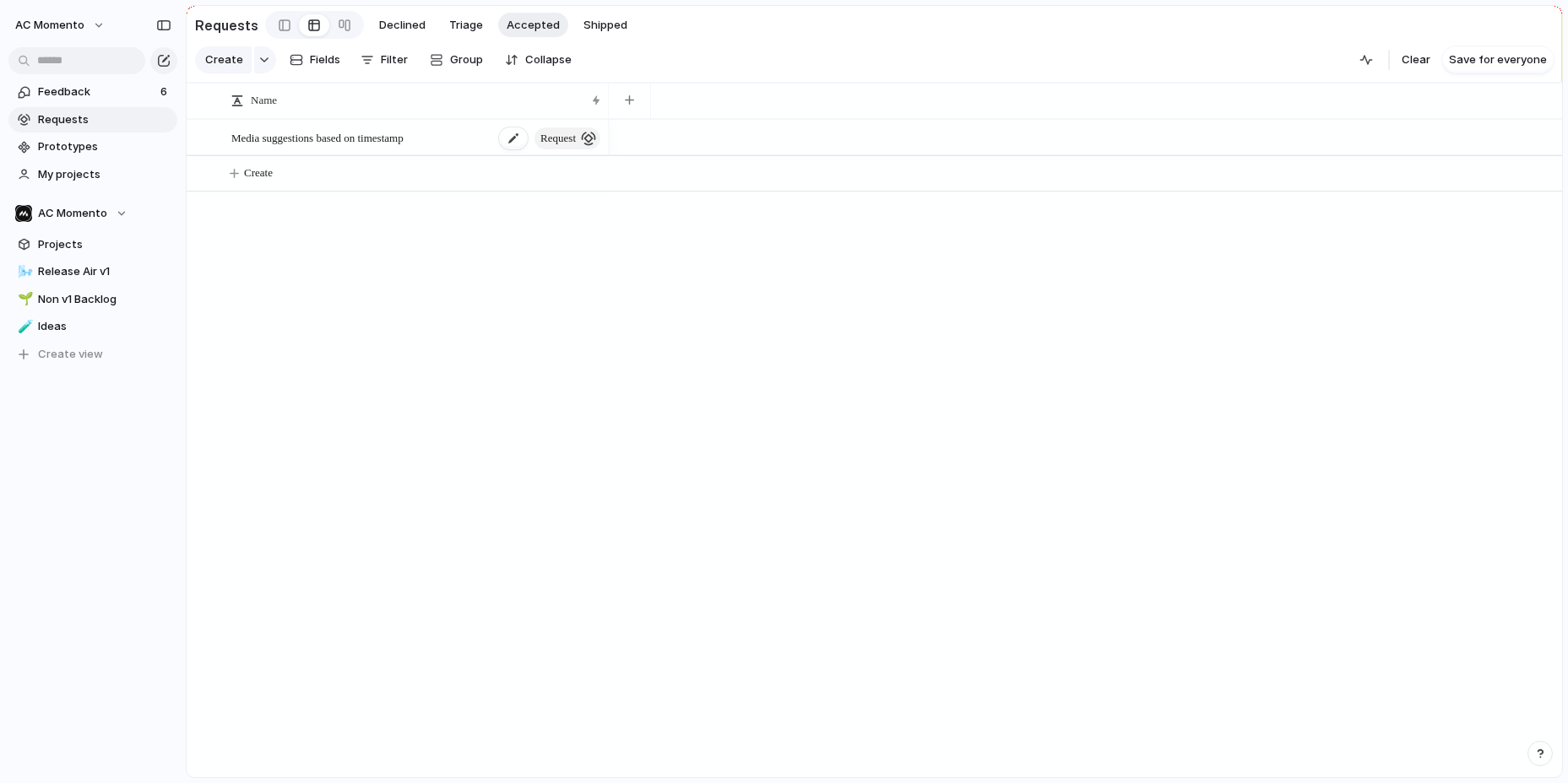
click at [404, 128] on span "Media suggestions based on timestamp" at bounding box center [317, 137] width 172 height 19
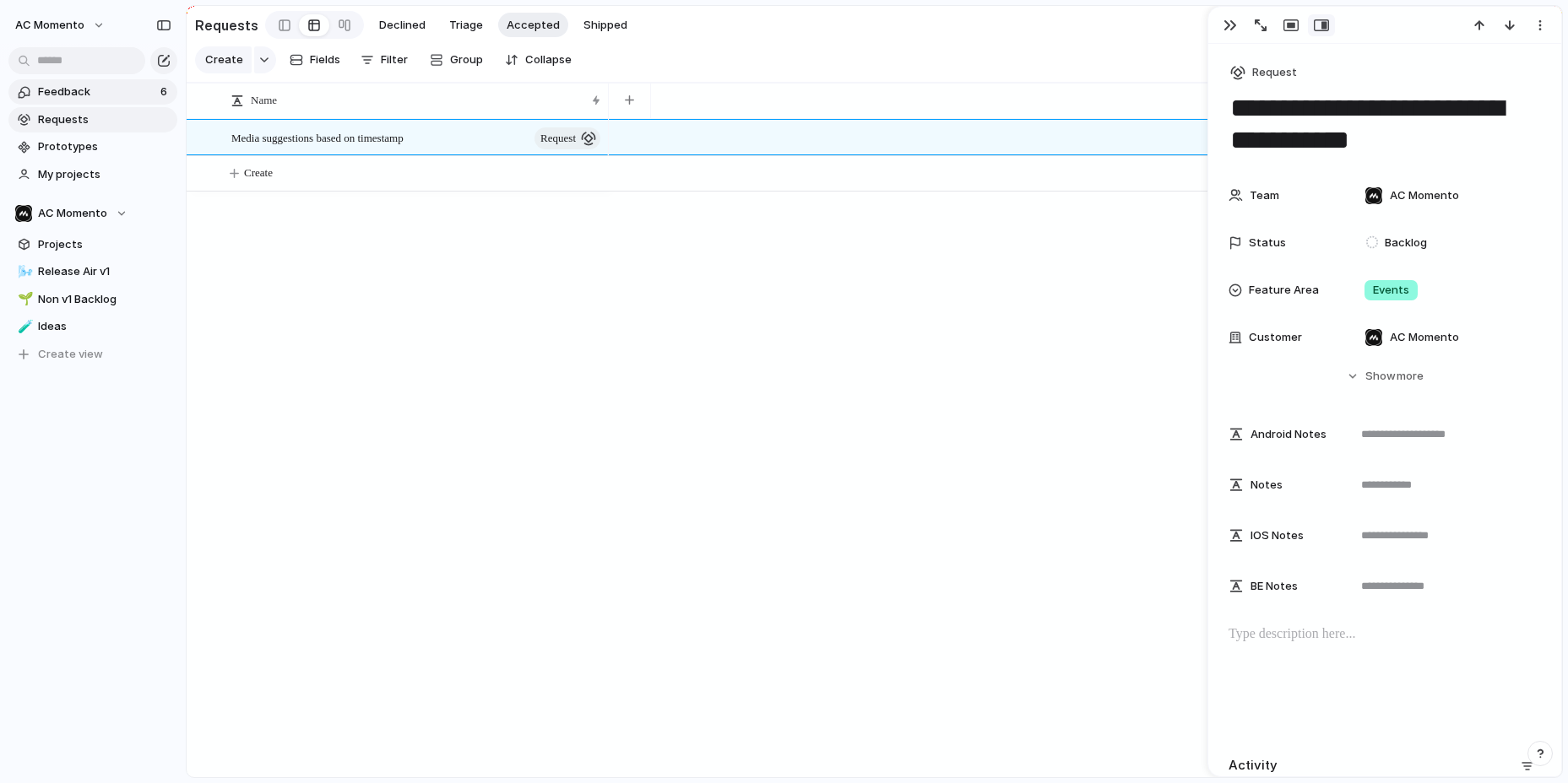
click at [131, 101] on link "Feedback 6" at bounding box center [92, 92] width 169 height 25
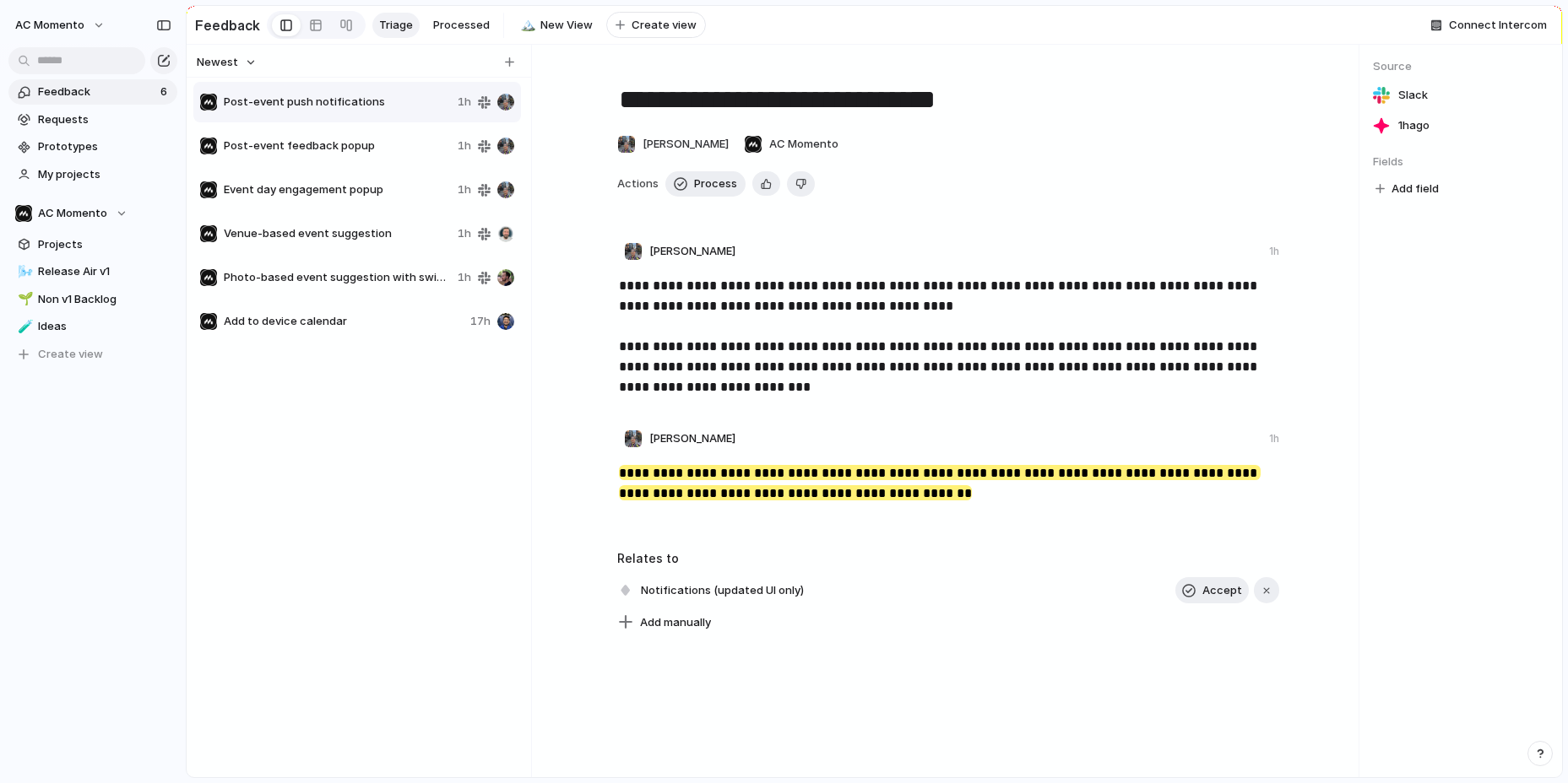
click at [349, 104] on span "Post-event push notifications" at bounding box center [337, 102] width 227 height 17
click at [336, 143] on span "Post-event feedback popup" at bounding box center [337, 146] width 227 height 17
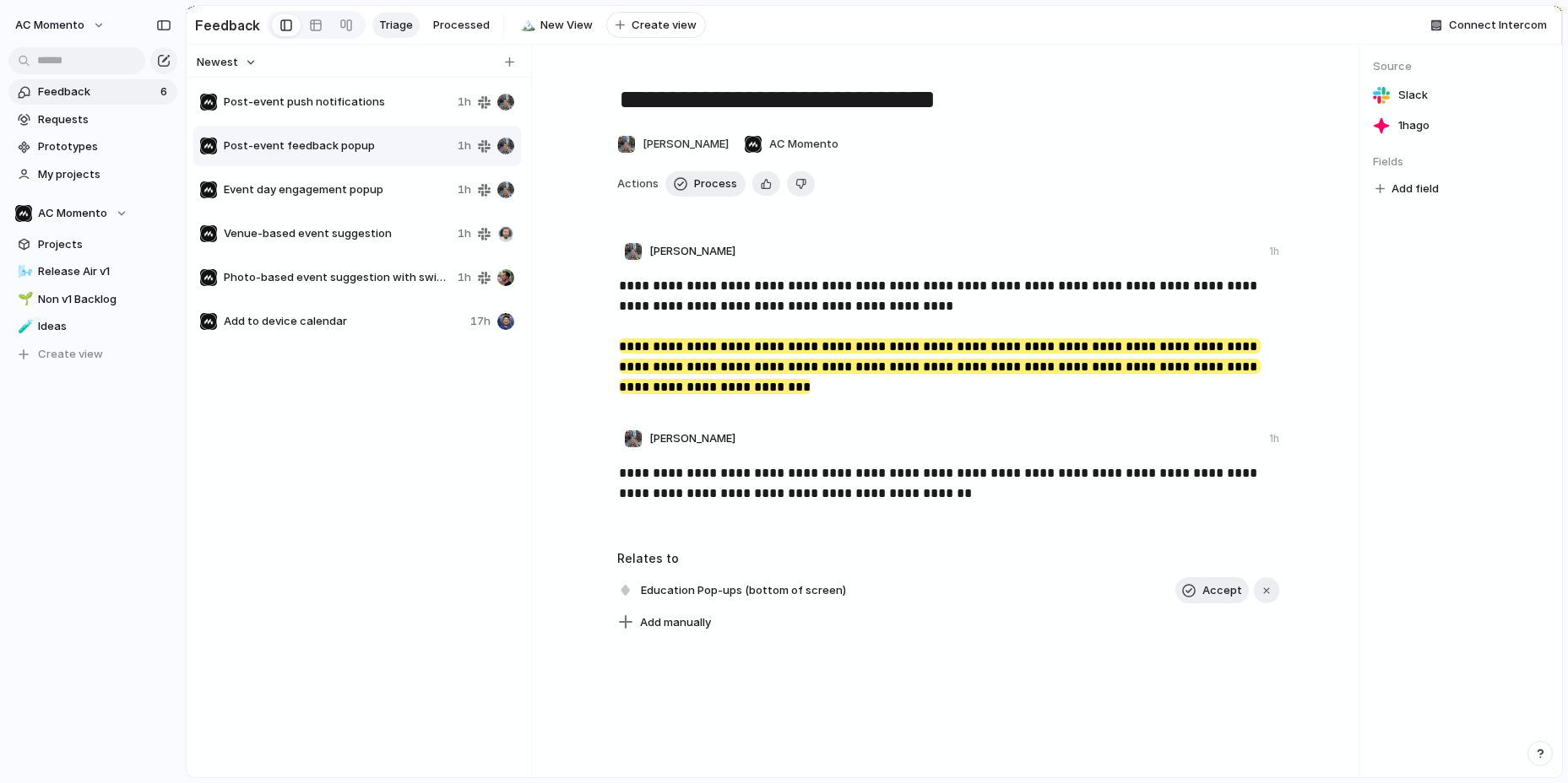
click at [330, 95] on span "Post-event push notifications" at bounding box center [337, 102] width 227 height 17
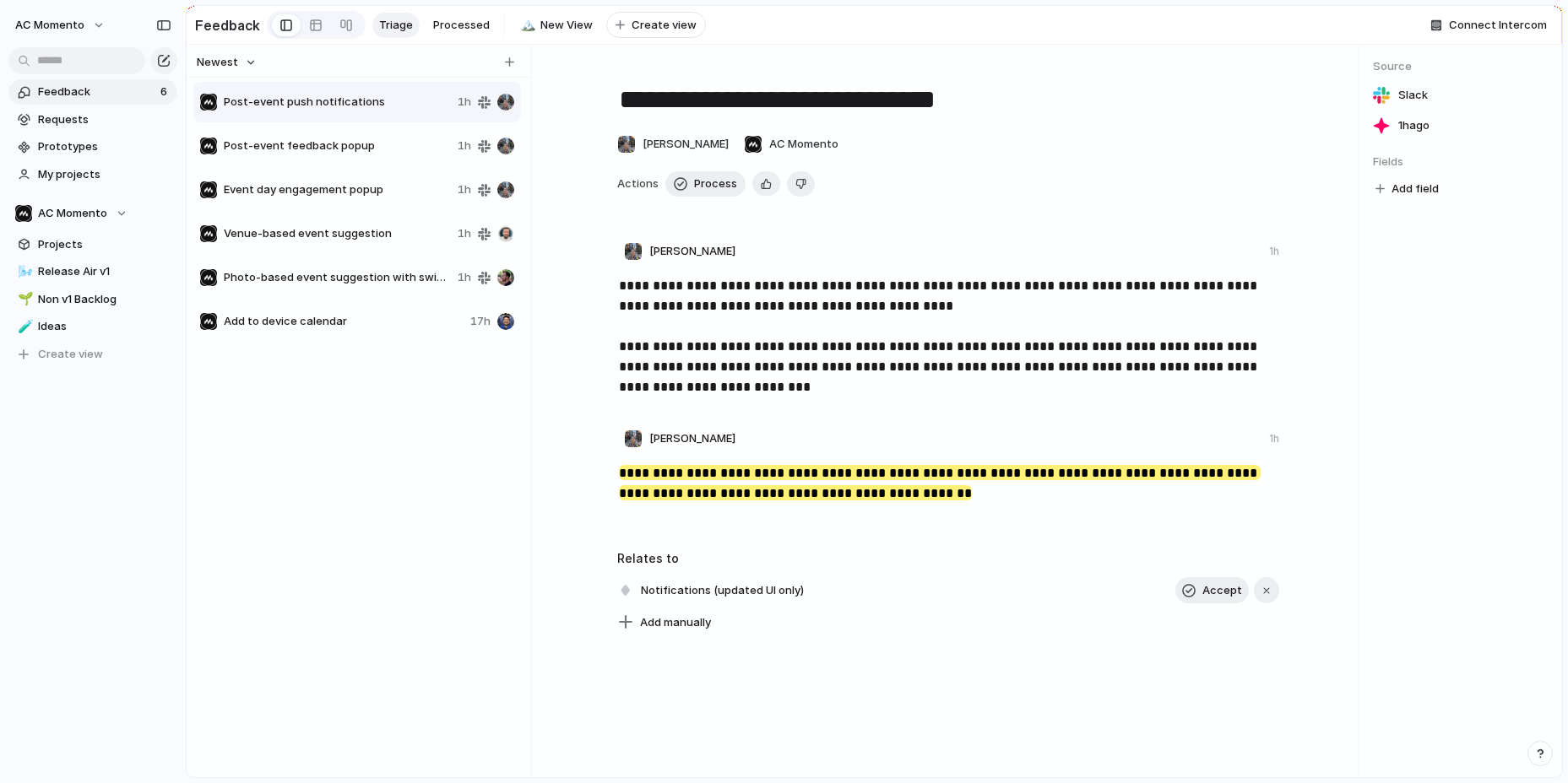
click at [335, 135] on div "Post-event feedback popup 1h" at bounding box center [357, 146] width 328 height 41
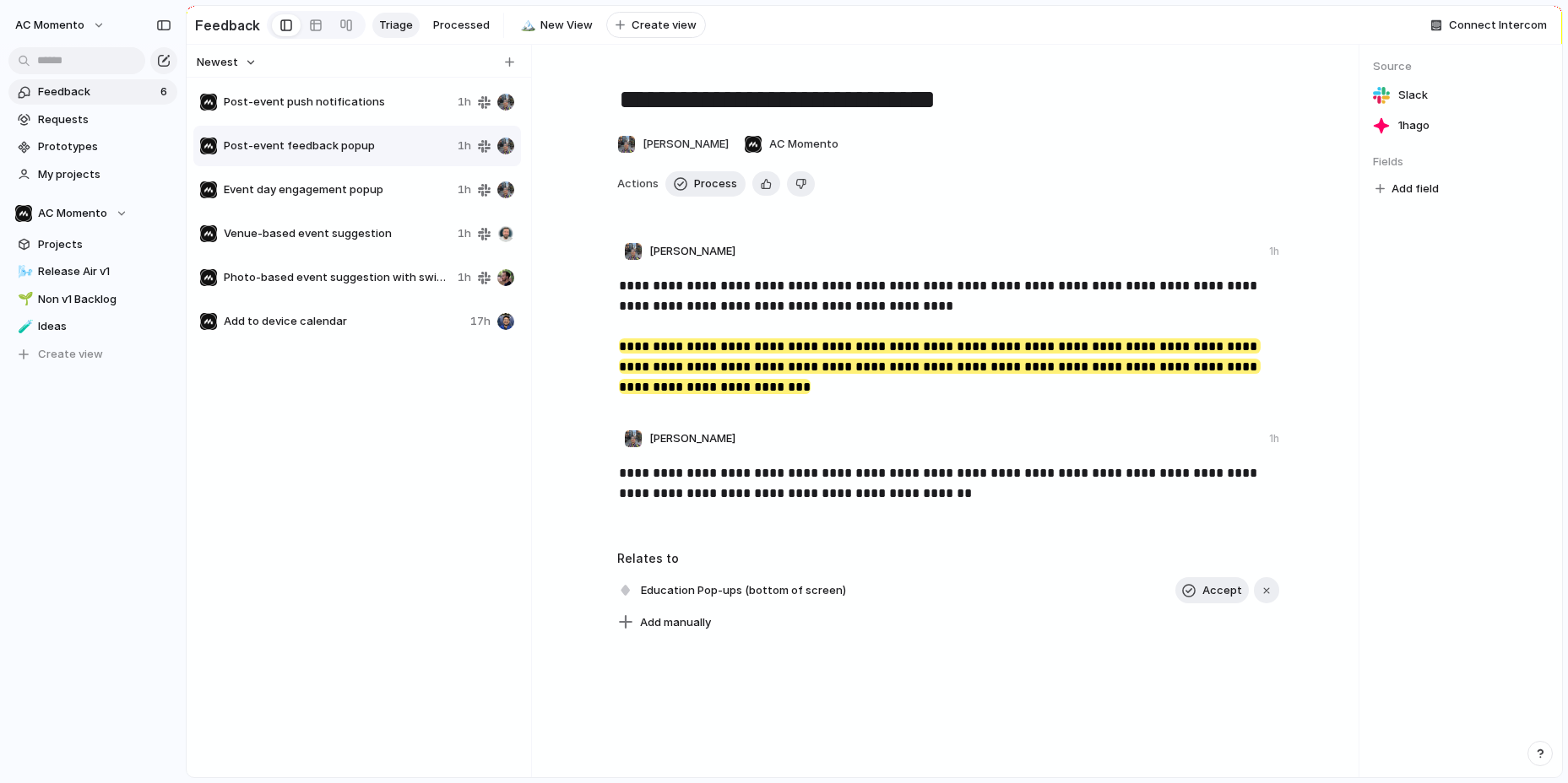
click at [328, 105] on span "Post-event push notifications" at bounding box center [337, 102] width 227 height 17
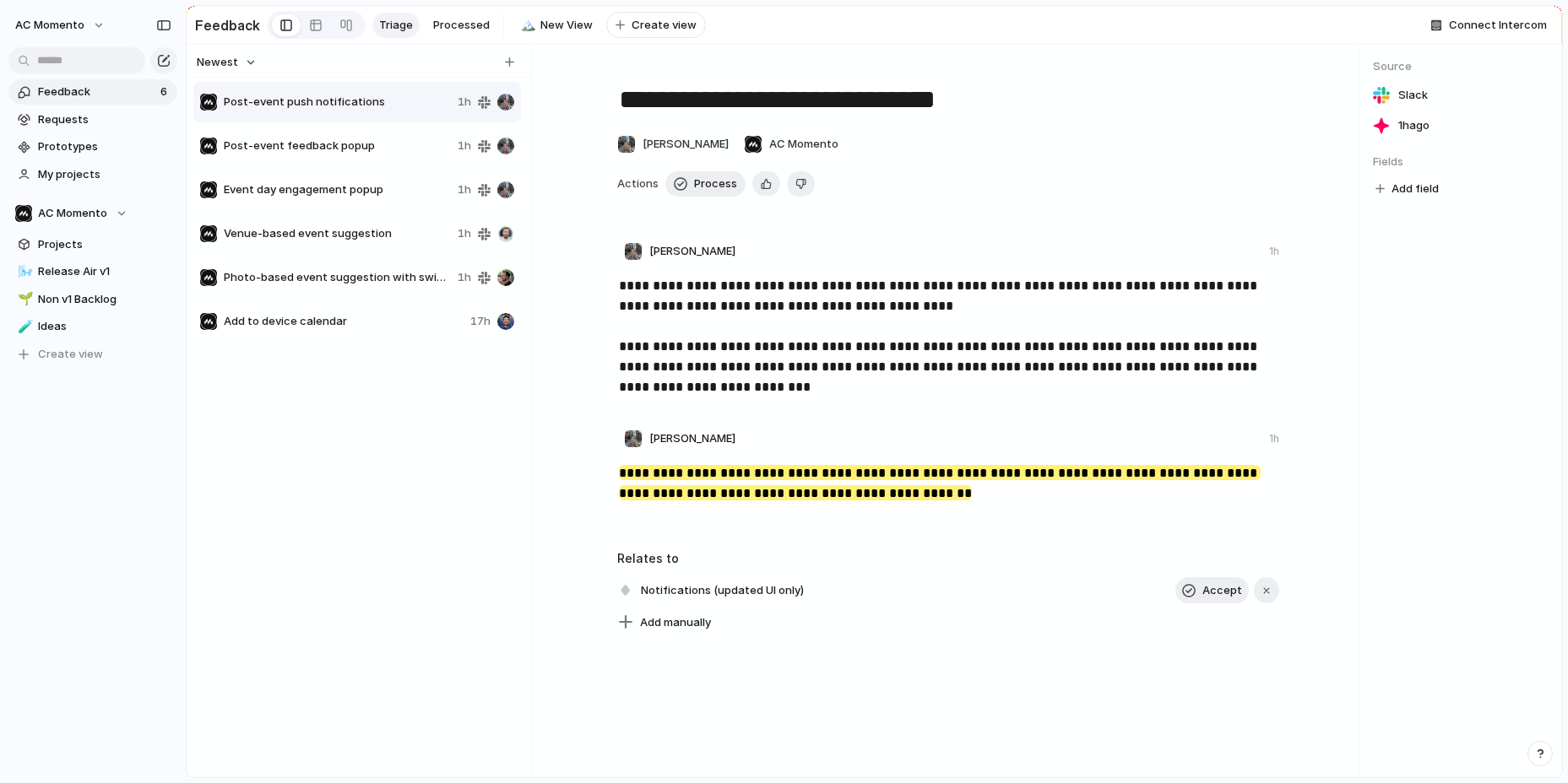
click at [1008, 102] on textarea "**********" at bounding box center [948, 99] width 662 height 35
click at [383, 102] on span "Post-event push notifications" at bounding box center [337, 102] width 227 height 17
click at [704, 183] on span "Process" at bounding box center [716, 184] width 43 height 17
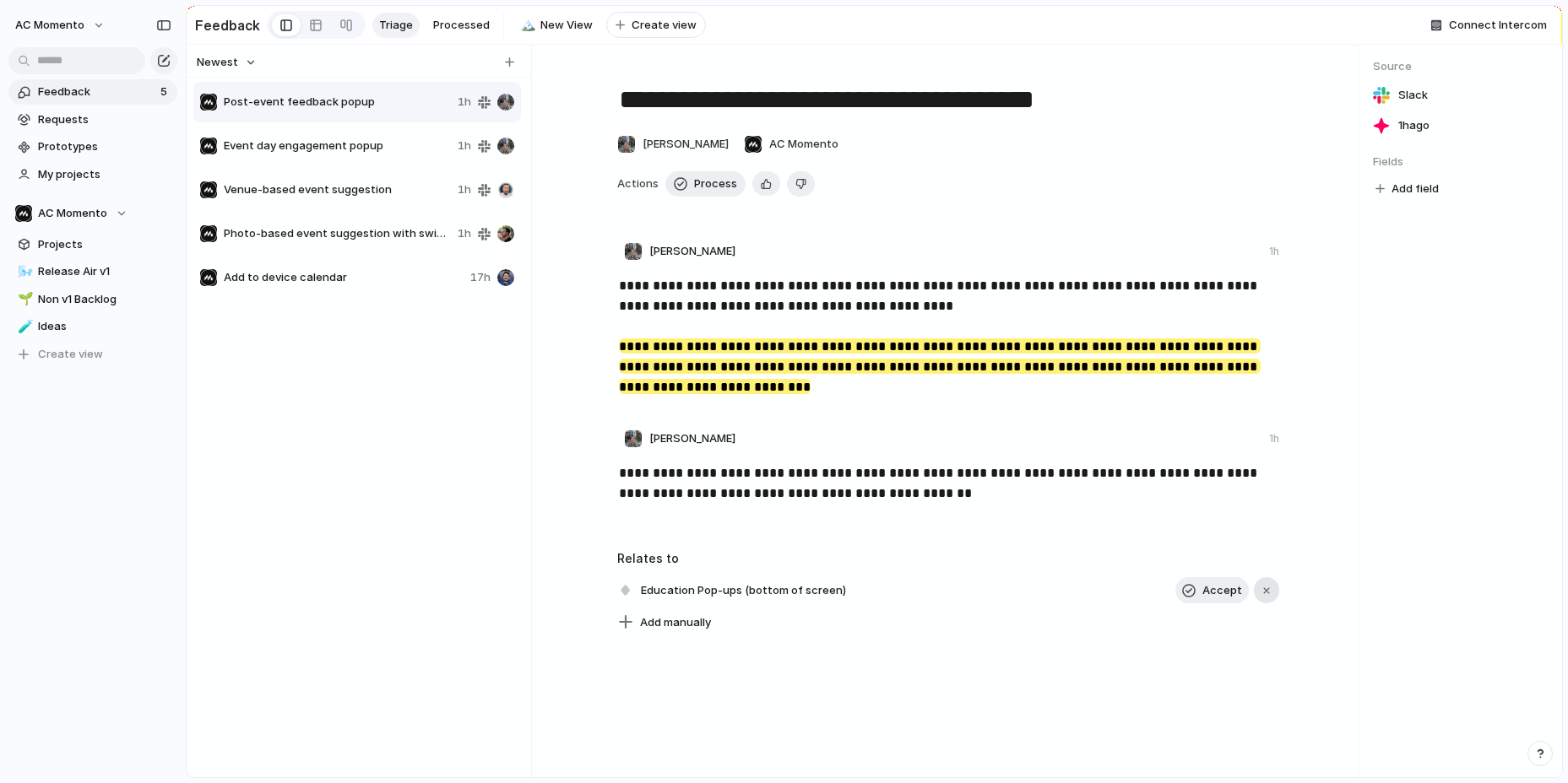
click at [1265, 593] on div "button" at bounding box center [1266, 591] width 12 height 12
click at [338, 108] on span "Post-event feedback popup" at bounding box center [337, 102] width 227 height 17
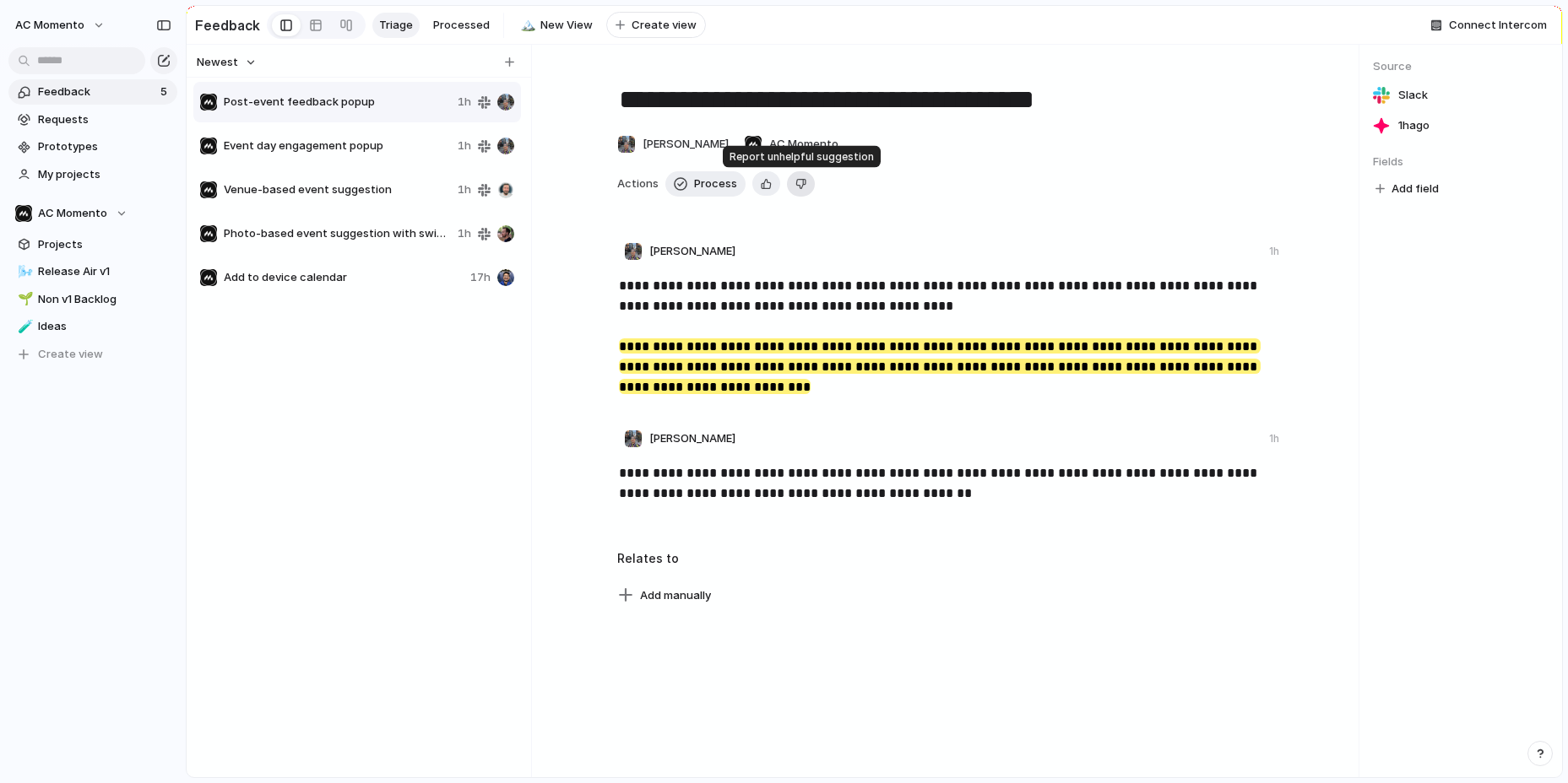
click at [800, 180] on div "button" at bounding box center [800, 183] width 11 height 16
click at [802, 183] on div "button" at bounding box center [800, 183] width 11 height 16
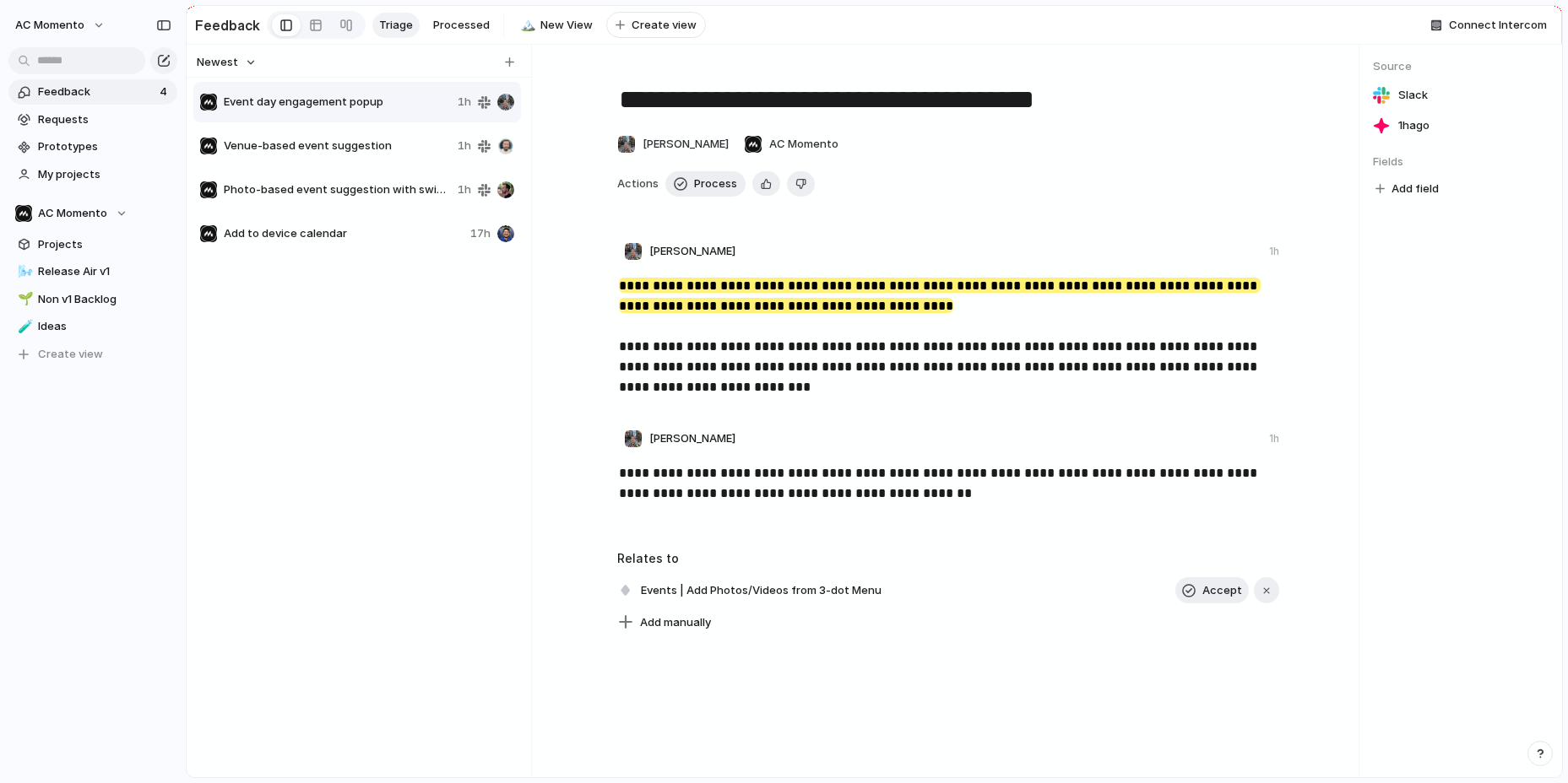
click at [347, 106] on span "Event day engagement popup" at bounding box center [337, 102] width 227 height 17
drag, startPoint x: 727, startPoint y: 96, endPoint x: 743, endPoint y: 97, distance: 16.0
click at [727, 96] on textarea "**********" at bounding box center [948, 99] width 662 height 35
click at [780, 99] on textarea "**********" at bounding box center [948, 99] width 662 height 35
click at [758, 104] on textarea "**********" at bounding box center [948, 99] width 662 height 35
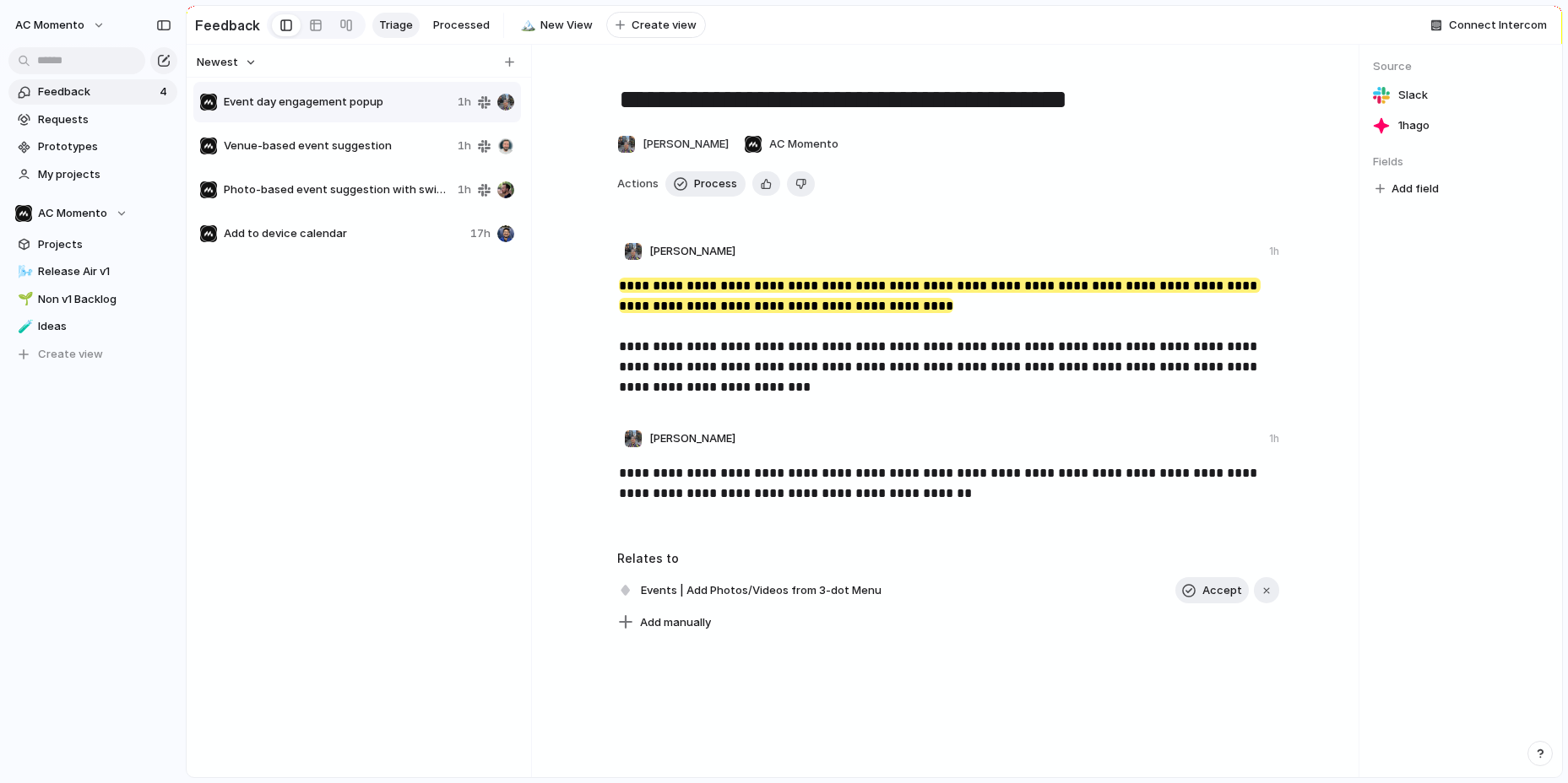
click at [972, 109] on textarea "**********" at bounding box center [948, 99] width 662 height 35
type textarea "**********"
click at [538, 360] on div "**********" at bounding box center [947, 411] width 820 height 733
click at [349, 103] on span "Event day notification & popup" at bounding box center [337, 102] width 227 height 17
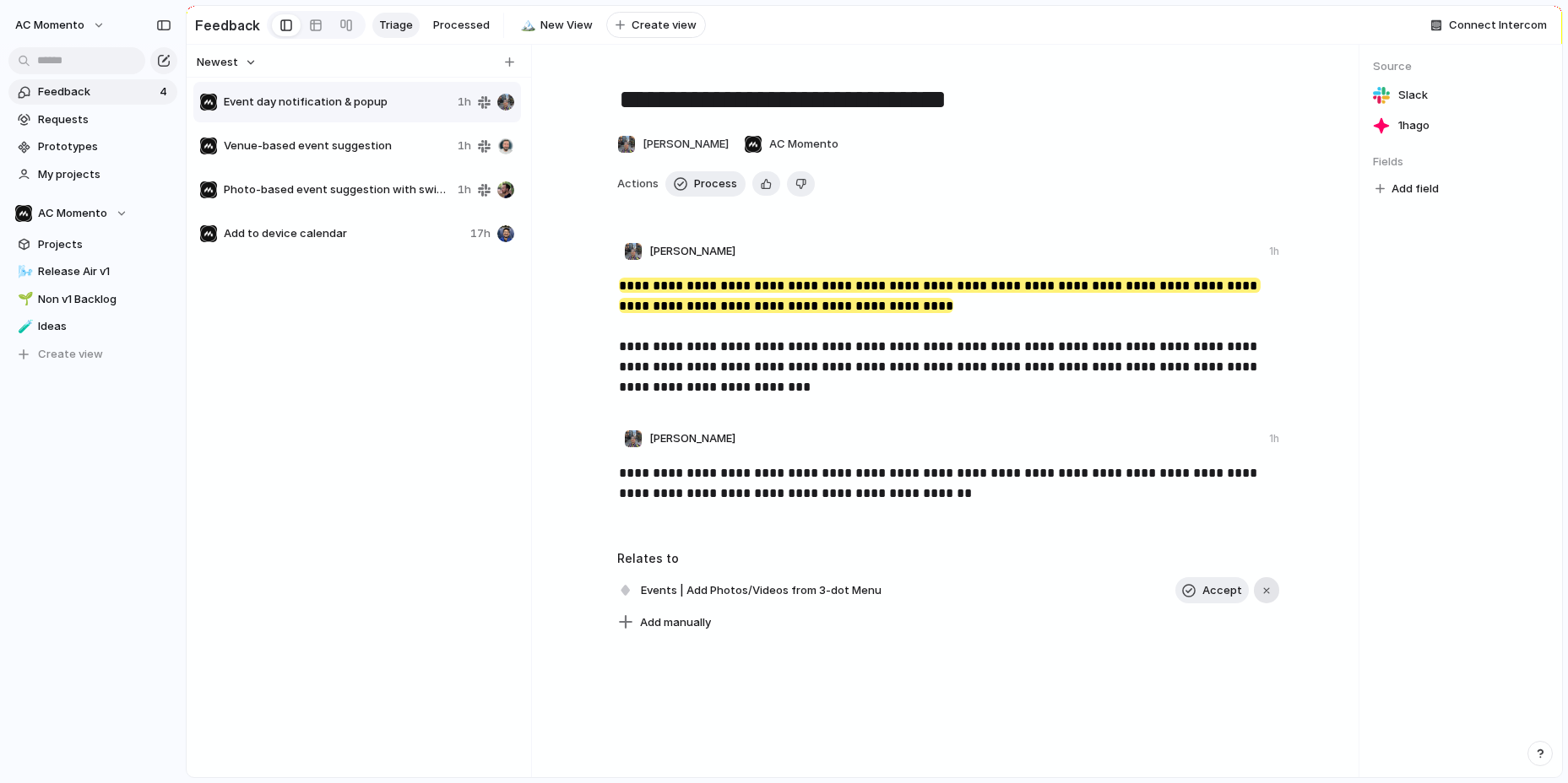
click at [1275, 586] on button "button" at bounding box center [1265, 590] width 25 height 27
click at [714, 186] on span "Process" at bounding box center [716, 184] width 43 height 17
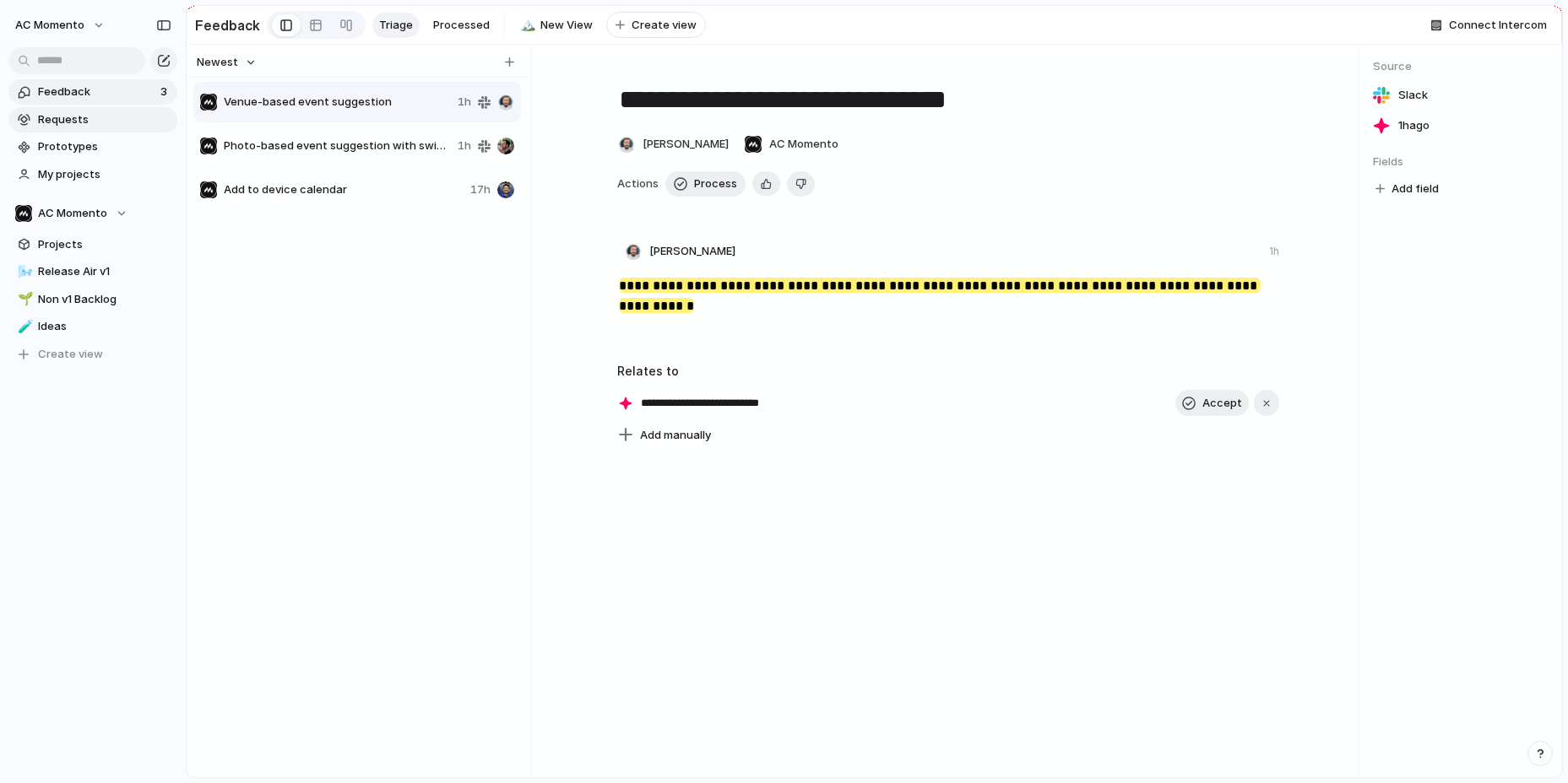
click at [101, 110] on link "Requests" at bounding box center [92, 119] width 169 height 25
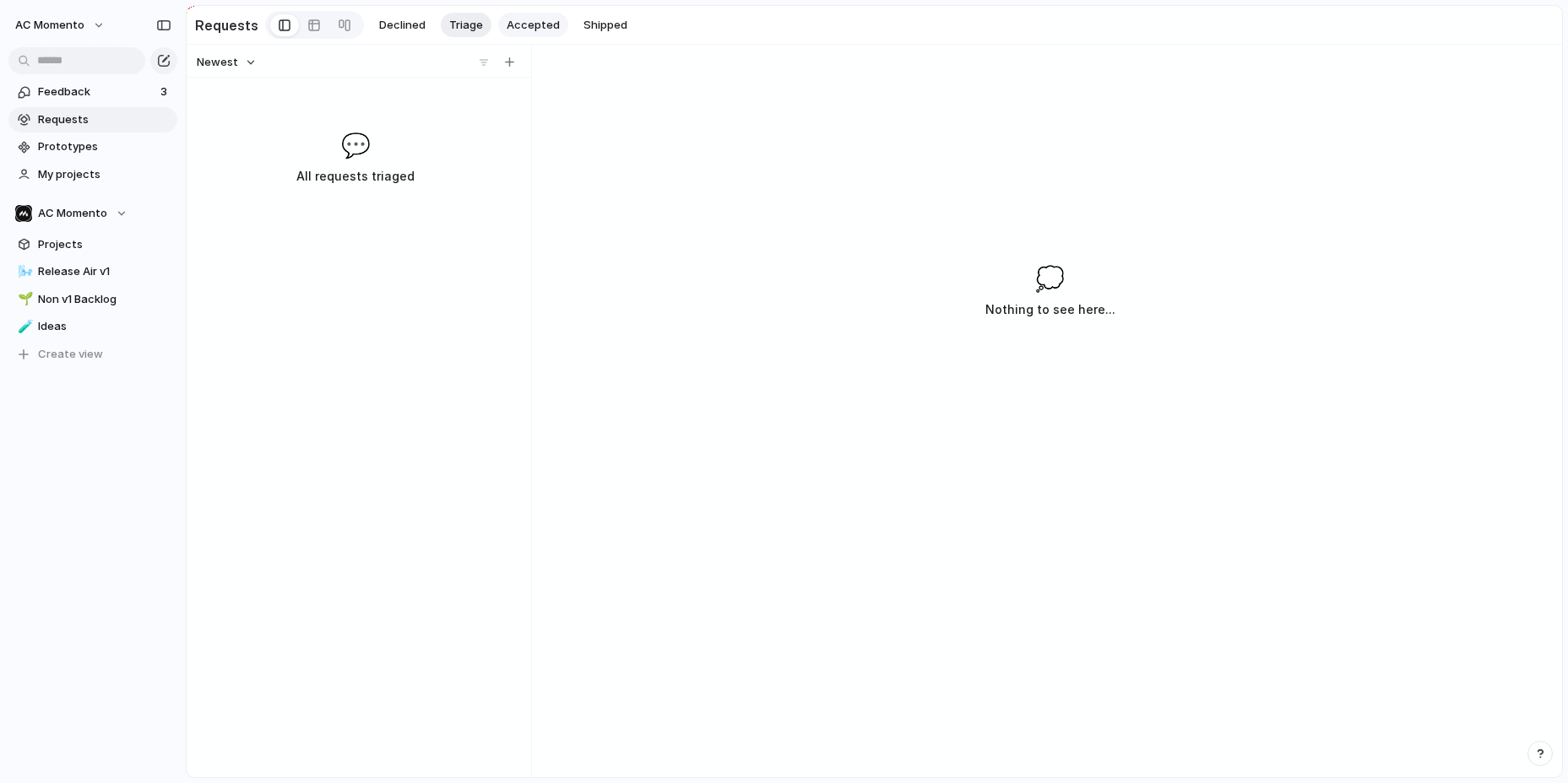
click at [527, 27] on span "Accepted" at bounding box center [533, 26] width 54 height 17
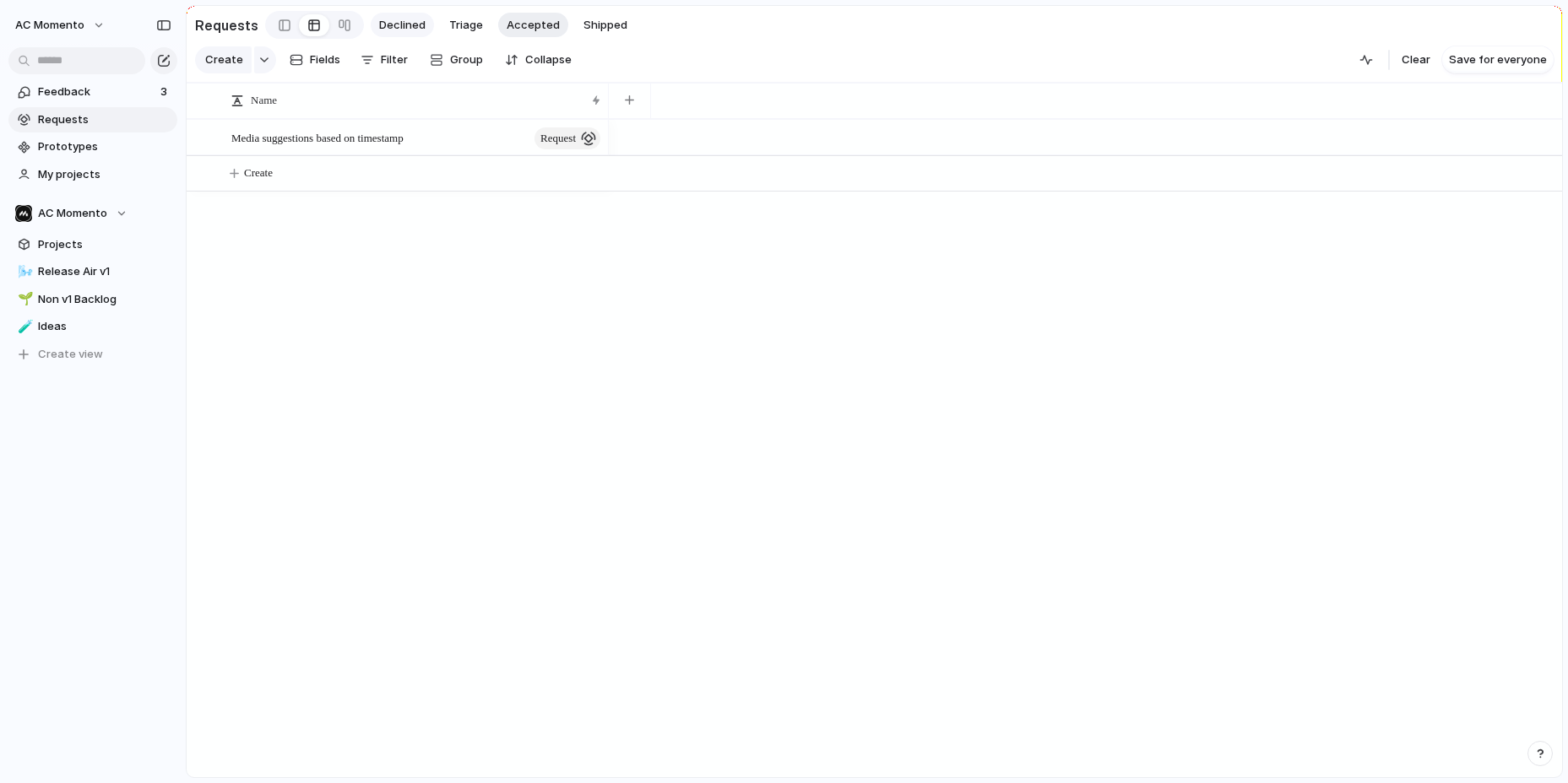
click at [415, 28] on span "Declined" at bounding box center [403, 26] width 47 height 17
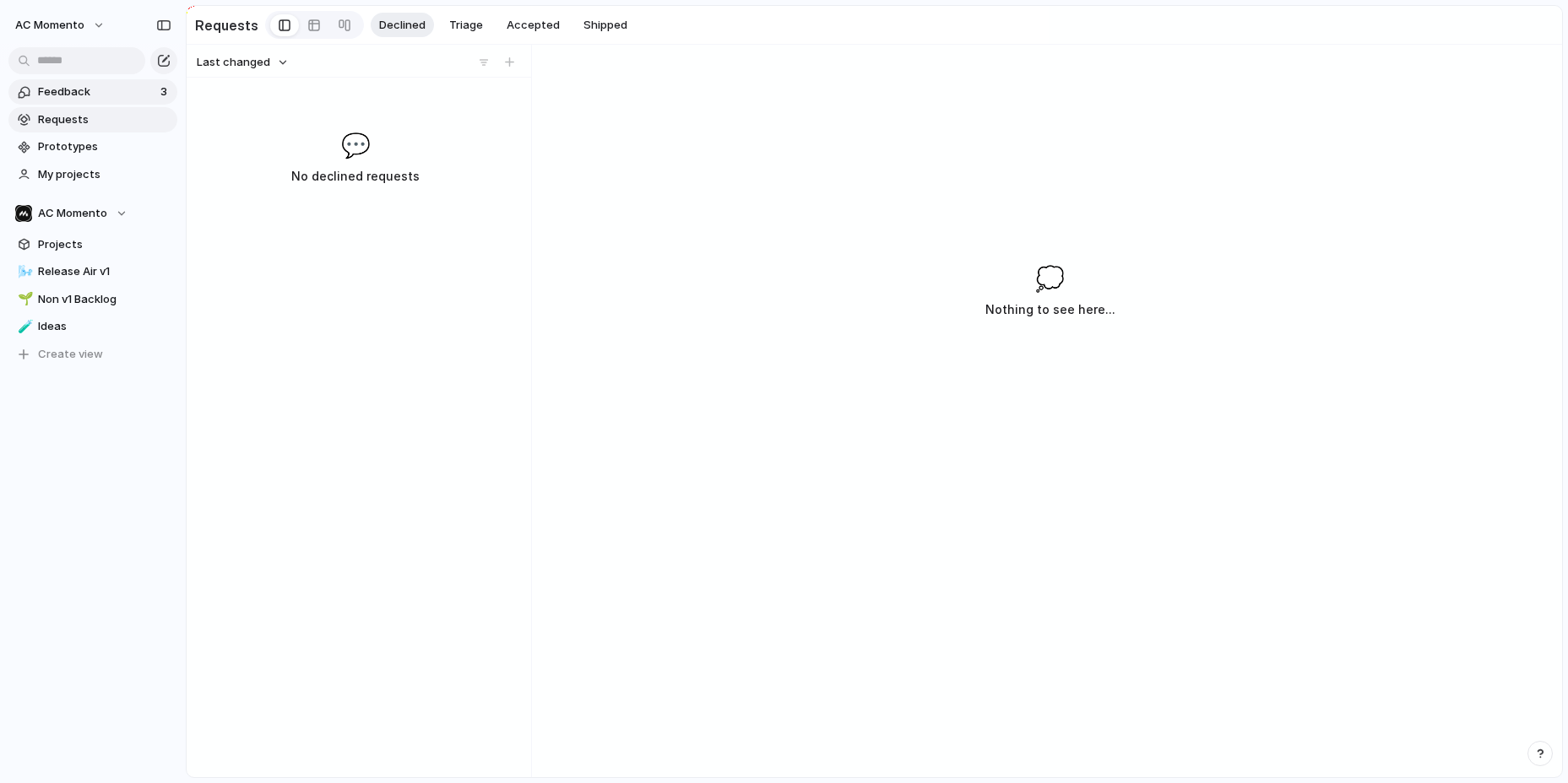
click at [99, 95] on span "Feedback" at bounding box center [97, 92] width 118 height 17
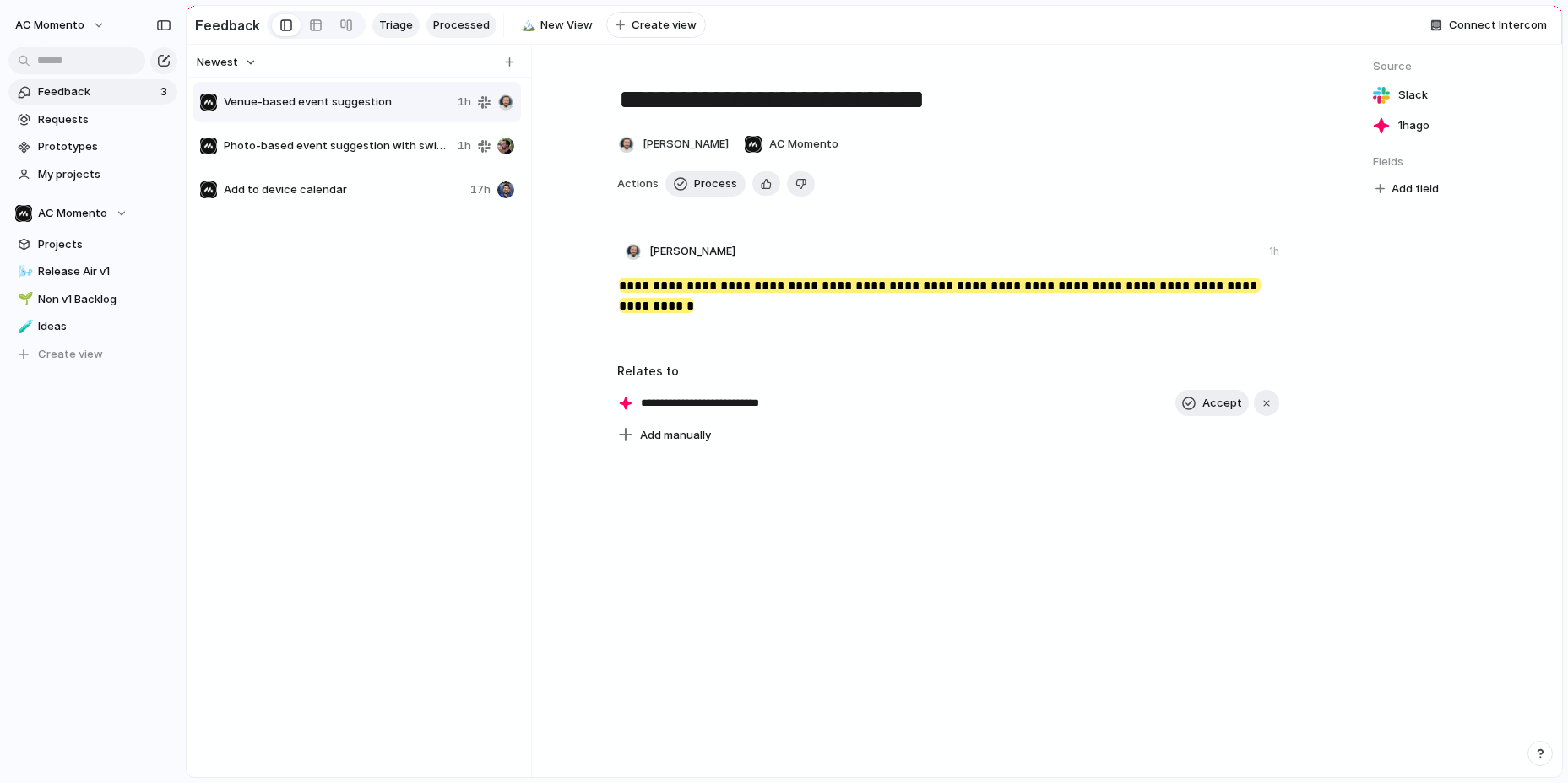
click at [449, 23] on span "Processed" at bounding box center [461, 26] width 56 height 17
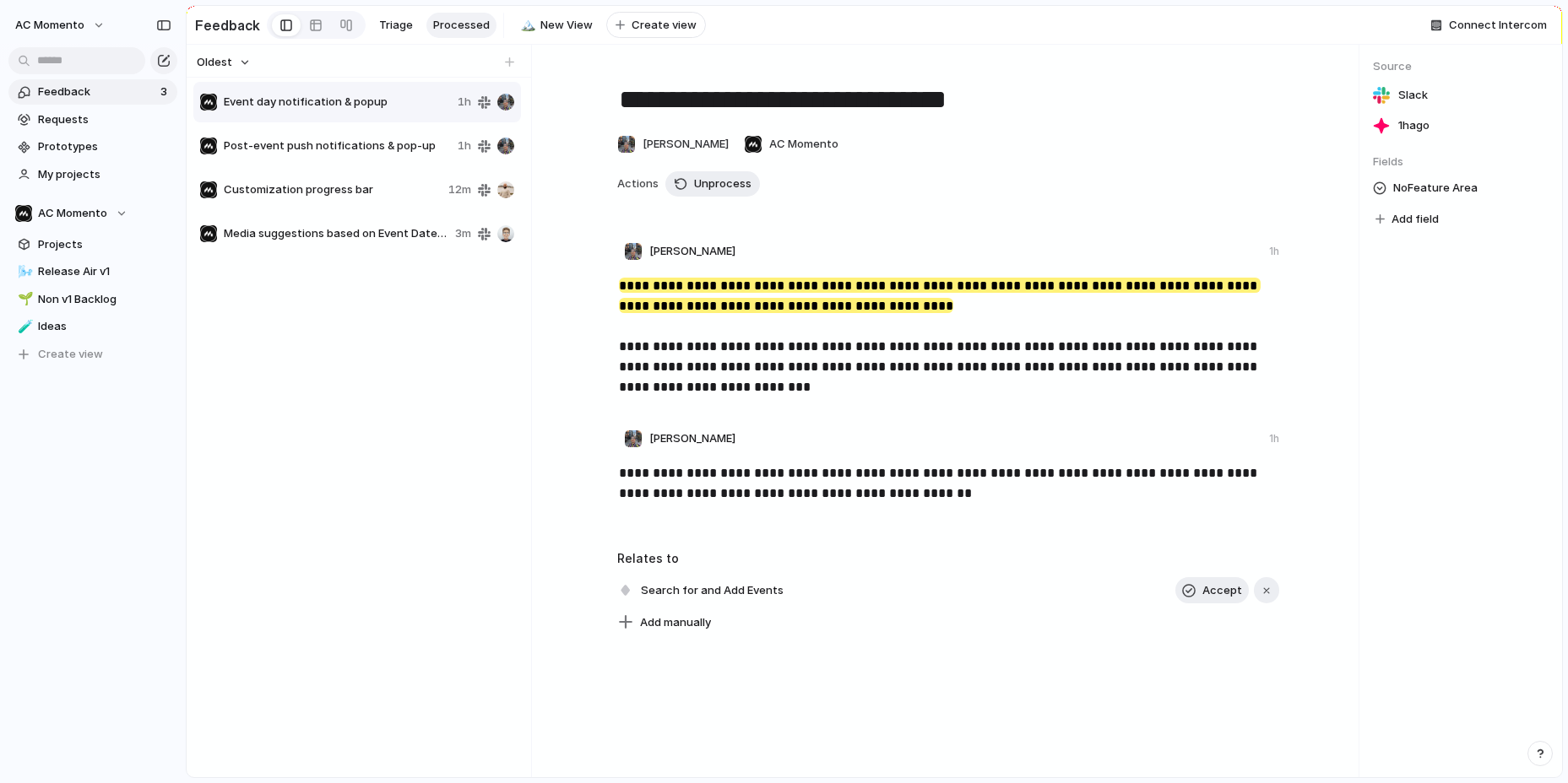
click at [351, 147] on span "Post-event push notifications & pop-up" at bounding box center [337, 146] width 227 height 17
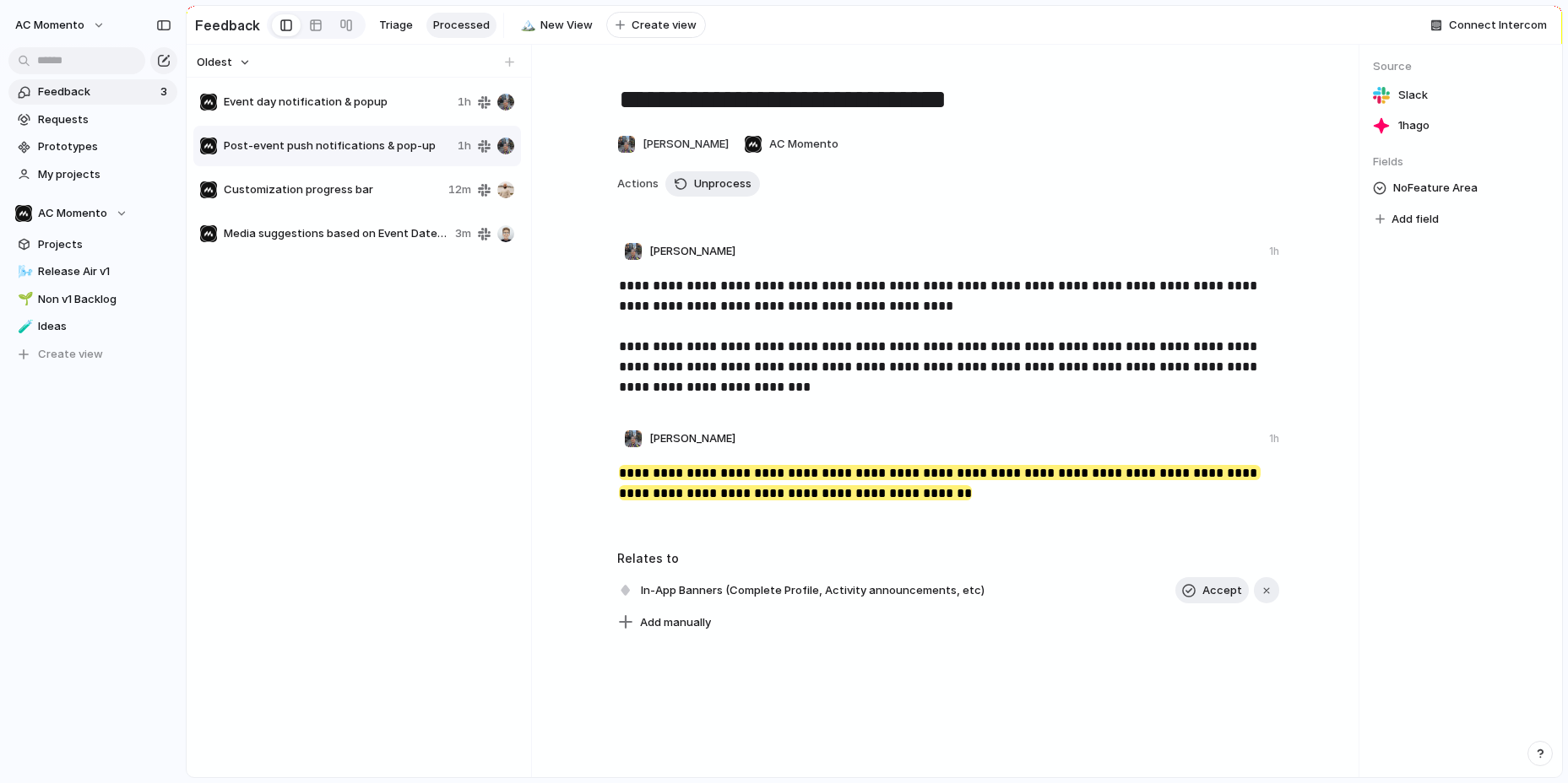
click at [349, 110] on span "Event day notification & popup" at bounding box center [337, 102] width 227 height 17
